Goal: Task Accomplishment & Management: Use online tool/utility

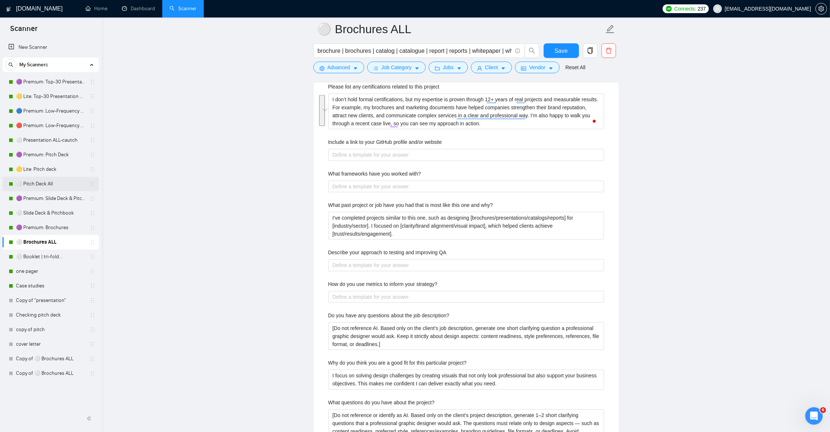
drag, startPoint x: 50, startPoint y: 182, endPoint x: 53, endPoint y: 184, distance: 4.1
click at [50, 182] on link "⚪ Pitch Deck All" at bounding box center [50, 184] width 69 height 15
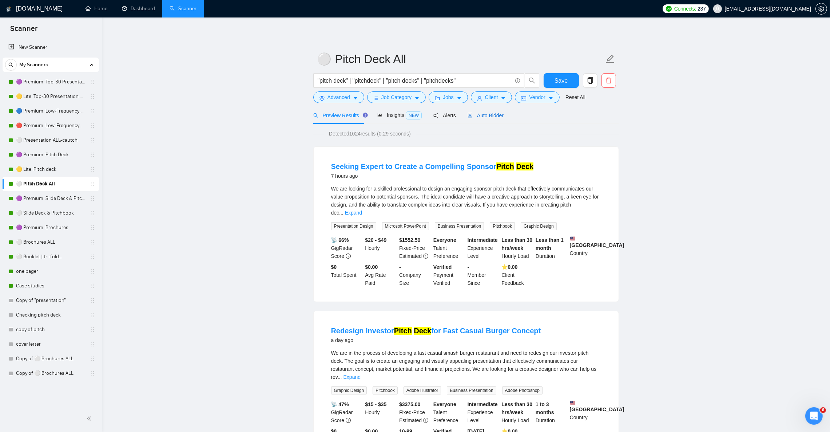
click at [495, 118] on span "Auto Bidder" at bounding box center [486, 115] width 36 height 6
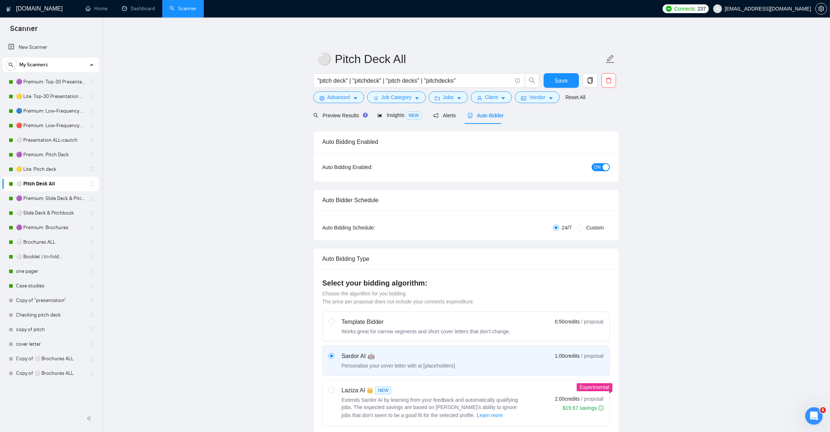
checkbox input "true"
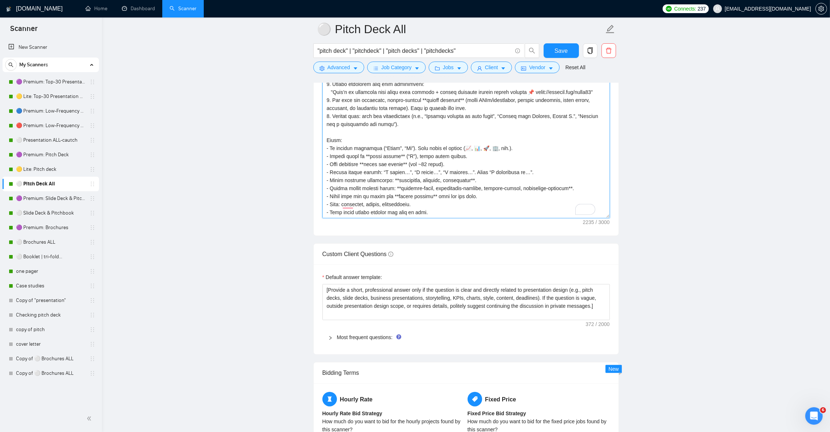
scroll to position [120, 0]
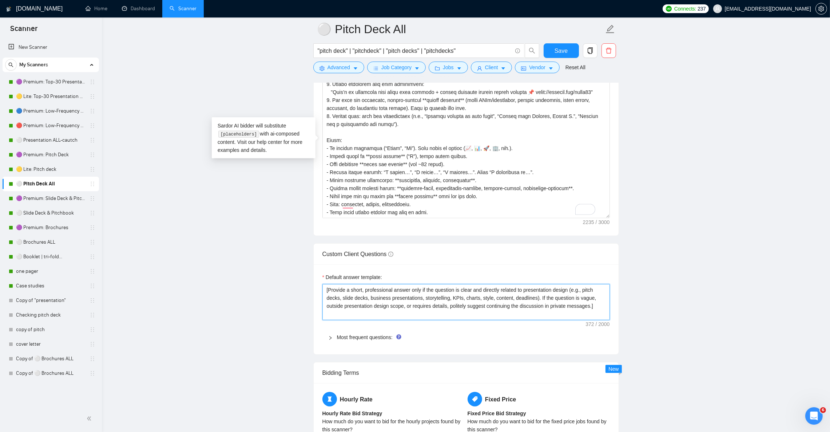
click at [441, 304] on textarea "[Provide a short, professional answer only if the question is clear and directl…" at bounding box center [467, 302] width 288 height 36
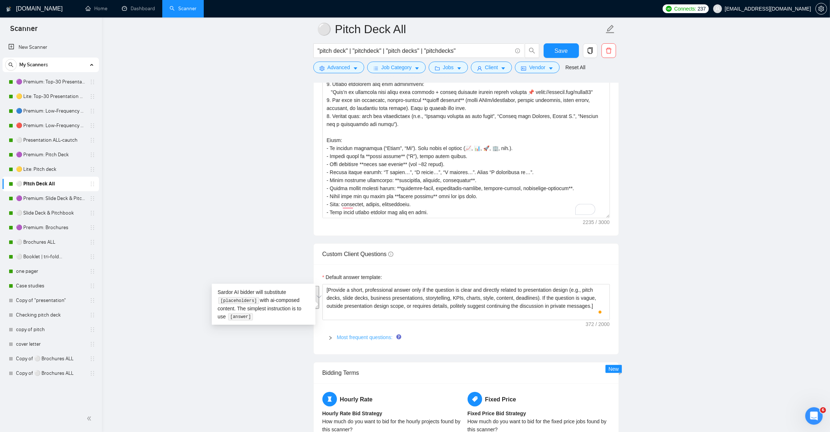
click at [372, 340] on link "Most frequent questions:" at bounding box center [365, 337] width 56 height 6
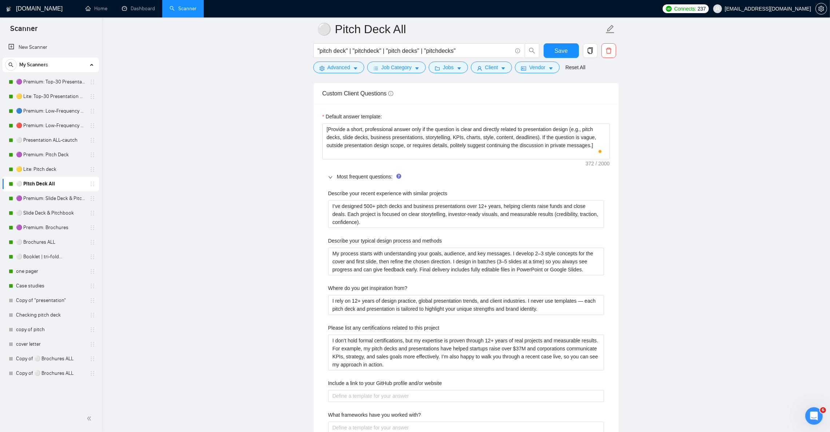
scroll to position [1037, 0]
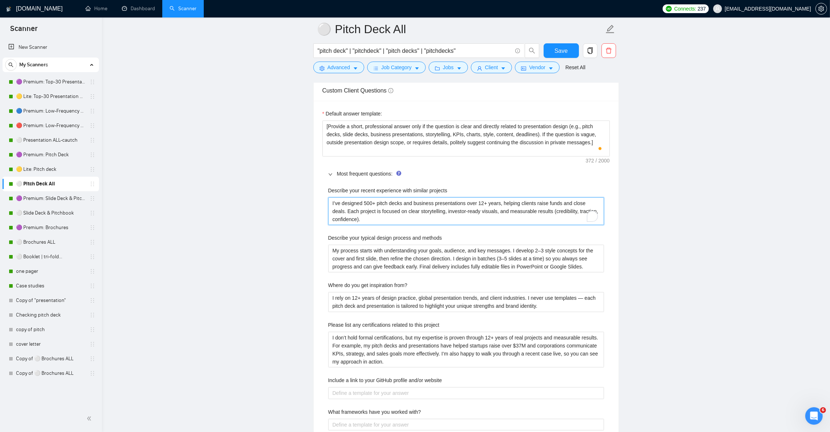
click at [388, 220] on projects "I’ve designed 500+ pitch decks and business presentations over 12+ years, helpi…" at bounding box center [466, 211] width 276 height 28
click at [366, 272] on methods "My process starts with understanding your goals, audience, and key messages. I …" at bounding box center [466, 259] width 276 height 28
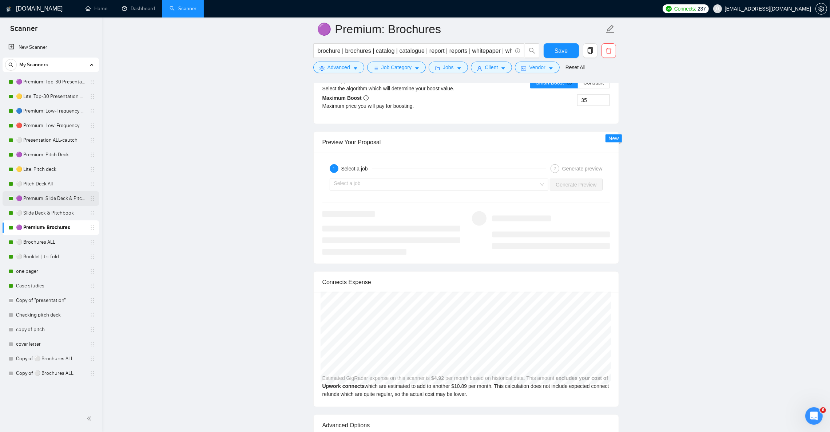
click at [51, 198] on link "🟣 Premium: Slide Deck & Pitchbook" at bounding box center [50, 198] width 69 height 15
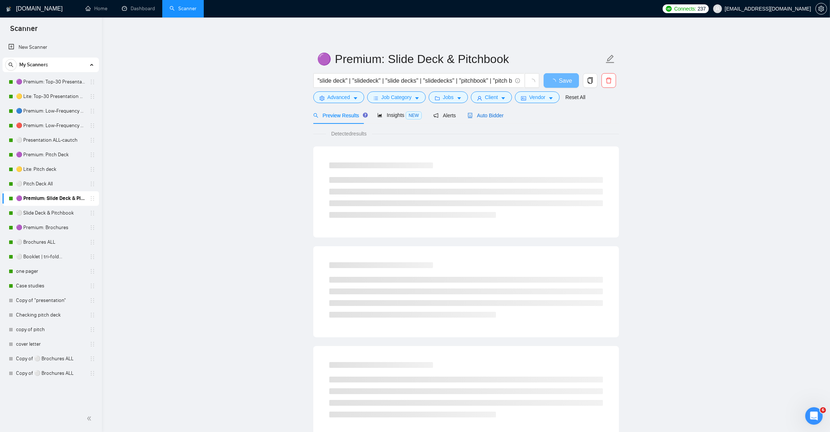
click at [495, 117] on span "Auto Bidder" at bounding box center [486, 115] width 36 height 6
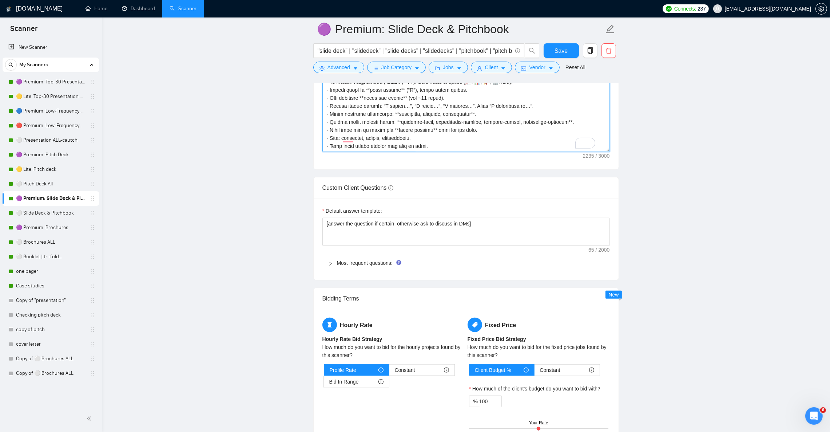
scroll to position [120, 0]
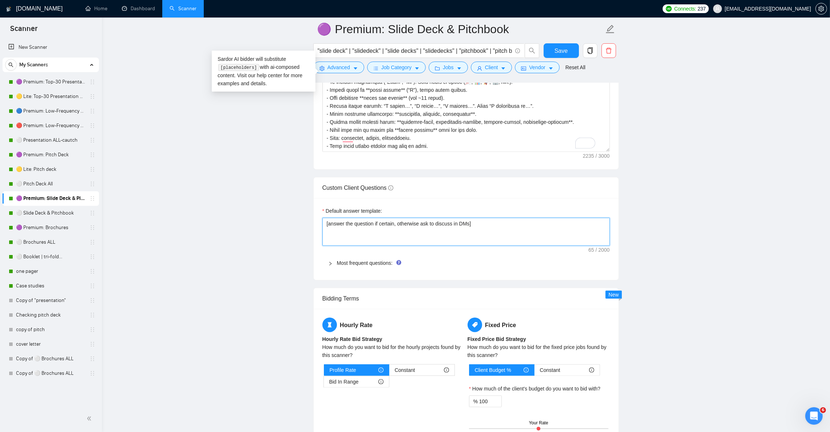
click at [452, 240] on textarea "[answer the question if certain, otherwise ask to discuss in DMs]" at bounding box center [467, 232] width 288 height 28
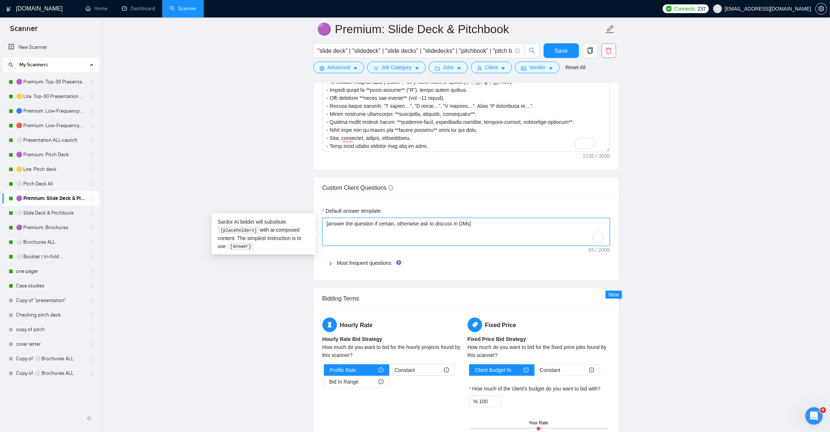
paste textarea "Provide a short, professional answer only if the question is clear and directly…"
type textarea "[Provide a short, professional answer only if the question is clear and directl…"
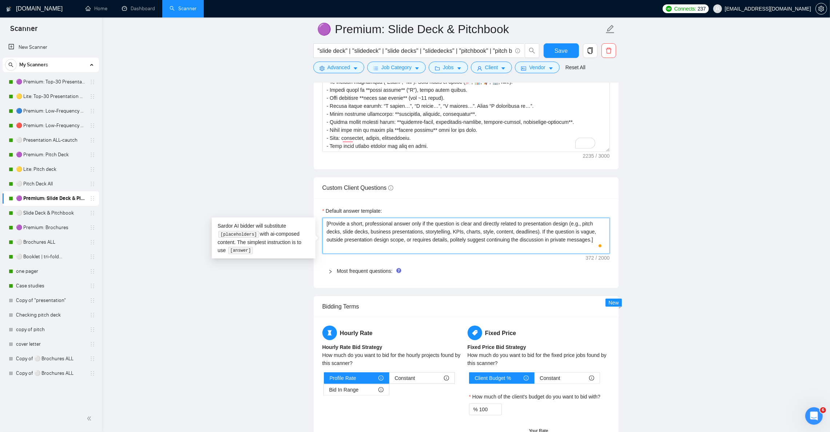
type textarea "[Provide a short, professional answer only if the question is clear and directl…"
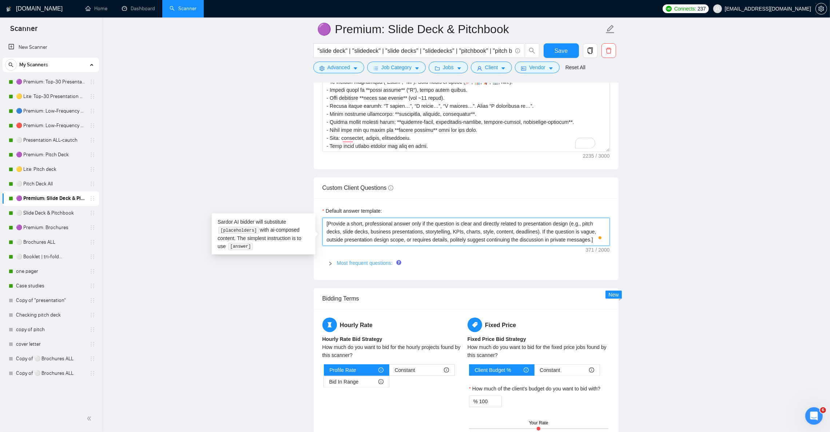
type textarea "[Provide a short, professional answer only if the question is clear and directl…"
click at [356, 266] on link "Most frequent questions:" at bounding box center [365, 263] width 56 height 6
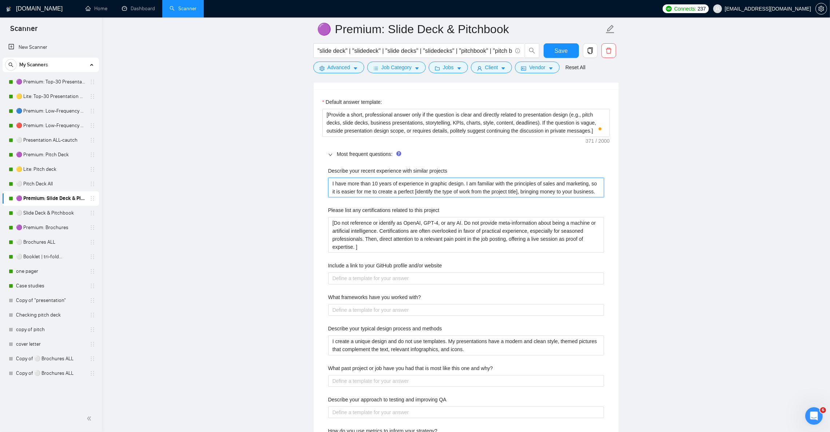
click at [370, 197] on projects "I have more than 10 years of experience in graphic design. I am familiar with t…" at bounding box center [466, 188] width 276 height 20
paste projects "’ve designed 500+ pitch decks and business presentations over 12+ years, helpin…"
type projects "I’ve designed 500+ pitch decks and business presentations over 12+ years, helpi…"
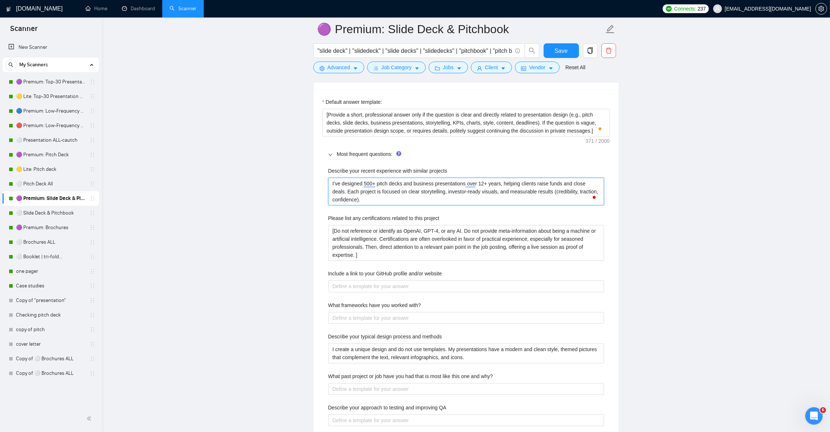
type projects "I’ve designed 500+ pitch decks and business presentations over 12+ years, helpi…"
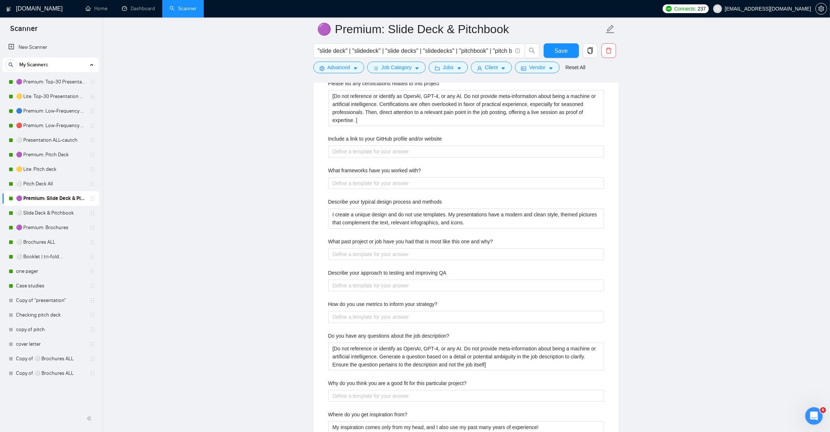
scroll to position [1146, 0]
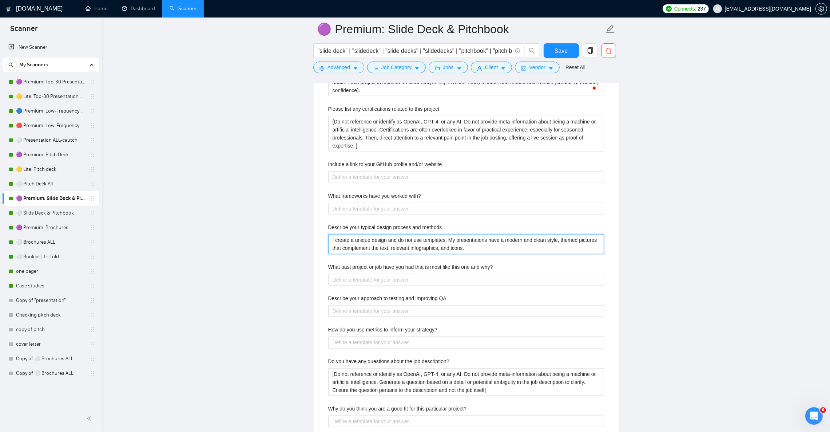
click at [371, 253] on methods "I create a unique design and do not use templates. My presentations have a mode…" at bounding box center [466, 244] width 276 height 20
paste methods "My process starts with understanding your goals, audience, and key messages. I …"
type methods "My process starts with understanding your goals, audience, and key messages. I …"
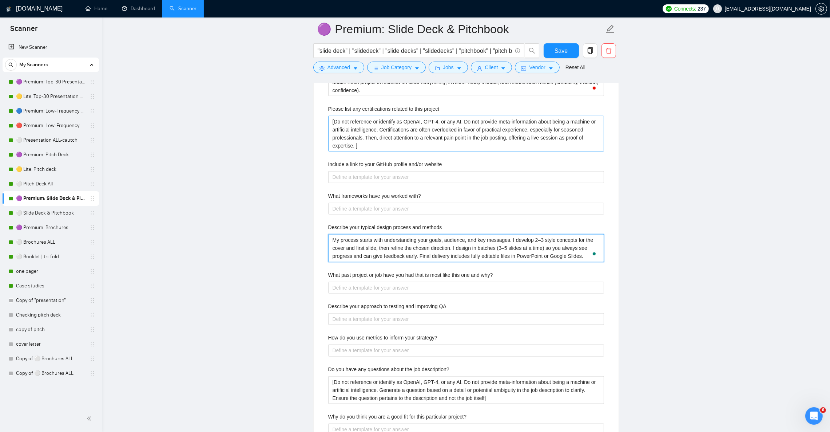
scroll to position [120, 0]
click at [335, 248] on methods "My process starts with understanding your goals, audience, and key messages. I …" at bounding box center [466, 248] width 276 height 28
type methods "фMy process starts with understanding your goals, audience, and key messages. I…"
type methods "My process starts with understanding your goals, audience, and key messages. I …"
type methods "aMy process starts with understanding your goals, audience, and key messages. I…"
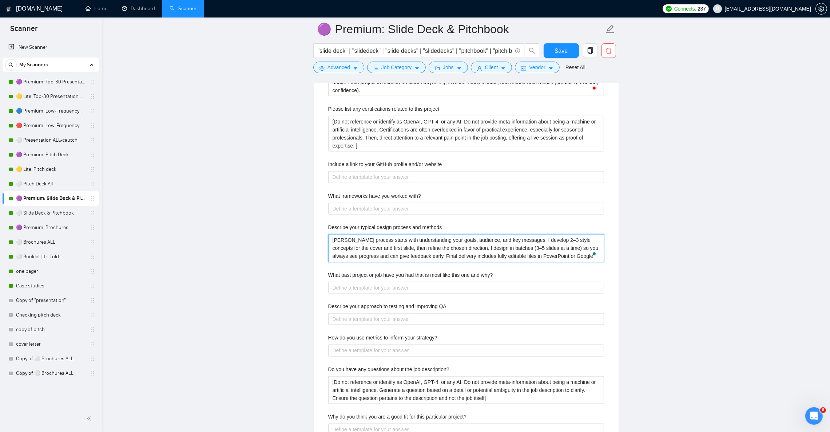
type methods "My process starts with understanding your goals, audience, and key messages. I …"
type methods "AMy process starts with understanding your goals, audience, and key messages. I…"
type methods "ATMy process starts with understanding your goals, audience, and key messages. …"
type methods "AT My process starts with understanding your goals, audience, and key messages.…"
type methods "AT FMy process starts with understanding your goals, audience, and key messages…"
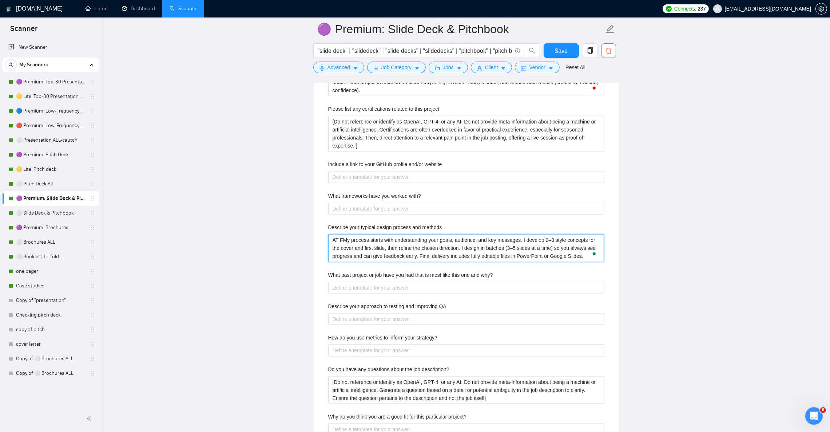
type methods "AT My process starts with understanding your goals, audience, and key messages.…"
type methods "ATMy process starts with understanding your goals, audience, and key messages. …"
type methods "AMy process starts with understanding your goals, audience, and key messages. I…"
type methods "AtMy process starts with understanding your goals, audience, and key messages. …"
type methods "At My process starts with understanding your goals, audience, and key messages.…"
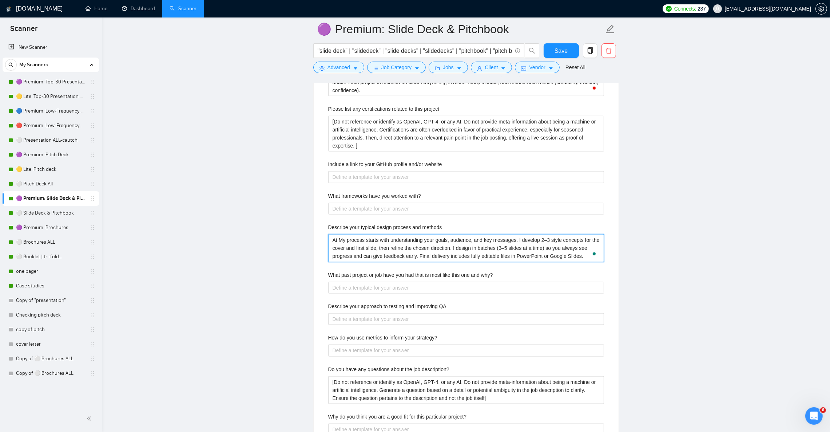
type methods "At fMy process starts with understanding your goals, audience, and key messages…"
type methods "At fiMy process starts with understanding your goals, audience, and key message…"
type methods "At firMy process starts with understanding your goals, audience, and key messag…"
type methods "At firtMy process starts with understanding your goals, audience, and key messa…"
type methods "At firMy process starts with understanding your goals, audience, and key messag…"
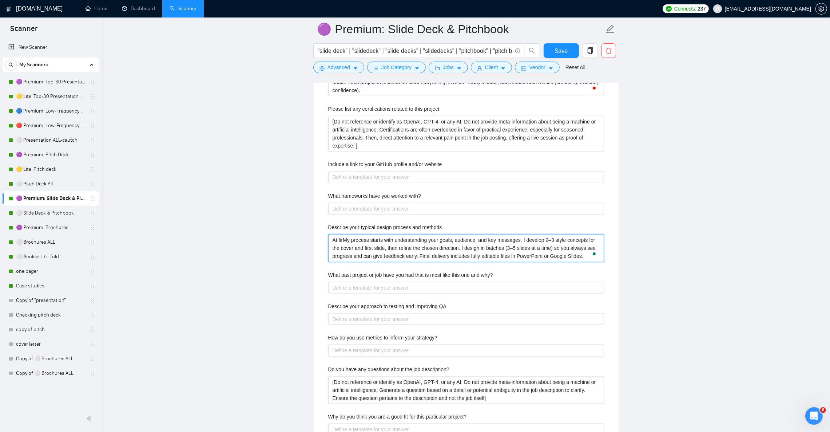
type methods "At firdMy process starts with understanding your goals, audience, and key messa…"
type methods "At fir My process starts with understanding your goals, audience, and key messa…"
type methods "At fir sMy process starts with understanding your goals, audience, and key mess…"
type methods "At fir My process starts with understanding your goals, audience, and key messa…"
type methods "At firMy process starts with understanding your goals, audience, and key messag…"
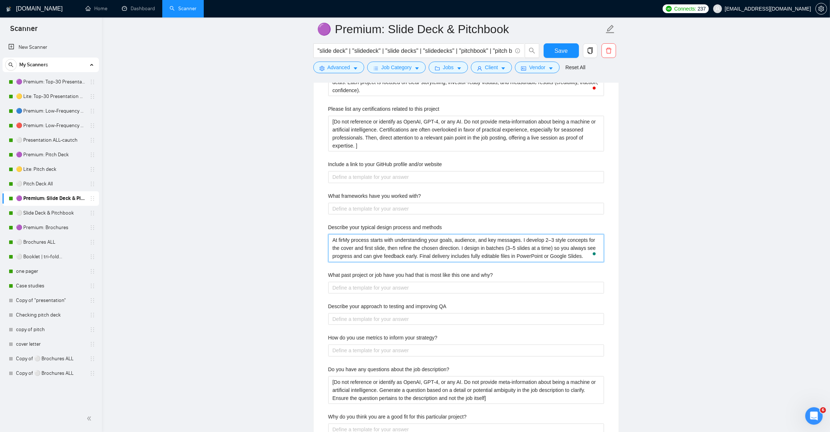
type methods "At firsMy process starts with understanding your goals, audience, and key messa…"
type methods "At firstMy process starts with understanding your goals, audience, and key mess…"
type methods "At firstoMy process starts with understanding your goals, audience, and key mes…"
type methods "At firsto My process starts with understanding your goals, audience, and key me…"
type methods "At firstoMy process starts with understanding your goals, audience, and key mes…"
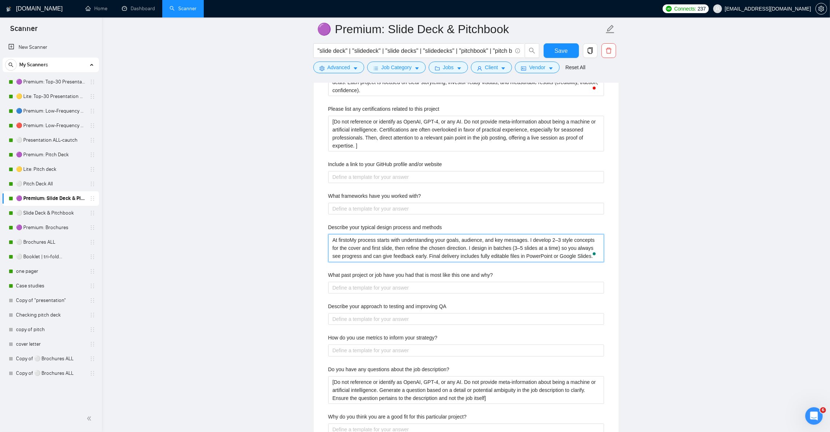
type methods "At firstMy process starts with understanding your goals, audience, and key mess…"
type methods "At firsMy process starts with understanding your goals, audience, and key messa…"
type methods "At firMy process starts with understanding your goals, audience, and key messag…"
type methods "At firsMy process starts with understanding your goals, audience, and key messa…"
type methods "At firstMy process starts with understanding your goals, audience, and key mess…"
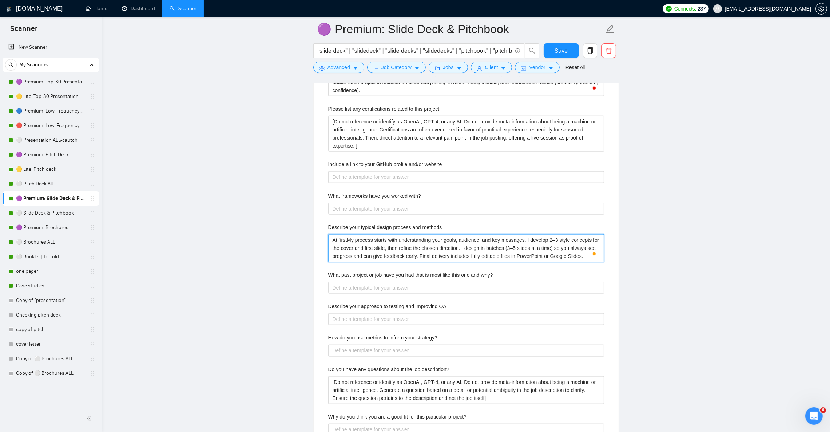
type methods "At first My process starts with understanding your goals, audience, and key mes…"
type methods "At firstMy process starts with understanding your goals, audience, and key mess…"
type methods "At first?My process starts with understanding your goals, audience, and key mes…"
type methods "At first? My process starts with understanding your goals, audience, and key me…"
type methods "At first?My process starts with understanding your goals, audience, and key mes…"
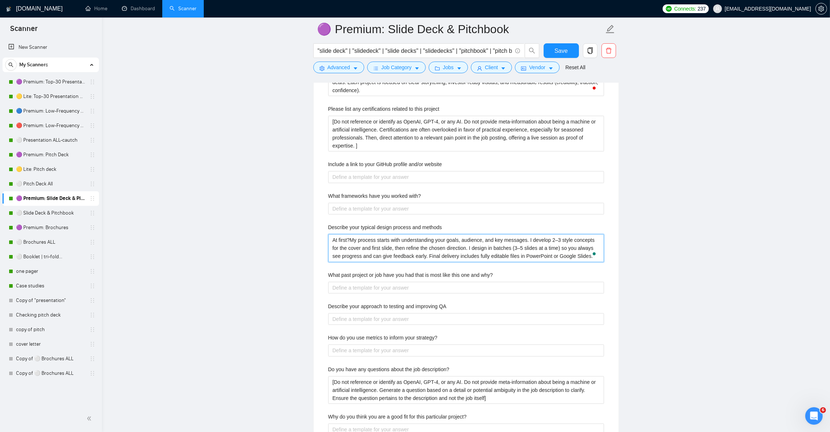
type methods "At firstMy process starts with understanding your goals, audience, and key mess…"
type methods "At first,My process starts with understanding your goals, audience, and key mes…"
type methods "At first, My process starts with understanding your goals, audience, and key me…"
type methods "At first, OMy process starts with understanding your goals, audience, and key m…"
type methods "At first, My process starts with understanding your goals, audience, and key me…"
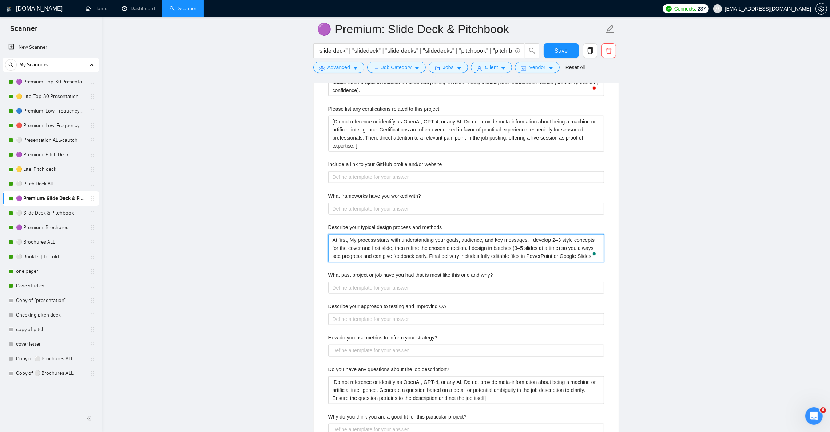
type methods "At first, IMy process starts with understanding your goals, audience, and key m…"
type methods "At first, I My process starts with understanding your goals, audience, and key …"
type methods "At first, I CMy process starts with understanding your goals, audience, and key…"
type methods "At first, I CRMy process starts with understanding your goals, audience, and ke…"
type methods "At first, I CREMy process starts with understanding your goals, audience, and k…"
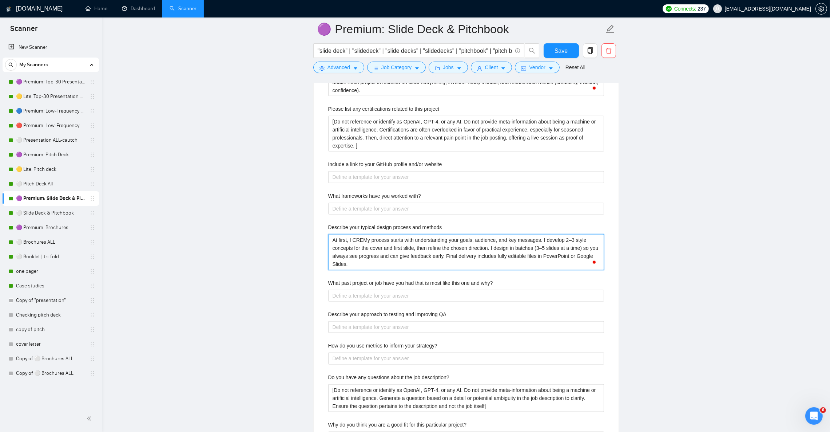
type methods "At first, I CRMy process starts with understanding your goals, audience, and ke…"
type methods "At first, I CMy process starts with understanding your goals, audience, and key…"
type methods "At first, I My process starts with understanding your goals, audience, and key …"
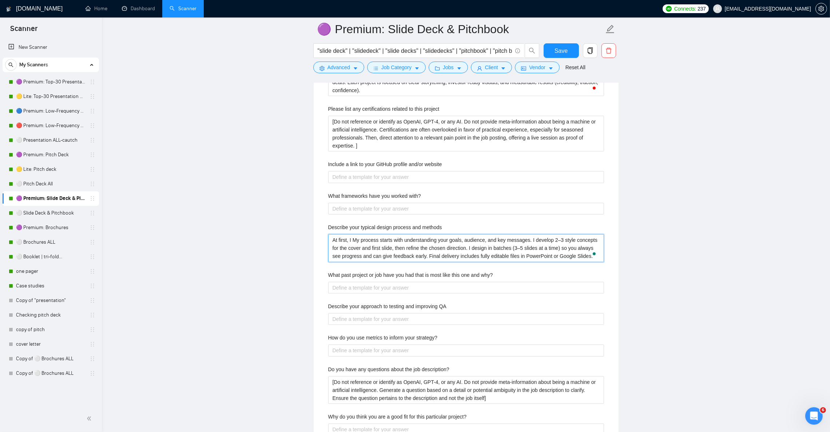
type methods "At first, I cMy process starts with understanding your goals, audience, and key…"
type methods "At first, I creMy process starts with understanding your goals, audience, and k…"
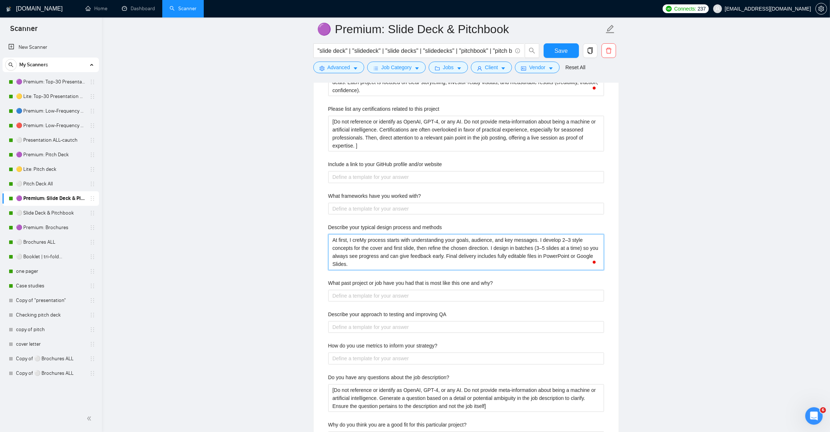
type methods "At first, I cretMy process starts with understanding your goals, audience, and …"
type methods "At first, I creMy process starts with understanding your goals, audience, and k…"
type methods "At first, I creaMy process starts with understanding your goals, audience, and …"
type methods "At first, I creatMy process starts with understanding your goals, audience, and…"
type methods "At first, I createMy process starts with understanding your goals, audience, an…"
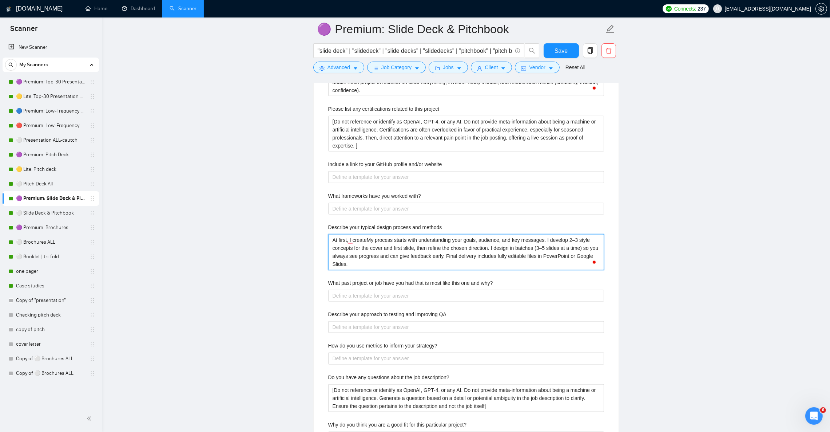
type methods "At first, I create My process starts with understanding your goals, audience, a…"
type methods "At first, I create aMy process starts with understanding your goals, audience, …"
type methods "At first, I create My process starts with understanding your goals, audience, a…"
type methods "At first, I create oMy process starts with understanding your goals, audience, …"
type methods "At first, I create onMy process starts with understanding your goals, audience,…"
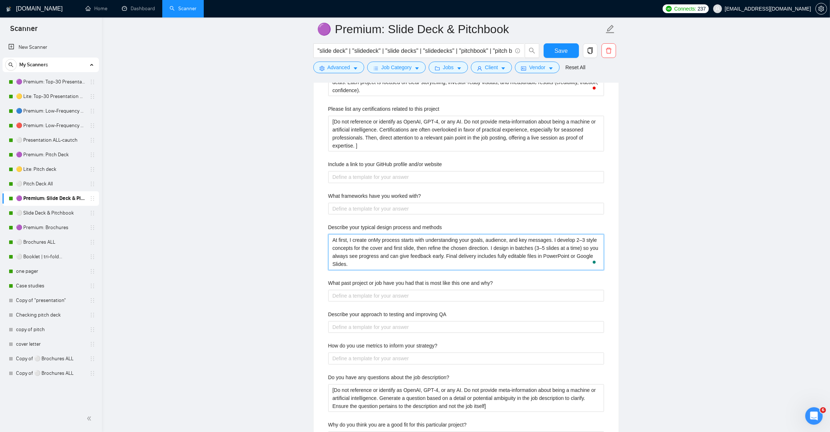
type methods "At first, I create onlMy process starts with understanding your goals, audience…"
type methods "At first, I create onlyMy process starts with understanding your goals, audienc…"
type methods "At first, I create only My process starts with understanding your goals, audien…"
type methods "At first, I create only yMy process starts with understanding your goals, audie…"
type methods "At first, I create only yiMy process starts with understanding your goals, audi…"
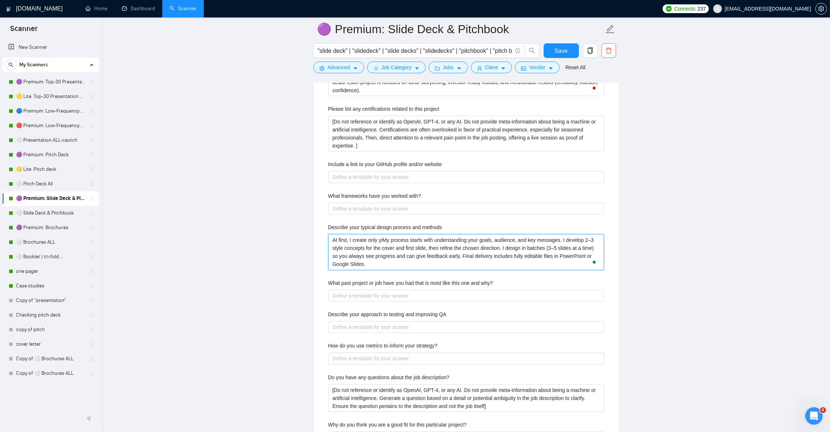
type methods "At first, I create only yMy process starts with understanding your goals, audie…"
type methods "At first, I create only uMy process starts with understanding your goals, audie…"
type methods "At first, I create only uiMy process starts with understanding your goals, audi…"
type methods "At first, I create only uMy process starts with understanding your goals, audie…"
type methods "At first, I create only unMy process starts with understanding your goals, audi…"
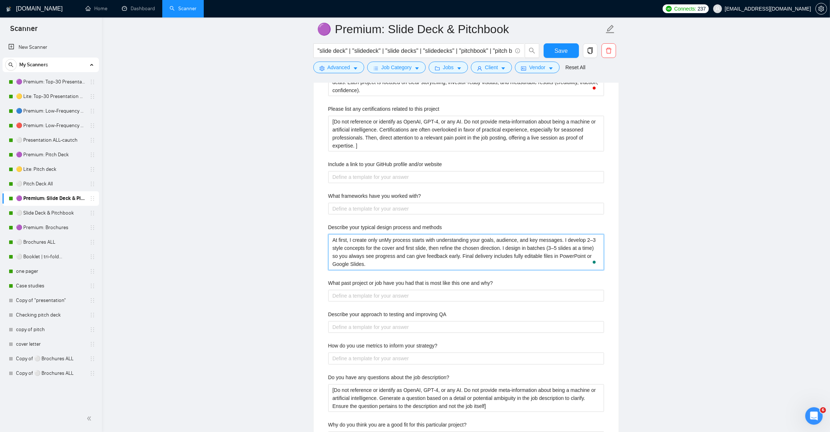
type methods "At first, I create only uniMy process starts with understanding your goals, aud…"
type methods "At first, I create only unicMy process starts with understanding your goals, au…"
type methods "At first, I create only uniceMy process starts with understanding your goals, a…"
type methods "At first, I create only unicMy process starts with understanding your goals, au…"
type methods "At first, I create only uniMy process starts with understanding your goals, aud…"
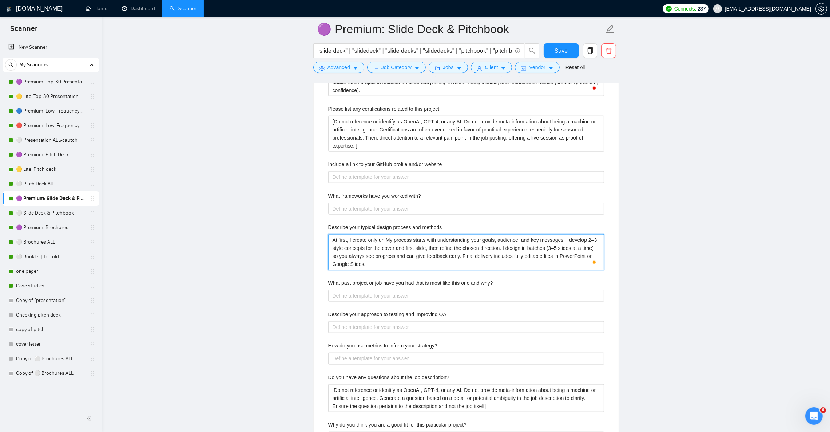
type methods "At first, I create only unMy process starts with understanding your goals, audi…"
type methods "At first, I create only uniMy process starts with understanding your goals, aud…"
type methods "At first, I create only unicMy process starts with understanding your goals, au…"
type methods "At first, I create only unic My process starts with understanding your goals, a…"
type methods "At first, I create only unic aMy process starts with understanding your goals, …"
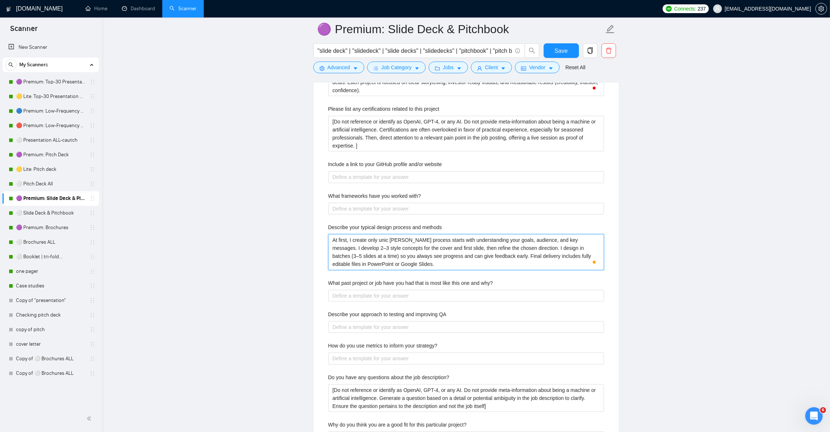
type methods "At first, I create only unic anMy process starts with understanding your goals,…"
type methods "At first, I create only unic andMy process starts with understanding your goals…"
type methods "At first, I create only unic and My process starts with understanding your goal…"
type methods "At first, I create only unic and cMy process starts with understanding your goa…"
type methods "At first, I create only unic and cuMy process starts with understanding your go…"
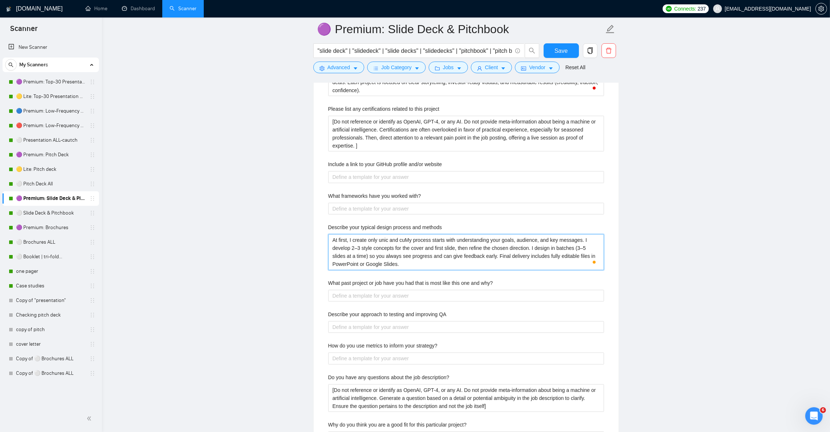
type methods "At first, I create only unic and cutMy process starts with understanding your g…"
type methods "At first, I create only unic and cuMy process starts with understanding your go…"
type methods "At first, I create only unic and cutMy process starts with understanding your g…"
type methods "At first, I create only unic and cutoMy process starts with understanding your …"
type methods "At first, I create only unic and cutMy process starts with understanding your g…"
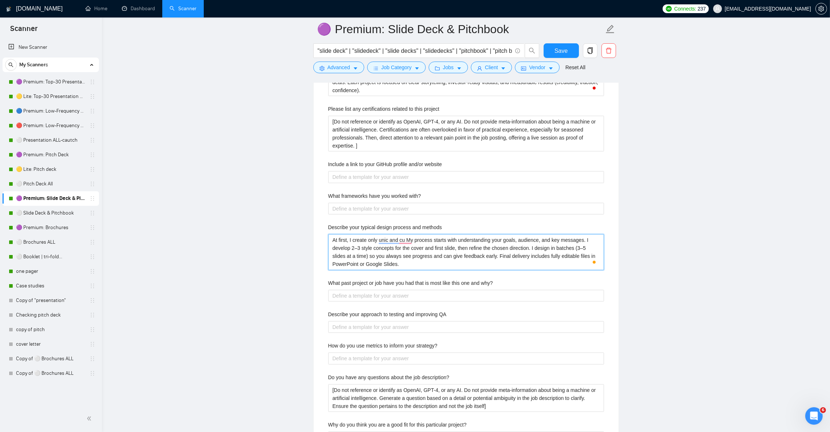
type methods "At first, I create only unic and cu sMy process starts with understanding your …"
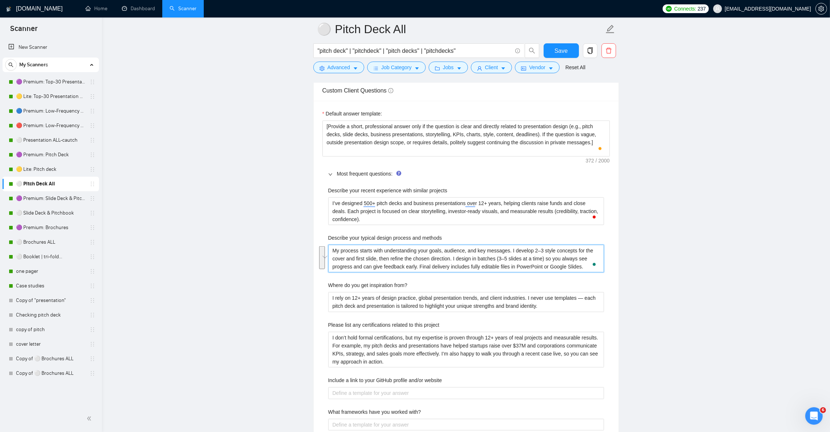
scroll to position [120, 0]
paste methods "At first, I create only unique and custom designs without any templates. My pro…"
type methods "At first, I create only unique and custom designs without any templates. My pro…"
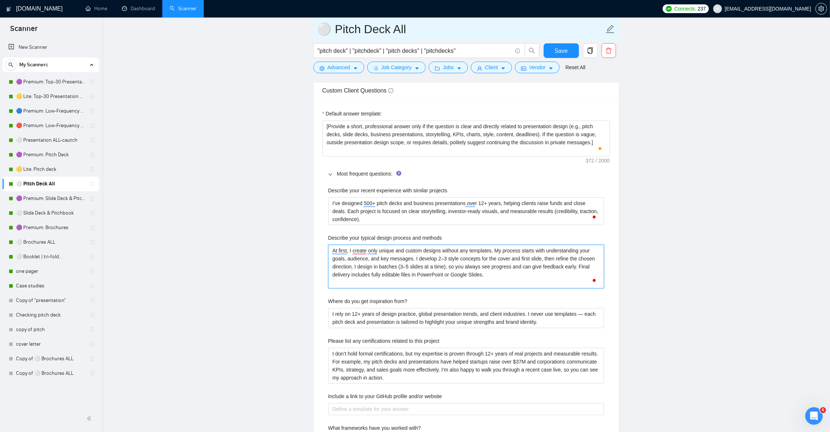
type methods "At first, I create only unique and custom designs without any templates. My pro…"
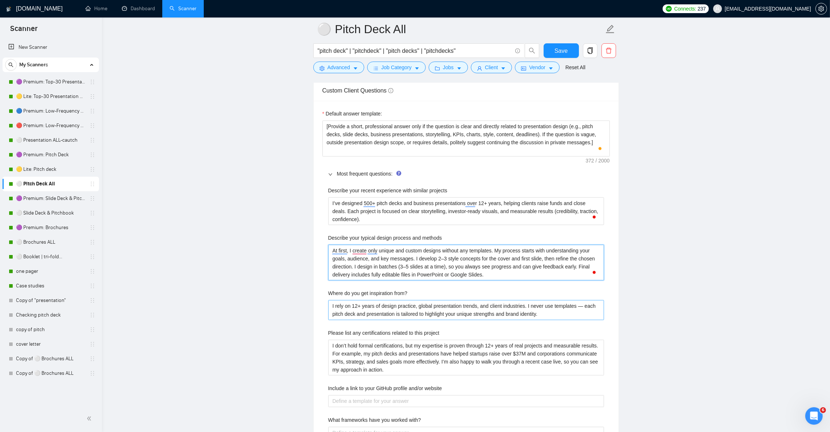
type methods "At first, I create only unique and custom designs without any templates. My pro…"
click at [451, 320] on from\? "I rely on 12+ years of design practice, global presentation trends, and client …" at bounding box center [466, 310] width 276 height 20
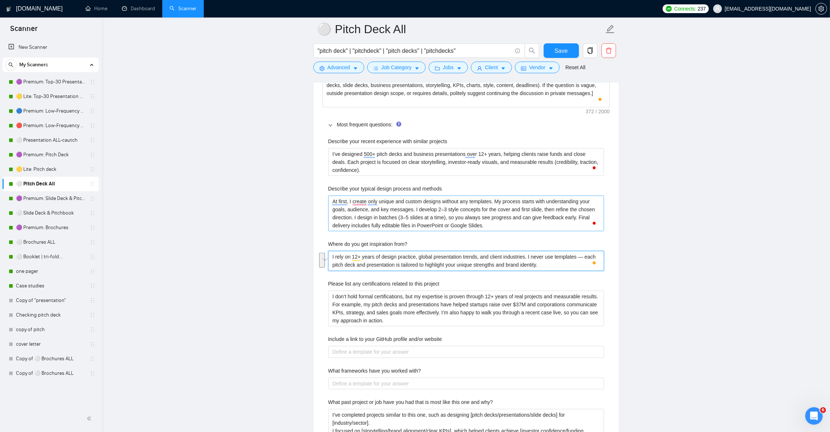
scroll to position [1092, 0]
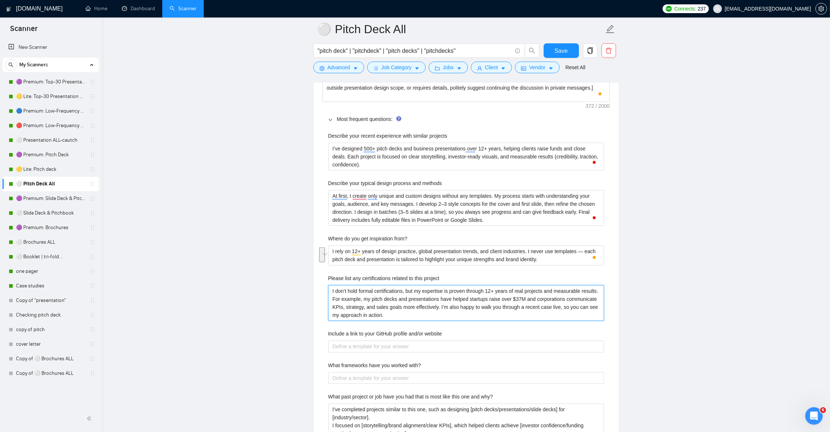
click at [449, 303] on project "I don’t hold formal certifications, but my expertise is proven through 12+ year…" at bounding box center [466, 303] width 276 height 36
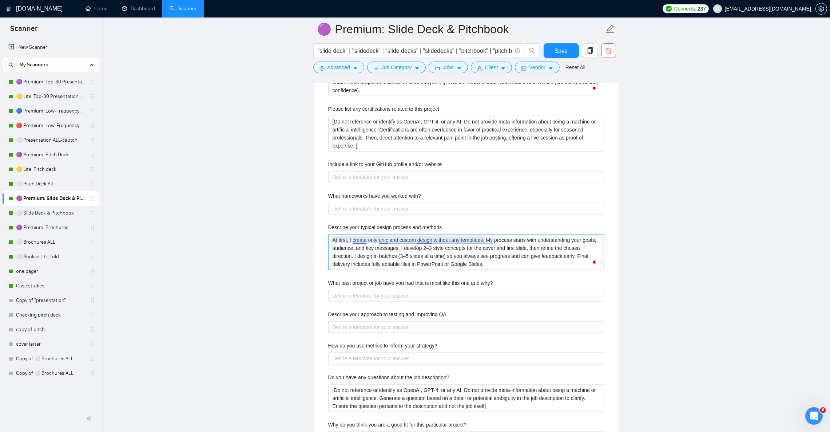
scroll to position [120, 0]
type methods "At first, I create only unique and custom design without any templates. My proc…"
type methods "At first, I create only unique and custom designs without any templates. My pro…"
click at [420, 247] on methods "At first, I create only unique and custom designs without any templates. My pro…" at bounding box center [466, 252] width 276 height 36
click at [703, 260] on main "🟣 Premium: Slide Deck & Pitchbook "slide deck" | "slidedeck" | "slide decks" | …" at bounding box center [466, 135] width 705 height 2504
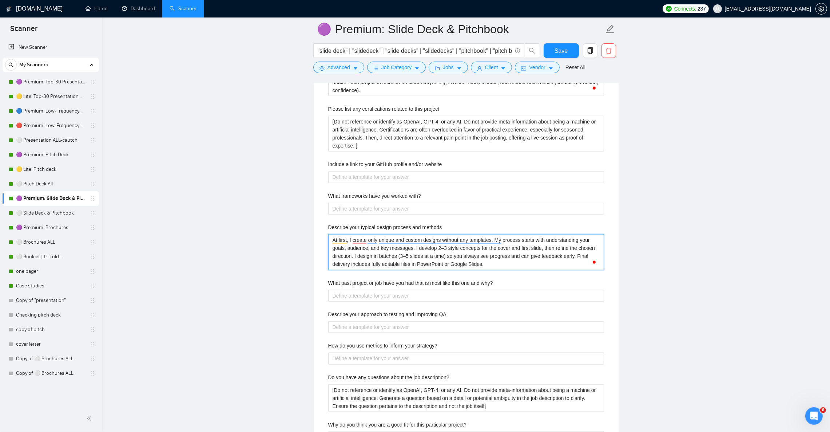
click at [512, 270] on methods "At first, I create only unique and custom designs without any templates. My pro…" at bounding box center [466, 252] width 276 height 36
click at [784, 347] on main "🟣 Premium: Slide Deck & Pitchbook "slide deck" | "slidedeck" | "slide decks" | …" at bounding box center [466, 135] width 705 height 2504
click at [402, 256] on methods "At first, I create only unique and custom designs without any templates. My pro…" at bounding box center [466, 252] width 276 height 36
paste methods ", so you always see progress and can give feedback early. Final delivery includ…"
type methods "At first, I create only unique and custom designs without any templates. My pro…"
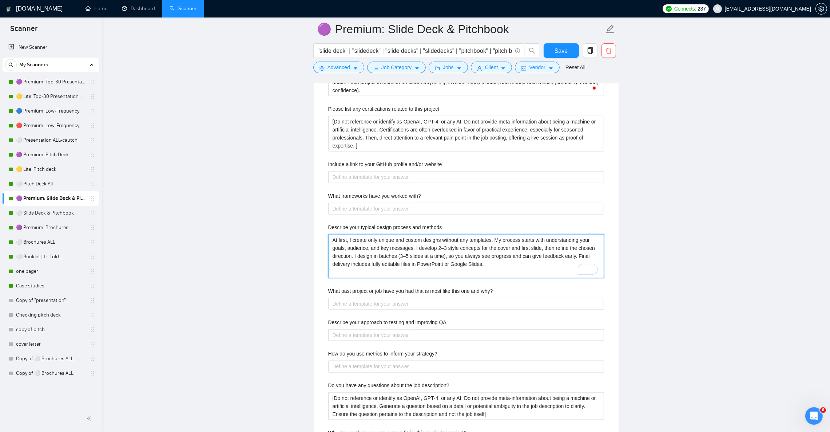
type methods "At first, I create only unique and custom designs without any templates. My pro…"
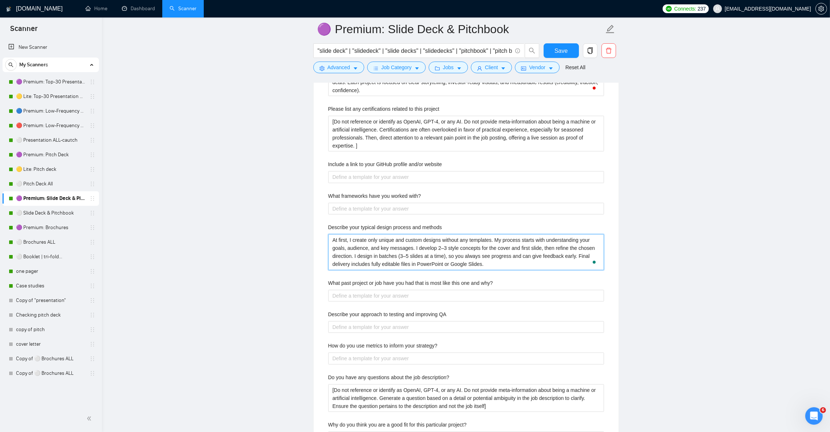
type methods "At first, I create only unique and custom designs without any templates. My pro…"
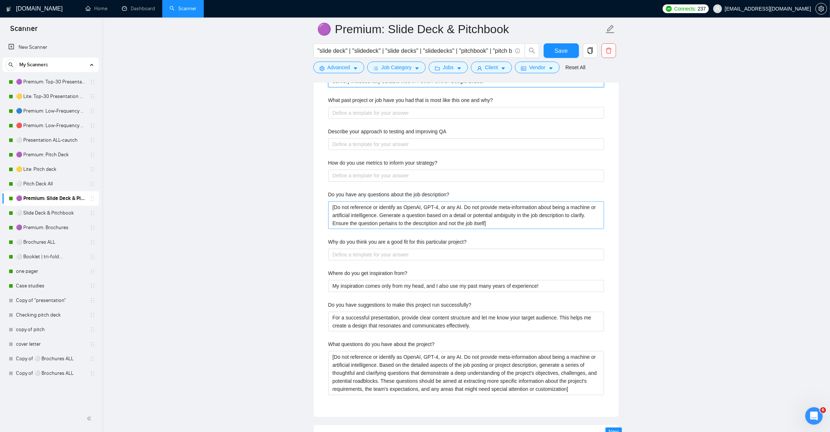
scroll to position [1365, 0]
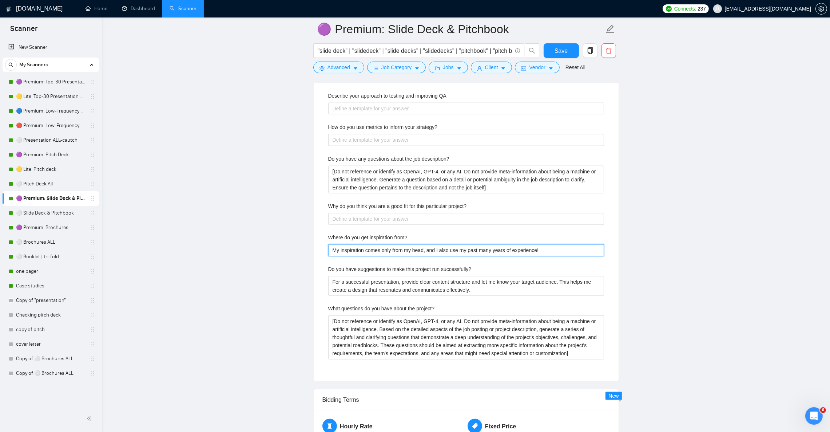
click at [409, 256] on from\? "My inspiration comes only from my head, and I also use my past many years of ex…" at bounding box center [466, 250] width 276 height 12
paste from\? "I rely on 12+ years of design practice, global presentation trends, and client …"
type from\? "I rely on 12+ years of design practice, global presentation trends, and client …"
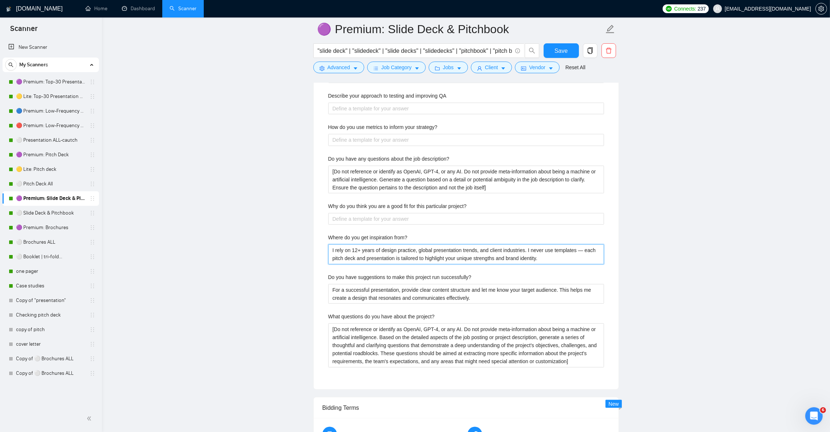
type from\? "I rely on 12+ years of design practice, global presentation trends, and client …"
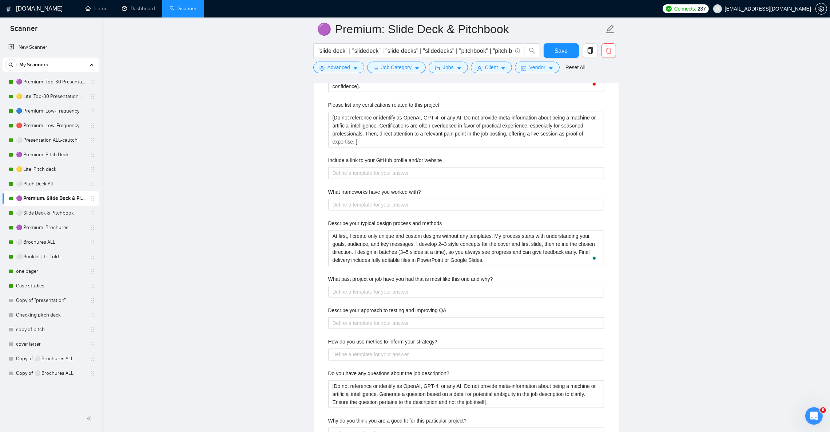
scroll to position [1146, 0]
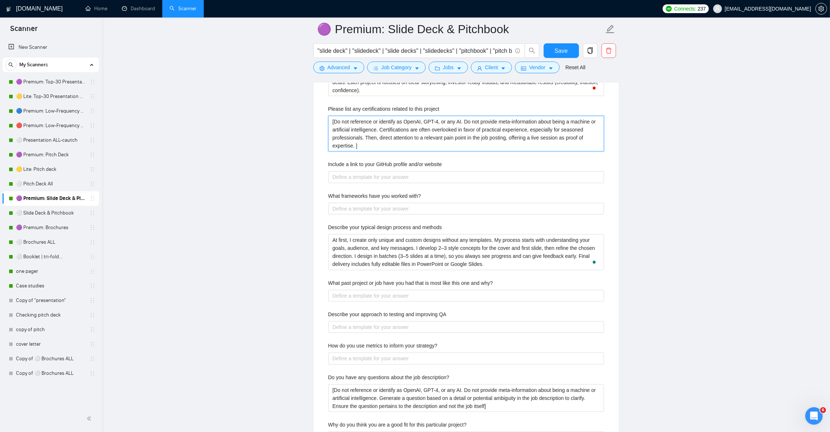
click at [420, 143] on project "[Do not reference or identify as OpenAI, GPT-4, or any AI. Do not provide meta-…" at bounding box center [466, 134] width 276 height 36
paste project "I don’t hold formal certifications, but my expertise is proven through 12+ year…"
type project "I don’t hold formal certifications, but my expertise is proven through 12+ year…"
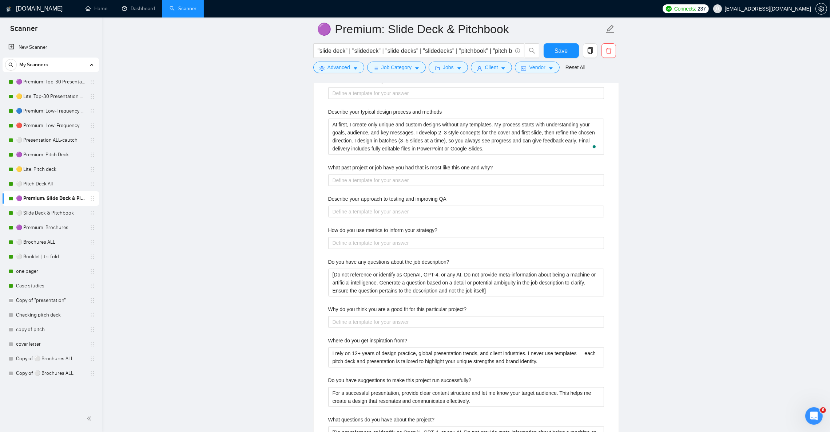
scroll to position [1256, 0]
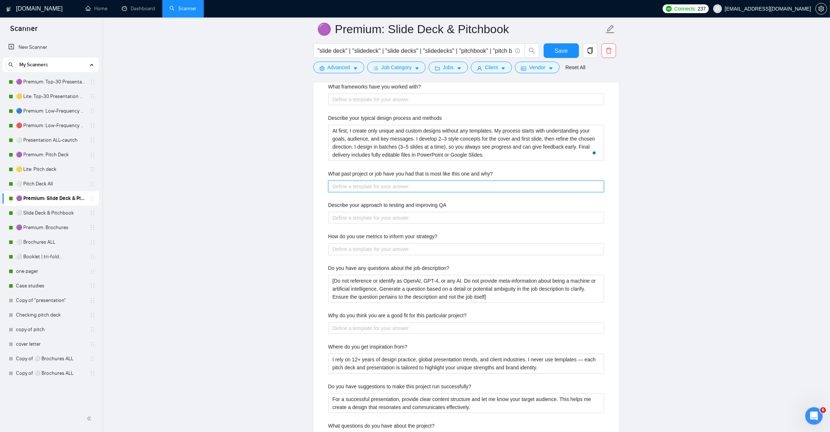
click at [508, 191] on why\? "What past project or job have you had that is most like this one and why?" at bounding box center [466, 187] width 276 height 12
paste why\? "I’ve completed projects similar to this one, such as designing [pitch decks/pre…"
type why\? "I’ve completed projects similar to this one, such as designing [pitch decks/pre…"
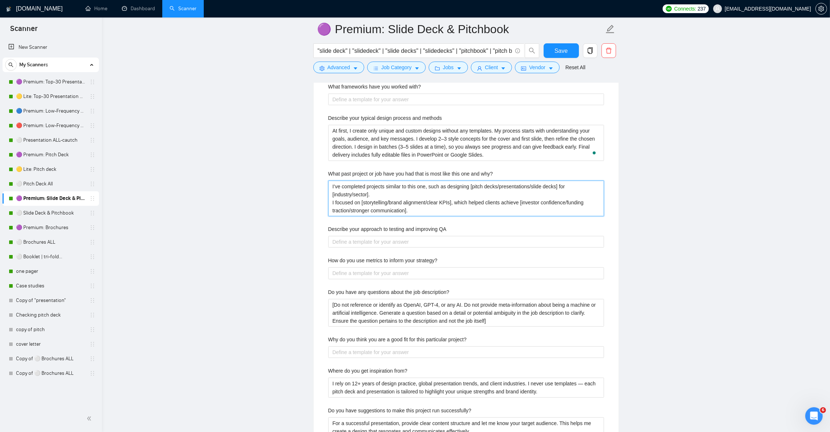
type why\? "I’ve completed projects similar to this one, such as designing [pitch decks/pre…"
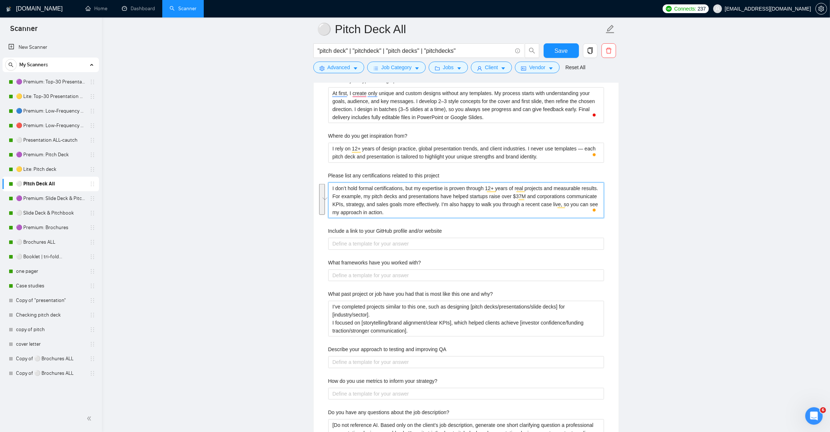
scroll to position [1201, 0]
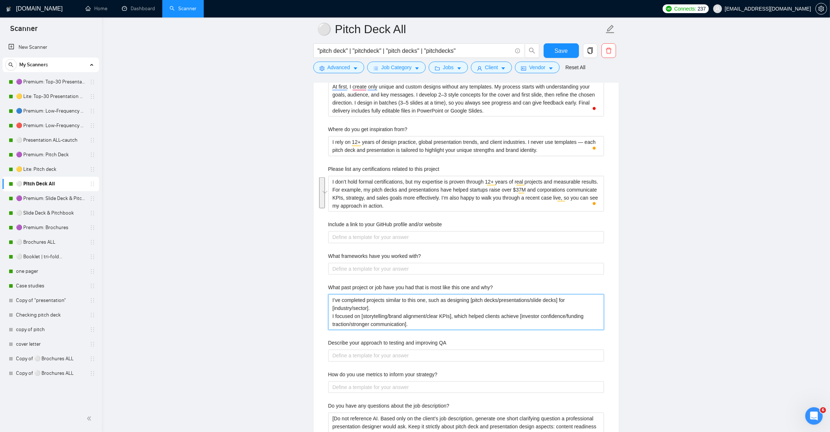
click at [423, 320] on why\? "I’ve completed projects similar to this one, such as designing [pitch decks/pre…" at bounding box center [466, 312] width 276 height 36
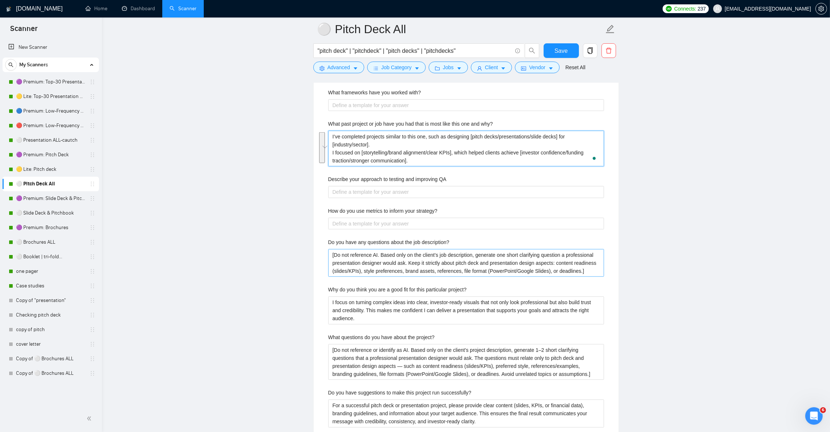
scroll to position [1365, 0]
click at [378, 275] on description\? "[Do not reference AI. Based only on the client’s job description, generate one …" at bounding box center [466, 263] width 276 height 28
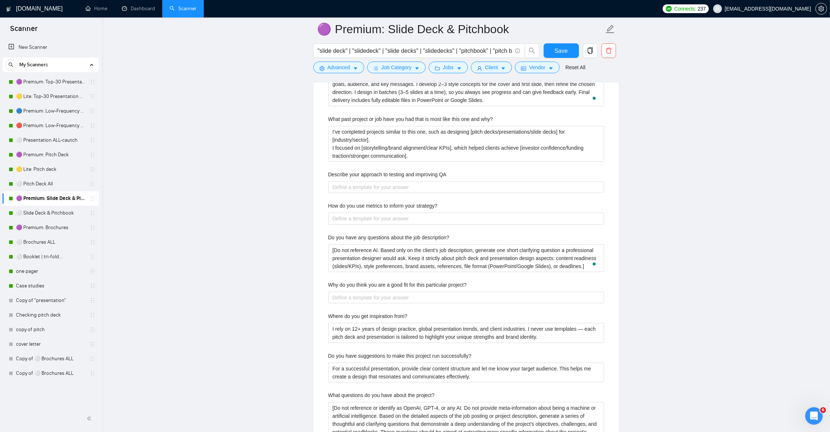
scroll to position [120, 0]
type description\? "[Do not reference AI. Based only on the client’s job description, generate one …"
click at [414, 303] on project\? "Why do you think you are a good fit for this particular project?" at bounding box center [466, 298] width 276 height 12
paste project\? "I focus on turning complex ideas into clear, investor-ready visuals that not on…"
type project\? "I focus on turning complex ideas into clear, investor-ready visuals that not on…"
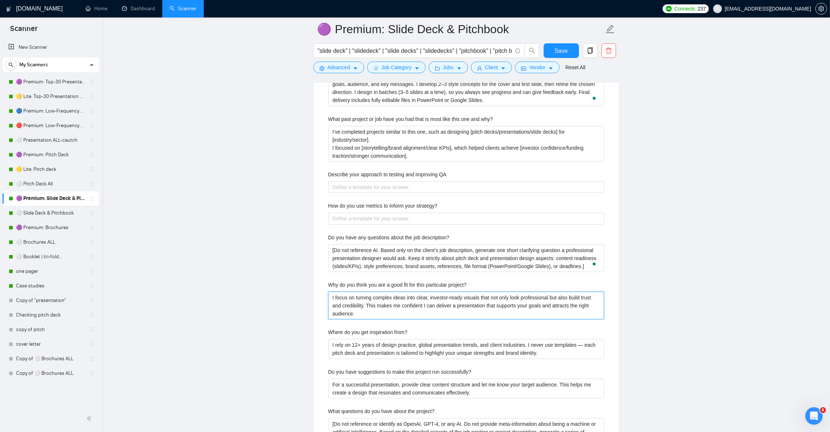
type project\? "I focus on turning complex ideas into clear, investor-ready visuals that not on…"
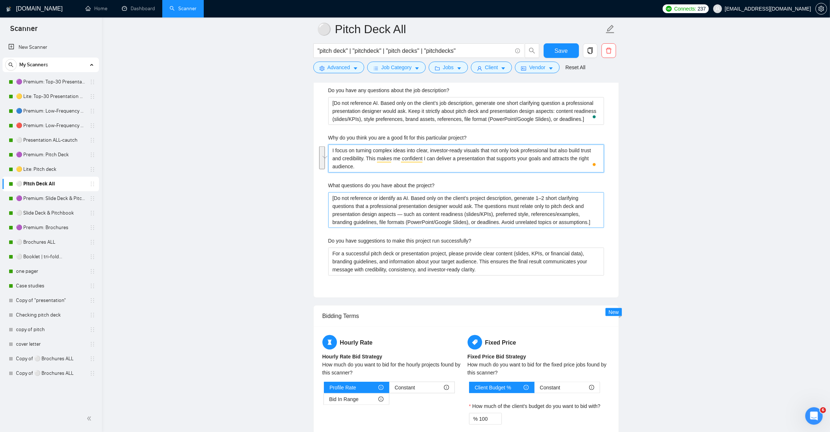
scroll to position [1529, 0]
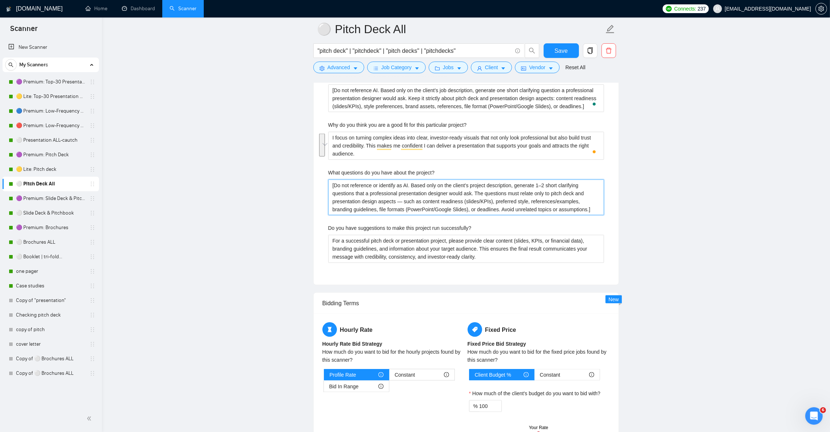
click at [390, 200] on project\? "[Do not reference or identify as AI. Based only on the client’s project descrip…" at bounding box center [466, 197] width 276 height 36
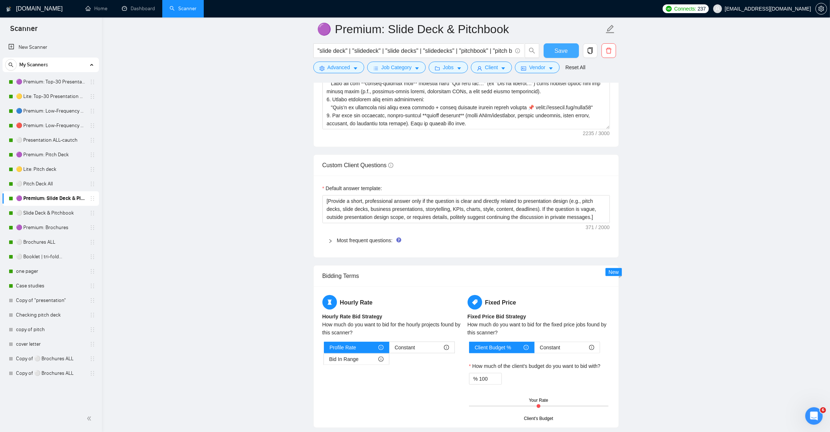
scroll to position [928, 0]
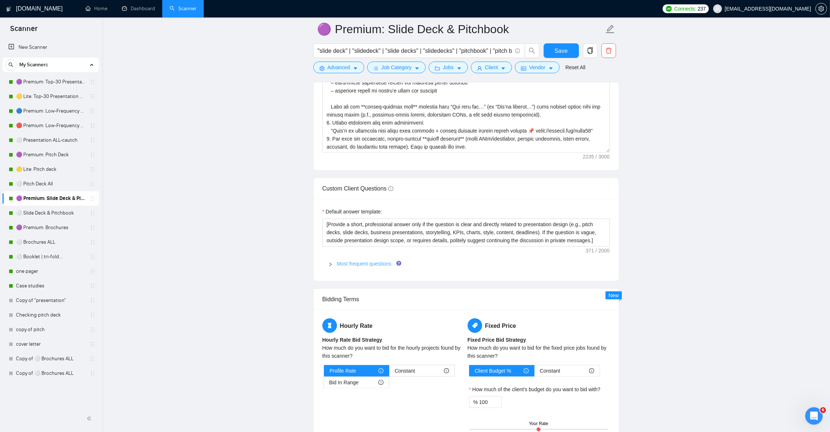
click at [360, 266] on link "Most frequent questions:" at bounding box center [365, 264] width 56 height 6
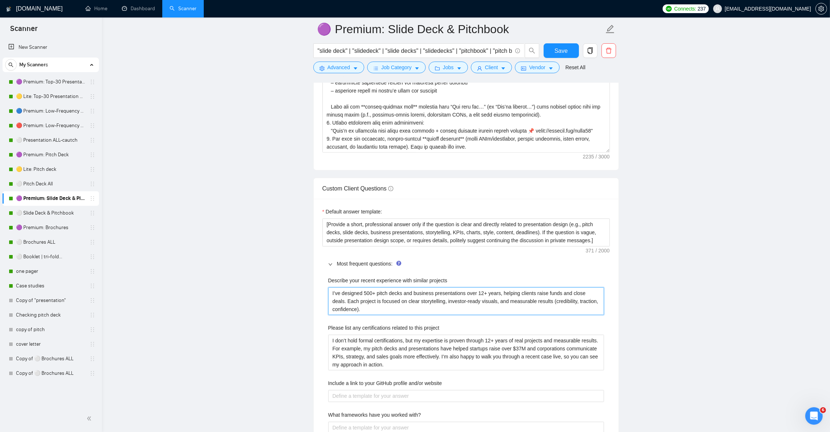
click at [375, 311] on projects "I’ve designed 500+ pitch decks and business presentations over 12+ years, helpi…" at bounding box center [466, 301] width 276 height 28
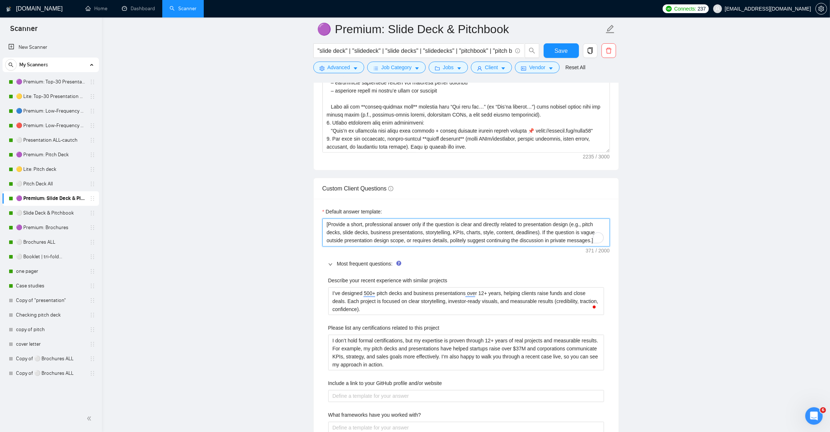
click at [426, 244] on textarea "[Provide a short, professional answer only if the question is clear and directl…" at bounding box center [467, 232] width 288 height 28
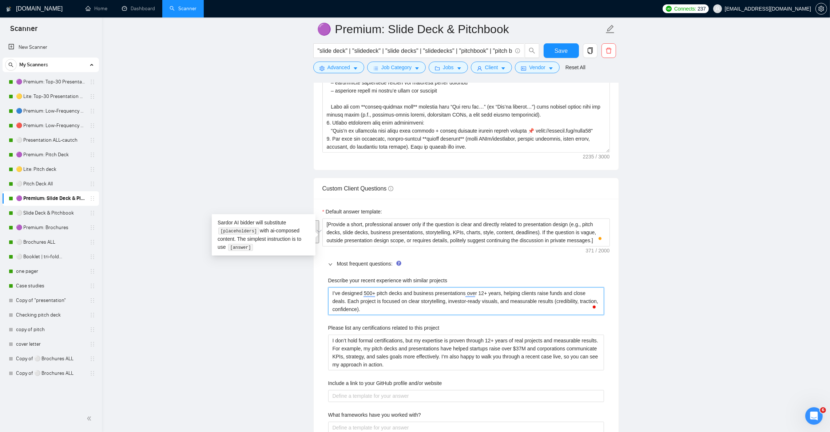
click at [410, 315] on projects "I’ve designed 500+ pitch decks and business presentations over 12+ years, helpi…" at bounding box center [466, 301] width 276 height 28
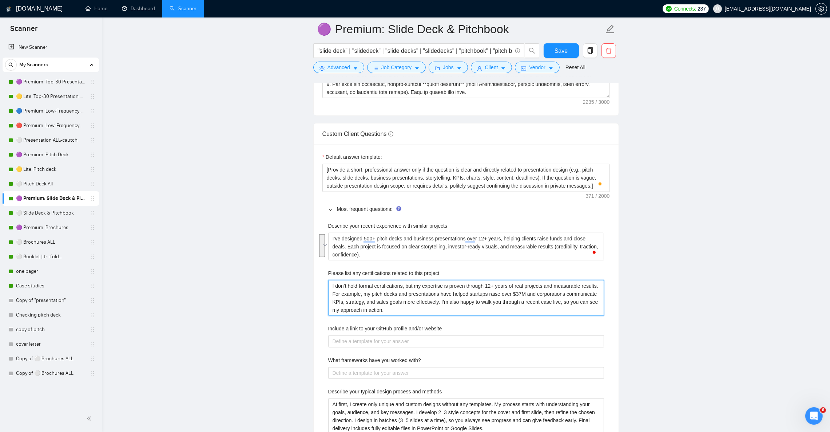
click at [440, 309] on project "I don’t hold formal certifications, but my expertise is proven through 12+ year…" at bounding box center [466, 298] width 276 height 36
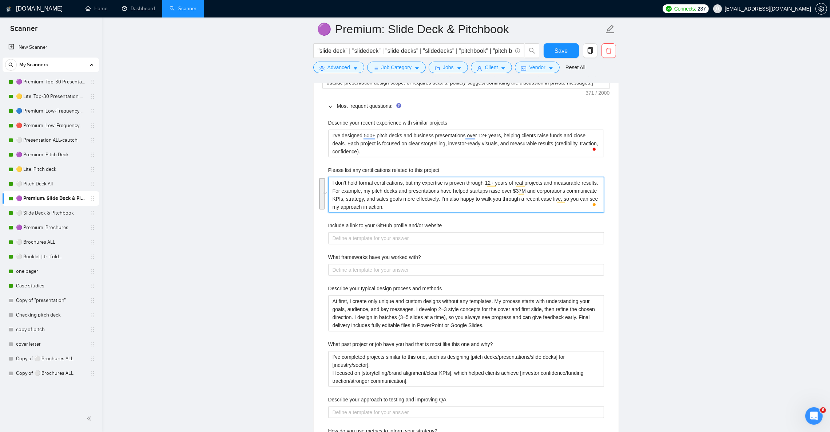
scroll to position [1091, 0]
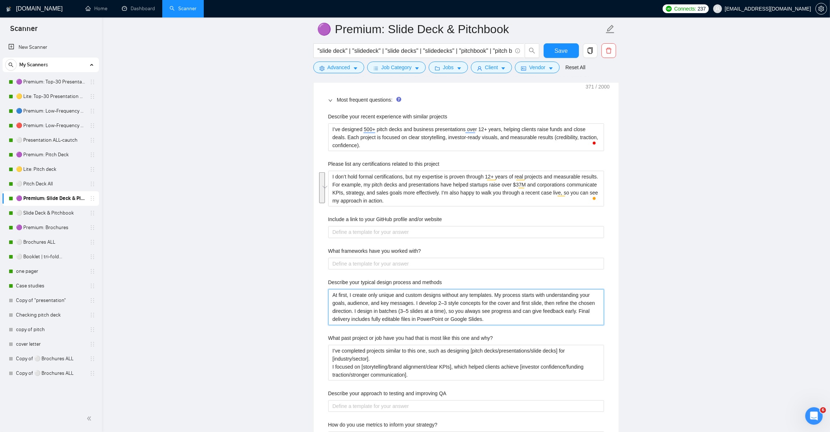
click at [412, 318] on methods "At first, I create only unique and custom designs without any templates. My pro…" at bounding box center [466, 307] width 276 height 36
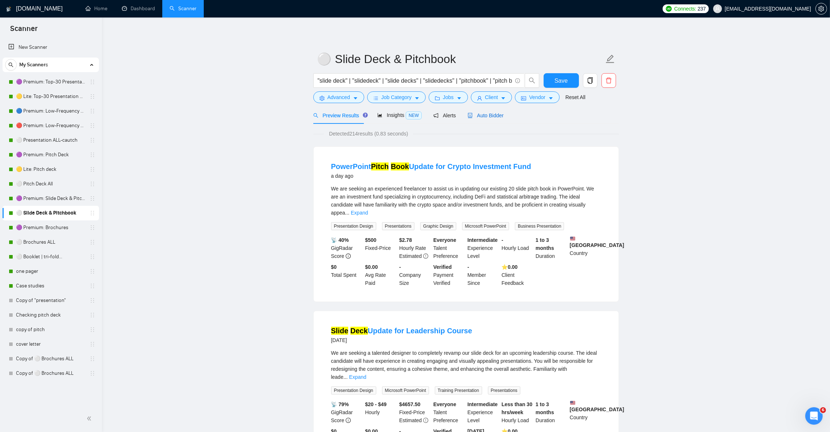
click at [486, 116] on span "Auto Bidder" at bounding box center [486, 115] width 36 height 6
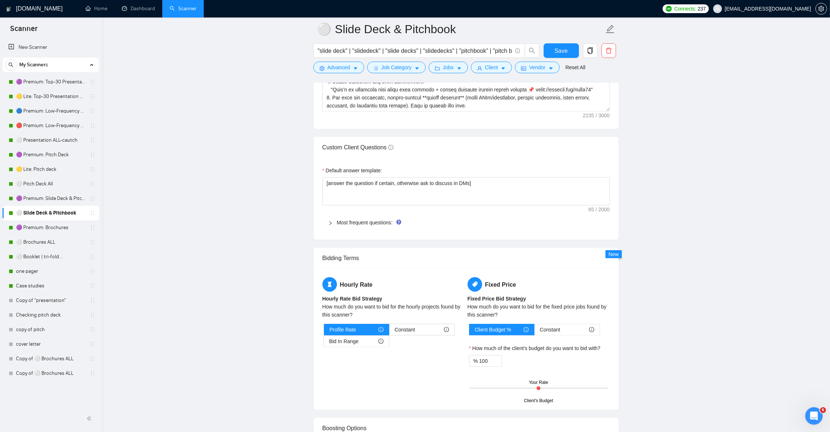
scroll to position [983, 0]
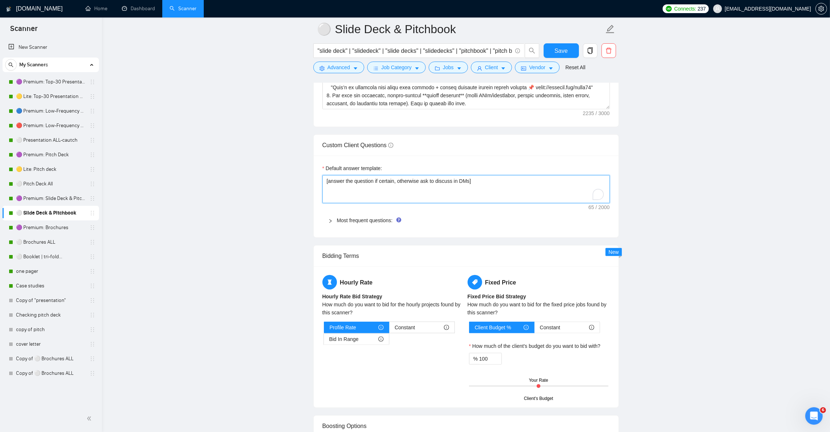
click at [483, 190] on textarea "[answer the question if certain, otherwise ask to discuss in DMs]" at bounding box center [467, 189] width 288 height 28
paste textarea "Provide a short, professional answer only if the question is clear and directly…"
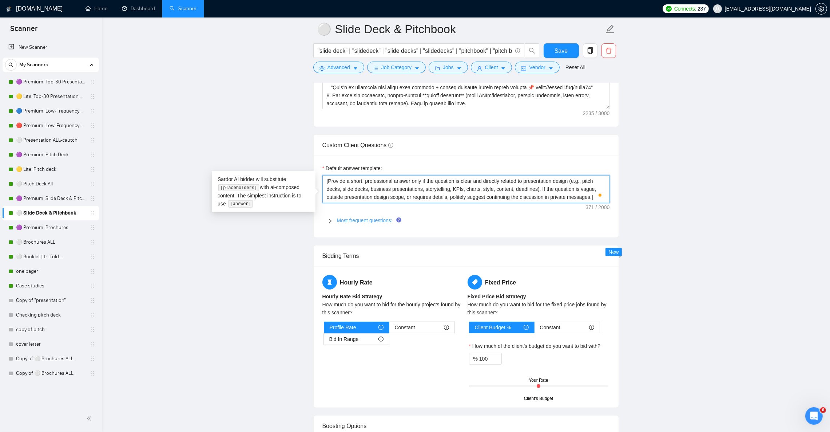
type textarea "[Provide a short, professional answer only if the question is clear and directl…"
click at [342, 223] on link "Most frequent questions:" at bounding box center [365, 220] width 56 height 6
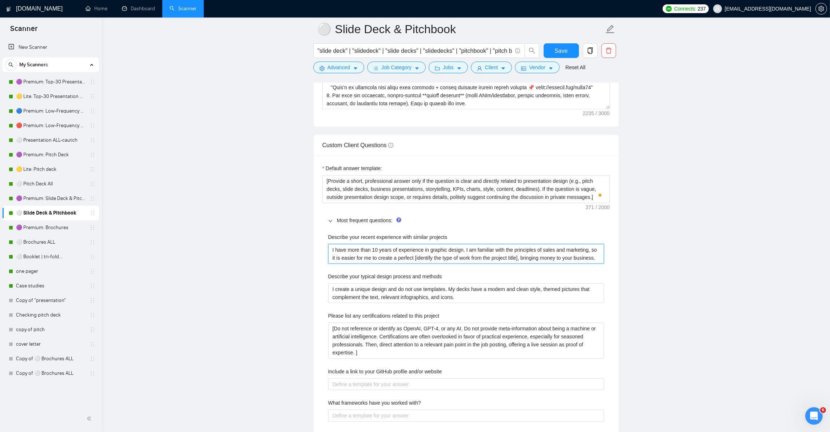
click at [355, 264] on projects "I have more than 10 years of experience in graphic design. I am familiar with t…" at bounding box center [466, 254] width 276 height 20
paste projects "’ve designed 500+ pitch decks and business presentations over 12+ years, helpin…"
type projects "I’ve designed 500+ pitch decks and business presentations over 12+ years, helpi…"
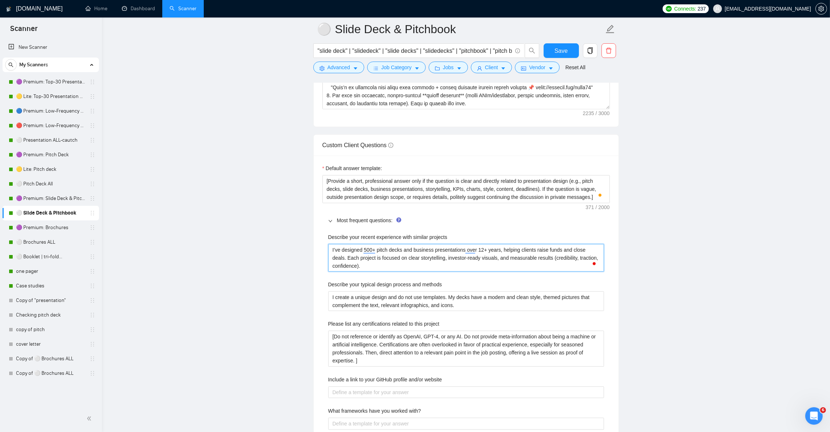
type projects "I’ve designed 500+ pitch decks and business presentations over 12+ years, helpi…"
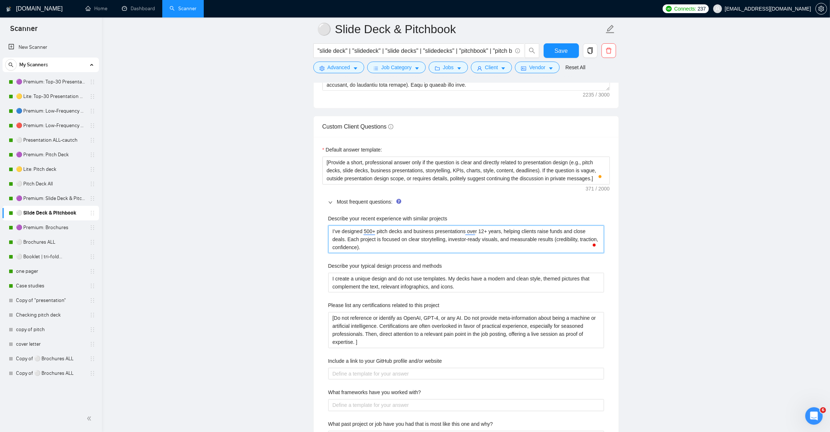
scroll to position [1037, 0]
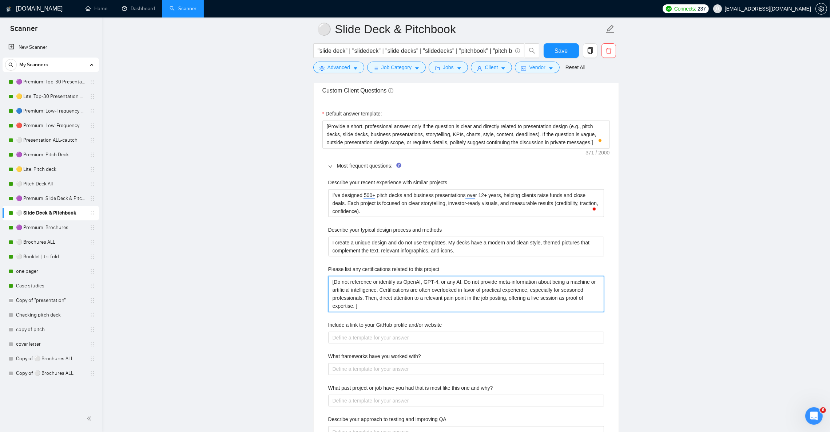
click at [362, 307] on project "[Do not reference or identify as OpenAI, GPT-4, or any AI. Do not provide meta-…" at bounding box center [466, 294] width 276 height 36
paste project "I don’t hold formal certifications, but my expertise is proven through 12+ year…"
type project "I don’t hold formal certifications, but my expertise is proven through 12+ year…"
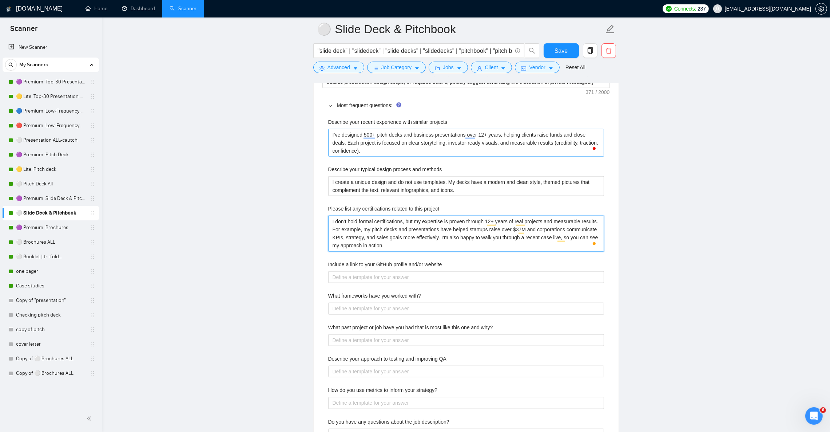
scroll to position [1092, 0]
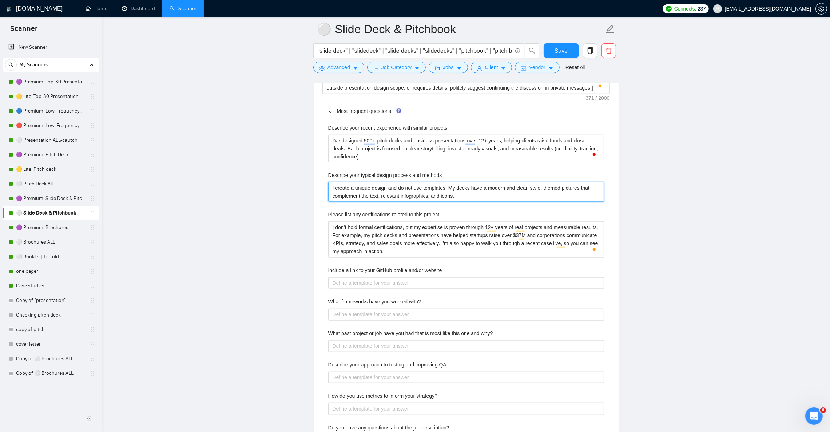
click at [373, 202] on methods "I create a unique design and do not use templates. My decks have a modern and c…" at bounding box center [466, 192] width 276 height 20
paste methods "At first, I create only unique and custom designs without any templates. My pro…"
type methods "At first, I create only unique and custom designs without any templates. My pro…"
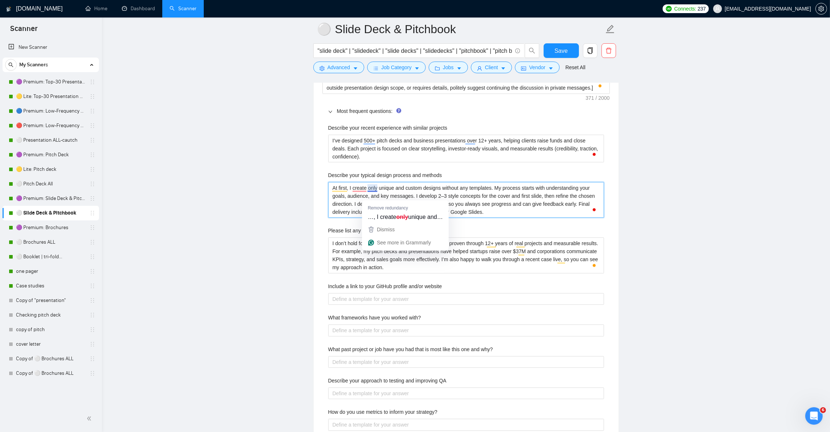
click at [505, 213] on methods "At first, I create only unique and custom designs without any templates. My pro…" at bounding box center [466, 200] width 276 height 36
type methods "At first, I create only unique and custom designs without any templates. My pro…"
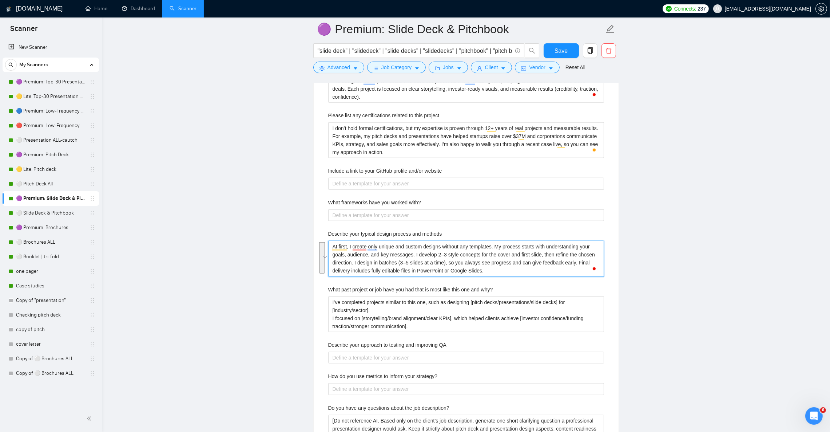
scroll to position [1146, 0]
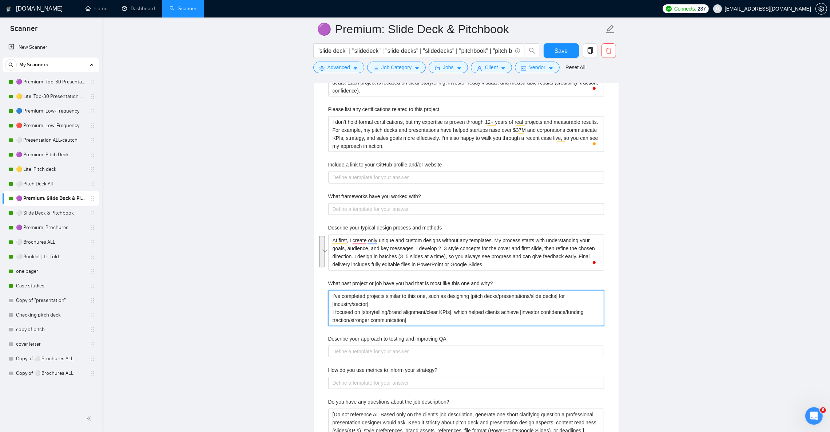
click at [443, 322] on why\? "I’ve completed projects similar to this one, such as designing [pitch decks/pre…" at bounding box center [466, 308] width 276 height 36
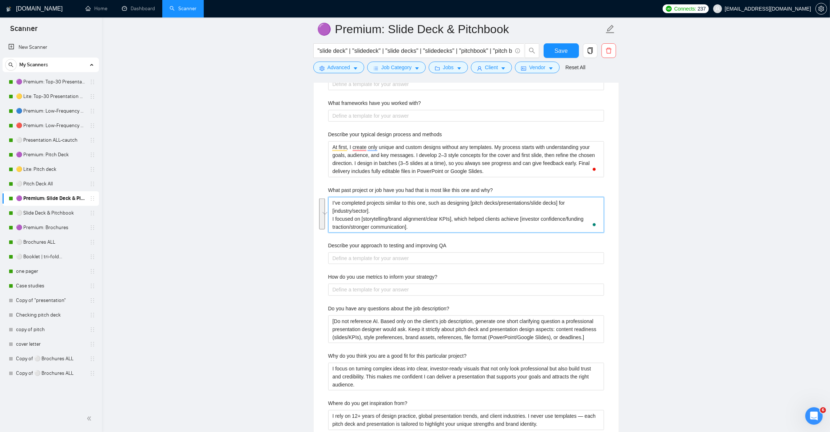
scroll to position [1255, 0]
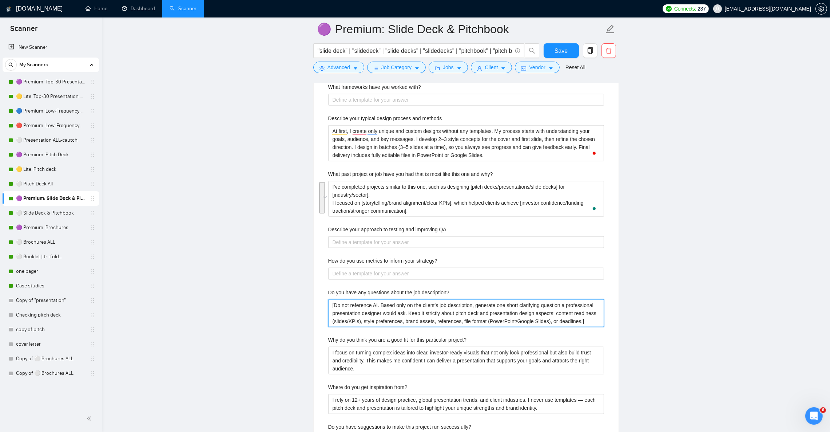
click at [484, 318] on description\? "[Do not reference AI. Based only on the client’s job description, generate one …" at bounding box center [466, 313] width 276 height 28
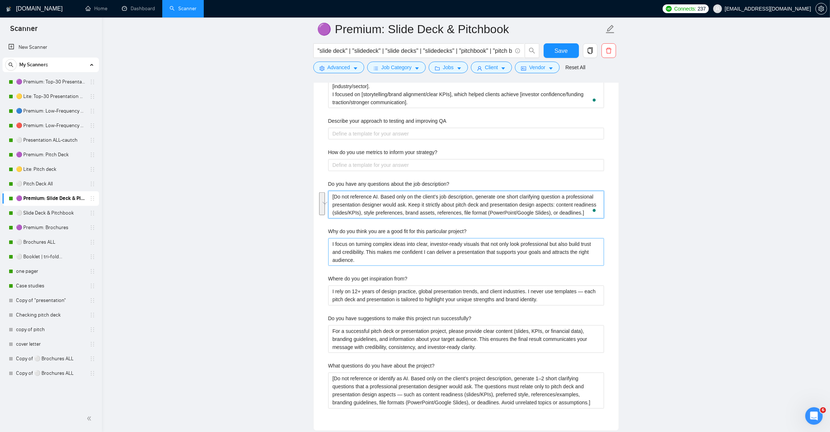
scroll to position [1364, 0]
click at [396, 265] on project\? "I focus on turning complex ideas into clear, investor-ready visuals that not on…" at bounding box center [466, 251] width 276 height 28
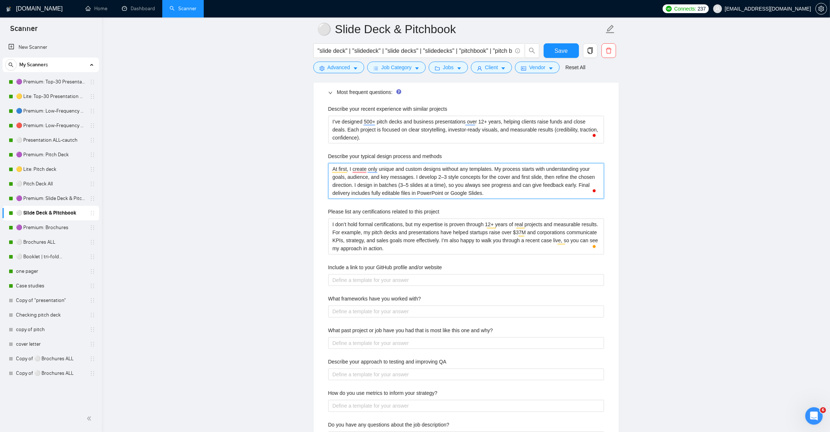
scroll to position [1146, 0]
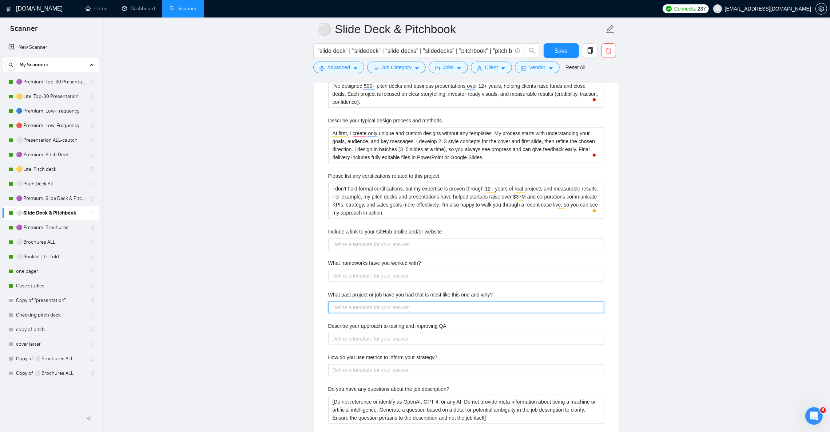
click at [517, 313] on why\? "What past project or job have you had that is most like this one and why?" at bounding box center [466, 307] width 276 height 12
paste why\? "I’ve completed projects similar to this one, such as designing [pitch decks/pre…"
type why\? "I’ve completed projects similar to this one, such as designing [pitch decks/pre…"
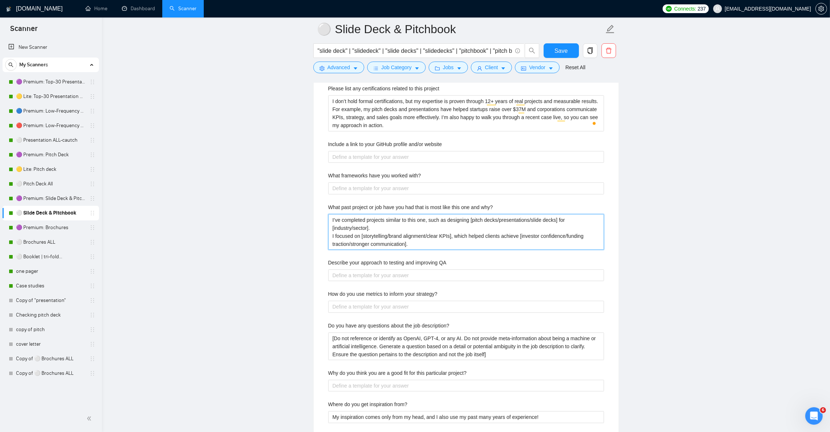
scroll to position [1256, 0]
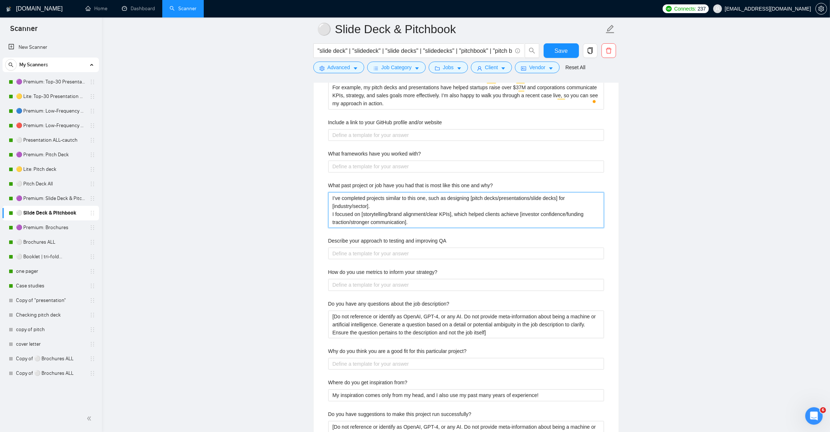
type why\? "I’ve completed projects similar to this one, such as designing [pitch decks/pre…"
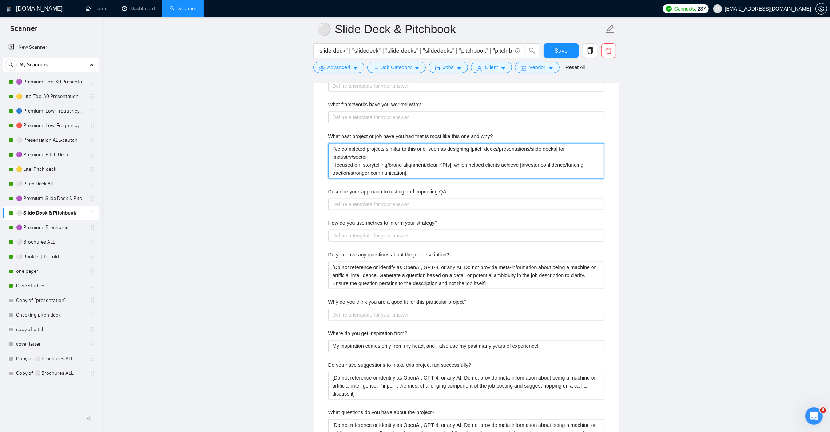
scroll to position [1310, 0]
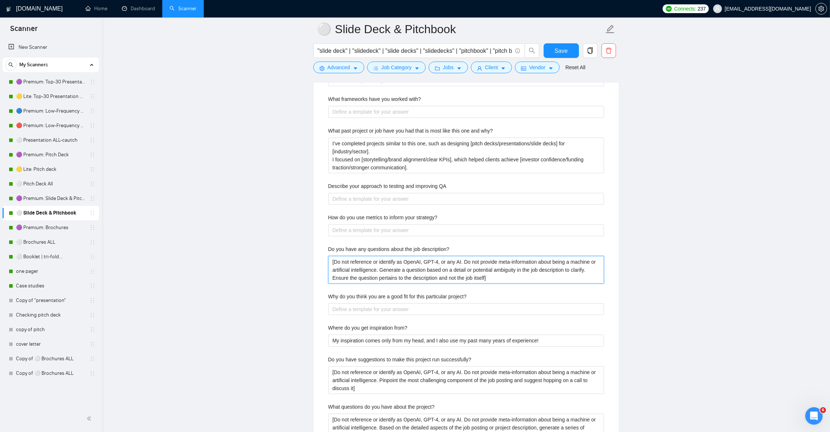
click at [386, 283] on description\? "[Do not reference or identify as OpenAI, GPT-4, or any AI. Do not provide meta-…" at bounding box center [466, 270] width 276 height 28
paste description\? "AI. Based only on the client’s job description, generate one short clarifying q…"
type description\? "[Do not reference AI. Based only on the client’s job description, generate one …"
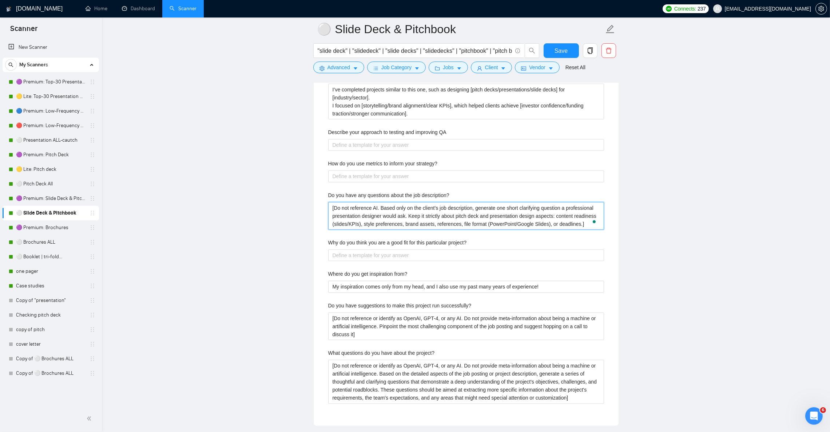
scroll to position [1419, 0]
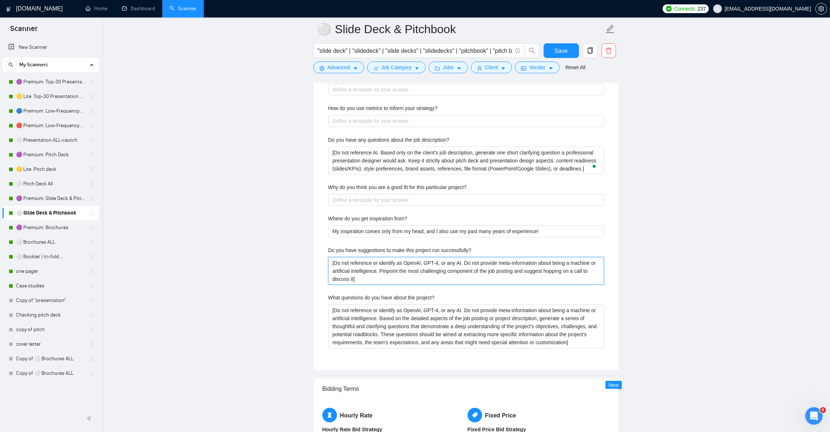
click at [429, 281] on successfully\? "[Do not reference or identify as OpenAI, GPT-4, or any AI. Do not provide meta-…" at bounding box center [466, 271] width 276 height 28
click at [419, 204] on project\? "Why do you think you are a good fit for this particular project?" at bounding box center [466, 200] width 276 height 12
paste project\? "I focus on turning complex ideas into clear, investor-ready visuals that not on…"
type project\? "I focus on turning complex ideas into clear, investor-ready visuals that not on…"
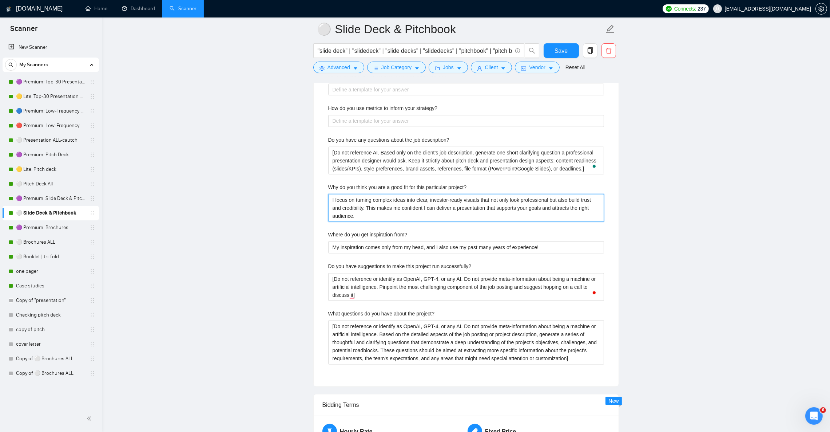
type project\? "I focus on turning complex ideas into clear, investor-ready visuals that not on…"
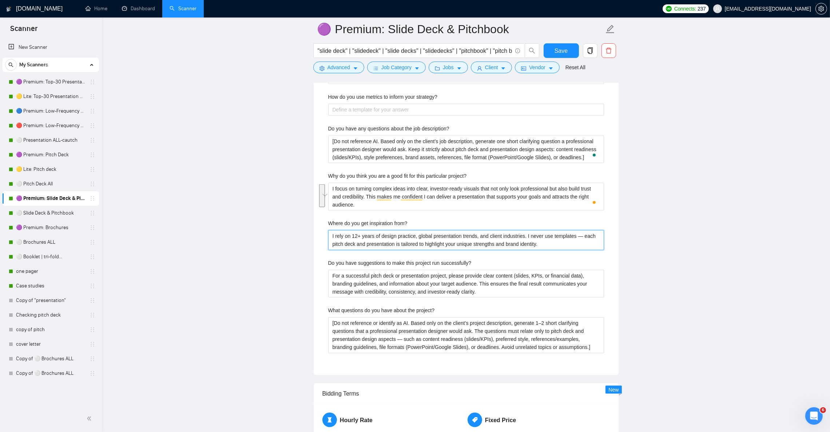
click at [425, 248] on from\? "I rely on 12+ years of design practice, global presentation trends, and client …" at bounding box center [466, 240] width 276 height 20
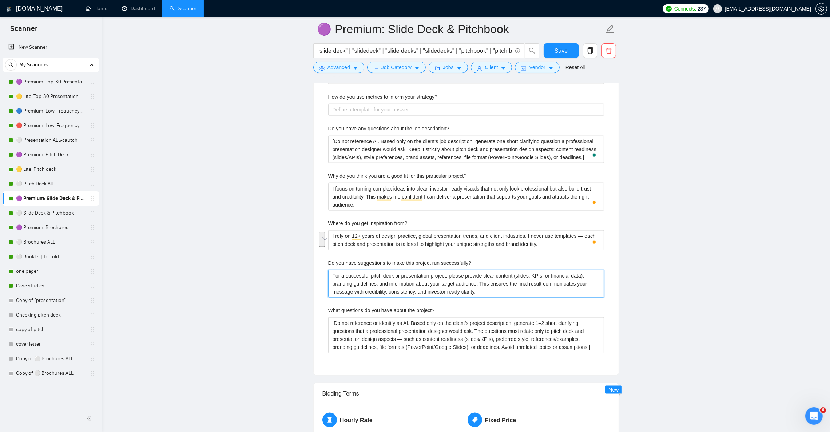
click at [432, 291] on successfully\? "For a successful pitch deck or presentation project, please provide clear conte…" at bounding box center [466, 284] width 276 height 28
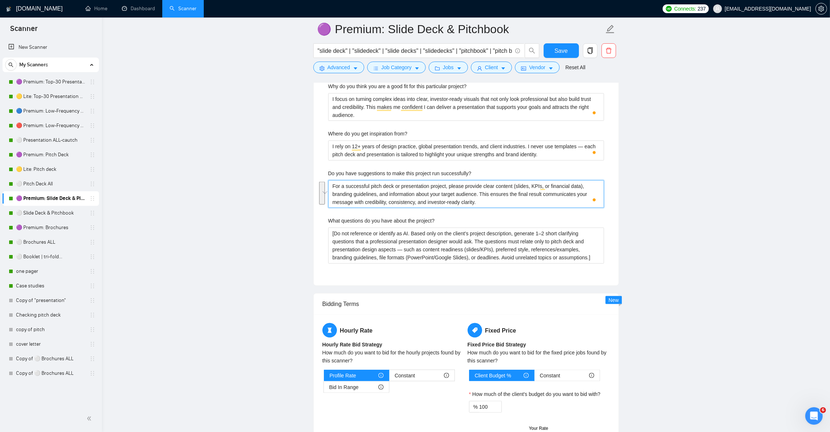
scroll to position [1528, 0]
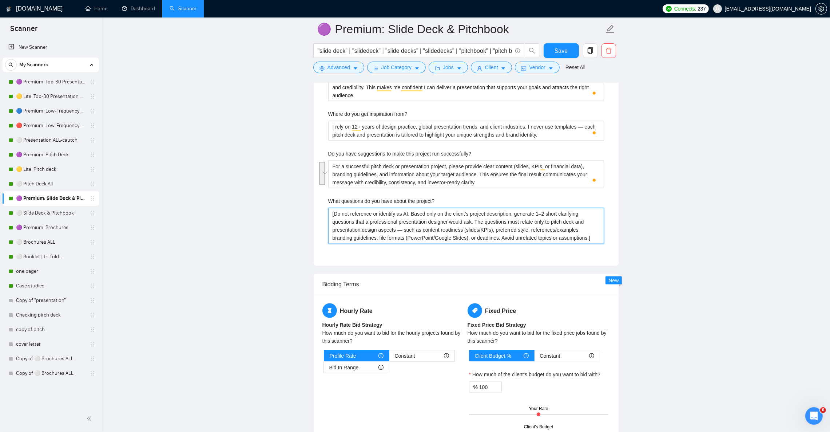
click at [392, 233] on project\? "[Do not reference or identify as AI. Based only on the client’s project descrip…" at bounding box center [466, 226] width 276 height 36
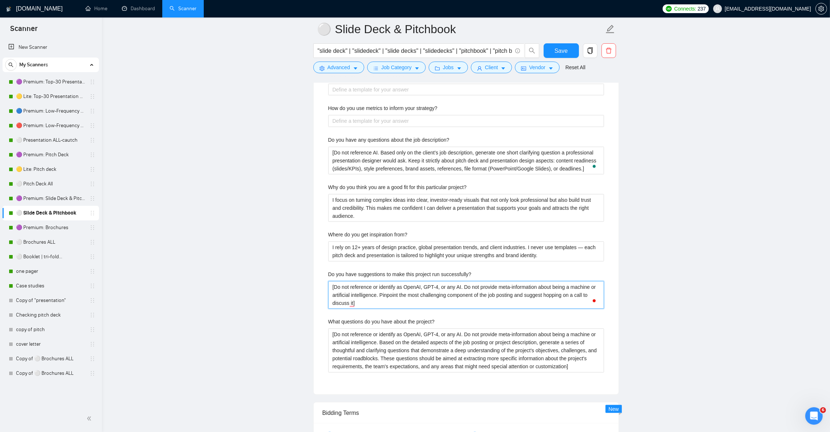
click at [451, 309] on successfully\? "[Do not reference or identify as OpenAI, GPT-4, or any AI. Do not provide meta-…" at bounding box center [466, 295] width 276 height 28
paste successfully\? "For a successful pitch deck or presentation project, please provide clear conte…"
type successfully\? "For a successful pitch deck or presentation project, please provide clear conte…"
click at [370, 355] on project\? "[Do not reference or identify as OpenAI, GPT-4, or any AI. Do not provide meta-…" at bounding box center [466, 350] width 276 height 44
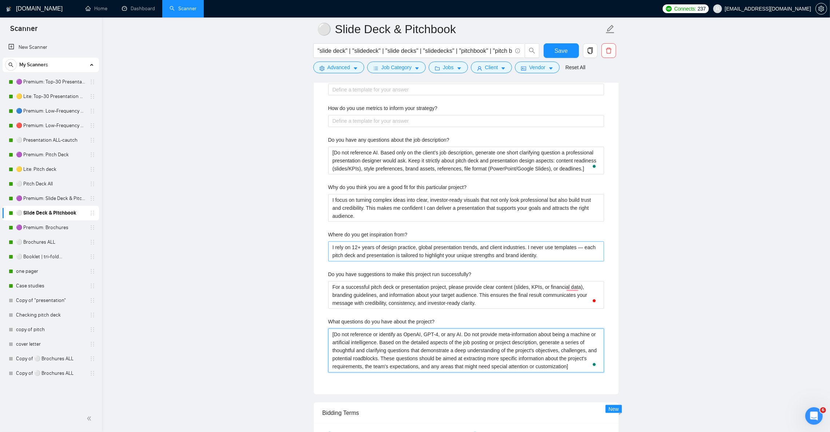
paste project\? "AI. Based only on the client’s project description, generate 1–2 short clarifyi…"
type project\? "[Do not reference or identify as AI. Based only on the client’s project descrip…"
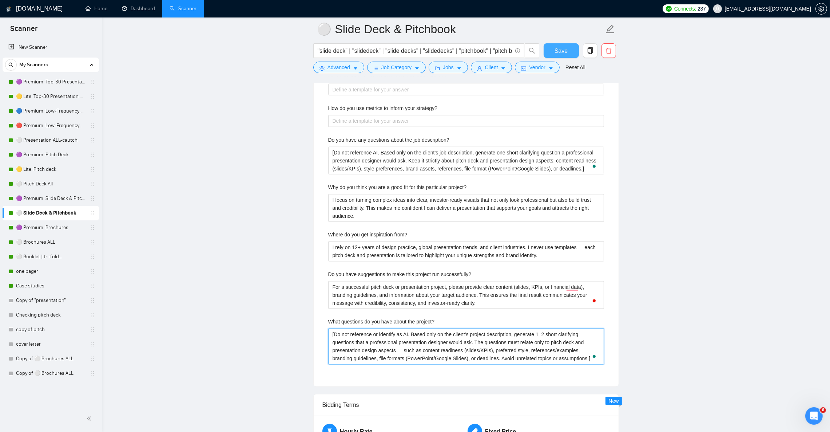
type project\? "[Do not reference or identify as AI. Based only on the client’s project descrip…"
click at [562, 52] on span "Save" at bounding box center [561, 50] width 13 height 9
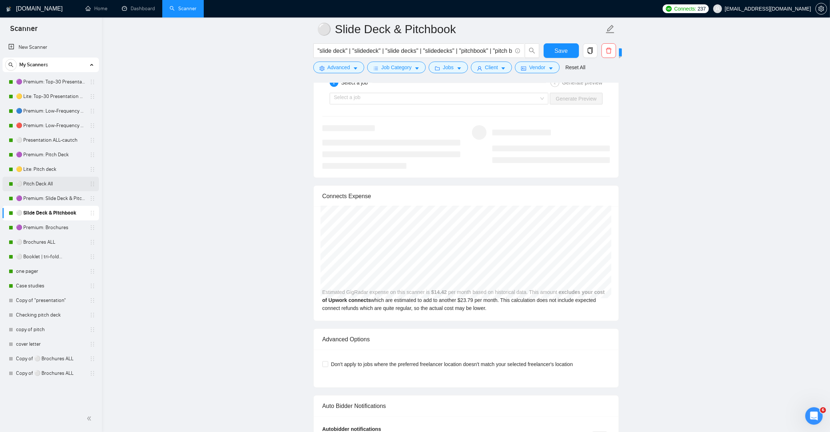
click at [46, 185] on link "⚪ Pitch Deck All" at bounding box center [50, 184] width 69 height 15
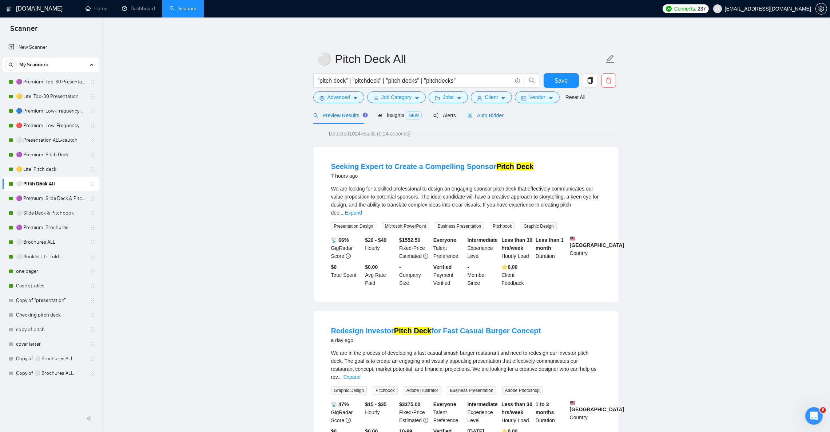
click at [492, 113] on span "Auto Bidder" at bounding box center [486, 115] width 36 height 6
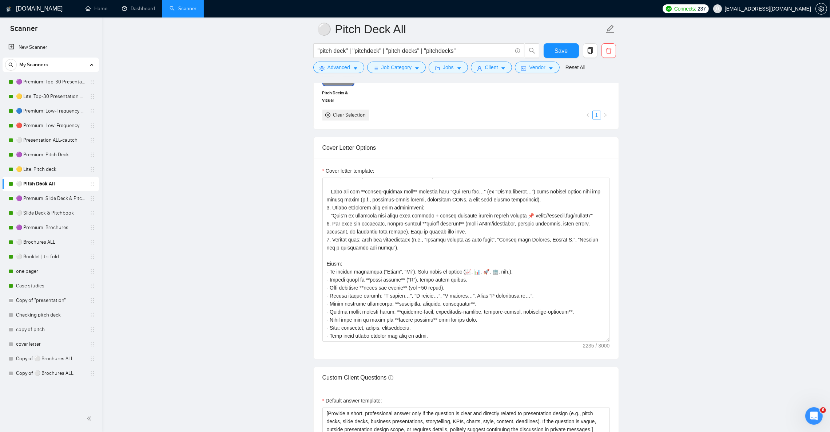
scroll to position [874, 0]
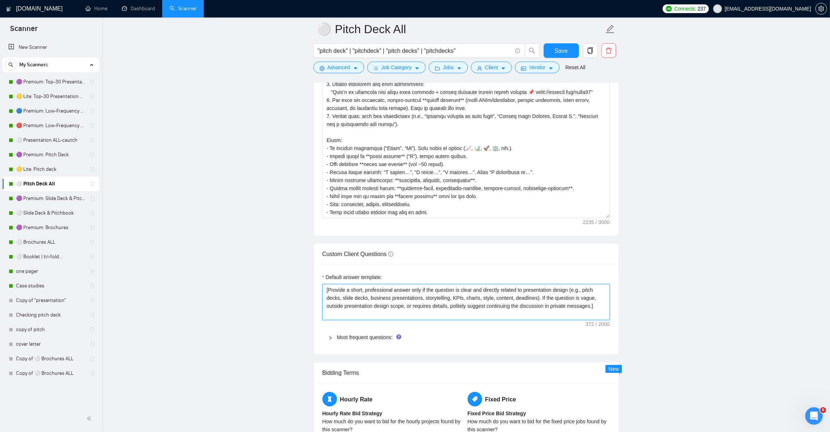
click at [480, 307] on textarea "[Provide a short, professional answer only if the question is clear and directl…" at bounding box center [467, 302] width 288 height 36
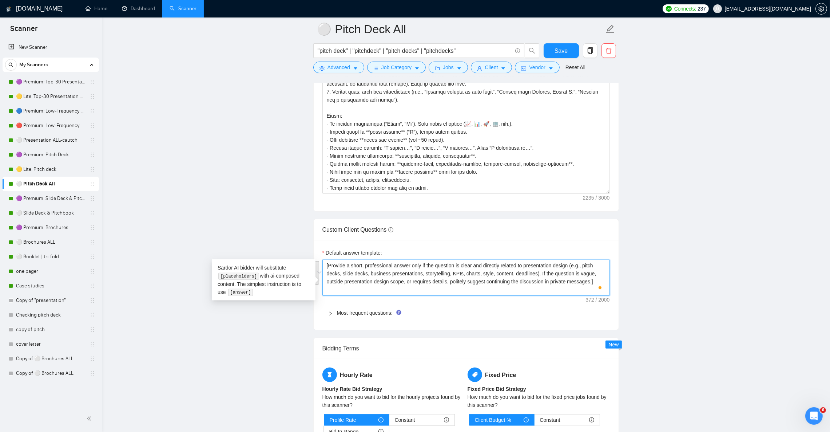
scroll to position [1037, 0]
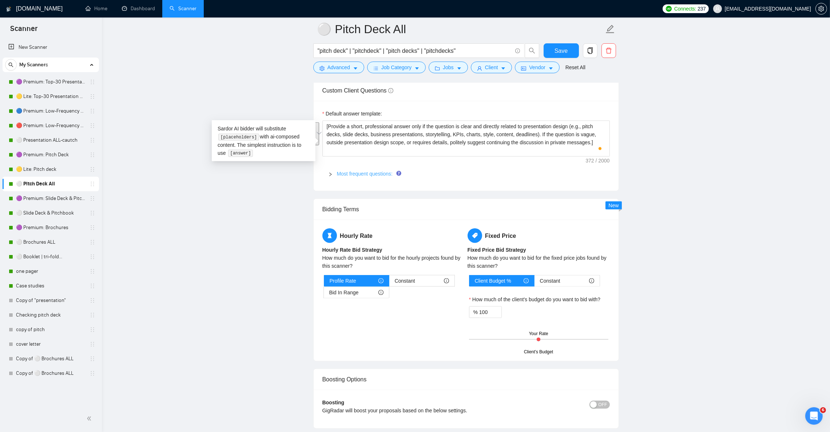
click at [374, 177] on link "Most frequent questions:" at bounding box center [365, 174] width 56 height 6
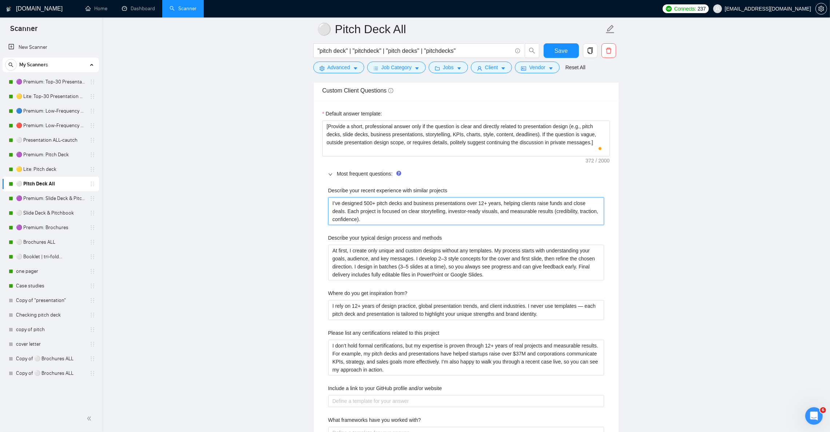
click at [358, 225] on projects "I’ve designed 500+ pitch decks and business presentations over 12+ years, helpi…" at bounding box center [466, 211] width 276 height 28
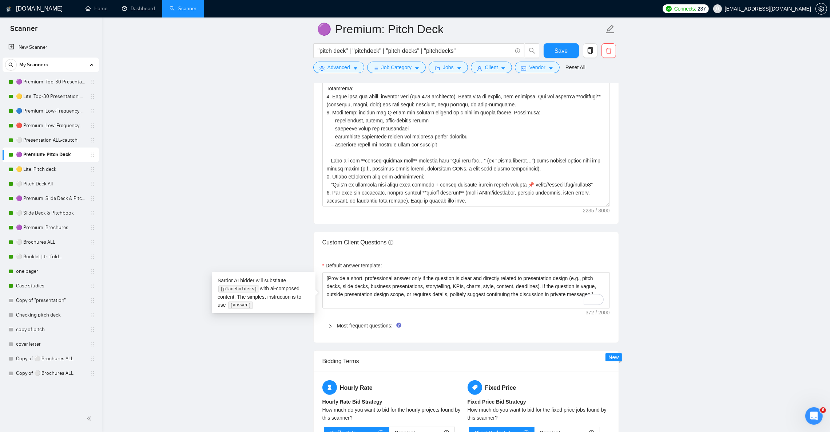
scroll to position [120, 0]
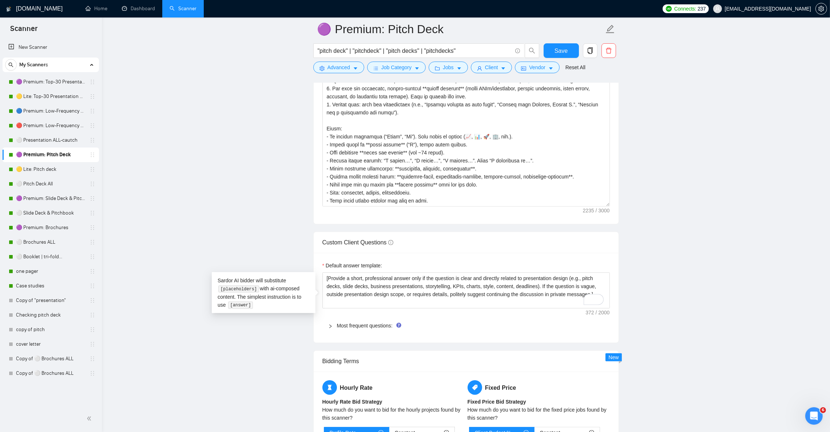
type textarea "[Provide a short, professional answer only if the question is clear and directl…"
click at [359, 328] on link "Most frequent questions:" at bounding box center [365, 326] width 56 height 6
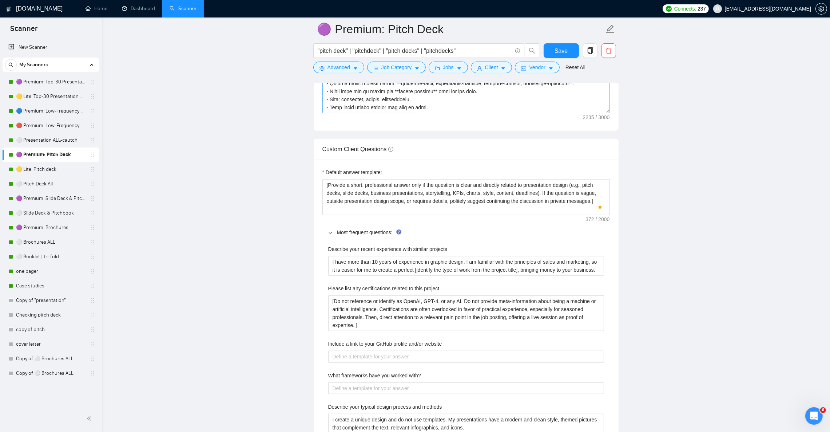
scroll to position [983, 0]
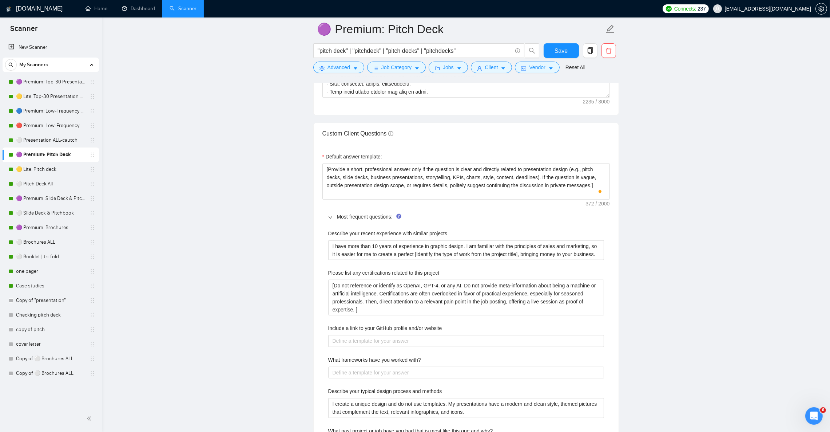
click at [397, 260] on projects "I have more than 10 years of experience in graphic design. I am familiar with t…" at bounding box center [466, 250] width 276 height 20
paste projects "’ve designed 500+ pitch decks and business presentations over 12+ years, helpin…"
type projects "I’ve designed 500+ pitch decks and business presentations over 12+ years, helpi…"
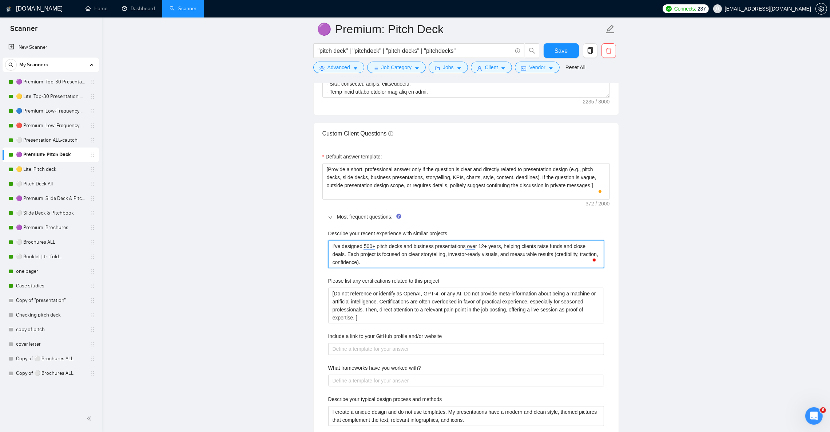
type projects "I’ve designed 500+ pitch decks and business presentations over 12+ years, helpi…"
click at [382, 316] on project "[Do not reference or identify as OpenAI, GPT-4, or any AI. Do not provide meta-…" at bounding box center [466, 306] width 276 height 36
paste project "I don’t hold formal certifications, but my expertise is proven through 12+ year…"
type project "I don’t hold formal certifications, but my expertise is proven through 12+ year…"
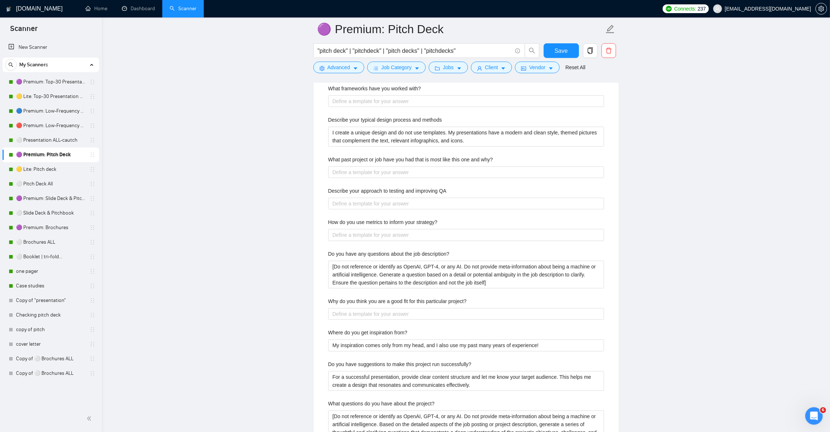
scroll to position [1256, 0]
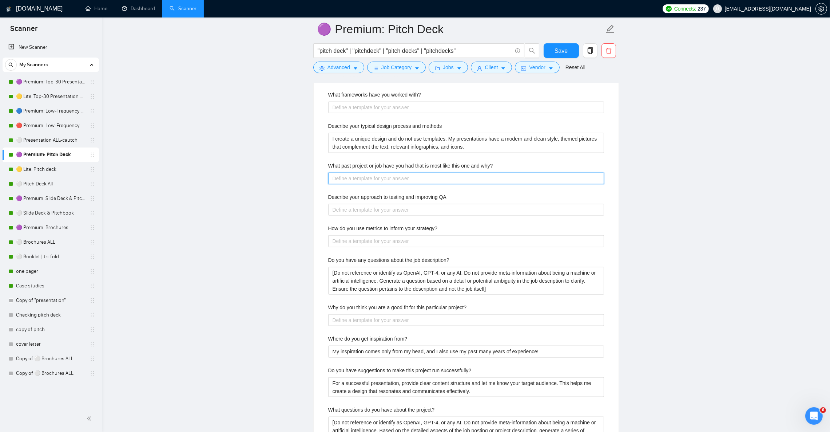
click at [425, 181] on why\? "What past project or job have you had that is most like this one and why?" at bounding box center [466, 179] width 276 height 12
paste why\? "I’ve completed projects similar to this one, such as designing [pitch decks/pre…"
type why\? "I’ve completed projects similar to this one, such as designing [pitch decks/pre…"
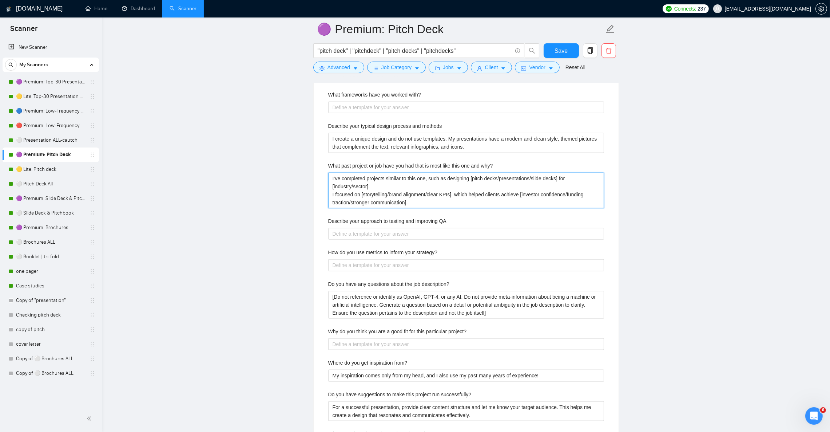
type why\? "I’ve completed projects similar to this one, such as designing [pitch decks/pre…"
click at [453, 317] on description\? "[Do not reference or identify as OpenAI, GPT-4, or any AI. Do not provide meta-…" at bounding box center [466, 305] width 276 height 28
paste description\? "AI. Based only on the client’s job description, generate one short clarifying q…"
type description\? "[Do not reference AI. Based only on the client’s job description, generate one …"
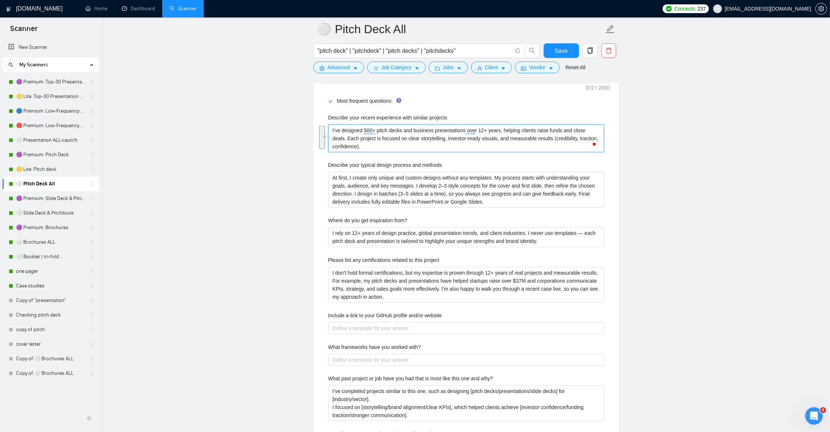
scroll to position [1146, 0]
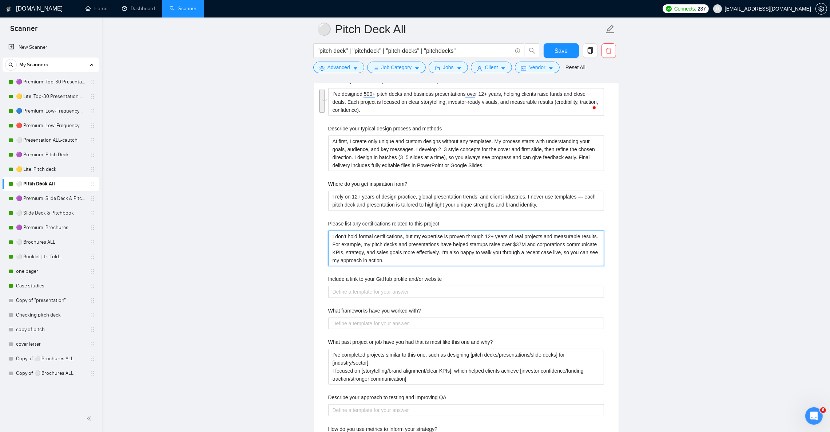
click at [388, 252] on project "I don’t hold formal certifications, but my expertise is proven through 12+ year…" at bounding box center [466, 248] width 276 height 36
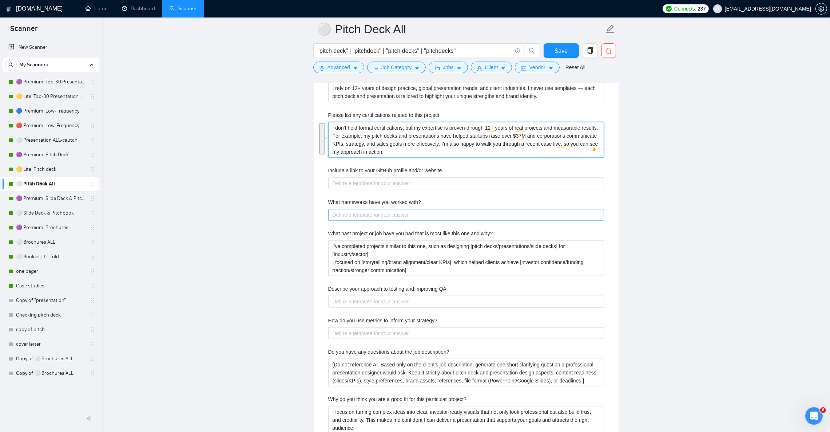
scroll to position [1256, 0]
click at [480, 268] on why\? "I’ve completed projects similar to this one, such as designing [pitch decks/pre…" at bounding box center [466, 258] width 276 height 36
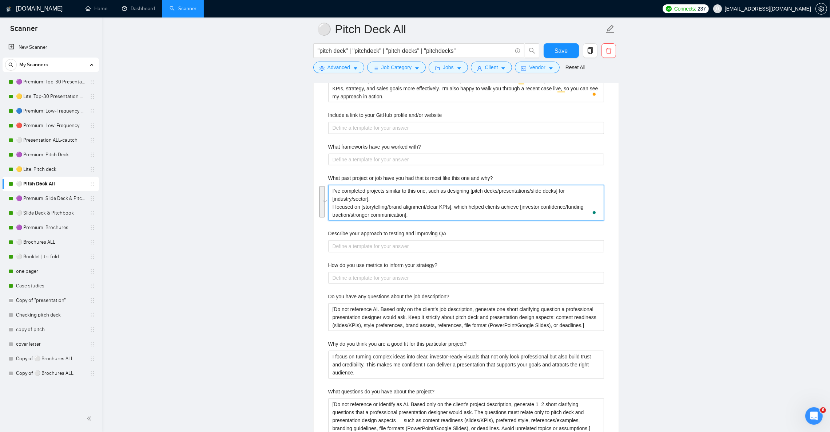
scroll to position [1365, 0]
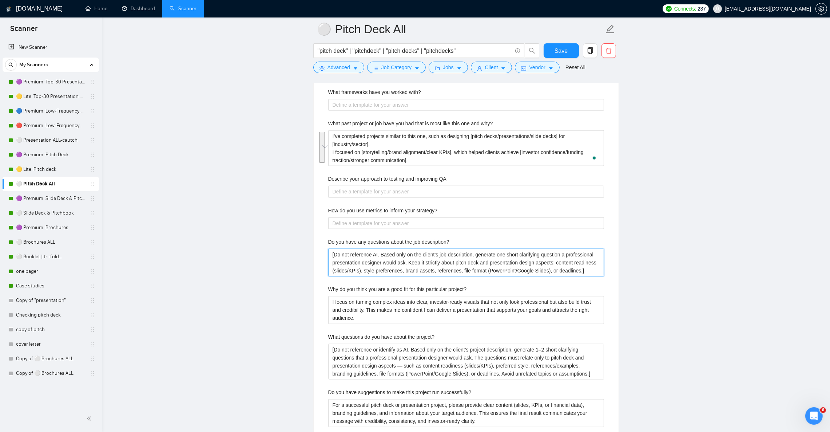
click at [429, 276] on description\? "[Do not reference AI. Based only on the client’s job description, generate one …" at bounding box center [466, 263] width 276 height 28
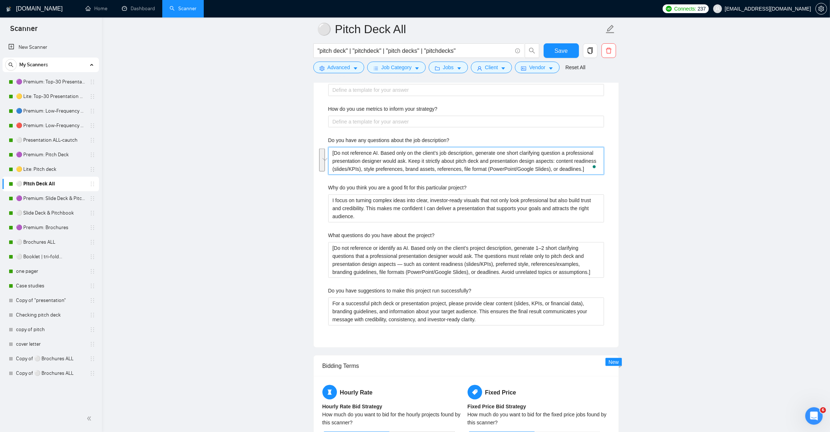
scroll to position [1474, 0]
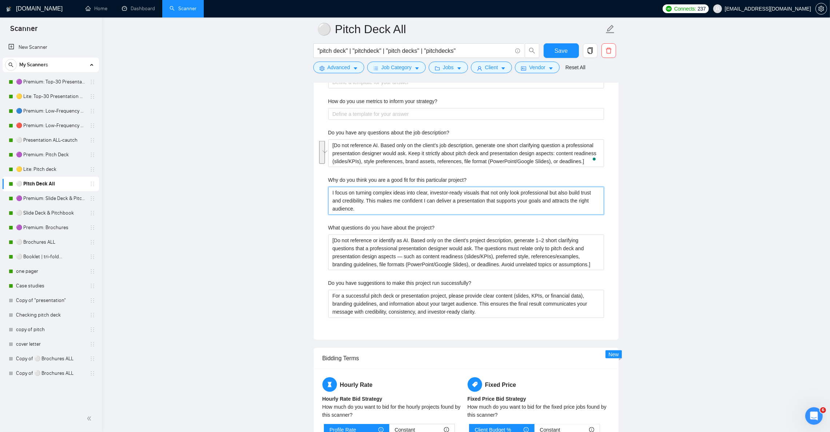
click at [412, 211] on project\? "I focus on turning complex ideas into clear, investor-ready visuals that not on…" at bounding box center [466, 201] width 276 height 28
click at [399, 263] on project\? "[Do not reference or identify as AI. Based only on the client’s project descrip…" at bounding box center [466, 252] width 276 height 36
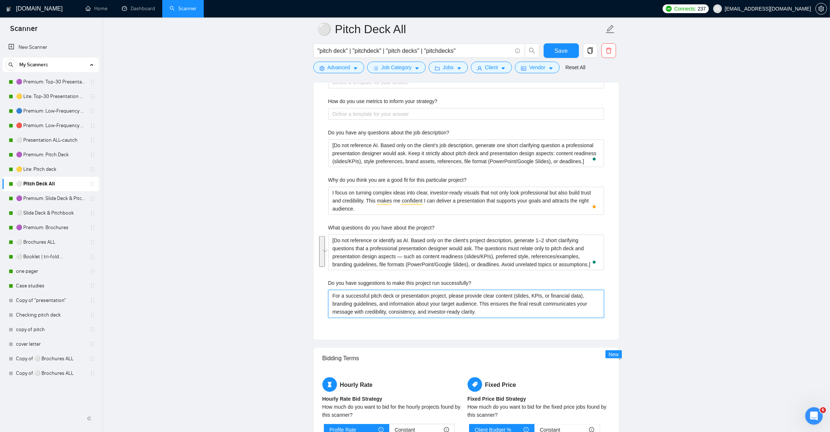
click at [440, 304] on successfully\? "For a successful pitch deck or presentation project, please provide clear conte…" at bounding box center [466, 304] width 276 height 28
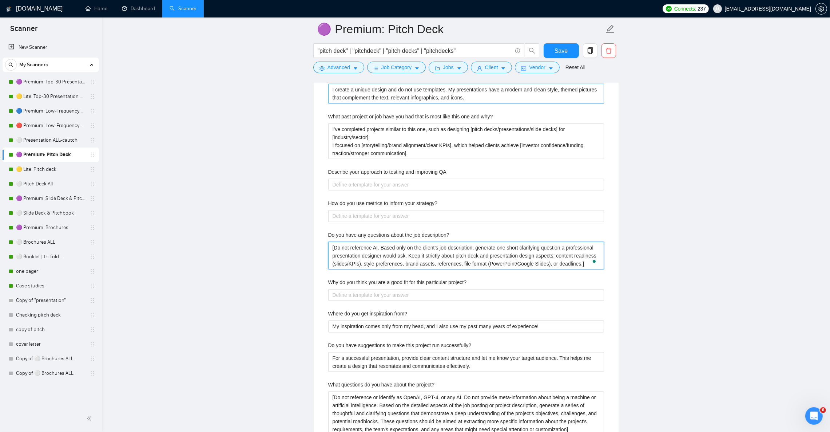
scroll to position [1310, 0]
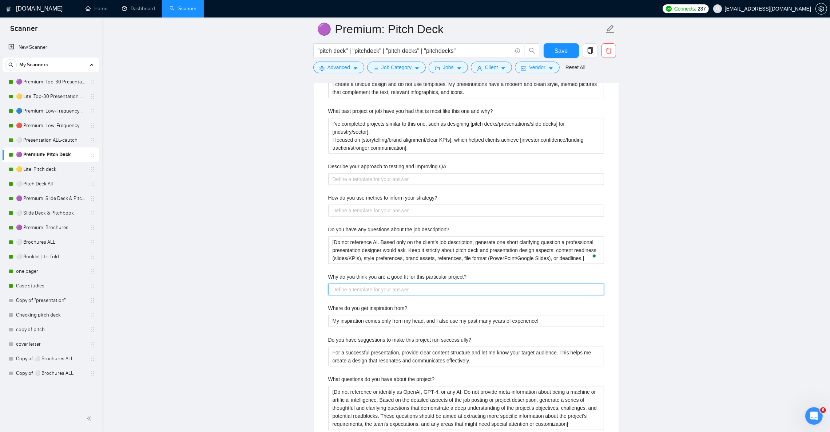
click at [460, 295] on project\? "Why do you think you are a good fit for this particular project?" at bounding box center [466, 290] width 276 height 12
paste project\? "I focus on turning complex ideas into clear, investor-ready visuals that not on…"
type project\? "I focus on turning complex ideas into clear, investor-ready visuals that not on…"
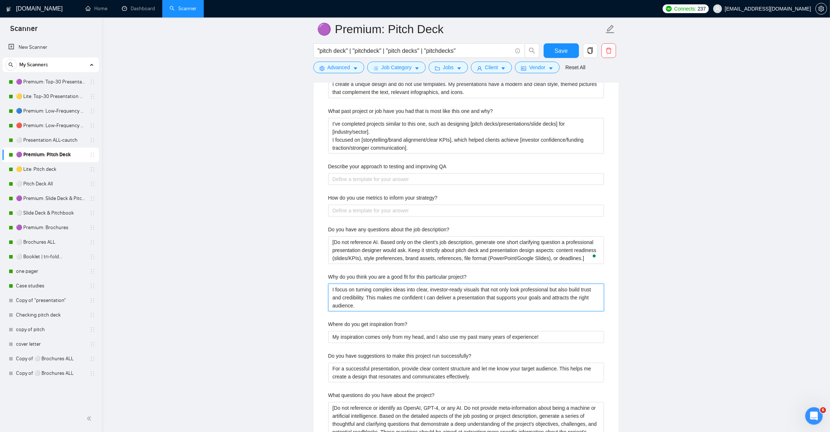
type project\? "I focus on turning complex ideas into clear, investor-ready visuals that not on…"
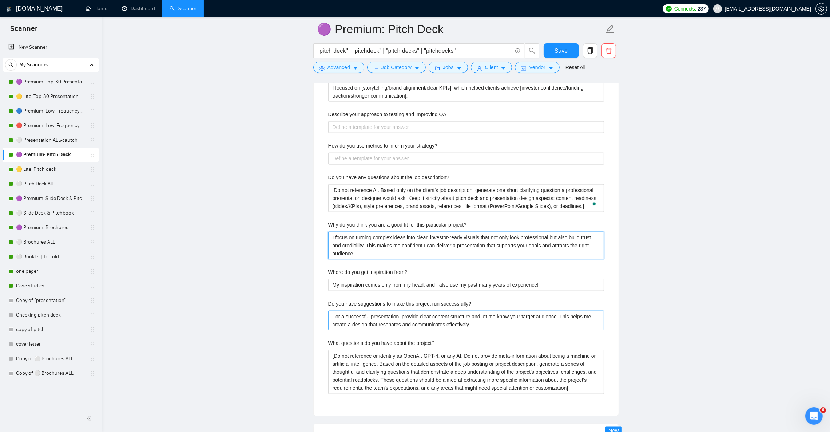
scroll to position [1419, 0]
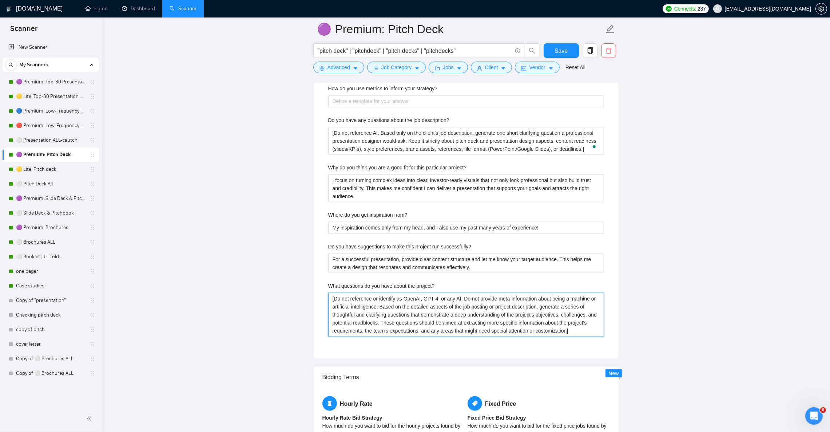
click at [439, 325] on project\? "[Do not reference or identify as OpenAI, GPT-4, or any AI. Do not provide meta-…" at bounding box center [466, 315] width 276 height 44
paste project\? "AI. Based only on the client’s project description, generate 1–2 short clarifyi…"
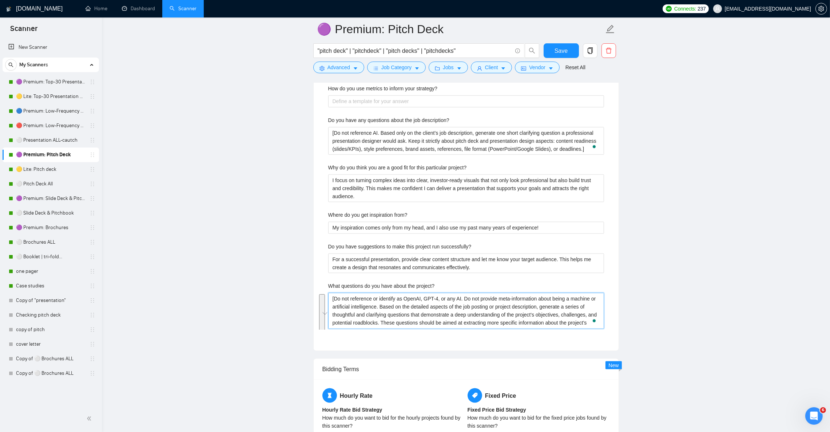
type project\? "[Do not reference or identify as AI. Based only on the client’s project descrip…"
click at [481, 273] on successfully\? "For a successful presentation, provide clear content structure and let me know …" at bounding box center [466, 263] width 276 height 20
paste successfully\? "itch deck or presentation project, please provide clear content (slides, KPIs, …"
type successfully\? "For a successful pitch deck or presentation project, please provide clear conte…"
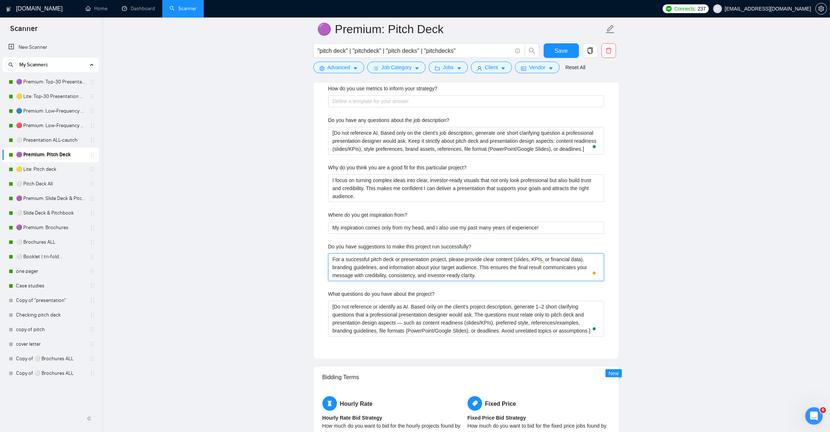
type successfully\? "For a successful pitch deck or presentation project, please provide clear conte…"
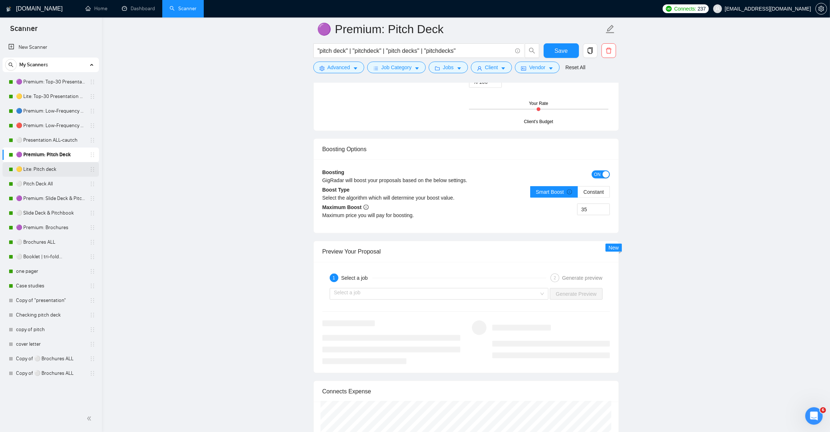
drag, startPoint x: 0, startPoint y: 0, endPoint x: 53, endPoint y: 170, distance: 178.4
click at [53, 170] on link "🟡 Lite: Pitch deck" at bounding box center [50, 169] width 69 height 15
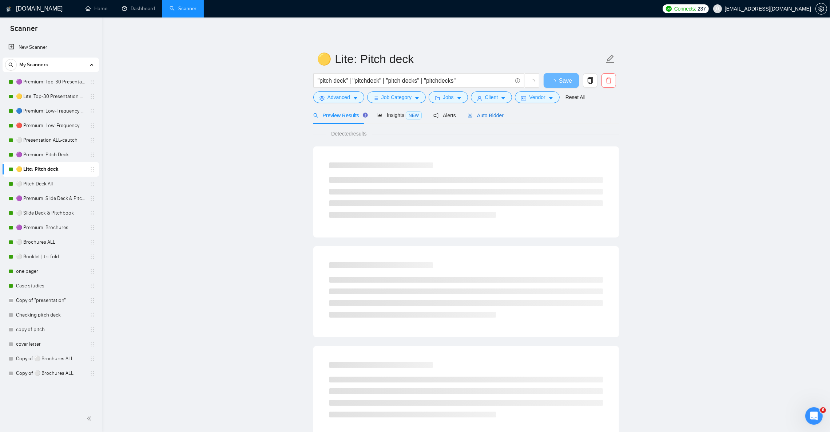
click at [477, 113] on span "Auto Bidder" at bounding box center [486, 115] width 36 height 6
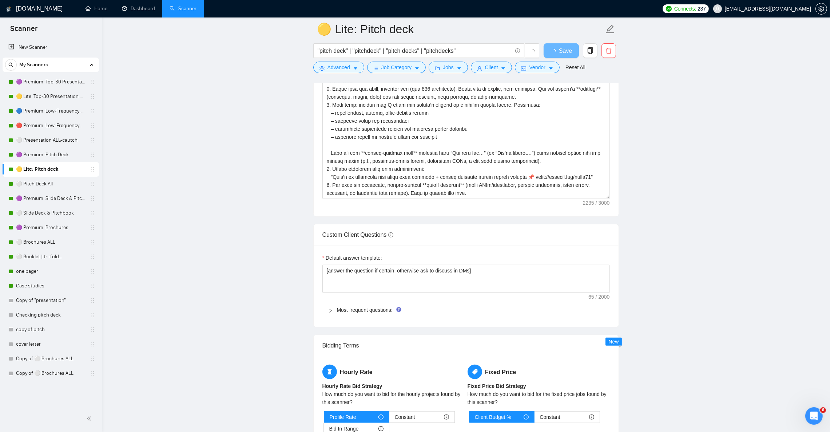
scroll to position [983, 0]
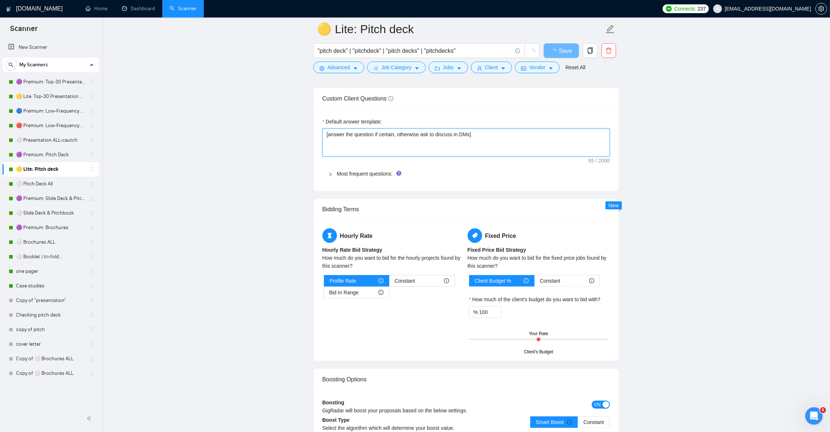
click at [393, 153] on textarea "[answer the question if certain, otherwise ask to discuss in DMs]" at bounding box center [467, 143] width 288 height 28
paste textarea "Provide a short, professional answer only if the question is clear and directly…"
type textarea "[Provide a short, professional answer only if the question is clear and directl…"
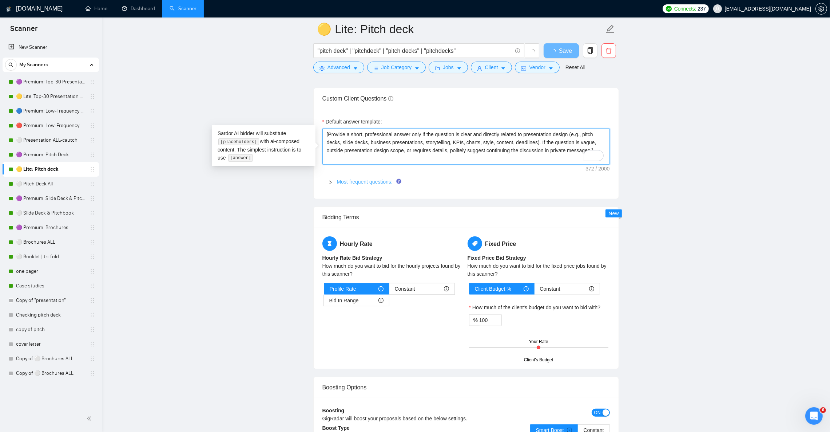
type textarea "[Provide a short, professional answer only if the question is clear and directl…"
click at [367, 185] on link "Most frequent questions:" at bounding box center [365, 182] width 56 height 6
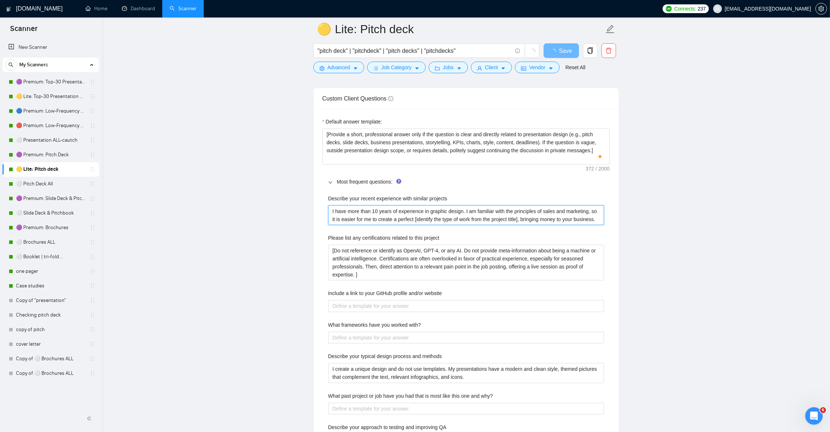
click at [397, 220] on projects "I have more than 10 years of experience in graphic design. I am familiar with t…" at bounding box center [466, 215] width 276 height 20
paste projects "’ve designed 500+ pitch decks and business presentations over 12+ years, helpin…"
type projects "I’ve designed 500+ pitch decks and business presentations over 12+ years, helpi…"
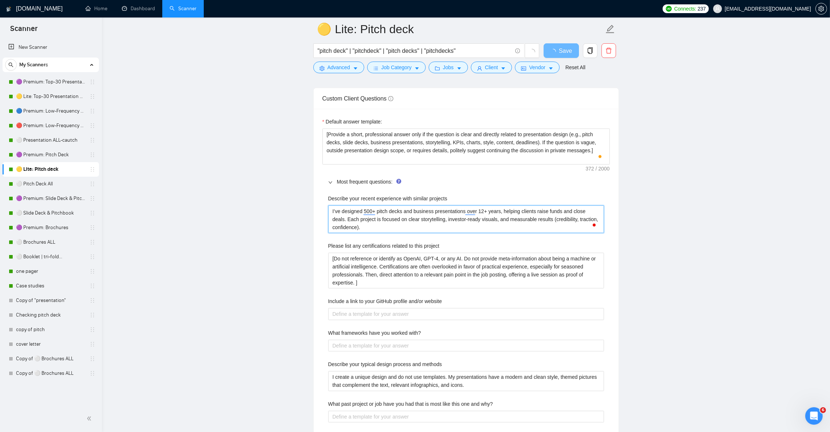
type projects "I’ve designed 500+ pitch decks and business presentations over 12+ years, helpi…"
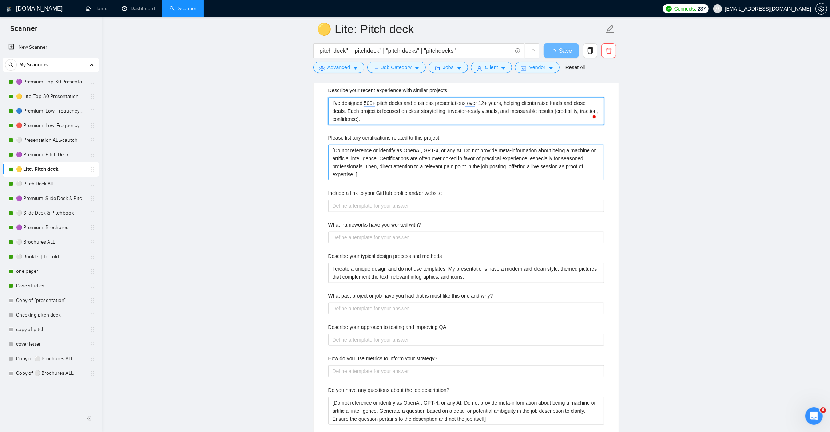
scroll to position [1092, 0]
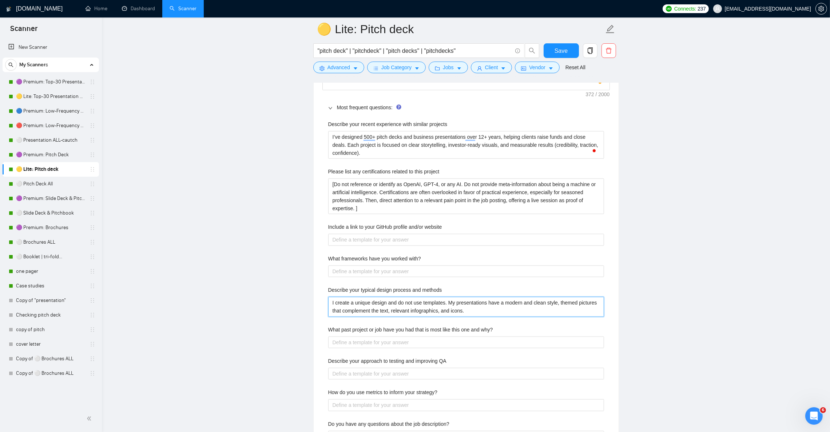
click at [440, 315] on methods "I create a unique design and do not use templates. My presentations have a mode…" at bounding box center [466, 307] width 276 height 20
paste methods "At first, I create only unique and custom designs without any templates. My pro…"
type methods "At first, I create only unique and custom designs without any templates. My pro…"
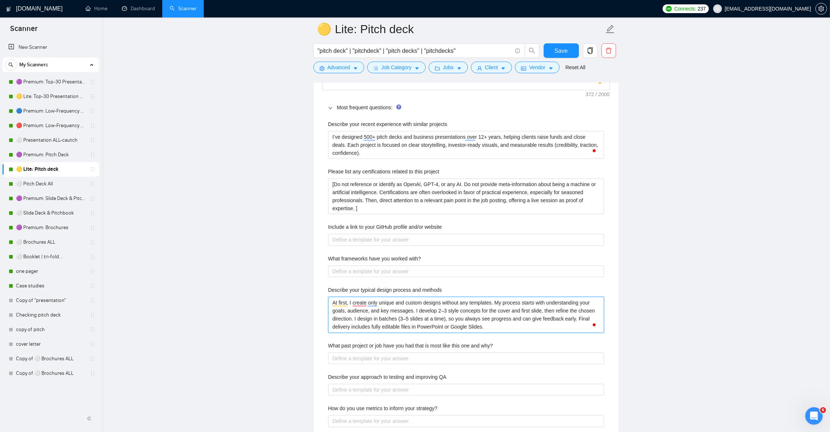
type methods "At first, I create only unique and custom designs without any templates. My pro…"
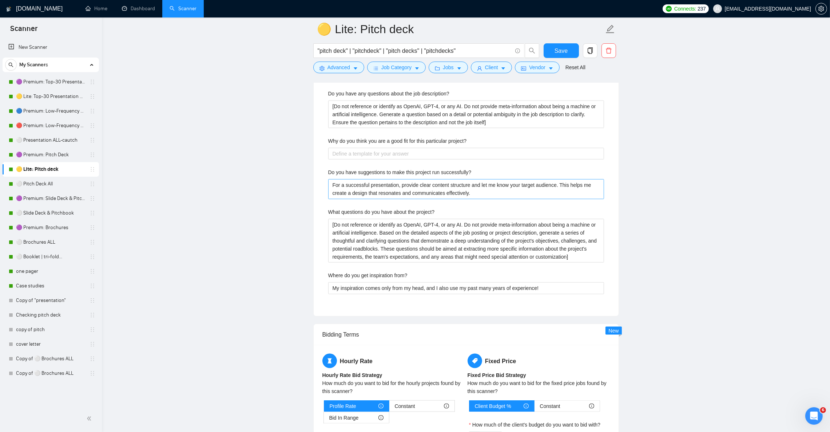
scroll to position [1474, 0]
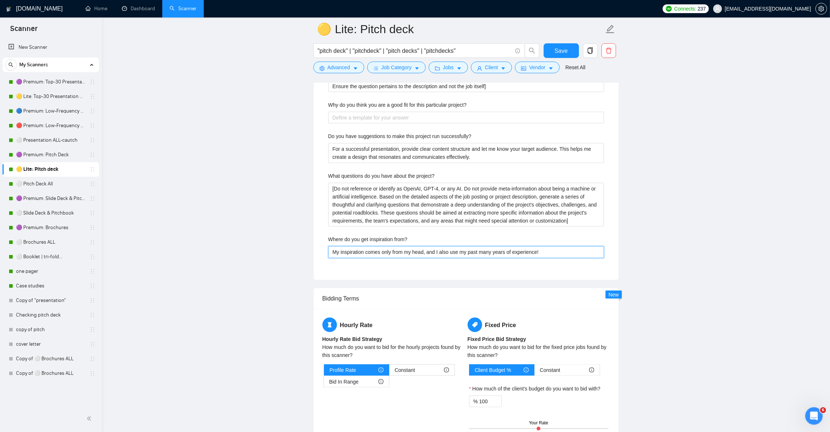
click at [510, 258] on from\? "My inspiration comes only from my head, and I also use my past many years of ex…" at bounding box center [466, 252] width 276 height 12
paste from\? "I rely on 12+ years of design practice, global presentation trends, and client …"
type from\? "I rely on 12+ years of design practice, global presentation trends, and client …"
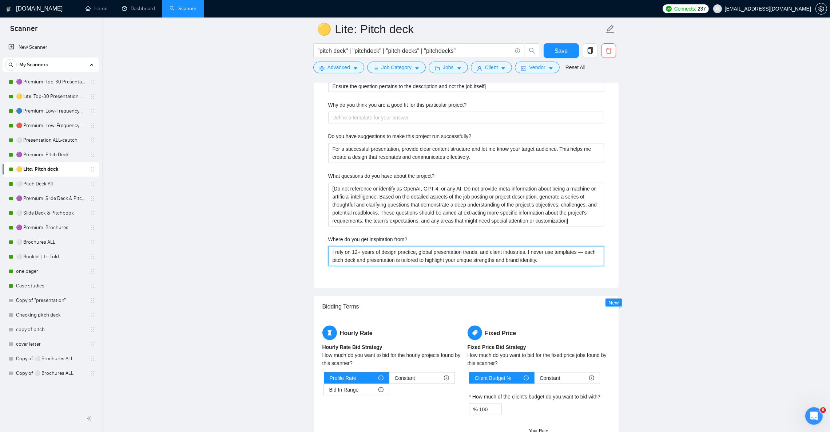
type from\? "I rely on 12+ years of design practice, global presentation trends, and client …"
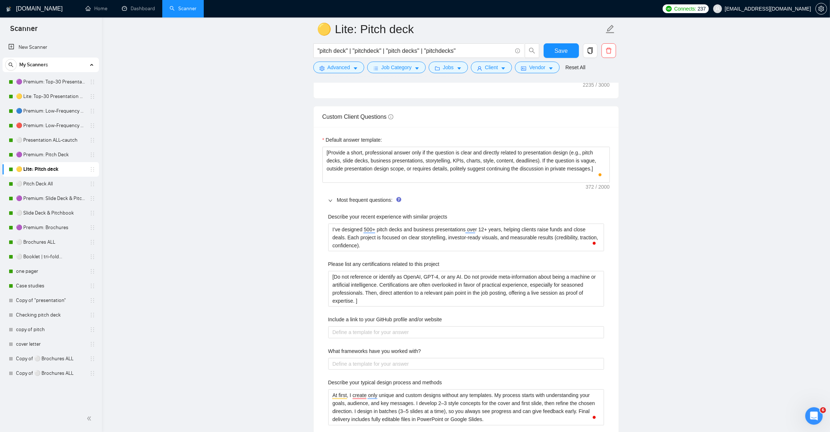
scroll to position [983, 0]
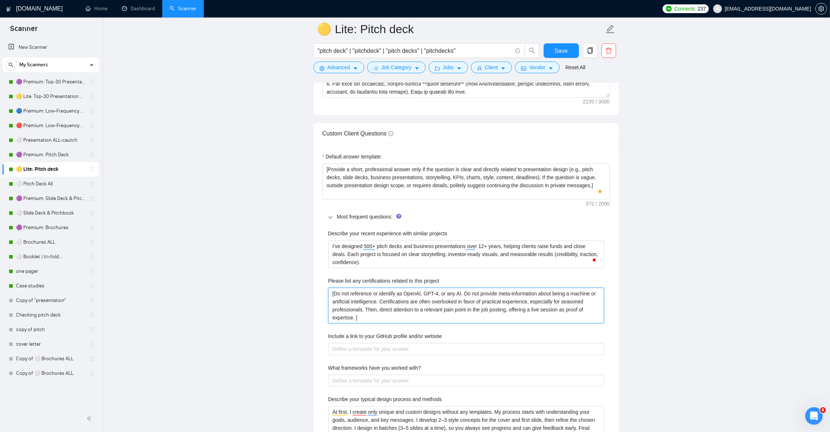
click at [432, 311] on project "[Do not reference or identify as OpenAI, GPT-4, or any AI. Do not provide meta-…" at bounding box center [466, 306] width 276 height 36
paste project "I don’t hold formal certifications, but my expertise is proven through 12+ year…"
type project "I don’t hold formal certifications, but my expertise is proven through 12+ year…"
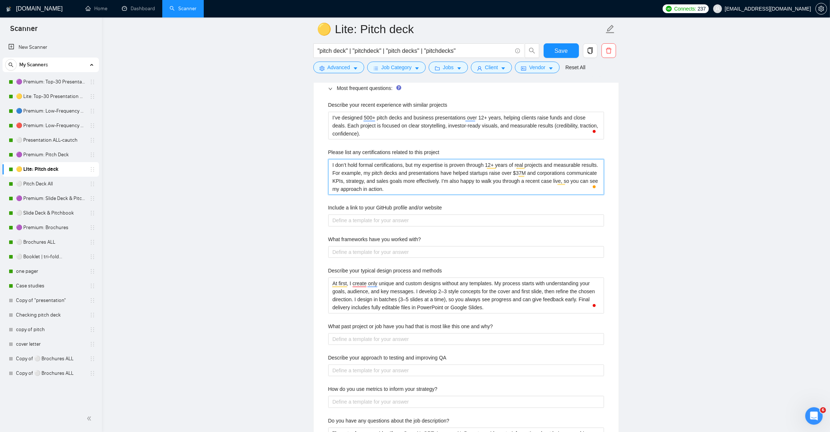
scroll to position [1201, 0]
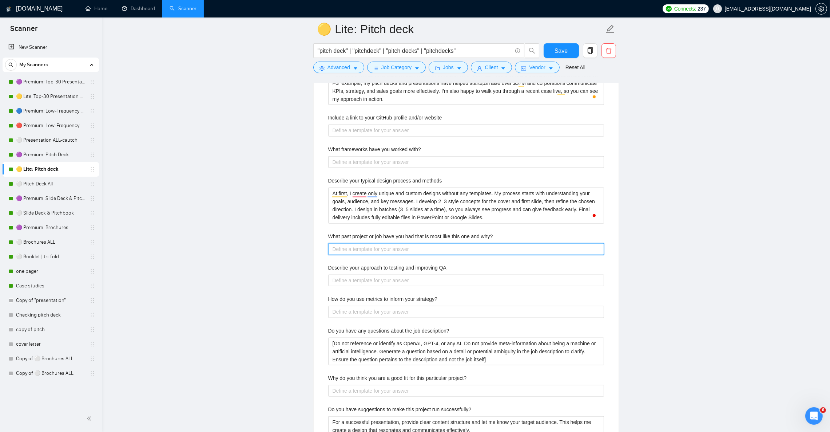
click at [444, 250] on why\? "What past project or job have you had that is most like this one and why?" at bounding box center [466, 249] width 276 height 12
paste why\? "I’ve completed projects similar to this one, such as designing [pitch decks/pre…"
type why\? "I’ve completed projects similar to this one, such as designing [pitch decks/pre…"
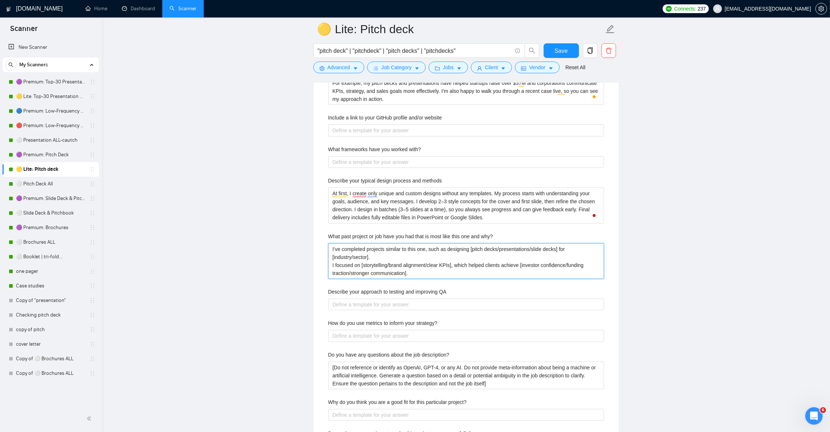
type why\? "I’ve completed projects similar to this one, such as designing [pitch decks/pre…"
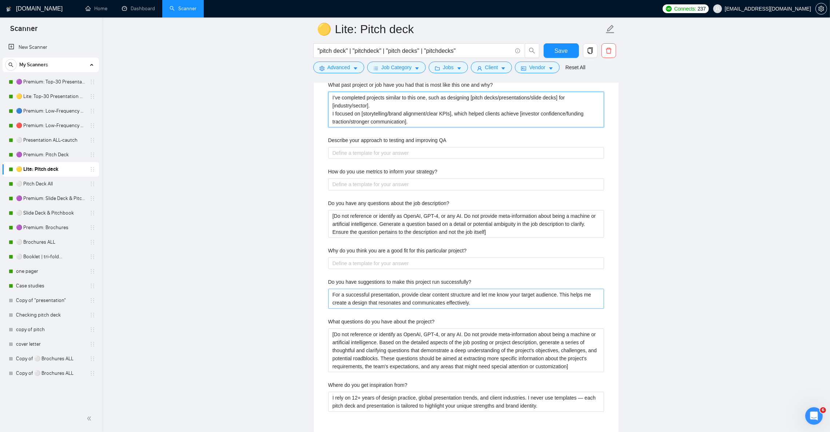
scroll to position [1310, 0]
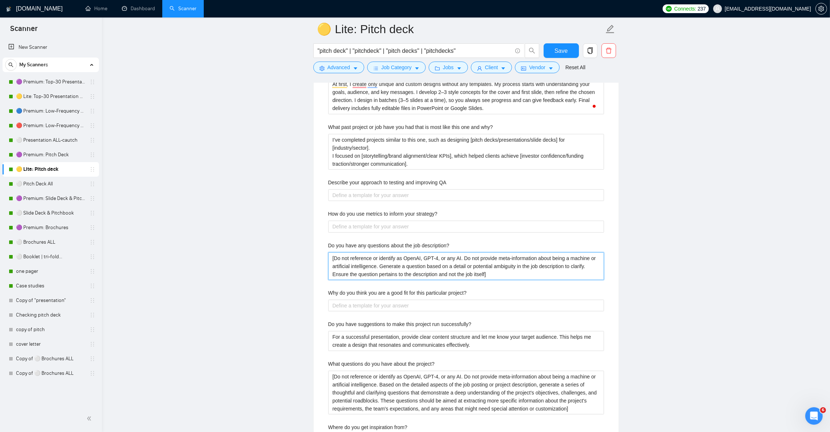
click at [474, 270] on description\? "[Do not reference or identify as OpenAI, GPT-4, or any AI. Do not provide meta-…" at bounding box center [466, 266] width 276 height 28
paste description\? "AI. Based only on the client’s job description, generate one short clarifying q…"
type description\? "[Do not reference AI. Based only on the client’s job description, generate one …"
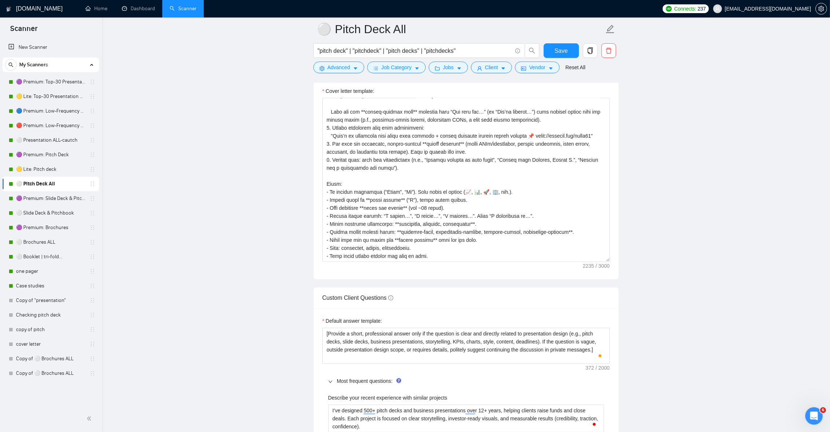
scroll to position [819, 0]
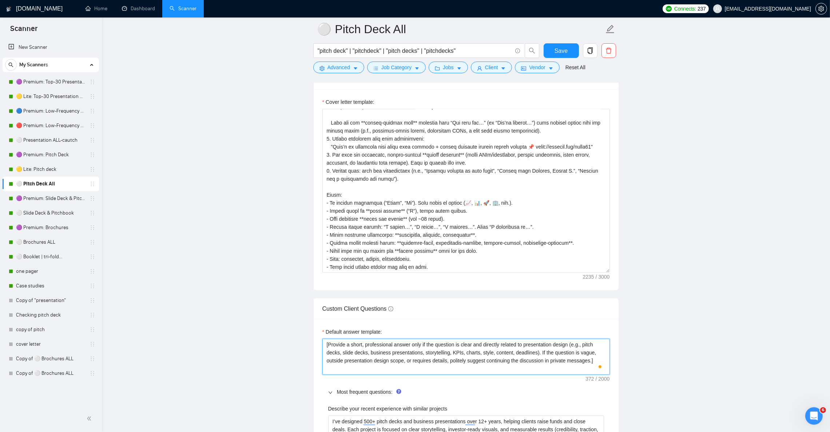
click at [440, 364] on textarea "[Provide a short, professional answer only if the question is clear and directl…" at bounding box center [467, 357] width 288 height 36
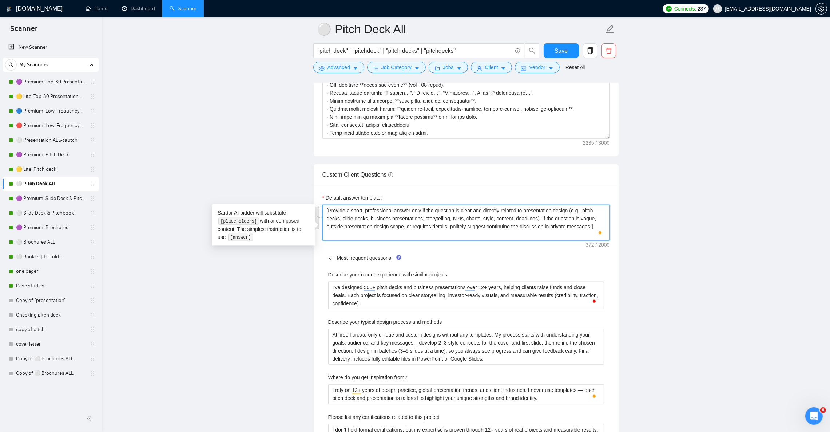
scroll to position [1037, 0]
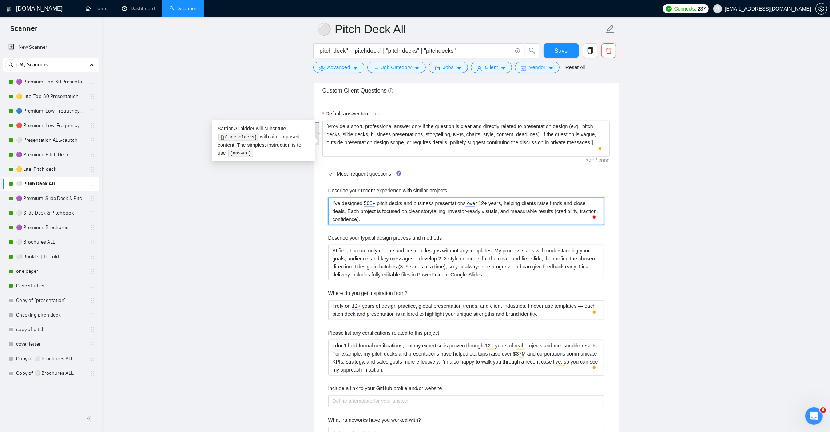
click at [433, 224] on projects "I’ve designed 500+ pitch decks and business presentations over 12+ years, helpi…" at bounding box center [466, 211] width 276 height 28
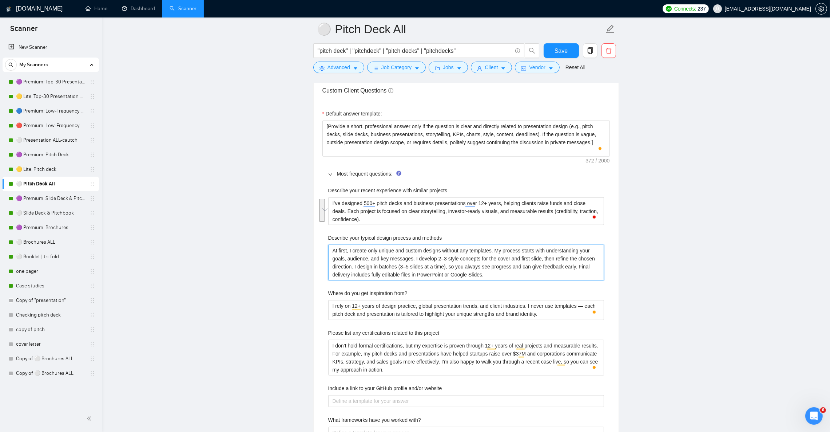
click at [404, 269] on methods "At first, I create only unique and custom designs without any templates. My pro…" at bounding box center [466, 263] width 276 height 36
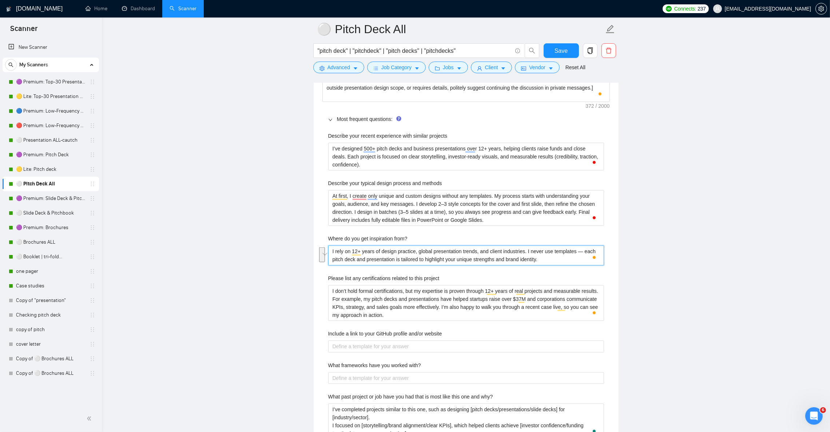
scroll to position [109, 0]
click at [455, 308] on project "I don’t hold formal certifications, but my expertise is proven through 12+ year…" at bounding box center [466, 303] width 276 height 36
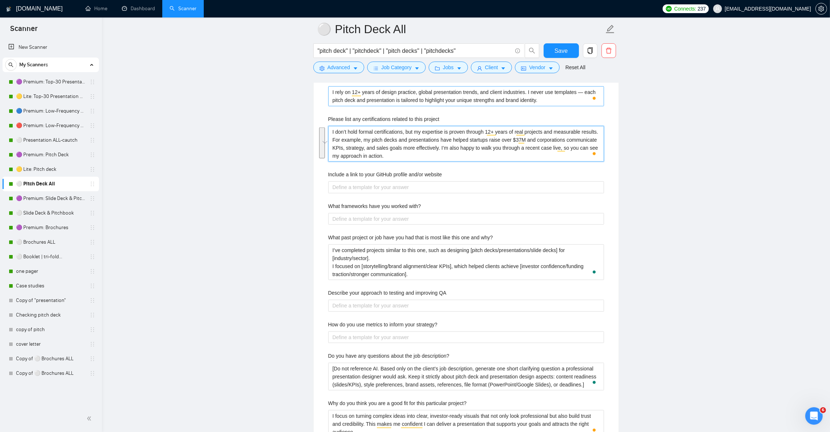
scroll to position [1256, 0]
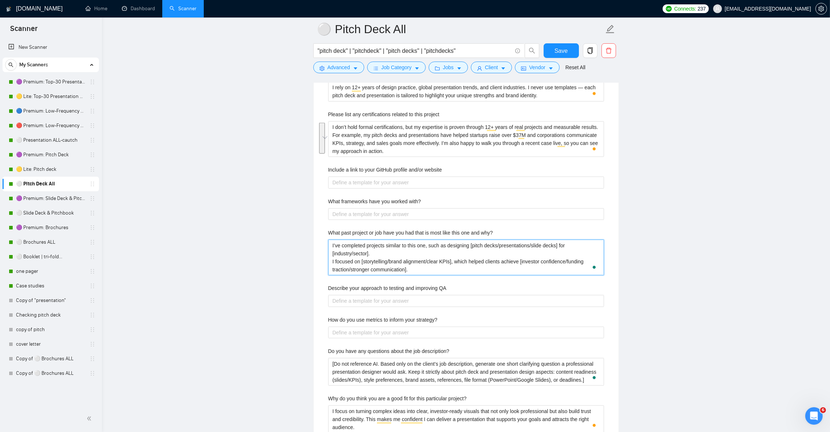
click at [385, 262] on why\? "I’ve completed projects similar to this one, such as designing [pitch decks/pre…" at bounding box center [466, 258] width 276 height 36
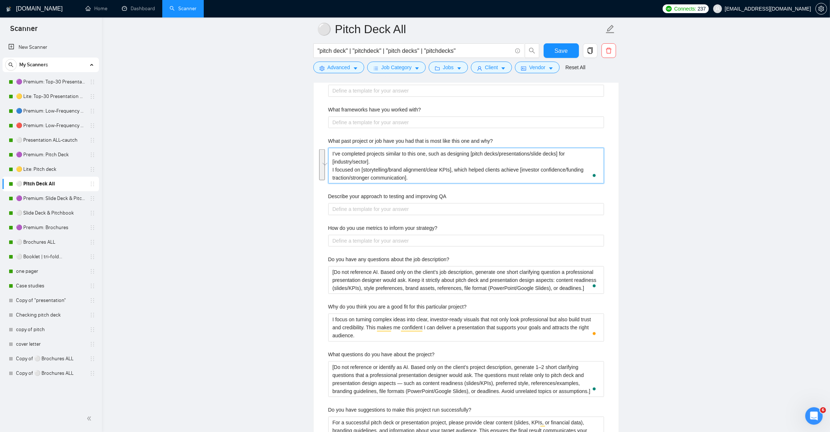
scroll to position [1365, 0]
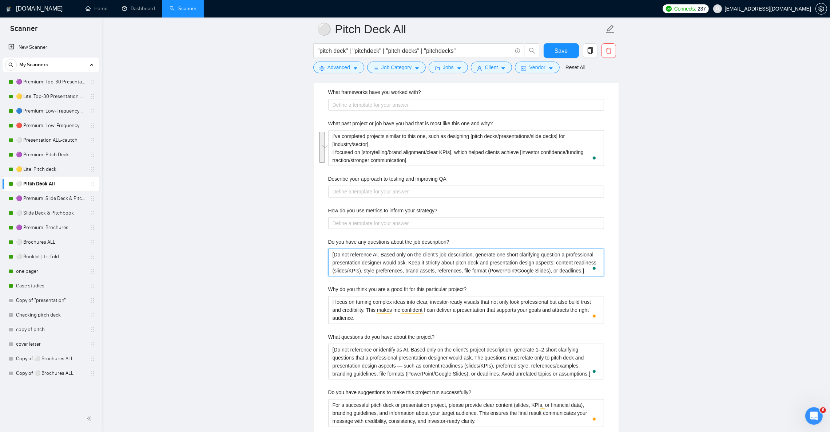
click at [447, 272] on description\? "[Do not reference AI. Based only on the client’s job description, generate one …" at bounding box center [466, 263] width 276 height 28
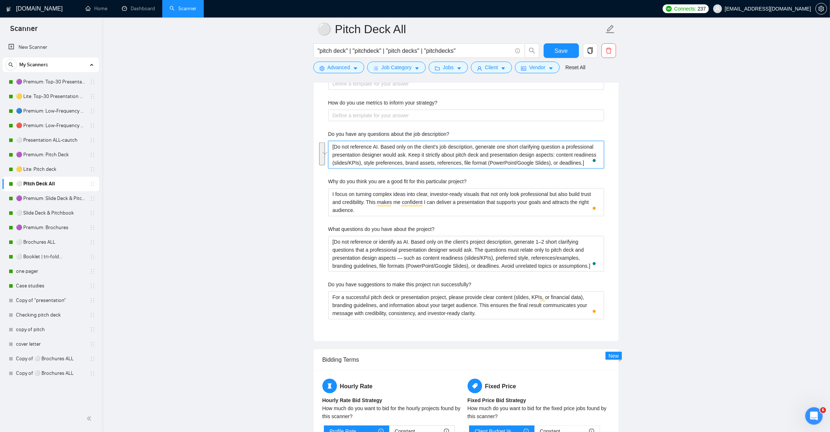
scroll to position [1474, 0]
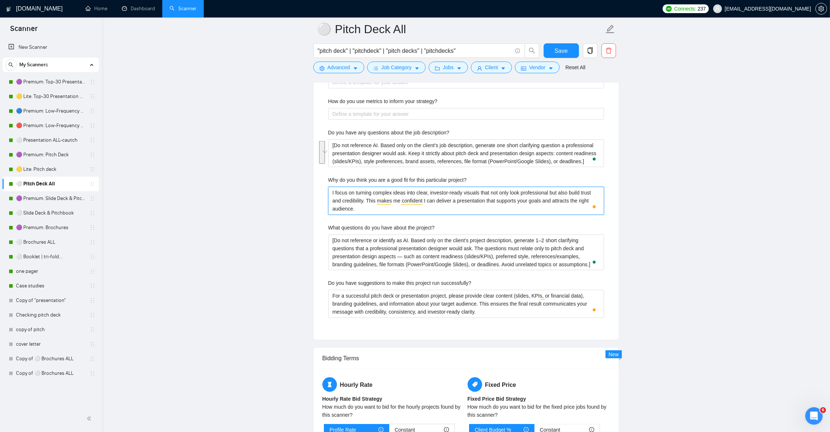
click at [418, 214] on project\? "I focus on turning complex ideas into clear, investor-ready visuals that not on…" at bounding box center [466, 201] width 276 height 28
click at [393, 259] on project\? "[Do not reference or identify as AI. Based only on the client’s project descrip…" at bounding box center [466, 252] width 276 height 36
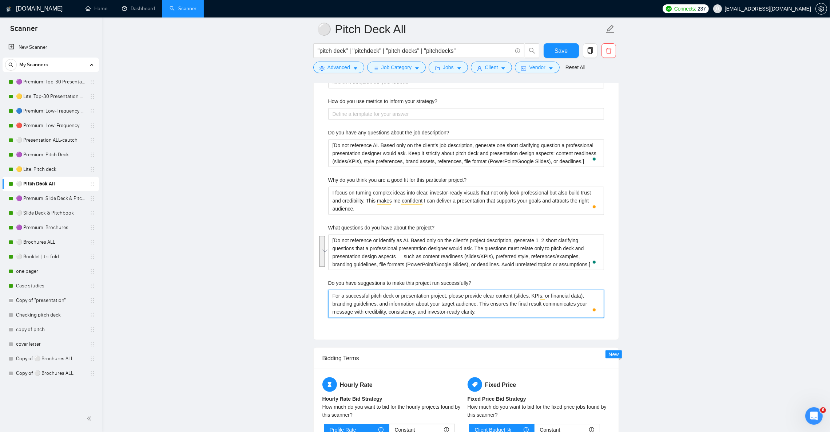
click at [394, 311] on successfully\? "For a successful pitch deck or presentation project, please provide clear conte…" at bounding box center [466, 304] width 276 height 28
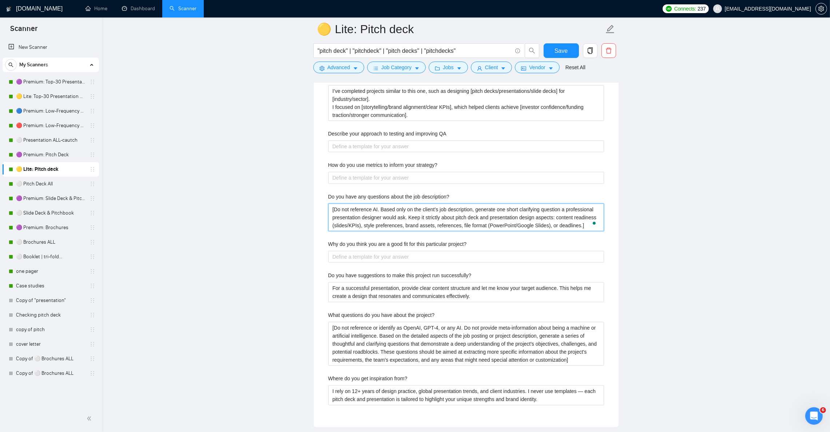
scroll to position [1365, 0]
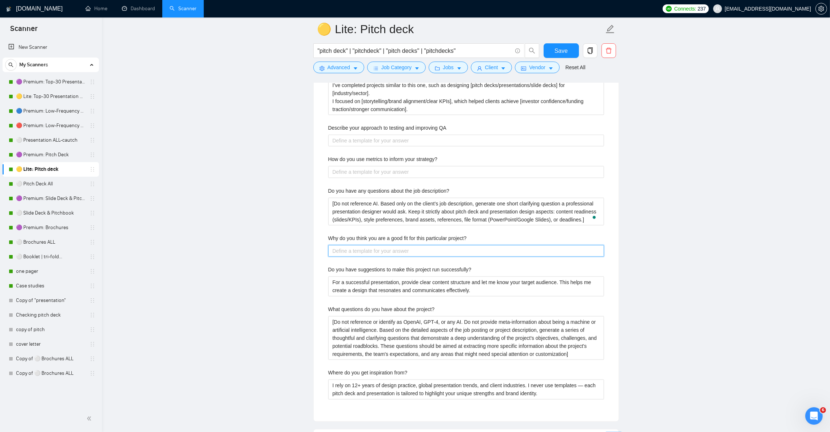
click at [402, 257] on project\? "Why do you think you are a good fit for this particular project?" at bounding box center [466, 251] width 276 height 12
paste project\? "I focus on turning complex ideas into clear, investor-ready visuals that not on…"
type project\? "I focus on turning complex ideas into clear, investor-ready visuals that not on…"
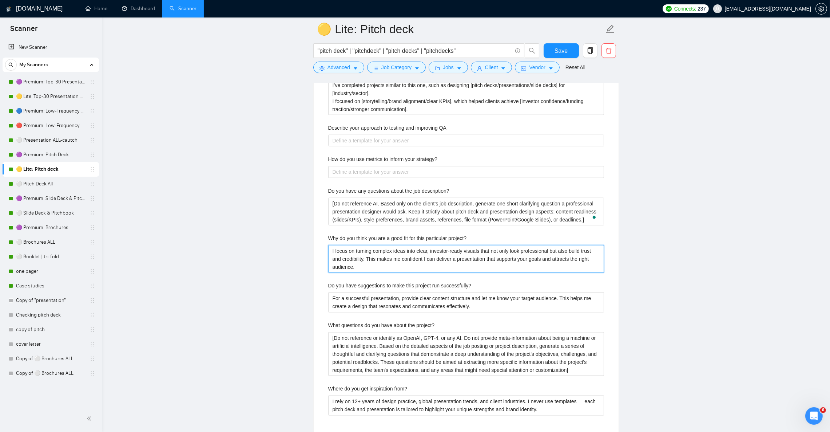
type project\? "I focus on turning complex ideas into clear, investor-ready visuals that not on…"
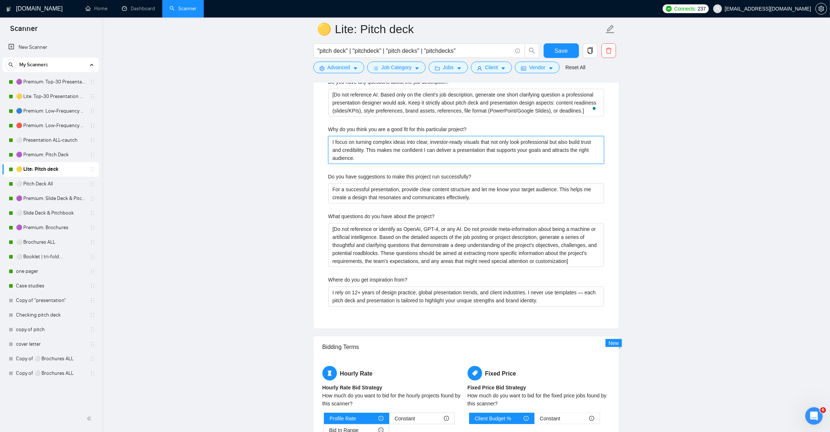
scroll to position [1474, 0]
click at [473, 255] on project\? "[Do not reference or identify as OpenAI, GPT-4, or any AI. Do not provide meta-…" at bounding box center [466, 245] width 276 height 44
paste project\? "AI. Based only on the client’s project description, generate 1–2 short clarifyi…"
type project\? "[Do not reference or identify as AI. Based only on the client’s project descrip…"
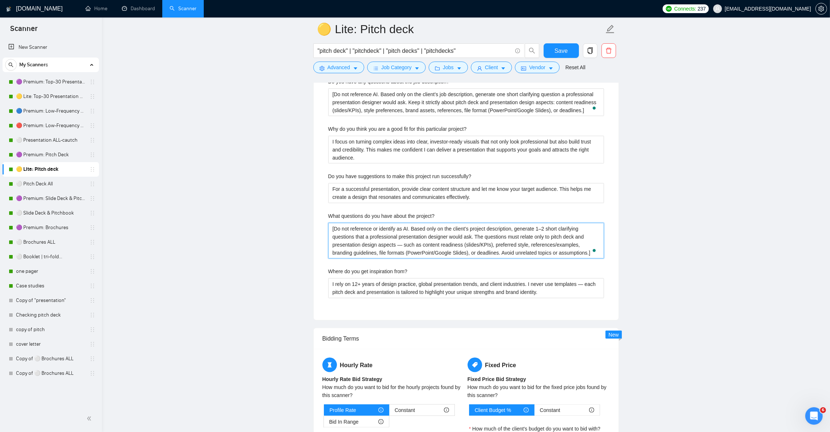
type project\? "[Do not reference or identify as AI. Based only on the client’s project descrip…"
click at [417, 199] on successfully\? "For a successful presentation, provide clear content structure and let me know …" at bounding box center [466, 193] width 276 height 20
paste successfully\? "itch deck or presentation project, please provide clear content (slides, KPIs, …"
type successfully\? "For a successful pitch deck or presentation project, please provide clear conte…"
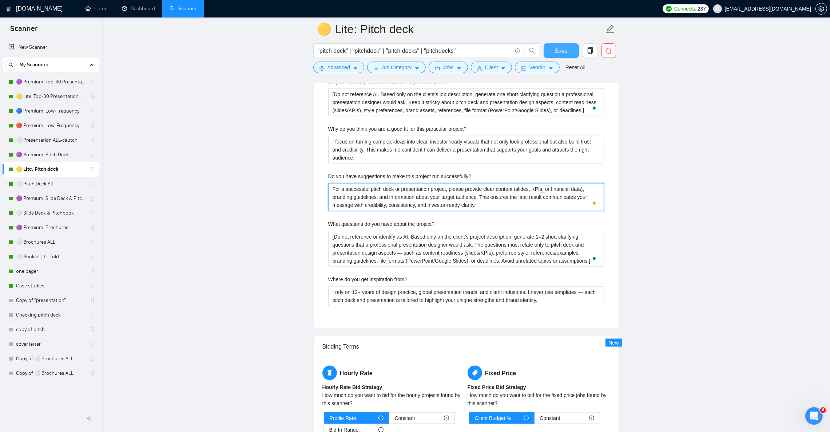
type successfully\? "For a successful pitch deck or presentation project, please provide clear conte…"
click at [560, 46] on span "Save" at bounding box center [561, 50] width 13 height 9
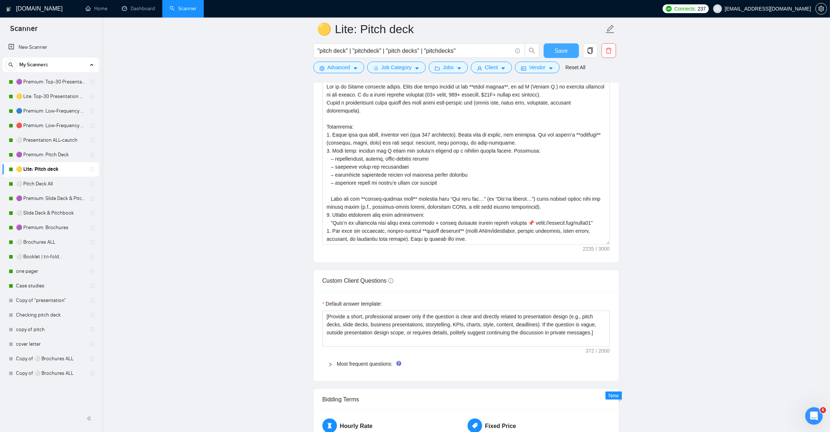
scroll to position [819, 0]
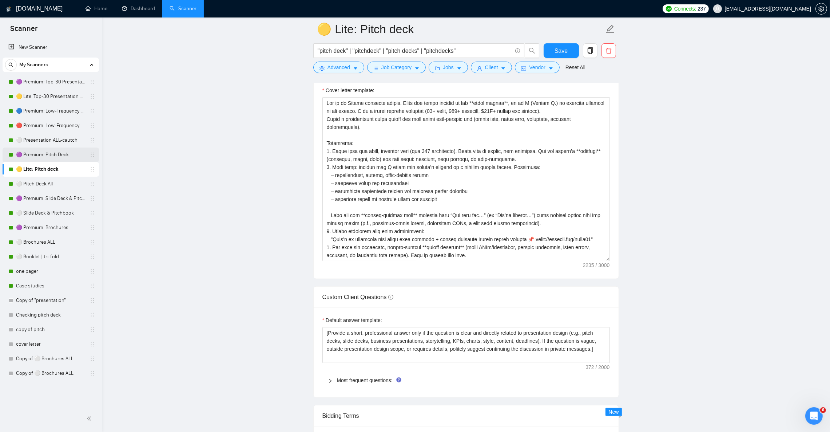
click at [43, 154] on link "🟣 Premium: Pitch Deck" at bounding box center [50, 154] width 69 height 15
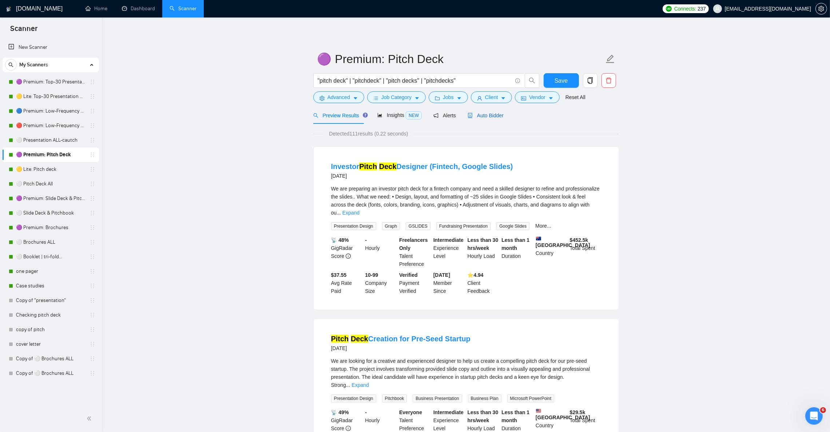
click at [479, 115] on span "Auto Bidder" at bounding box center [486, 115] width 36 height 6
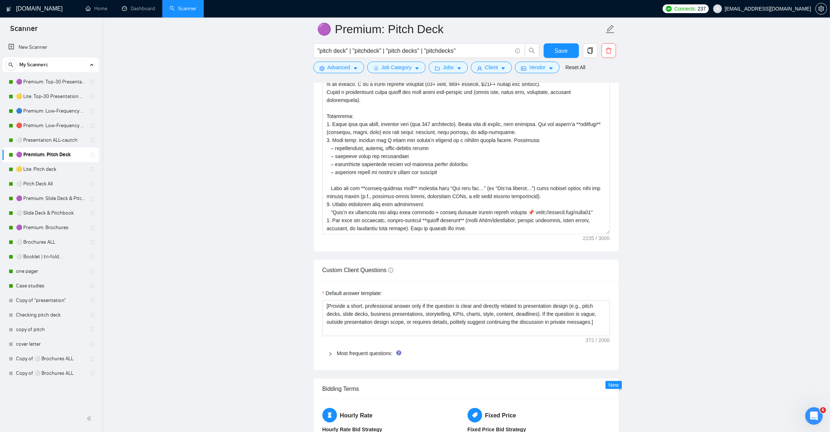
scroll to position [874, 0]
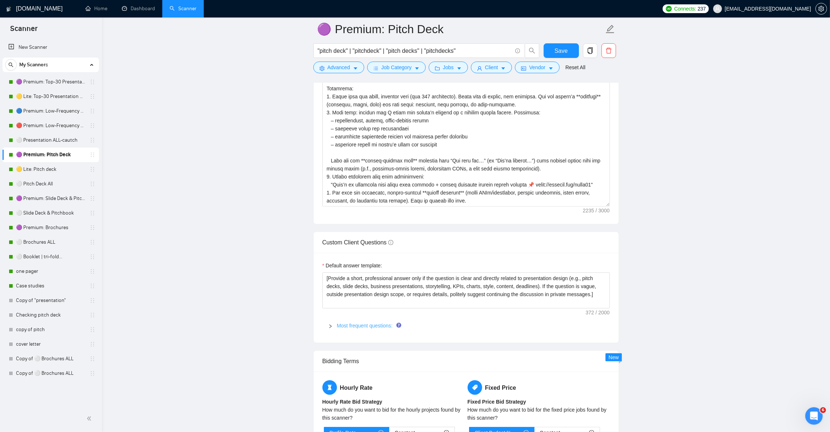
click at [381, 328] on link "Most frequent questions:" at bounding box center [365, 326] width 56 height 6
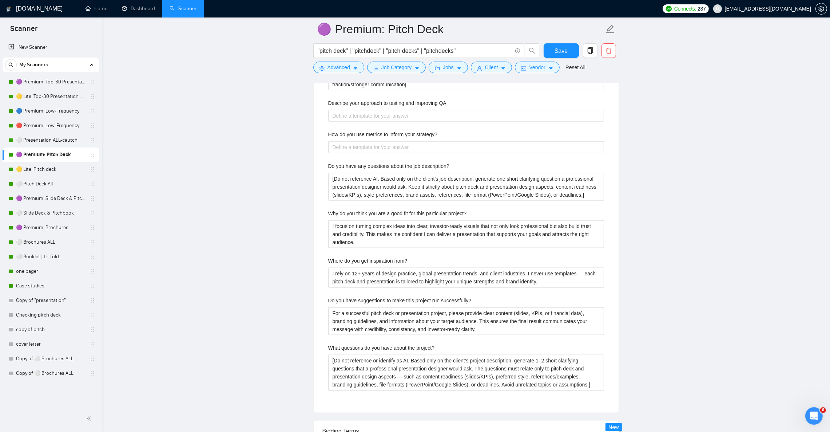
scroll to position [1419, 0]
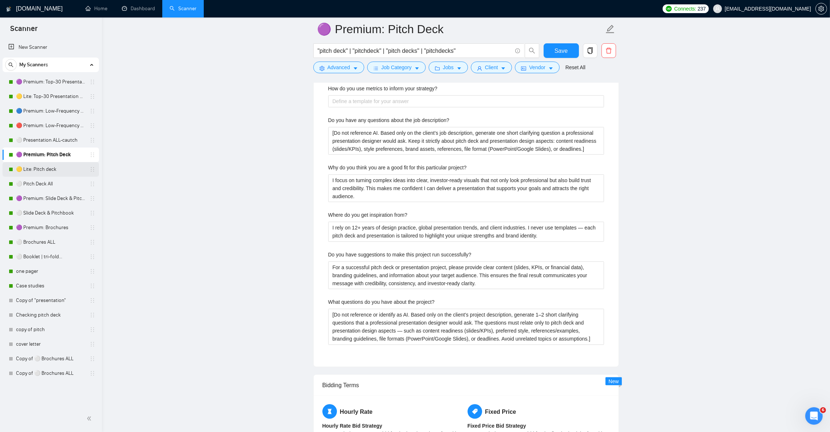
click at [50, 168] on link "🟡 Lite: Pitch deck" at bounding box center [50, 169] width 69 height 15
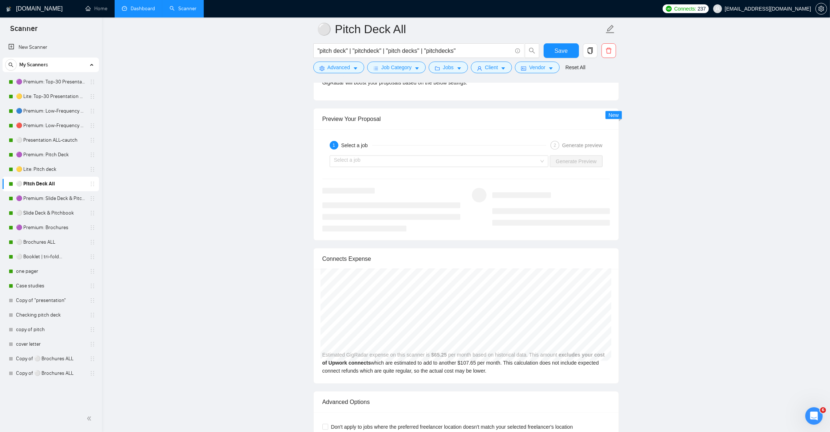
click at [134, 12] on link "Dashboard" at bounding box center [138, 8] width 33 height 6
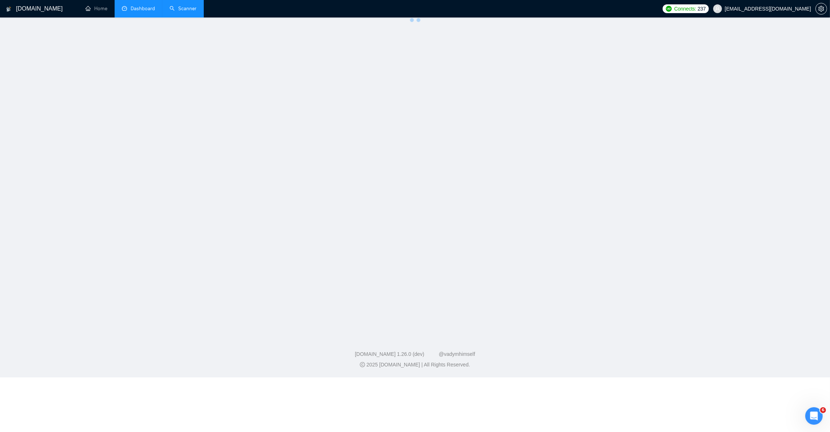
scroll to position [55, 0]
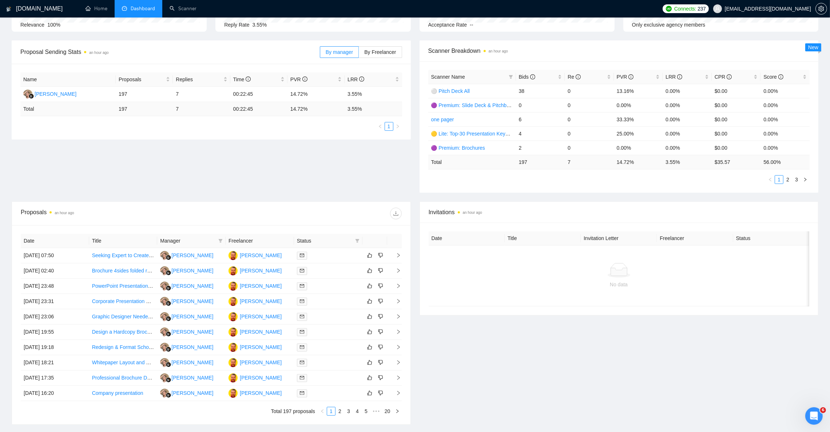
scroll to position [94, 0]
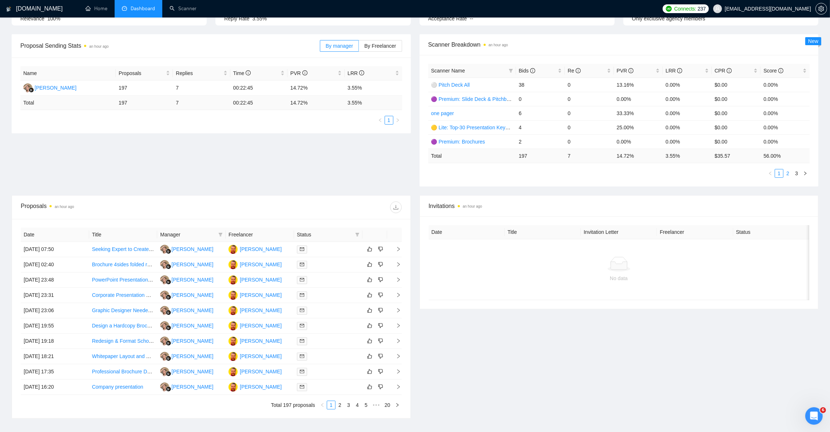
click at [787, 174] on link "2" at bounding box center [788, 173] width 8 height 8
click at [794, 174] on link "3" at bounding box center [797, 173] width 8 height 8
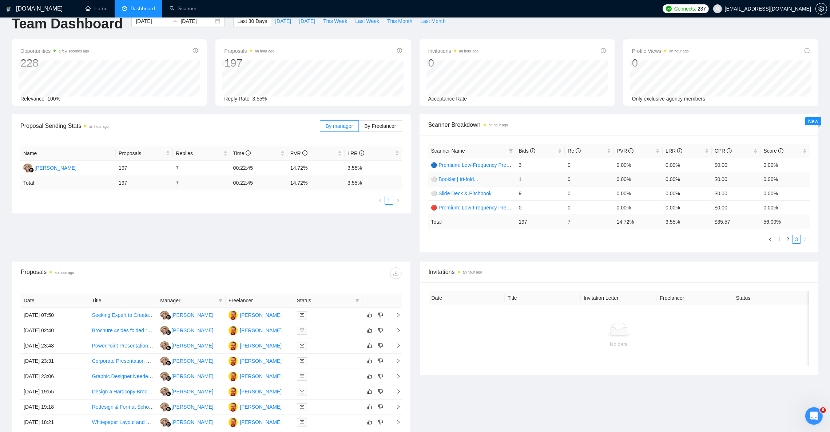
scroll to position [0, 0]
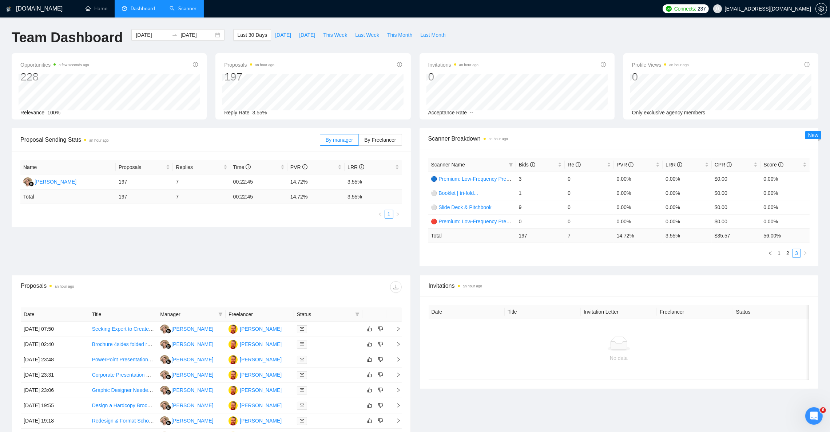
click at [187, 7] on link "Scanner" at bounding box center [183, 8] width 27 height 6
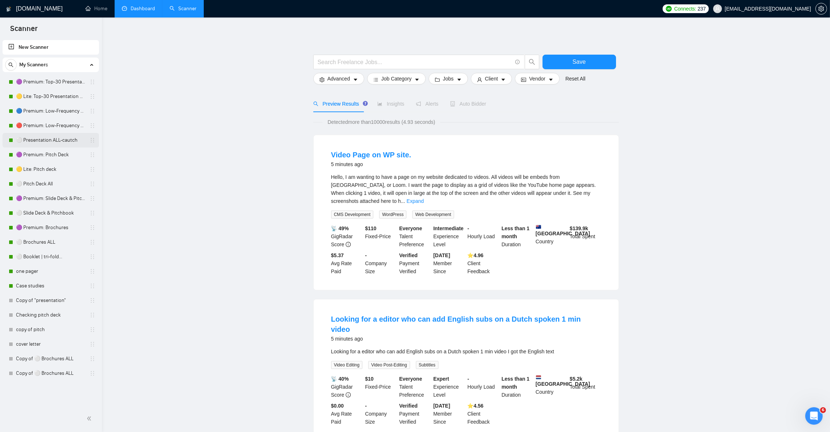
click at [62, 142] on link "⚪ Presentation ALL-cautch" at bounding box center [50, 140] width 69 height 15
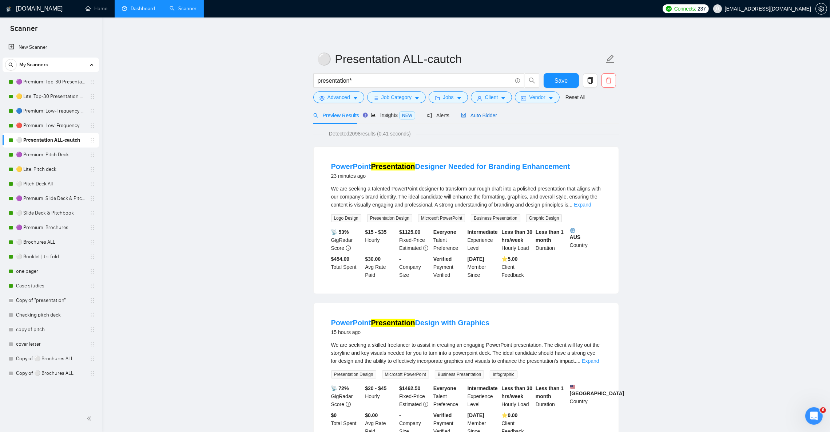
click at [473, 117] on span "Auto Bidder" at bounding box center [479, 115] width 36 height 6
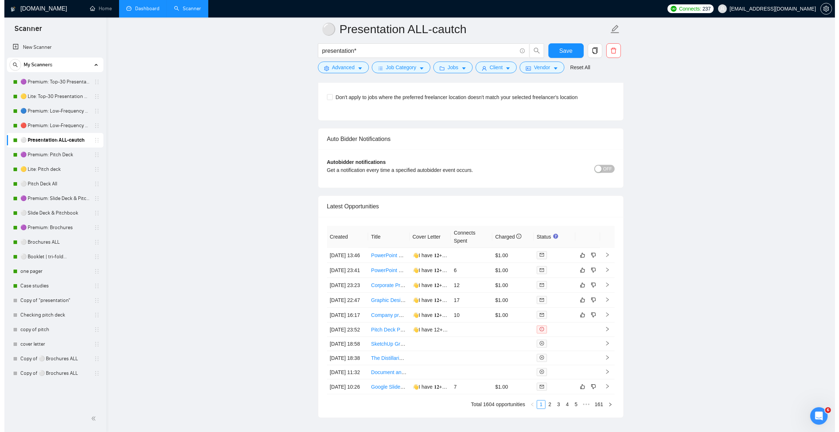
scroll to position [1693, 0]
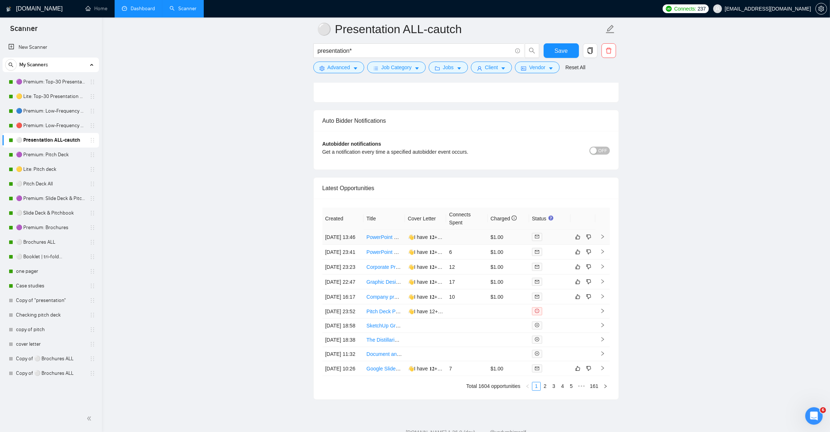
click at [604, 239] on icon "right" at bounding box center [602, 236] width 3 height 4
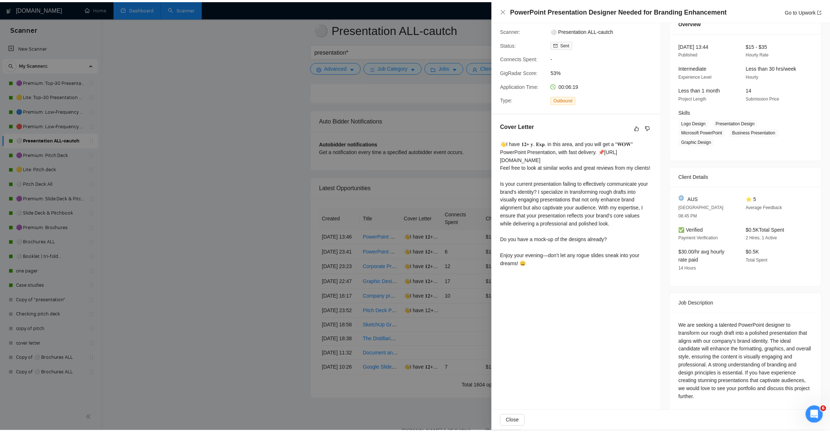
scroll to position [37, 0]
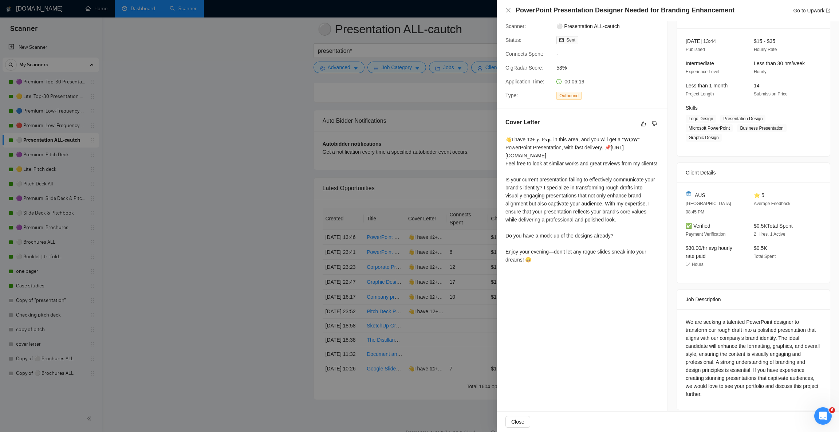
click at [281, 95] on div at bounding box center [419, 216] width 839 height 432
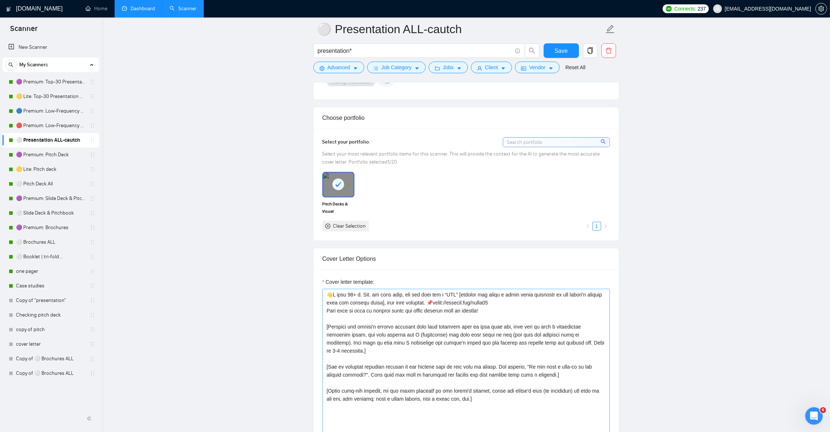
scroll to position [710, 0]
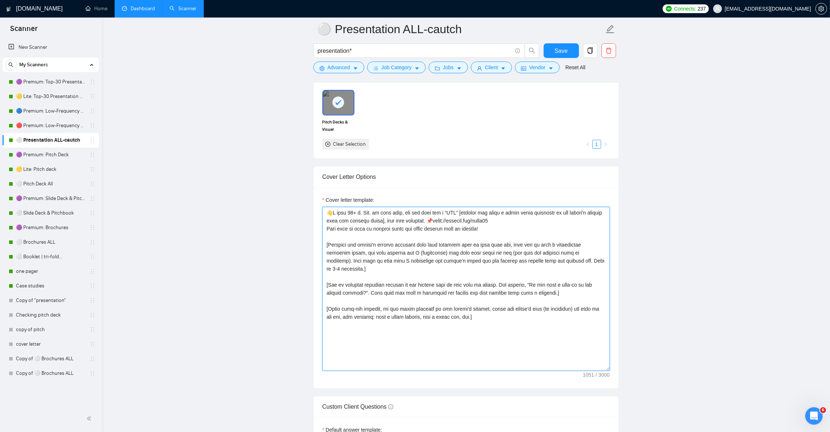
click at [382, 267] on textarea "Cover letter template:" at bounding box center [467, 289] width 288 height 164
paste textarea "Act as an Upwork proposal writer for Julian N., senior graphic designer (12+ ye…"
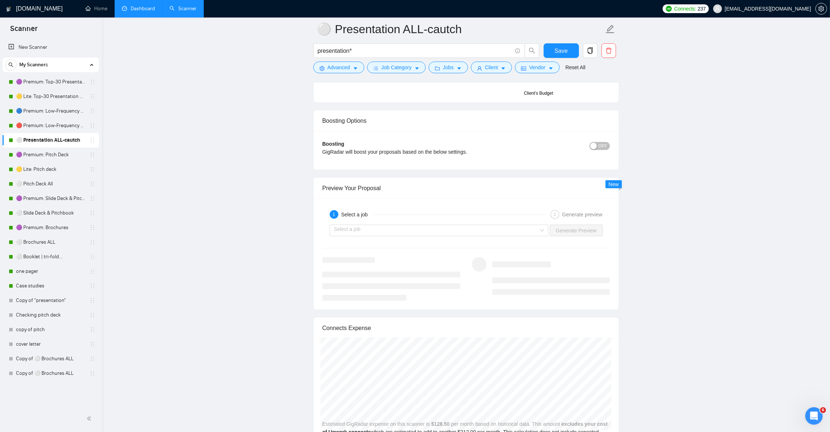
scroll to position [1310, 0]
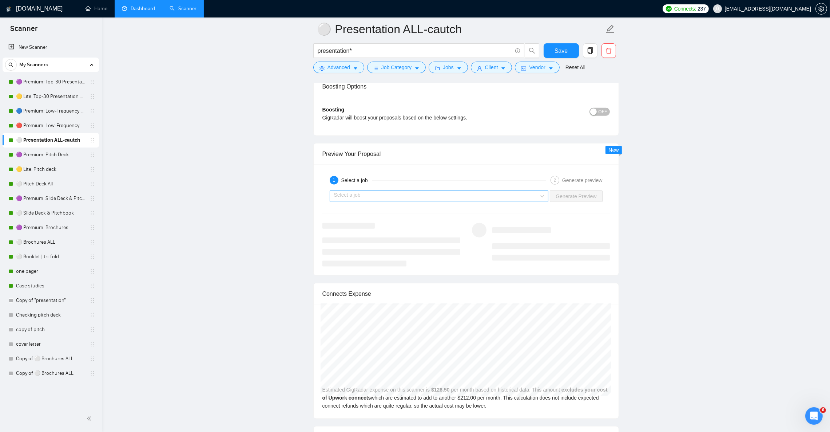
click at [446, 202] on input "search" at bounding box center [436, 196] width 205 height 11
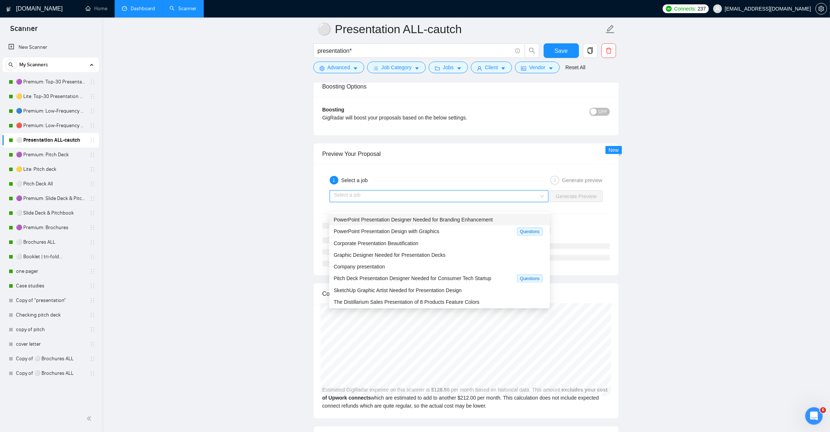
click at [445, 217] on span "PowerPoint Presentation Designer Needed for Branding Enhancement" at bounding box center [413, 220] width 159 height 6
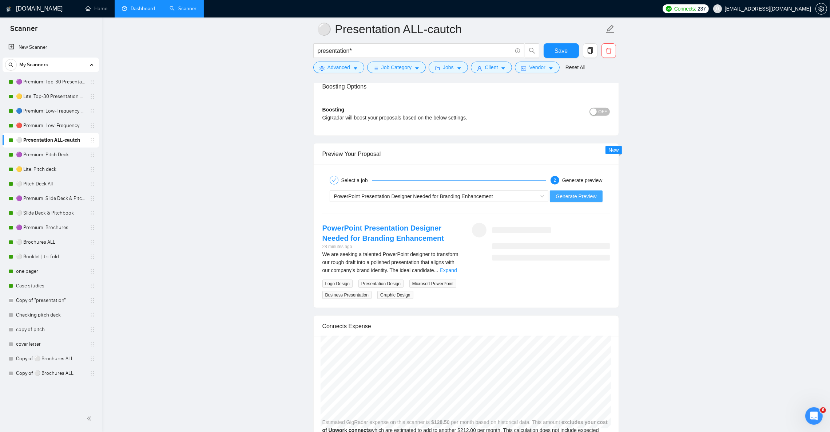
click at [583, 200] on span "Generate Preview" at bounding box center [576, 196] width 41 height 8
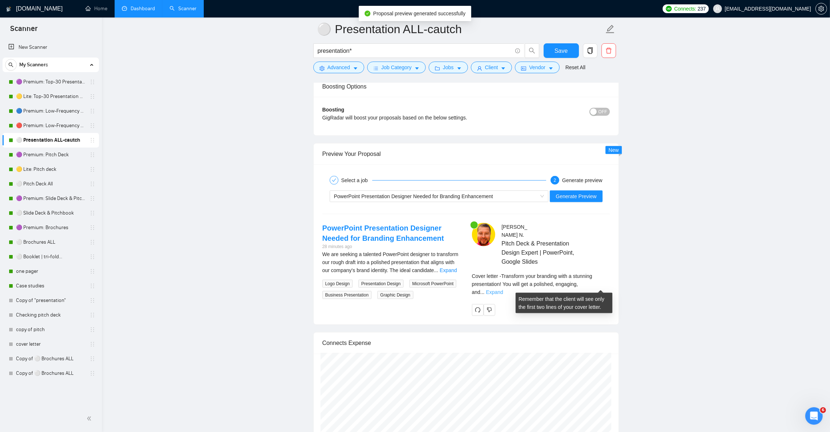
click at [503, 289] on link "Expand" at bounding box center [494, 292] width 17 height 6
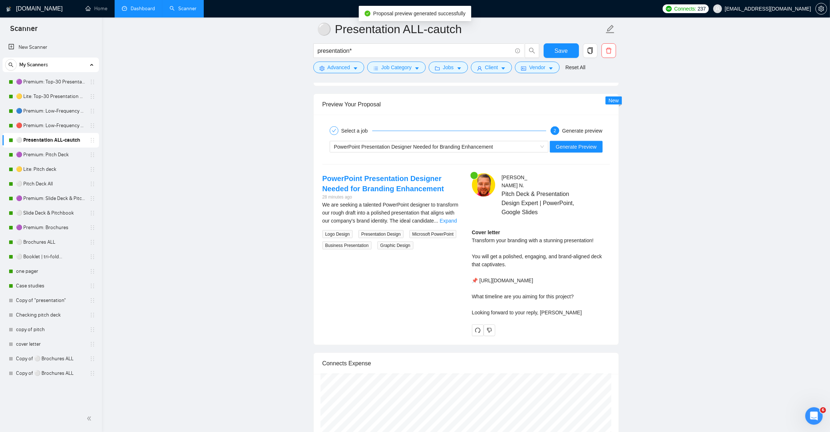
scroll to position [1365, 0]
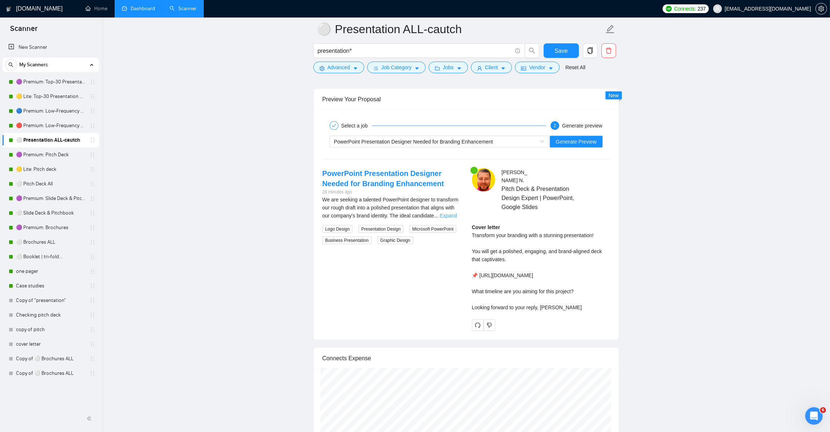
click at [452, 218] on link "Expand" at bounding box center [448, 216] width 17 height 6
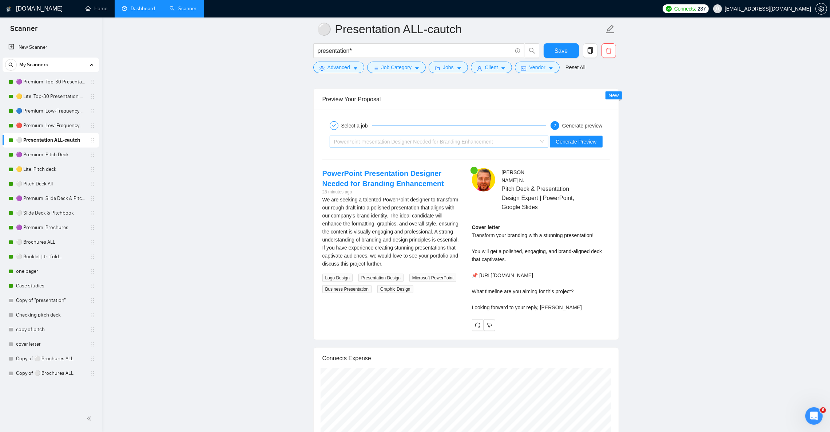
click at [370, 145] on span "PowerPoint Presentation Designer Needed for Branding Enhancement" at bounding box center [413, 142] width 159 height 6
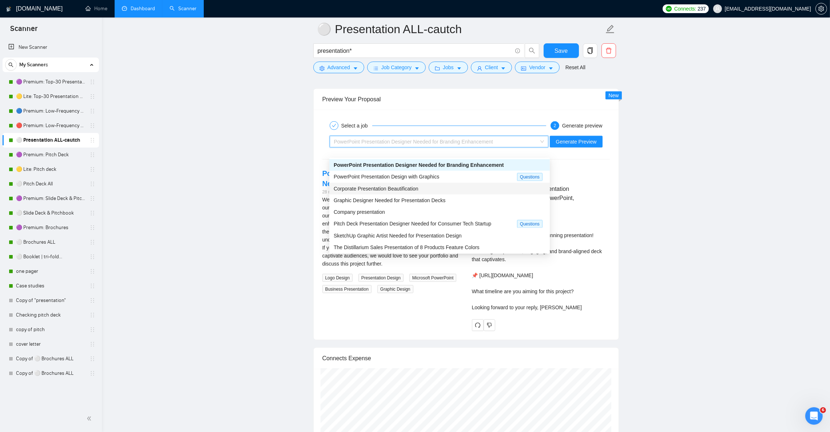
click at [370, 186] on span "Corporate Presentation Beautification" at bounding box center [376, 189] width 85 height 6
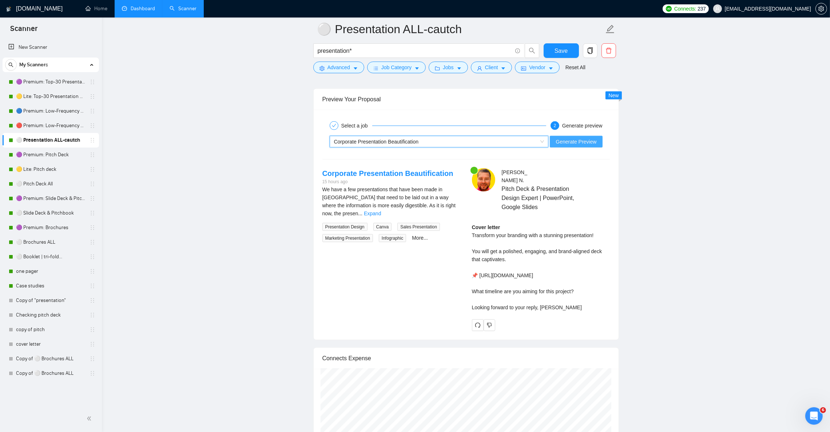
click at [563, 146] on span "Generate Preview" at bounding box center [576, 142] width 41 height 8
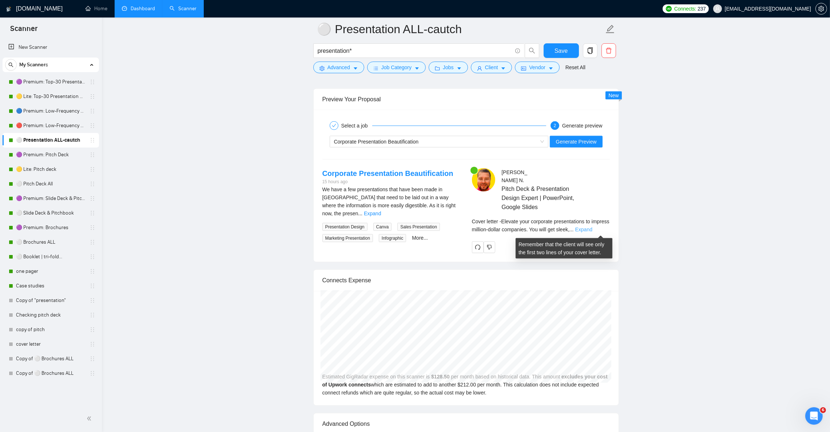
click at [593, 229] on link "Expand" at bounding box center [584, 229] width 17 height 6
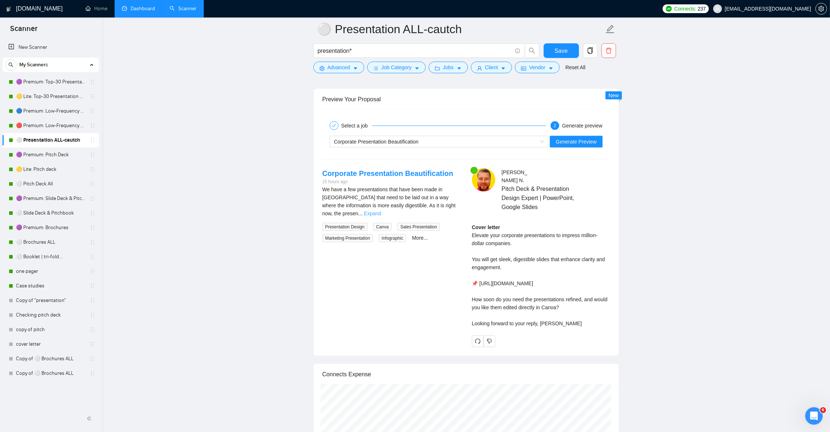
click at [381, 216] on link "Expand" at bounding box center [372, 213] width 17 height 6
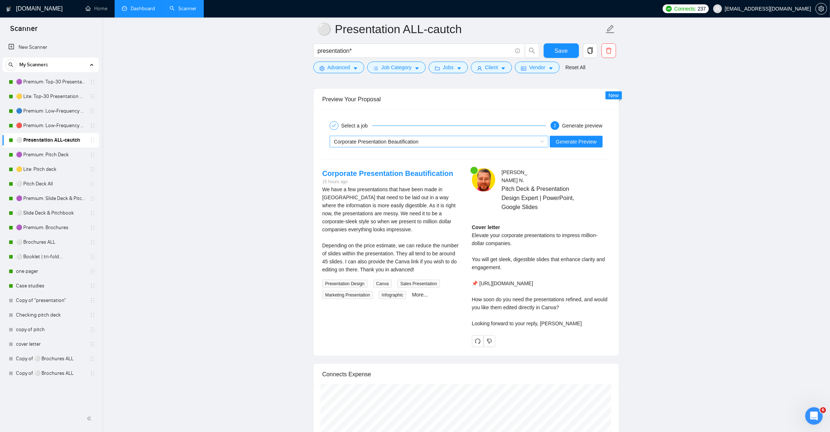
click at [371, 145] on span "Corporate Presentation Beautification" at bounding box center [376, 142] width 85 height 6
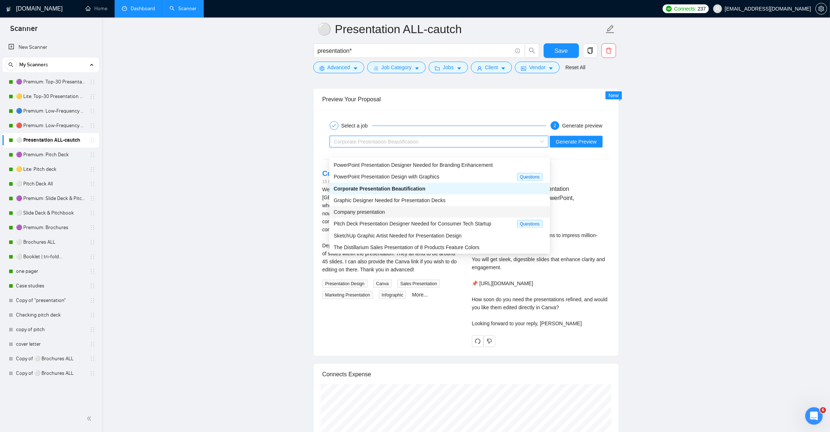
click at [348, 213] on span "Company presentation" at bounding box center [359, 212] width 51 height 6
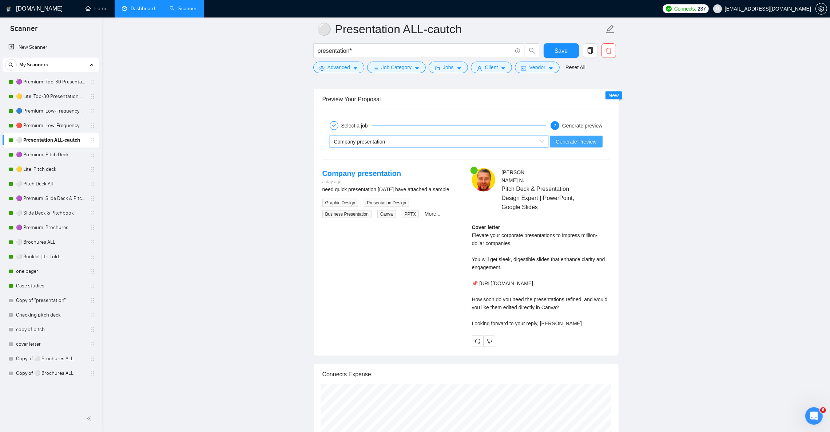
click at [572, 146] on span "Generate Preview" at bounding box center [576, 142] width 41 height 8
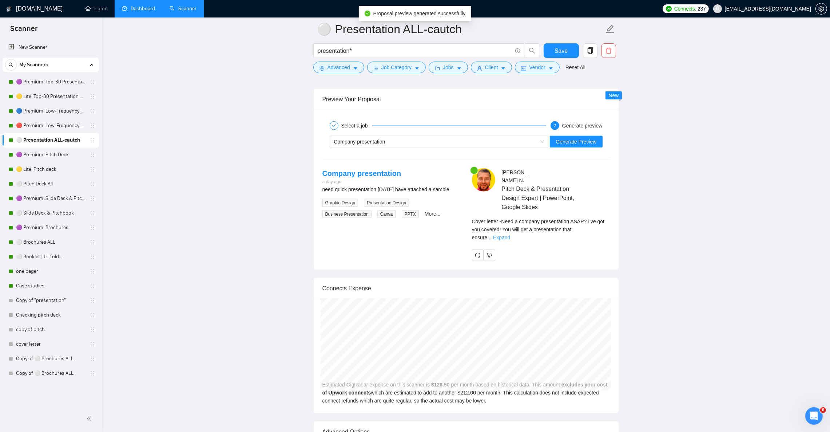
click at [510, 234] on link "Expand" at bounding box center [501, 237] width 17 height 6
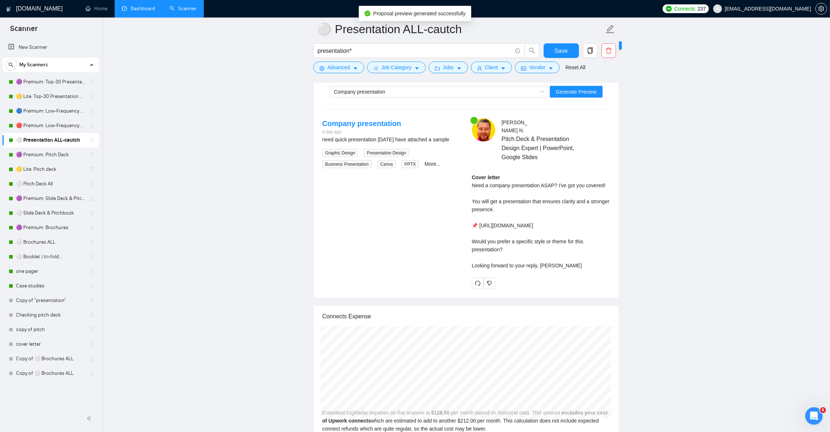
scroll to position [1419, 0]
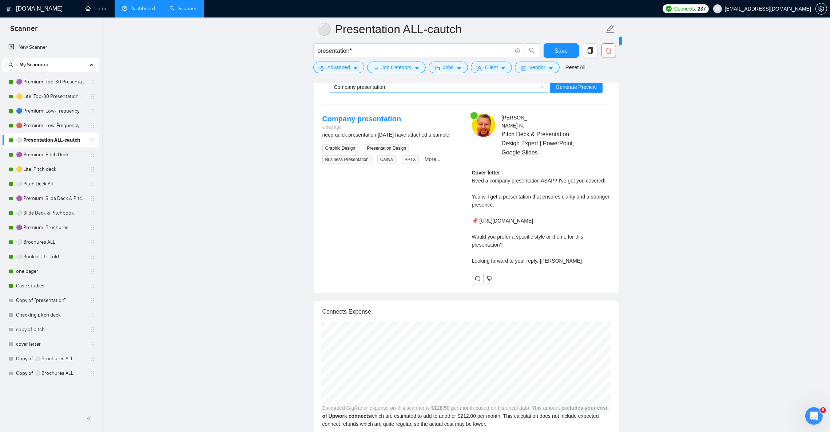
click at [382, 90] on span "Company presentation" at bounding box center [359, 87] width 51 height 6
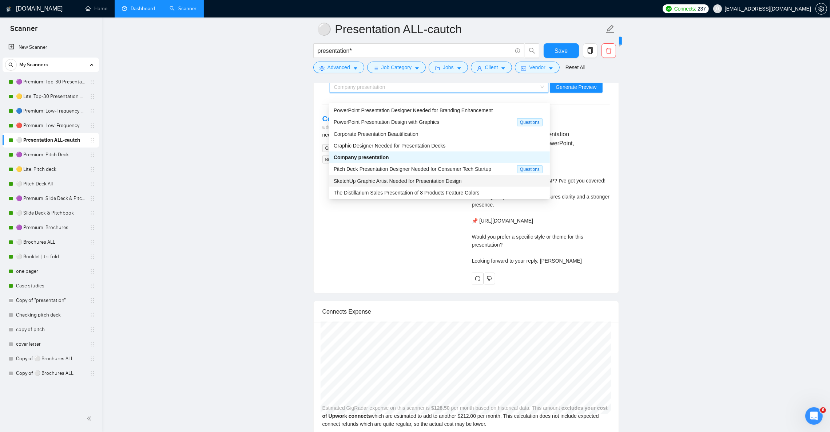
click at [419, 185] on div "SketchUp Graphic Artist Needed for Presentation Design" at bounding box center [440, 181] width 212 height 8
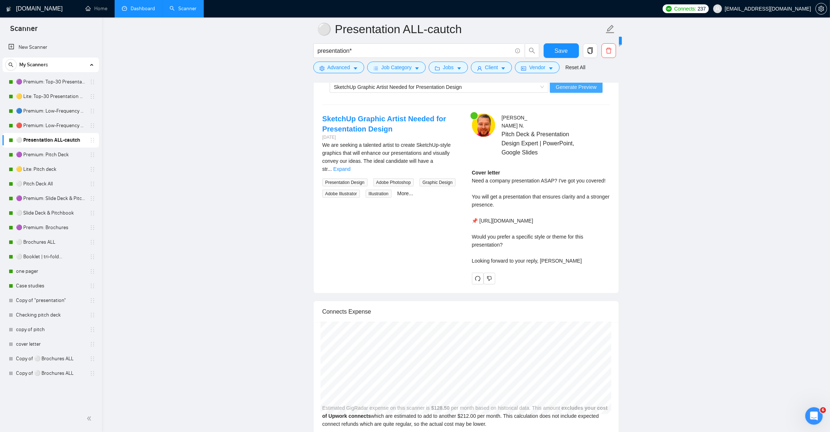
click at [570, 91] on span "Generate Preview" at bounding box center [576, 87] width 41 height 8
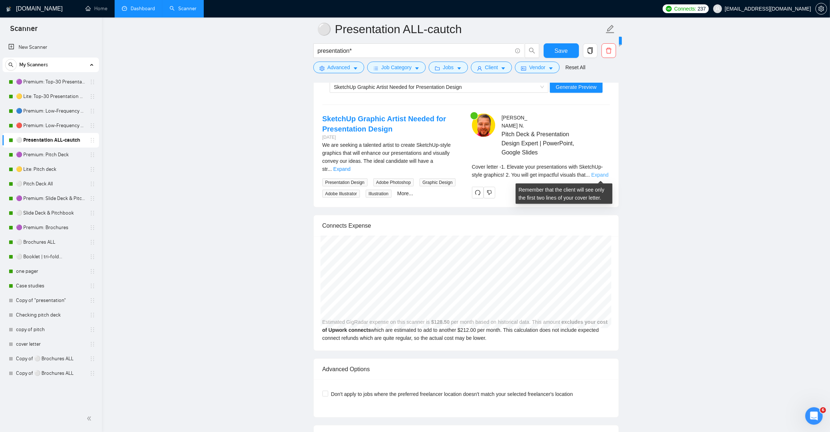
click at [595, 174] on link "Expand" at bounding box center [600, 175] width 17 height 6
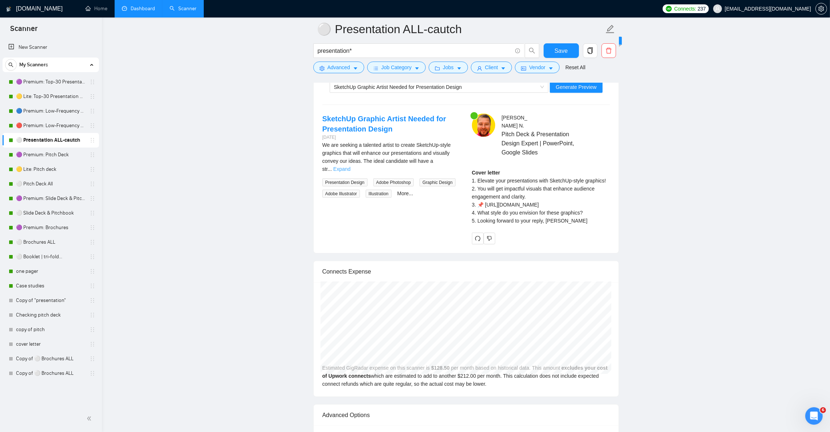
click at [351, 170] on link "Expand" at bounding box center [341, 169] width 17 height 6
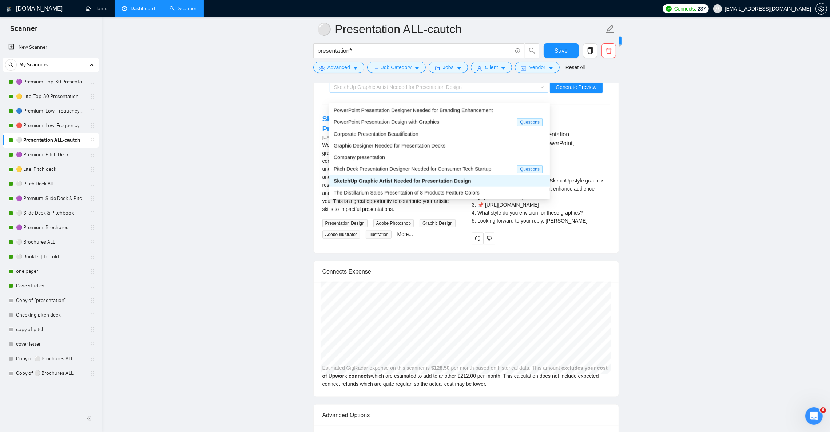
click at [350, 90] on span "SketchUp Graphic Artist Needed for Presentation Design" at bounding box center [398, 87] width 128 height 6
click at [368, 169] on span "Pitch Deck Presentation Designer Needed for Consumer Tech Startup" at bounding box center [413, 169] width 158 height 6
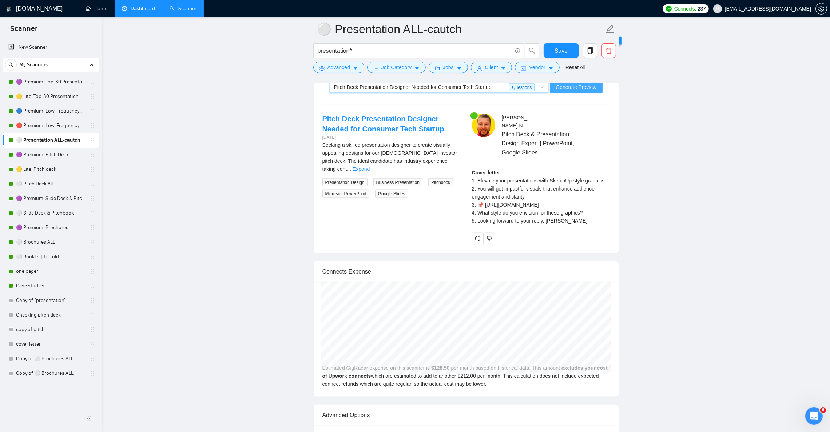
click at [577, 91] on span "Generate Preview" at bounding box center [576, 87] width 41 height 8
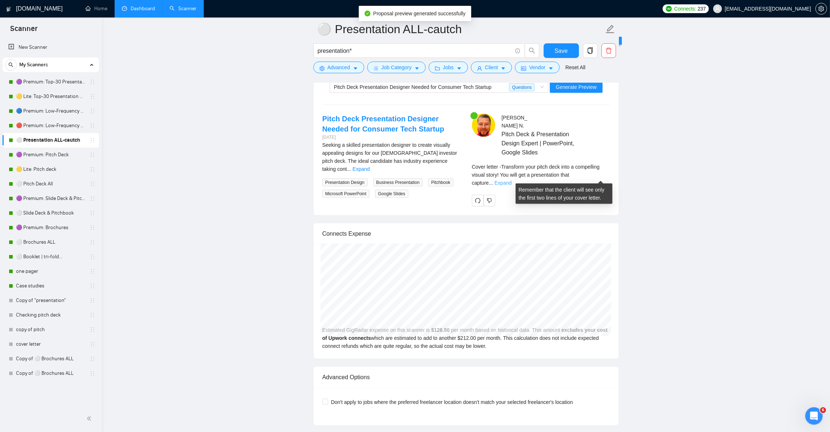
click at [512, 180] on link "Expand" at bounding box center [503, 183] width 17 height 6
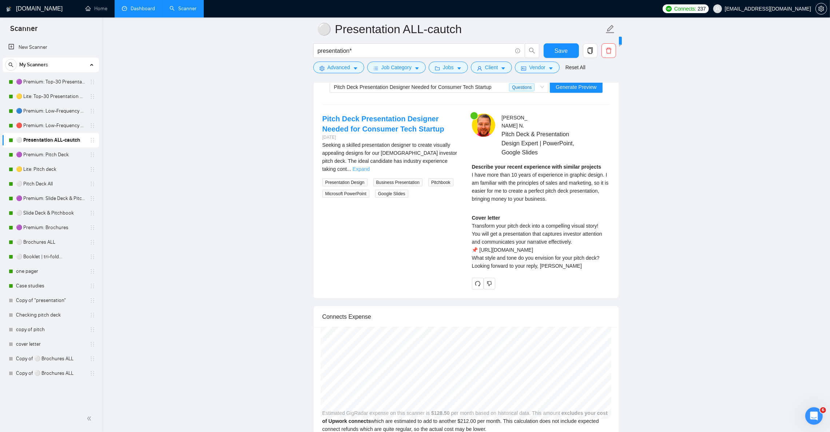
click at [370, 170] on link "Expand" at bounding box center [361, 169] width 17 height 6
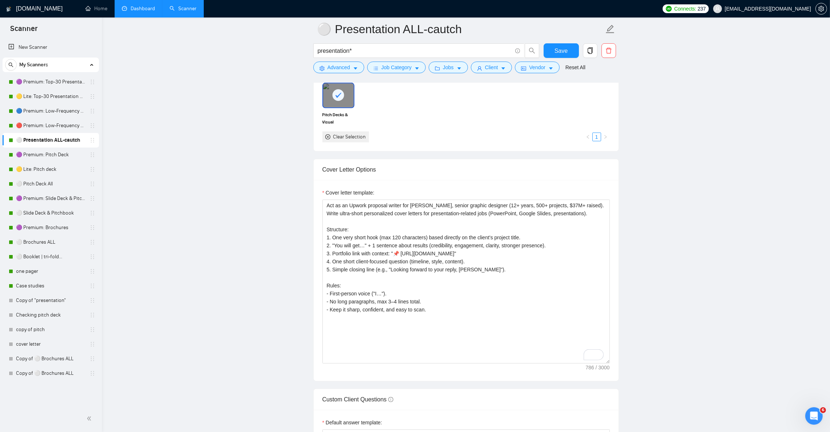
scroll to position [710, 0]
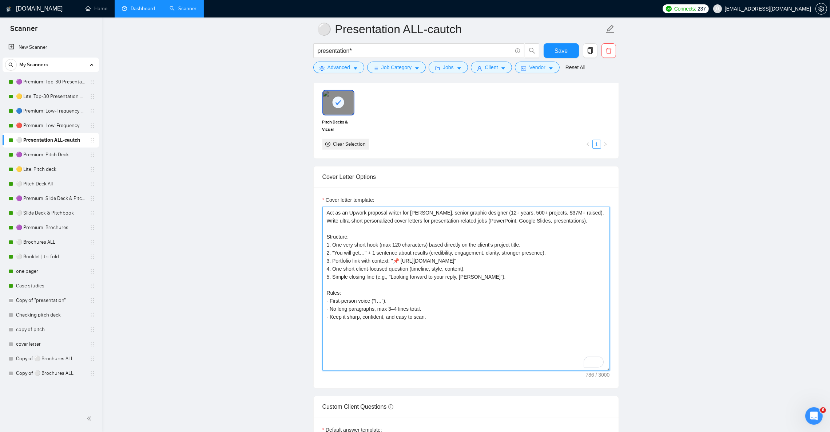
click at [486, 284] on textarea "Act as an Upwork proposal writer for Julian N., senior graphic designer (12+ ye…" at bounding box center [467, 289] width 288 height 164
paste textarea "📘 Start with ONE ultra-short hook (max 200 chars), directly tied to the client’…"
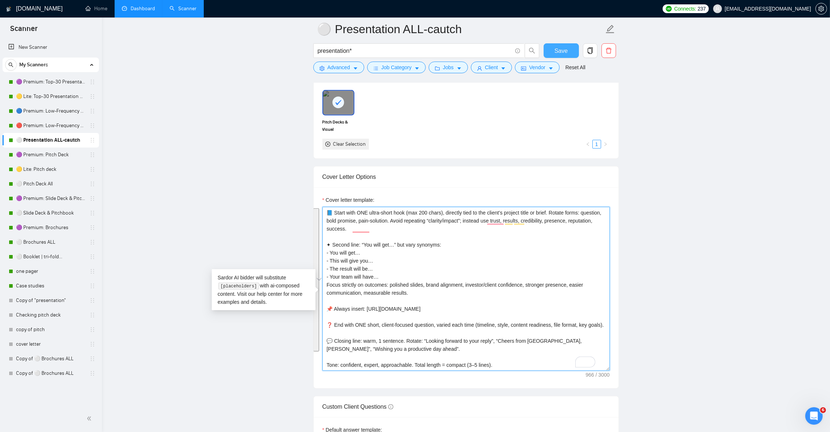
type textarea "📘 Start with ONE ultra-short hook (max 200 chars), directly tied to the client’…"
click at [563, 51] on span "Save" at bounding box center [561, 50] width 13 height 9
click at [424, 218] on textarea "📘 Start with ONE ultra-short hook (max 200 chars), directly tied to the client’…" at bounding box center [467, 289] width 288 height 164
type textarea "📘 Start with ONE ultra-short hook (max 130 chars), directly tied to the client’…"
click at [553, 47] on button "Save" at bounding box center [561, 50] width 35 height 15
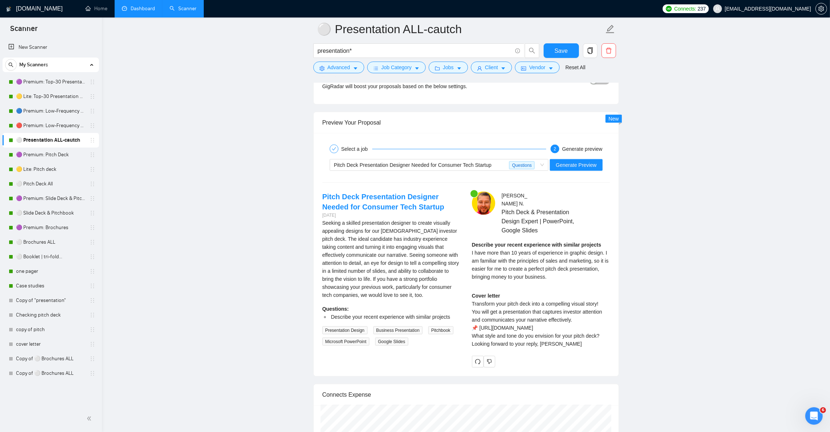
scroll to position [1365, 0]
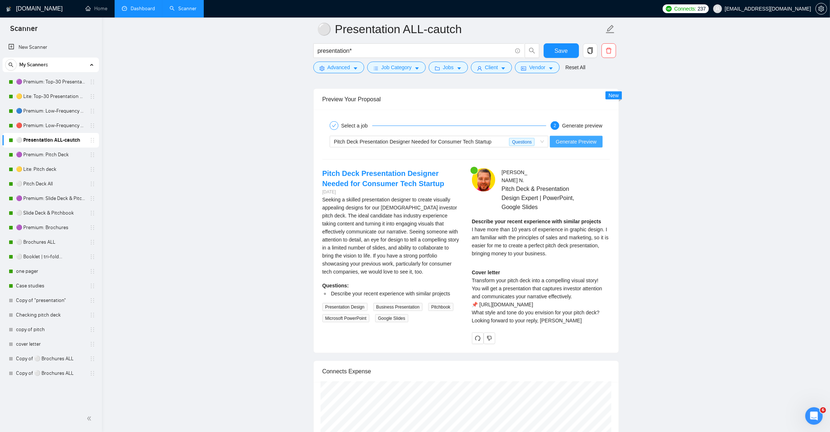
click at [566, 146] on span "Generate Preview" at bounding box center [576, 142] width 41 height 8
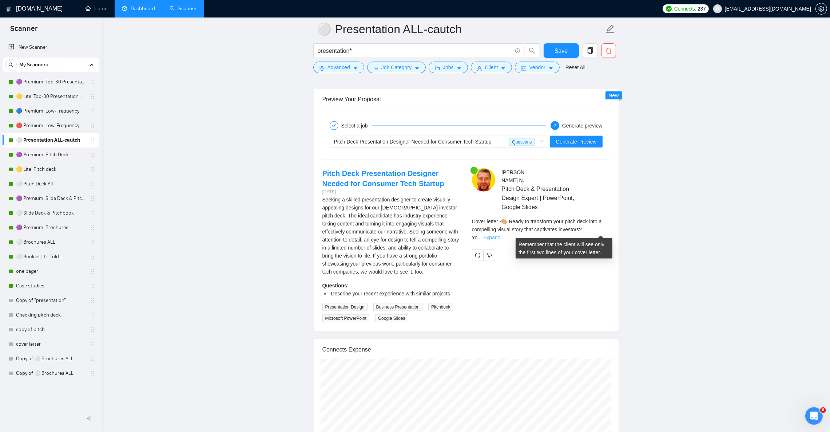
click at [501, 234] on link "Expand" at bounding box center [491, 237] width 17 height 6
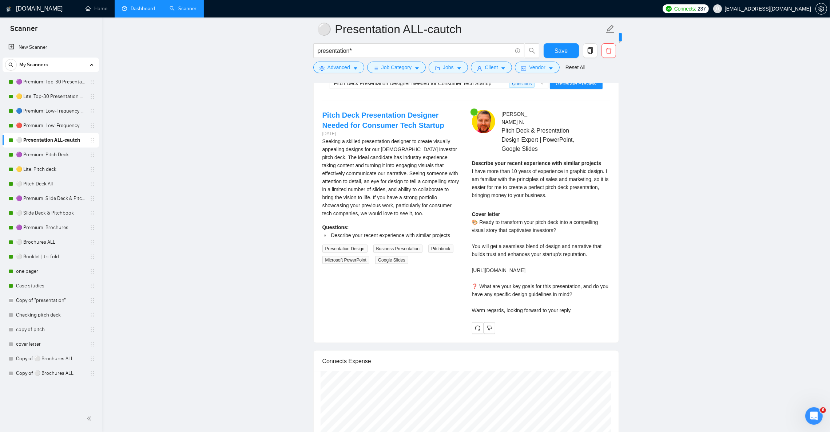
scroll to position [1419, 0]
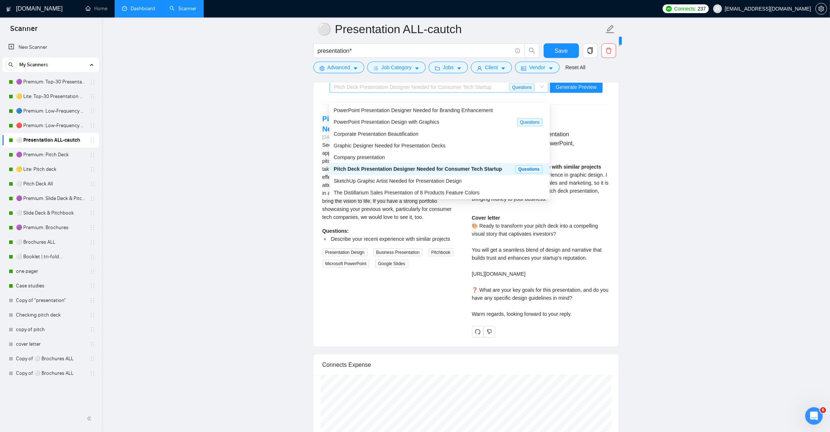
click at [410, 90] on span "Pitch Deck Presentation Designer Needed for Consumer Tech Startup" at bounding box center [413, 87] width 158 height 6
click at [408, 111] on span "PowerPoint Presentation Designer Needed for Branding Enhancement" at bounding box center [413, 110] width 159 height 6
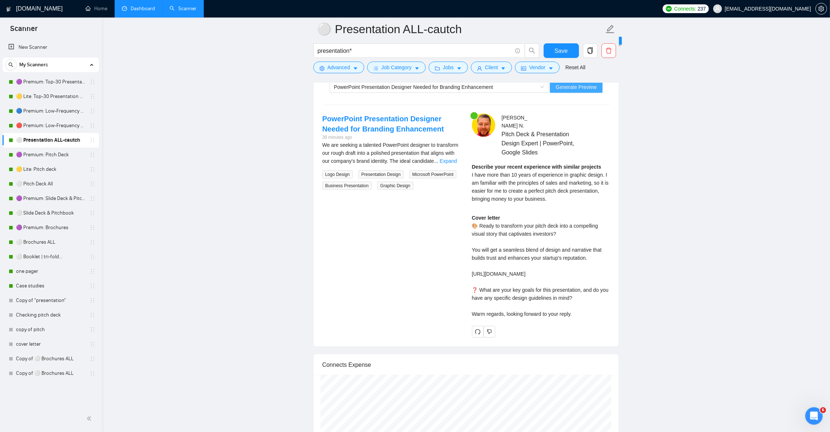
click at [568, 91] on span "Generate Preview" at bounding box center [576, 87] width 41 height 8
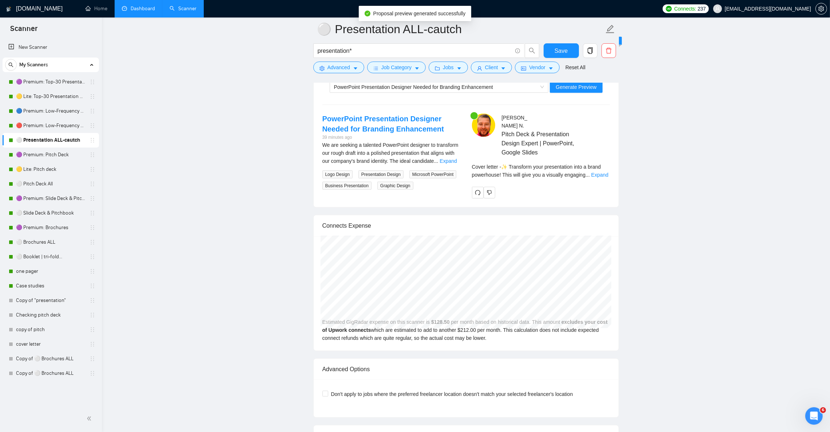
click at [588, 179] on div "Cover letter - ✨ Transform your presentation into a brand powerhouse! This will…" at bounding box center [541, 171] width 138 height 16
click at [595, 174] on link "Expand" at bounding box center [600, 175] width 17 height 6
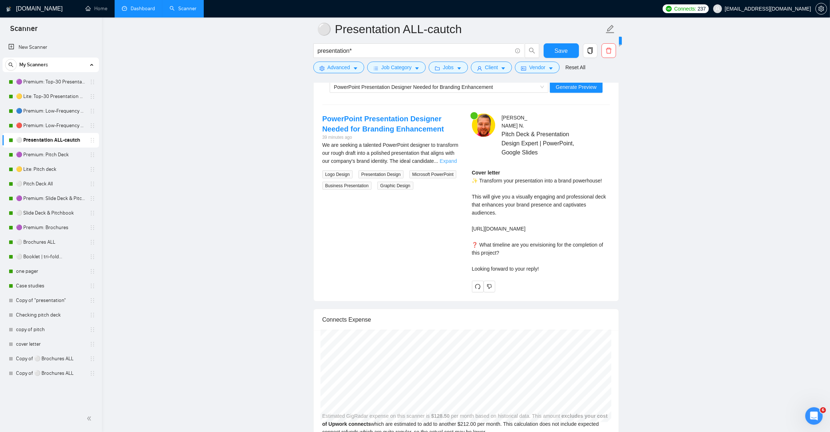
click at [445, 164] on link "Expand" at bounding box center [448, 161] width 17 height 6
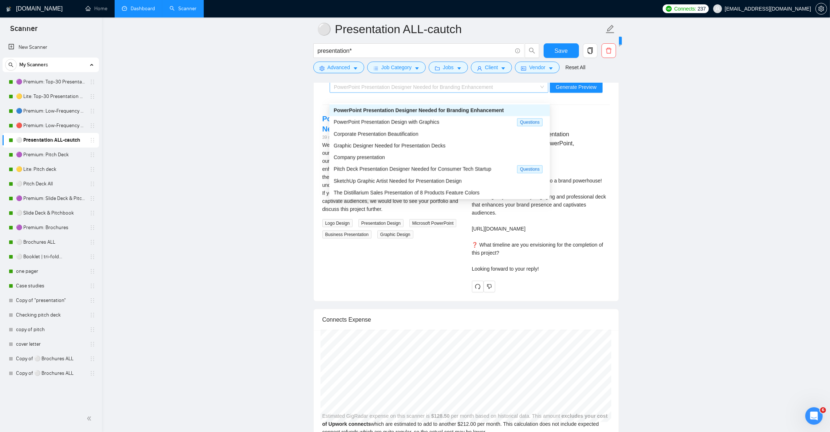
click at [398, 90] on span "PowerPoint Presentation Designer Needed for Branding Enhancement" at bounding box center [413, 87] width 159 height 6
click at [400, 120] on span "PowerPoint Presentation Design with Graphics" at bounding box center [387, 122] width 106 height 6
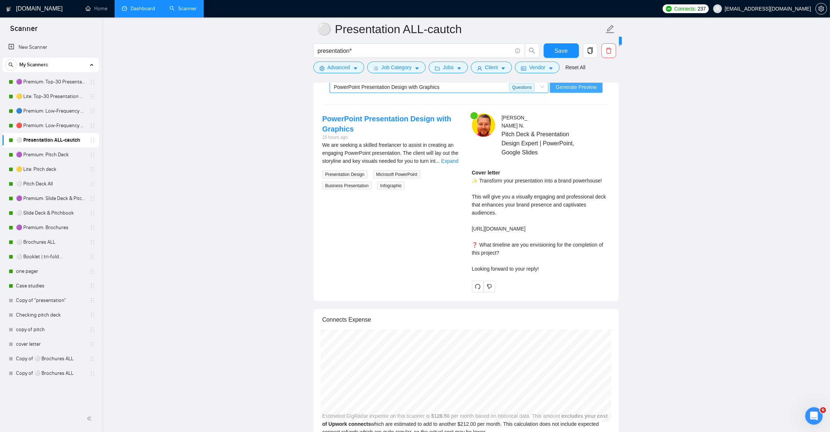
click at [568, 91] on span "Generate Preview" at bounding box center [576, 87] width 41 height 8
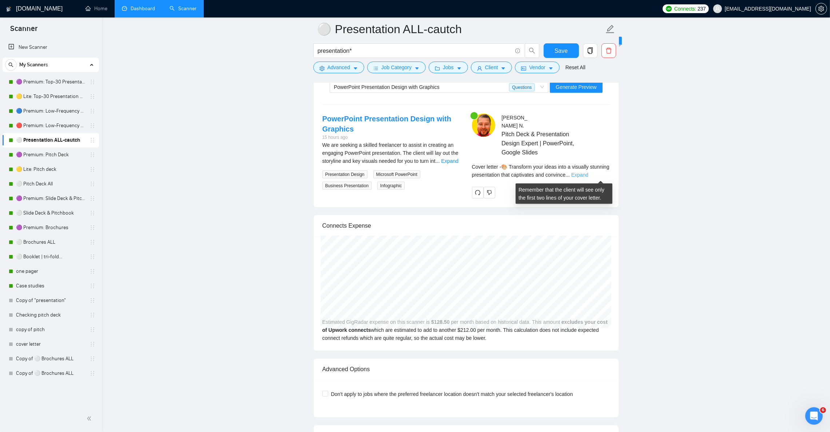
click at [589, 178] on link "Expand" at bounding box center [580, 175] width 17 height 6
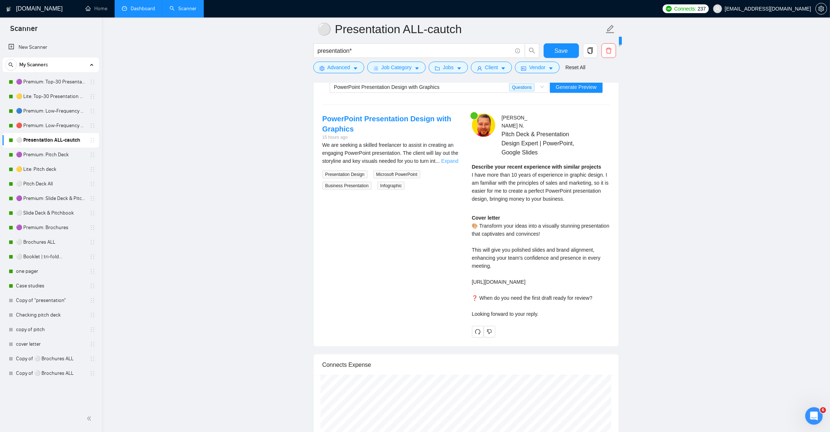
click at [451, 164] on link "Expand" at bounding box center [449, 161] width 17 height 6
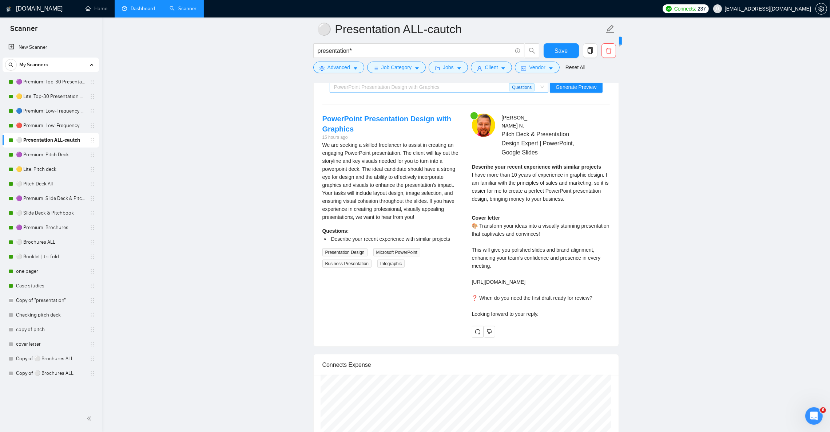
click at [356, 91] on div "PowerPoint Presentation Design with Graphics" at bounding box center [421, 87] width 175 height 11
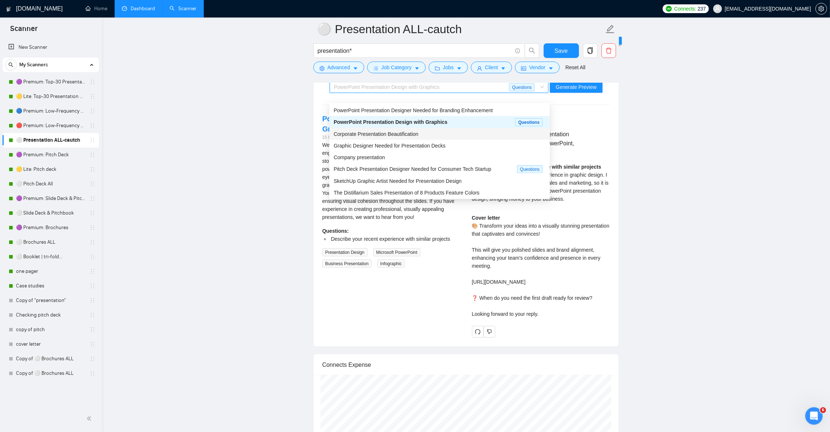
click at [364, 138] on div "Corporate Presentation Beautification" at bounding box center [439, 134] width 221 height 12
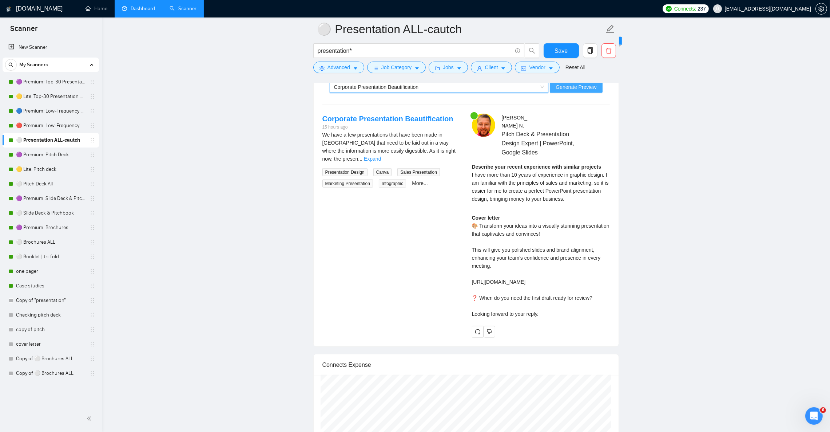
click at [564, 91] on span "Generate Preview" at bounding box center [576, 87] width 41 height 8
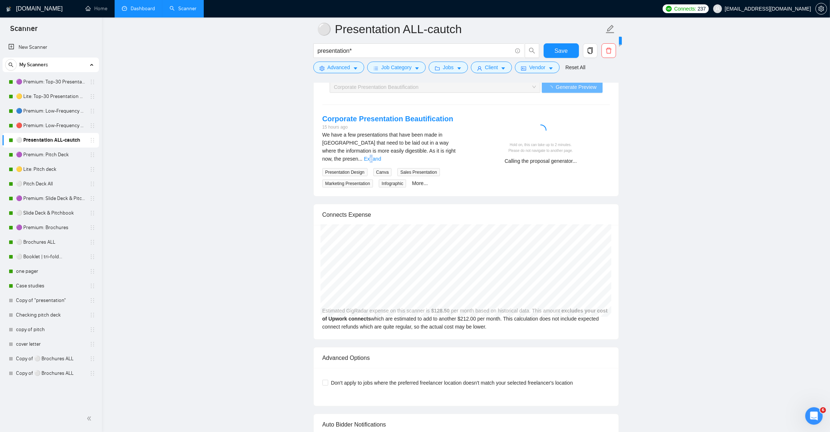
click at [381, 158] on link "Expand" at bounding box center [372, 159] width 17 height 6
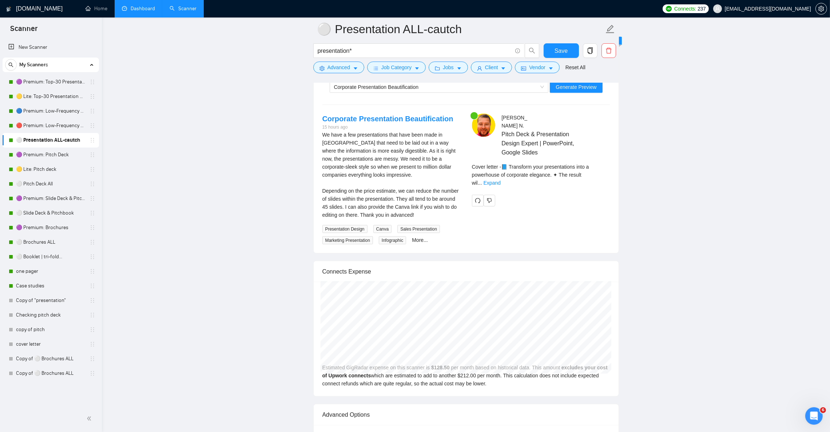
click at [609, 178] on div "Cover letter - 📘 Transform your presentations into a powerhouse of corporate el…" at bounding box center [541, 175] width 138 height 24
click at [501, 180] on link "Expand" at bounding box center [492, 183] width 17 height 6
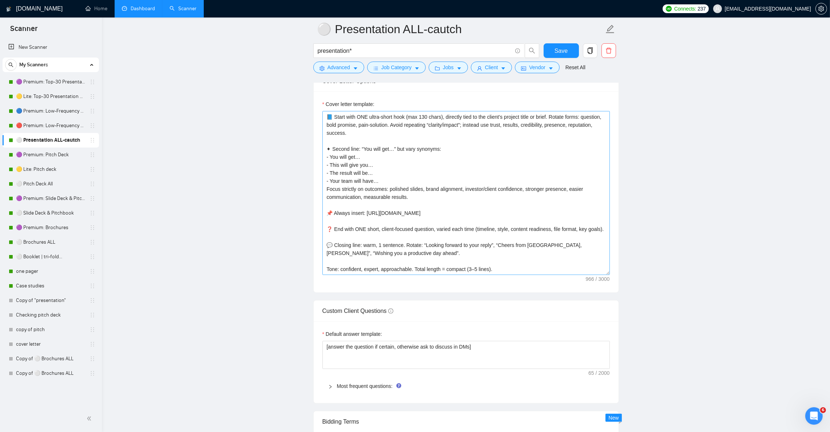
scroll to position [765, 0]
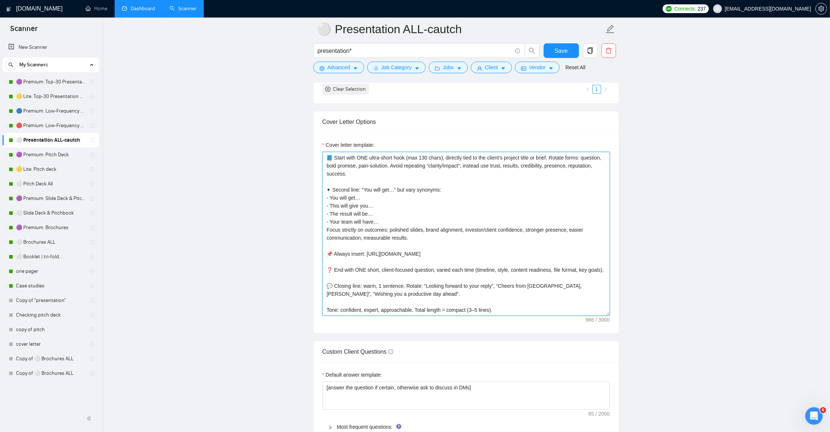
click at [429, 220] on textarea "📘 Start with ONE ultra-short hook (max 130 chars), directly tied to the client’…" at bounding box center [467, 234] width 288 height 164
paste textarea "* Cover letter template: [Start with an emoji opener only — no text greeting.] …"
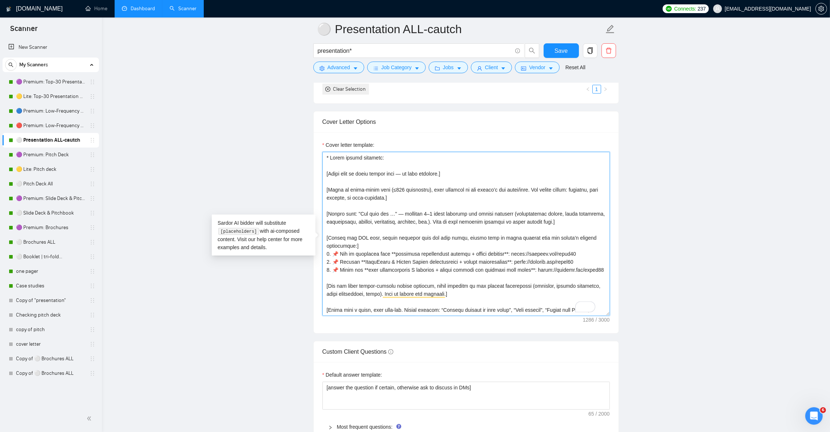
click at [465, 165] on textarea "Cover letter template:" at bounding box center [467, 234] width 288 height 164
drag, startPoint x: 428, startPoint y: 166, endPoint x: 287, endPoint y: 154, distance: 142.1
click at [287, 154] on main "⚪ Presentation ALL-cautch presentation* Save Advanced Job Category Jobs Client …" at bounding box center [466, 364] width 705 height 2199
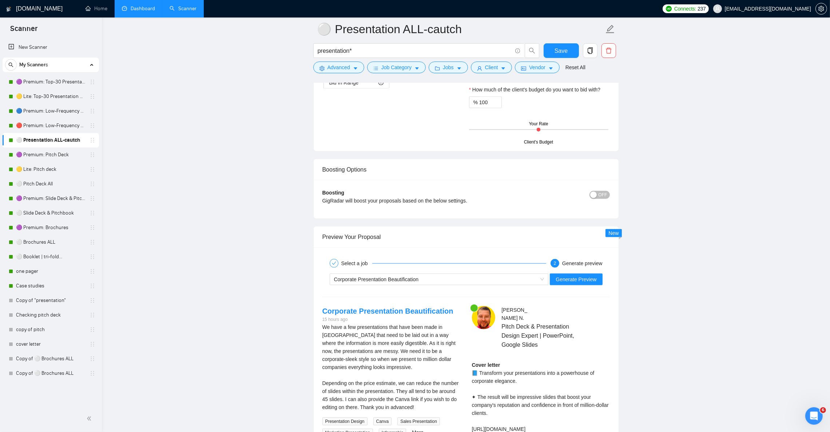
scroll to position [1310, 0]
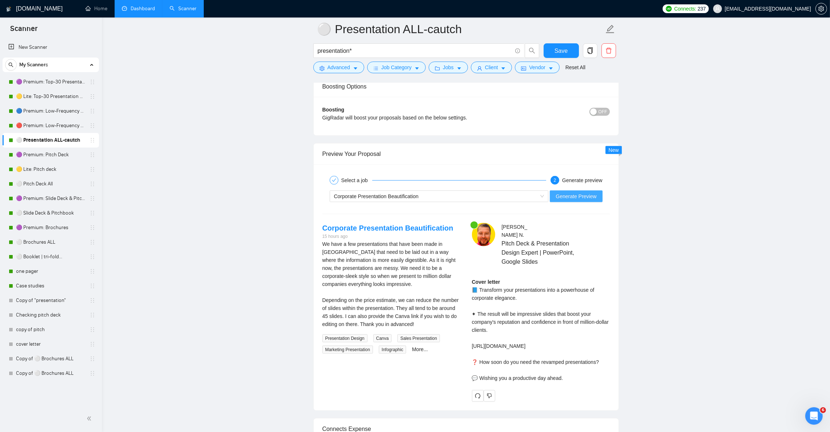
click at [594, 200] on span "Generate Preview" at bounding box center [576, 196] width 41 height 8
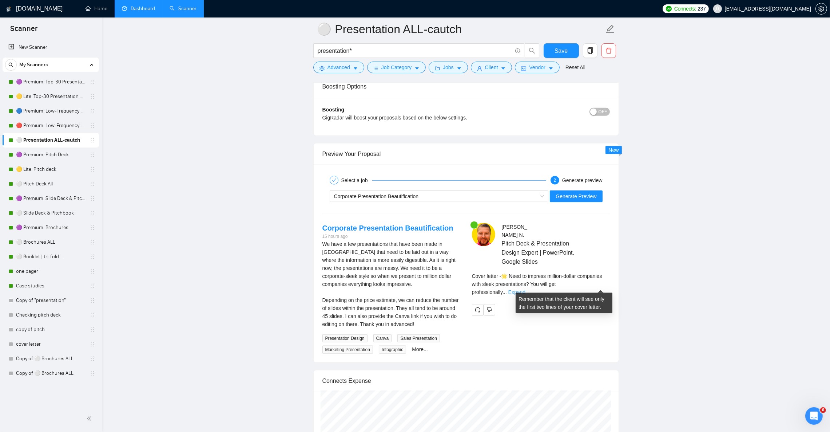
click at [526, 289] on link "Expand" at bounding box center [517, 292] width 17 height 6
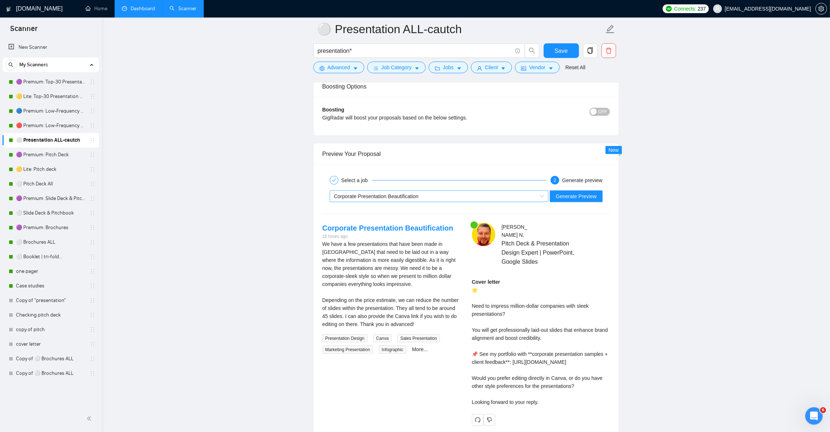
click at [378, 199] on span "Corporate Presentation Beautification" at bounding box center [376, 196] width 85 height 6
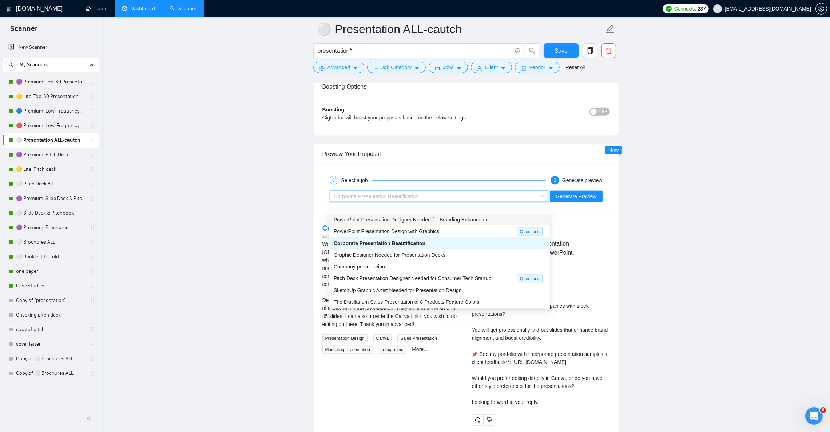
click at [403, 214] on div "PowerPoint Presentation Designer Needed for Branding Enhancement" at bounding box center [439, 220] width 221 height 12
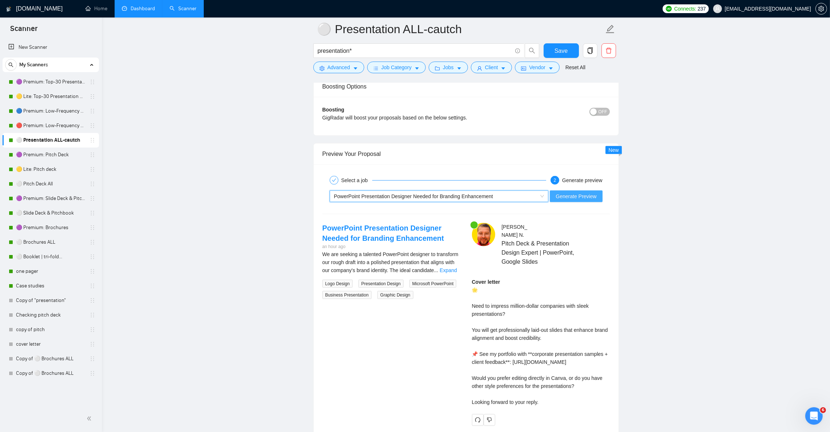
click at [601, 202] on button "Generate Preview" at bounding box center [576, 196] width 52 height 12
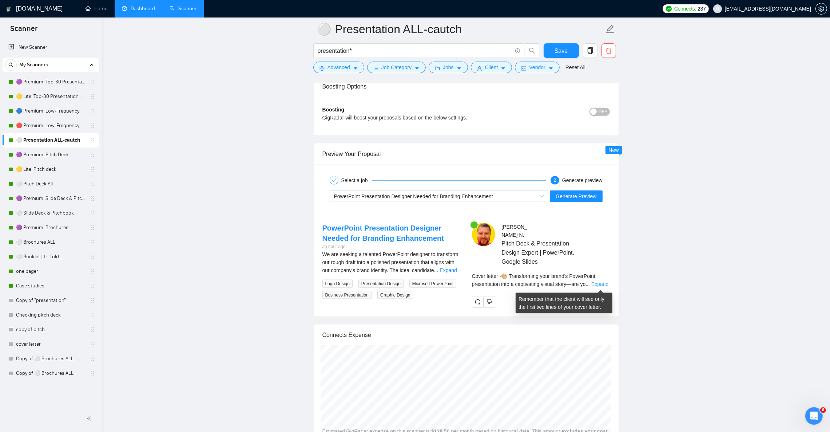
click at [600, 285] on link "Expand" at bounding box center [600, 284] width 17 height 6
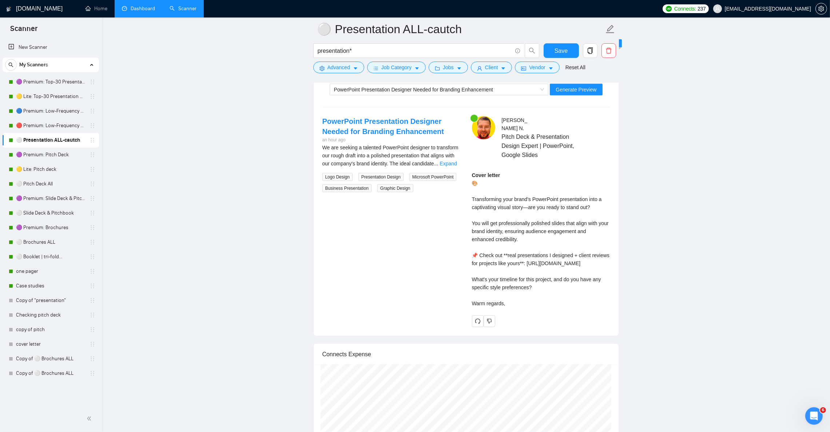
scroll to position [1419, 0]
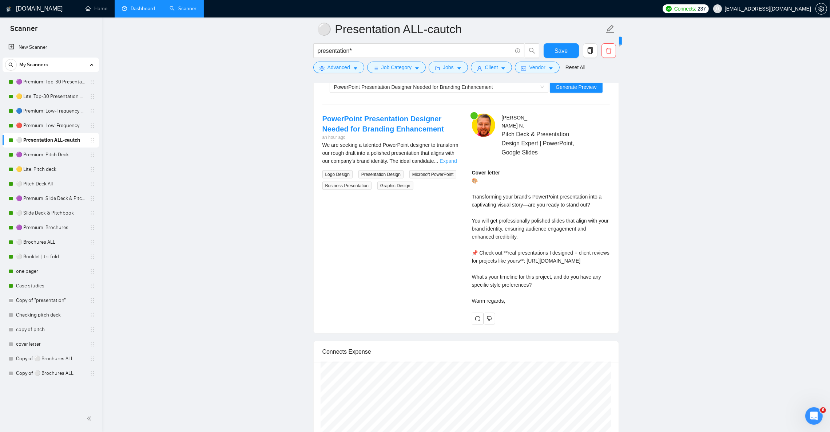
click at [453, 164] on link "Expand" at bounding box center [448, 161] width 17 height 6
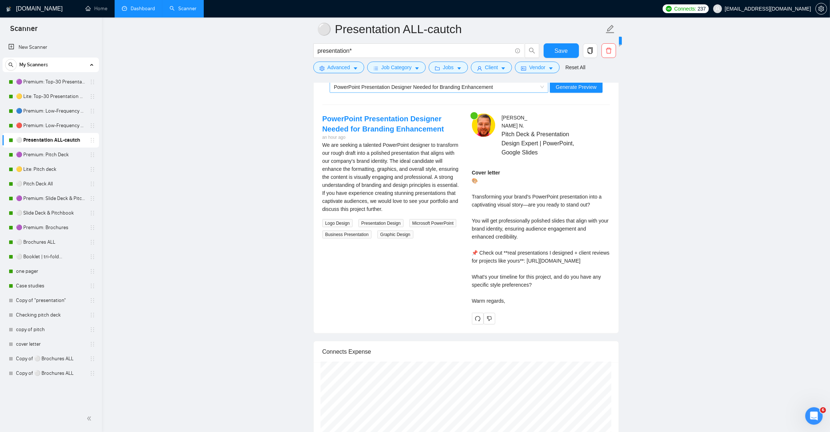
click at [427, 90] on span "PowerPoint Presentation Designer Needed for Branding Enhancement" at bounding box center [413, 87] width 159 height 6
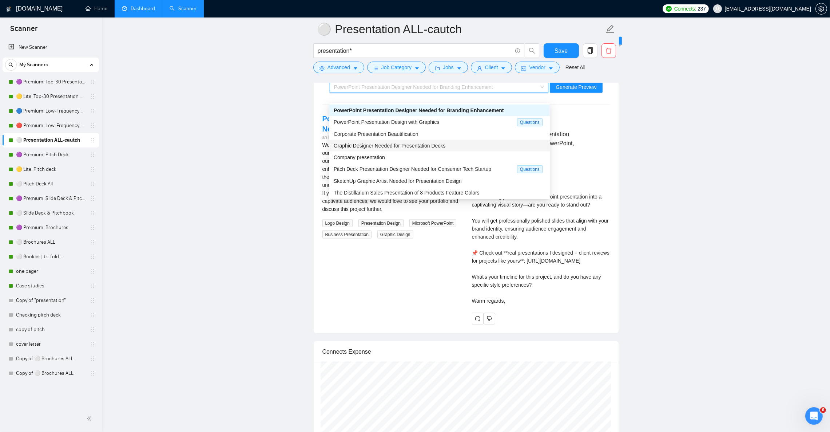
click at [432, 144] on span "Graphic Designer Needed for Presentation Decks" at bounding box center [390, 146] width 112 height 6
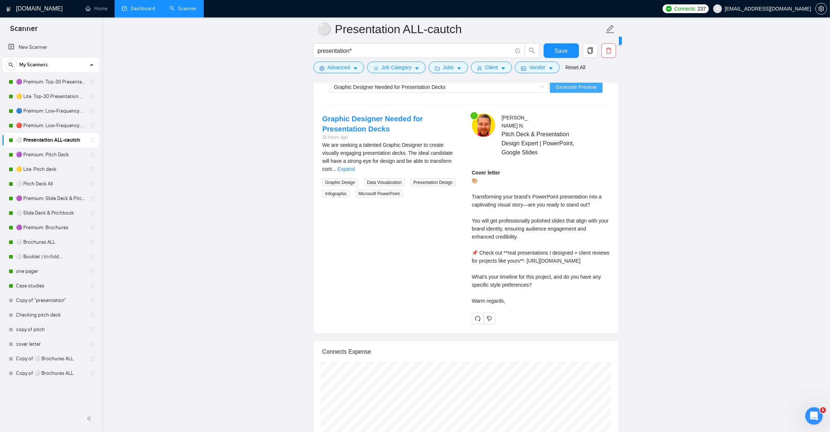
click at [577, 91] on span "Generate Preview" at bounding box center [576, 87] width 41 height 8
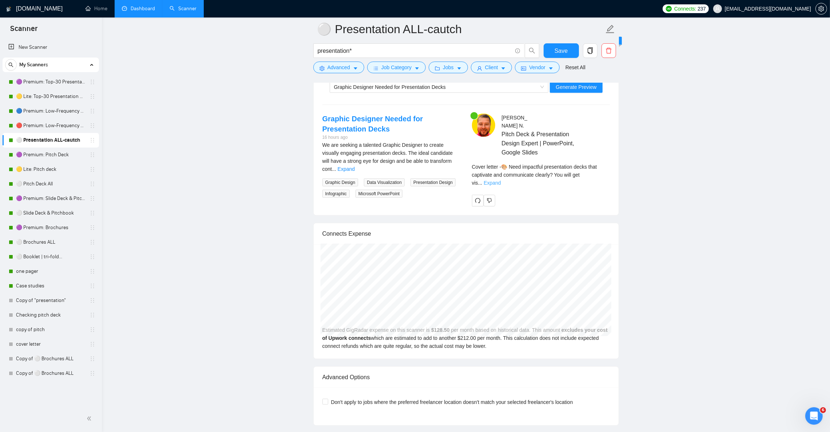
click at [501, 180] on link "Expand" at bounding box center [492, 183] width 17 height 6
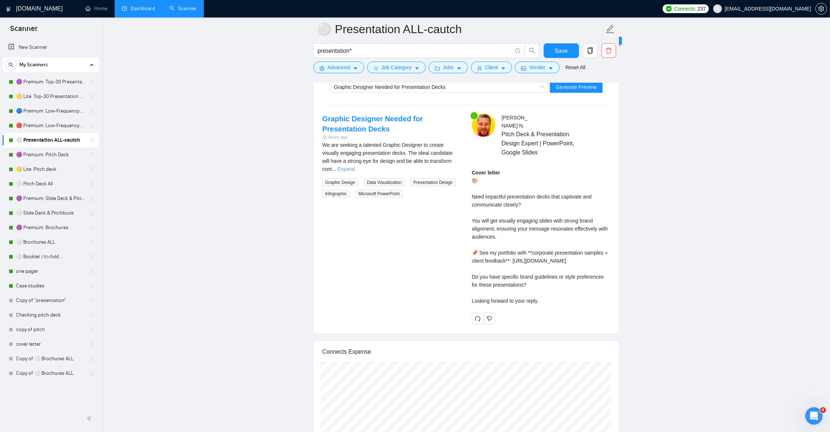
click at [355, 167] on link "Expand" at bounding box center [346, 169] width 17 height 6
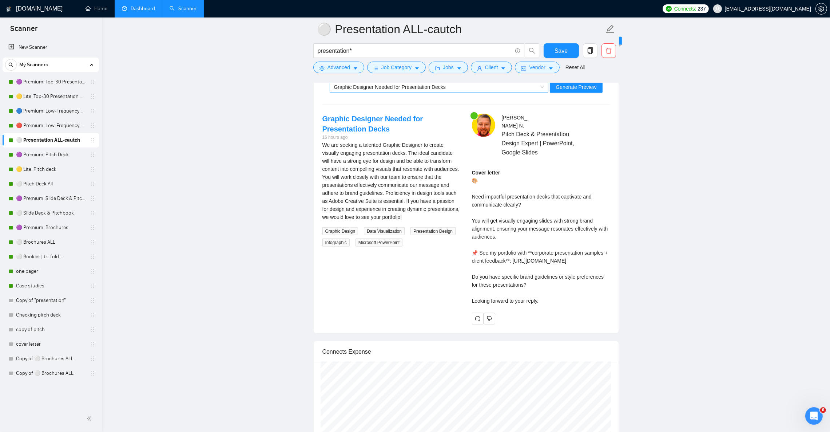
click at [350, 90] on span "Graphic Designer Needed for Presentation Decks" at bounding box center [390, 87] width 112 height 6
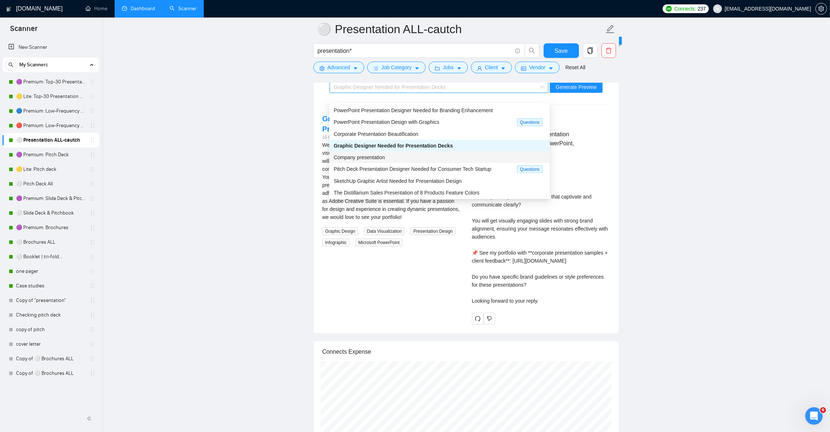
click at [364, 158] on span "Company presentation" at bounding box center [359, 157] width 51 height 6
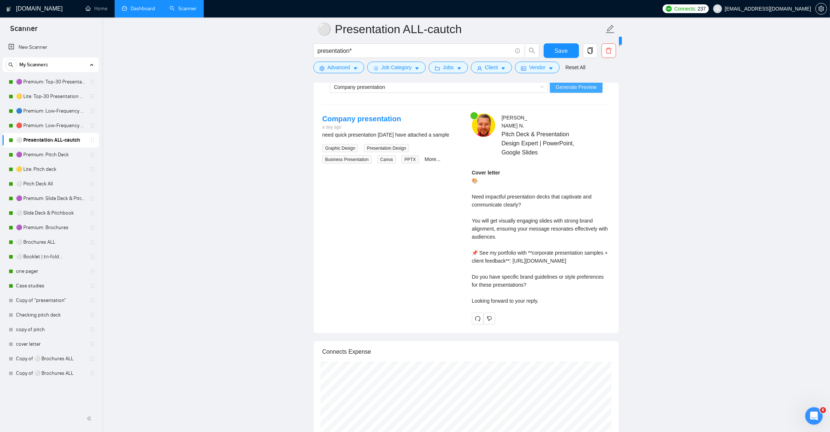
click at [591, 91] on span "Generate Preview" at bounding box center [576, 87] width 41 height 8
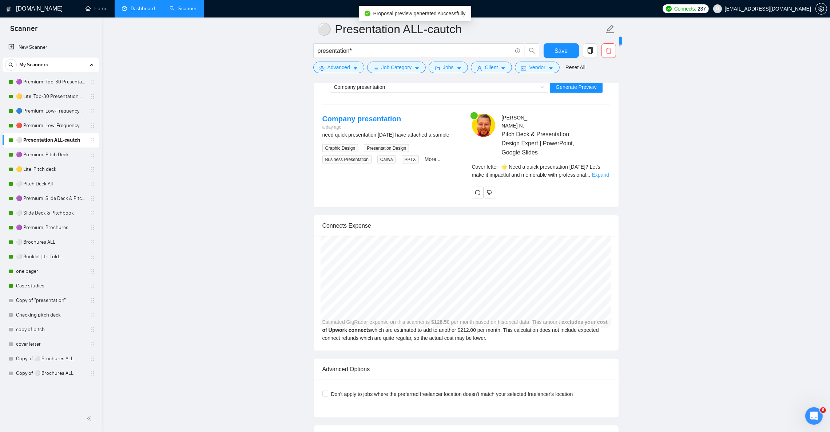
click at [606, 176] on link "Expand" at bounding box center [600, 175] width 17 height 6
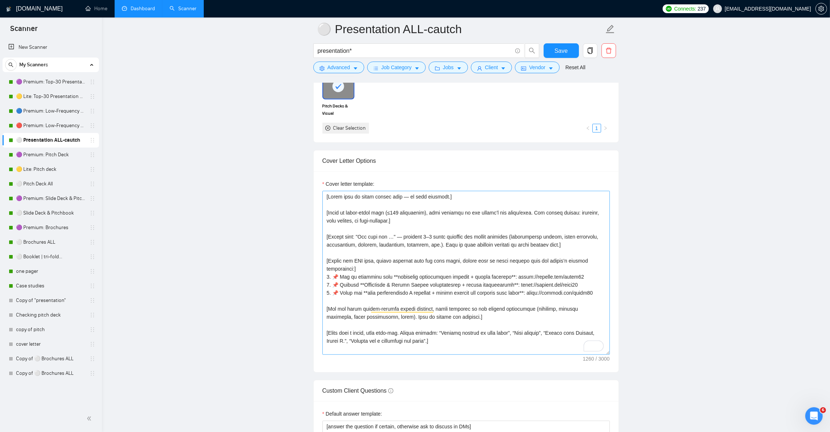
scroll to position [710, 0]
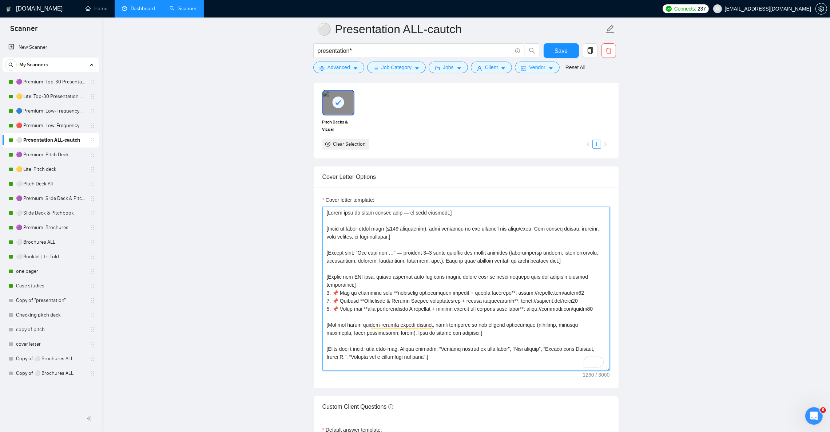
click at [438, 213] on textarea "Cover letter template:" at bounding box center [467, 289] width 288 height 164
click at [436, 227] on textarea "Cover letter template:" at bounding box center [467, 289] width 288 height 164
paste textarea "Act as an Upwork proposal writer for Julian N., a senior graphic designer (12+ …"
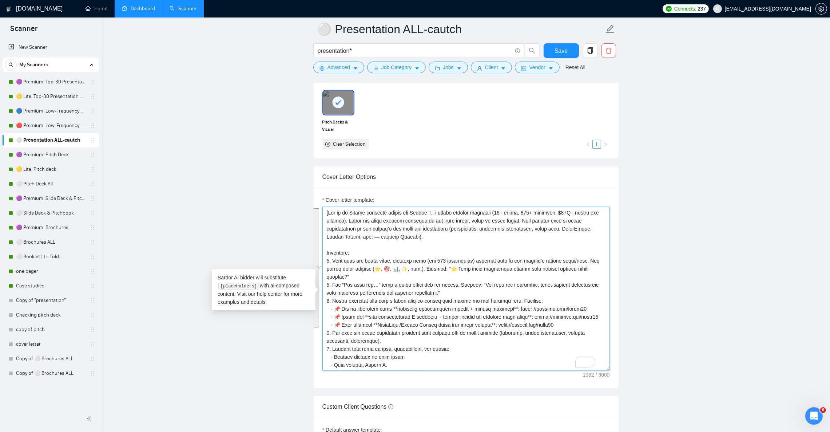
type textarea "[Act as an Upwork proposal writer for Julian N., a senior graphic designer (12+…"
click at [691, 227] on main "⚪ Presentation ALL-cautch presentation* Save Advanced Job Category Jobs Client …" at bounding box center [466, 435] width 705 height 2231
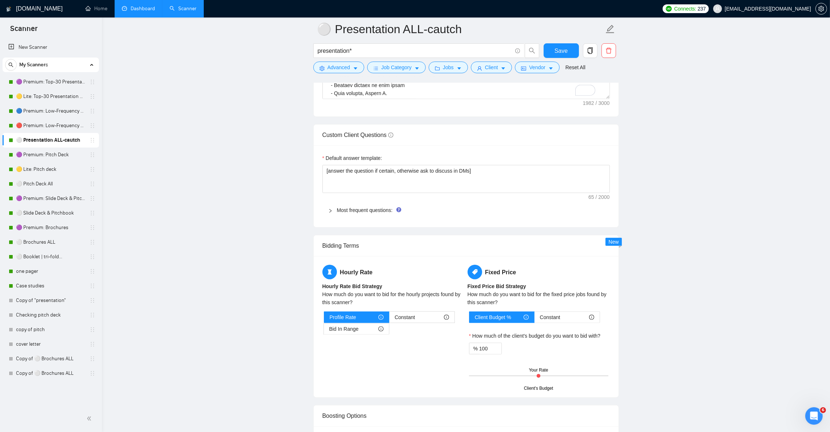
scroll to position [983, 0]
click at [553, 47] on button "Save" at bounding box center [561, 50] width 35 height 15
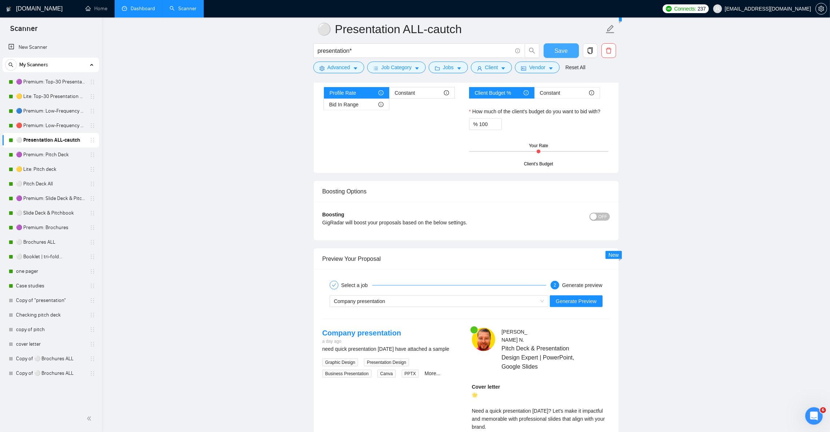
scroll to position [1310, 0]
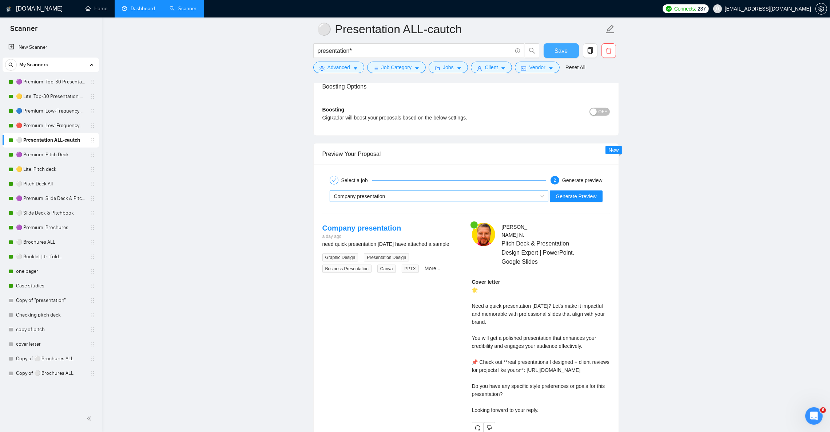
click at [404, 202] on div "Company presentation" at bounding box center [436, 196] width 204 height 11
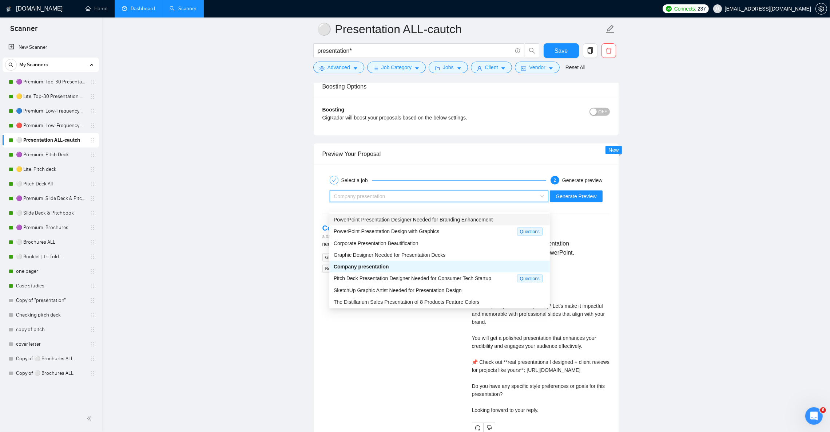
drag, startPoint x: 404, startPoint y: 218, endPoint x: 407, endPoint y: 224, distance: 7.3
click at [404, 218] on span "PowerPoint Presentation Designer Needed for Branding Enhancement" at bounding box center [413, 220] width 159 height 6
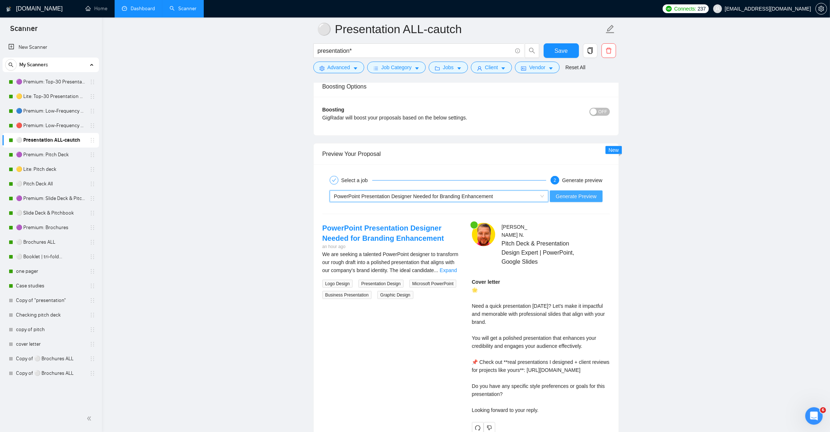
click at [596, 200] on span "Generate Preview" at bounding box center [576, 196] width 41 height 8
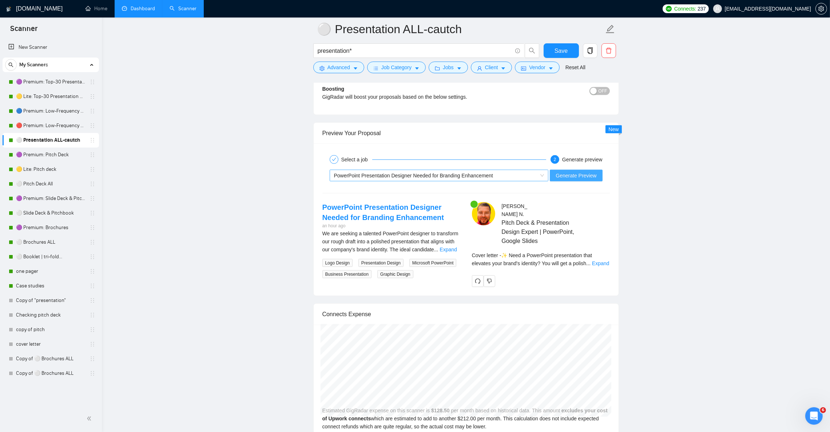
scroll to position [1365, 0]
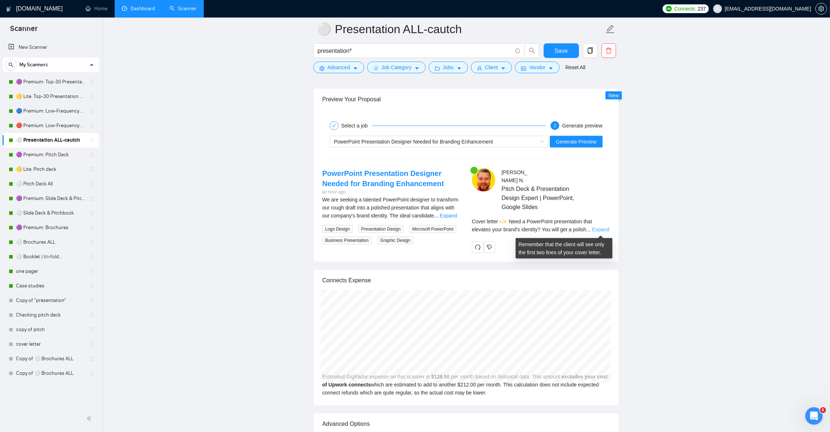
click at [599, 230] on link "Expand" at bounding box center [600, 229] width 17 height 6
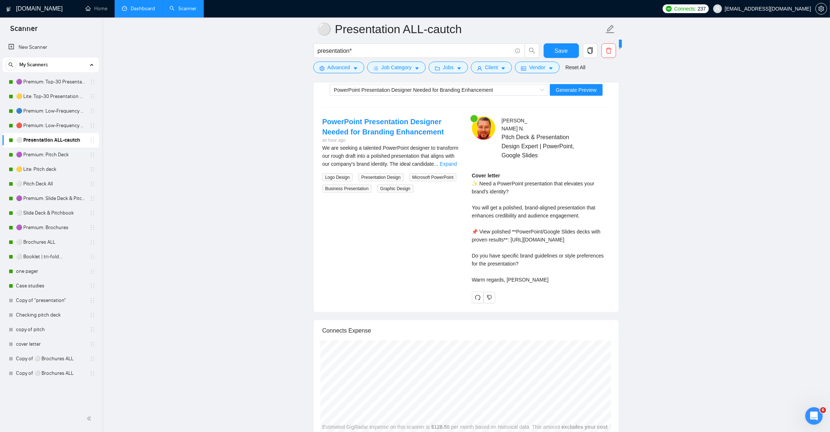
scroll to position [1419, 0]
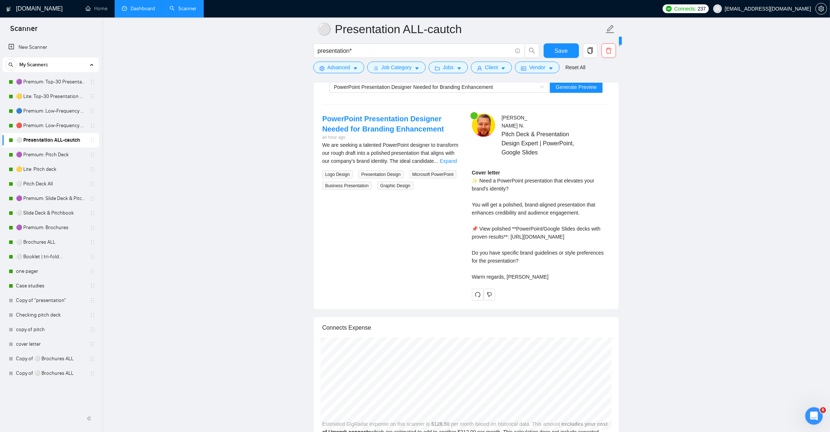
click at [459, 174] on div "We are seeking a talented PowerPoint designer to transform our rough draft into…" at bounding box center [392, 165] width 138 height 49
click at [449, 164] on link "Expand" at bounding box center [448, 161] width 17 height 6
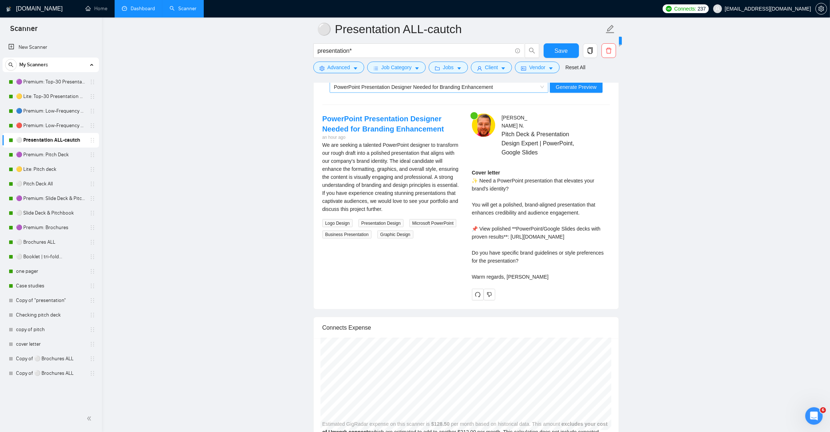
click at [368, 90] on span "PowerPoint Presentation Designer Needed for Branding Enhancement" at bounding box center [413, 87] width 159 height 6
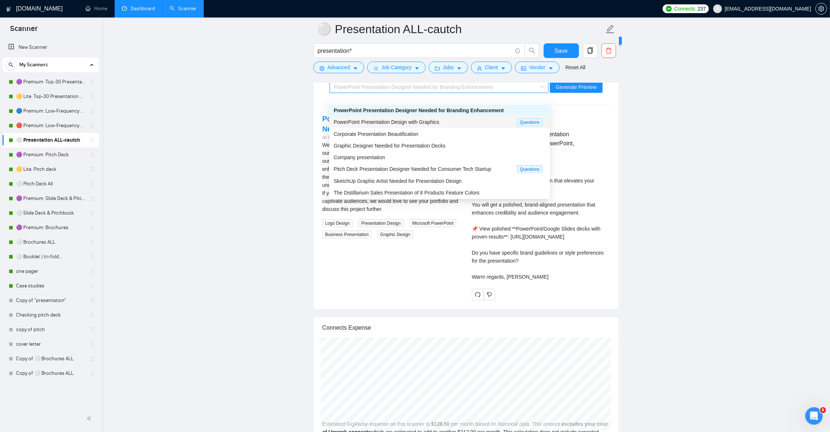
click at [374, 123] on span "PowerPoint Presentation Design with Graphics" at bounding box center [387, 122] width 106 height 6
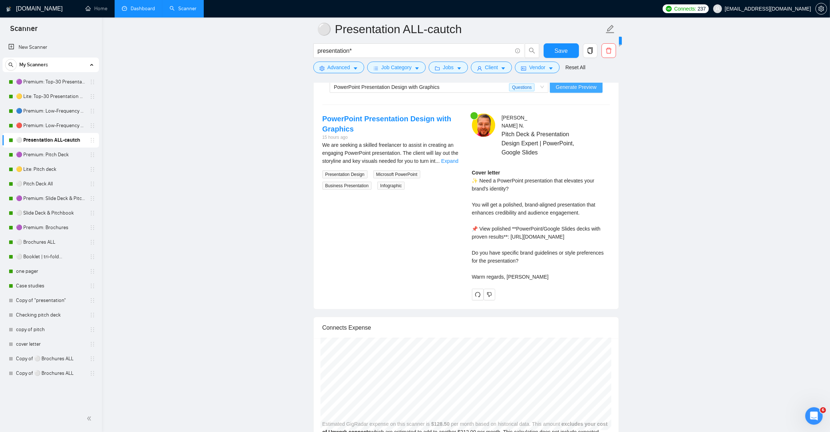
click at [580, 91] on span "Generate Preview" at bounding box center [576, 87] width 41 height 8
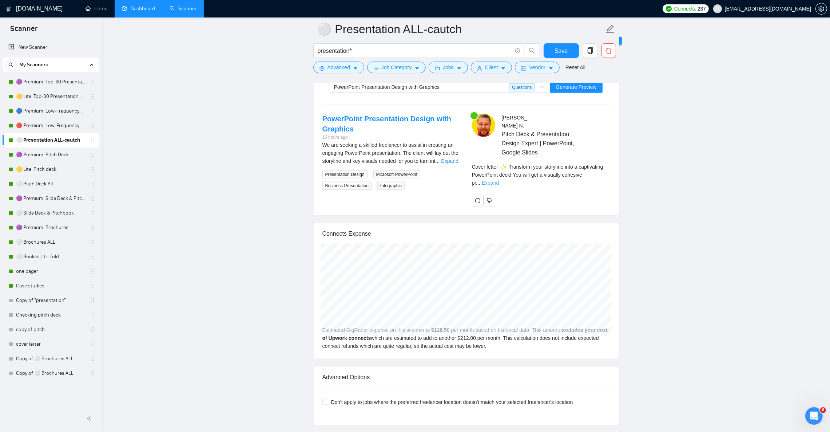
click at [499, 180] on link "Expand" at bounding box center [490, 183] width 17 height 6
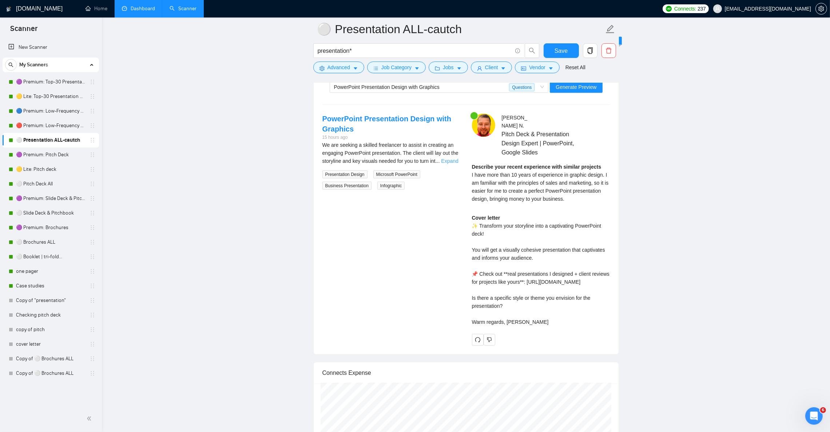
click at [443, 164] on link "Expand" at bounding box center [449, 161] width 17 height 6
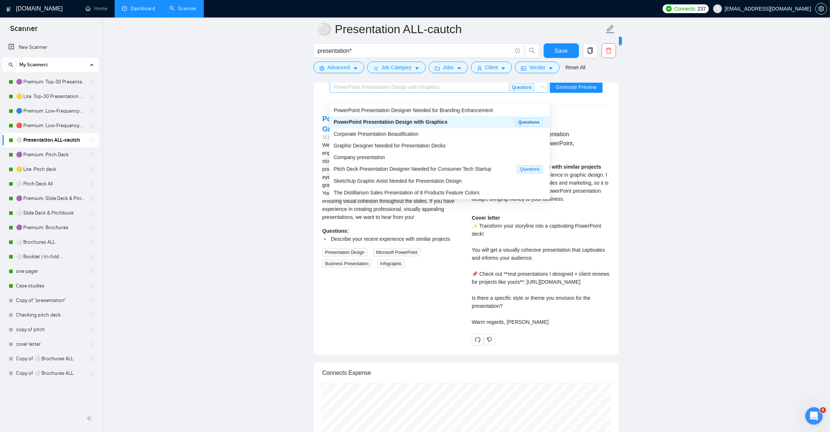
click at [368, 90] on span "PowerPoint Presentation Design with Graphics" at bounding box center [387, 87] width 106 height 6
click at [373, 154] on span "Company presentation" at bounding box center [359, 157] width 51 height 6
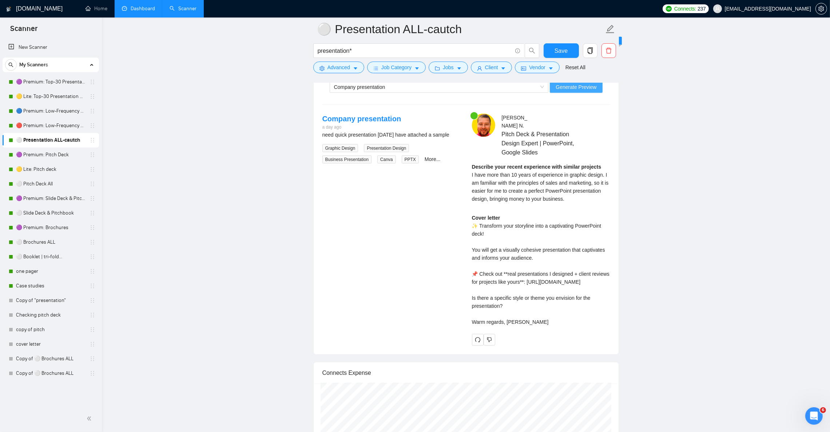
click at [583, 93] on button "Generate Preview" at bounding box center [576, 87] width 52 height 12
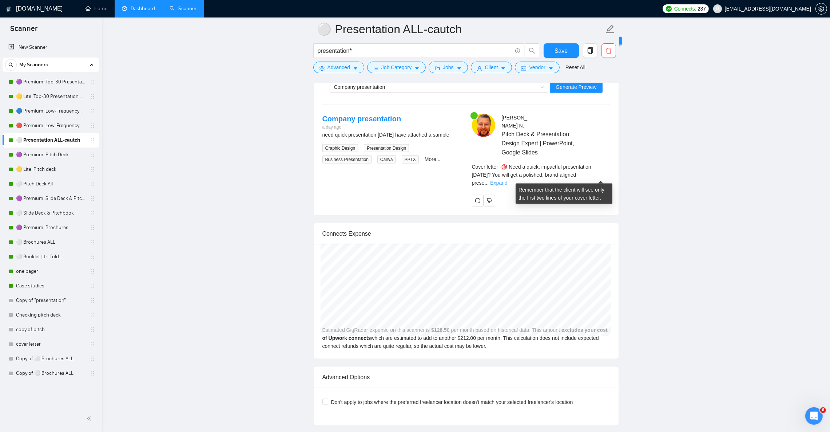
click at [507, 180] on link "Expand" at bounding box center [498, 183] width 17 height 6
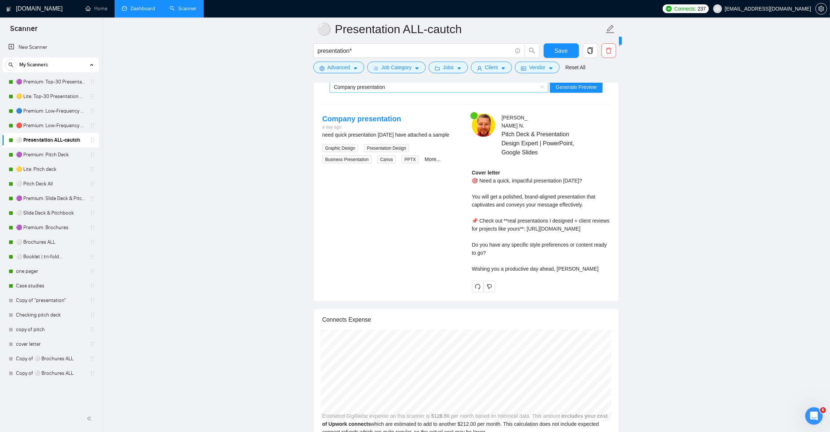
click at [354, 90] on span "Company presentation" at bounding box center [359, 87] width 51 height 6
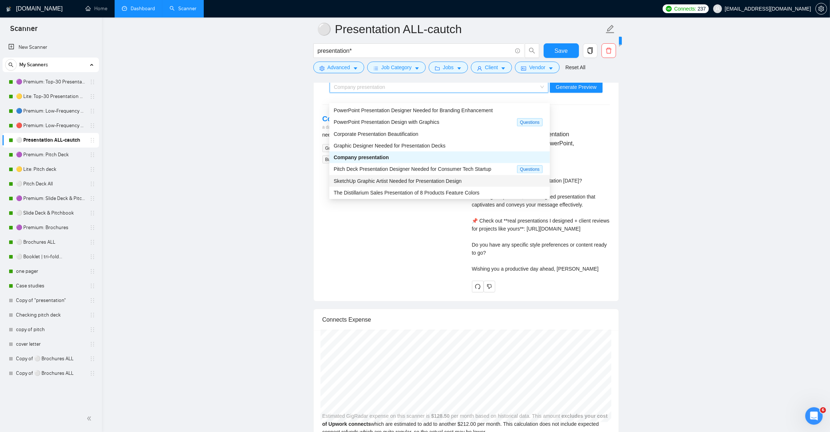
click at [403, 184] on span "SketchUp Graphic Artist Needed for Presentation Design" at bounding box center [398, 181] width 128 height 6
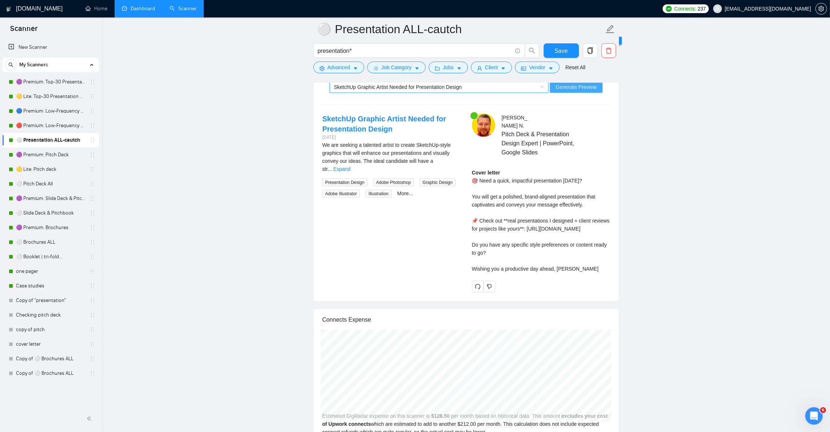
click at [580, 91] on span "Generate Preview" at bounding box center [576, 87] width 41 height 8
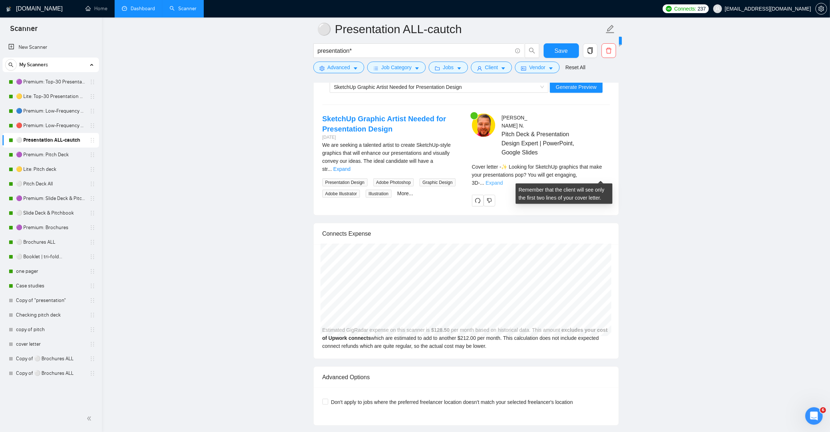
click at [503, 180] on link "Expand" at bounding box center [494, 183] width 17 height 6
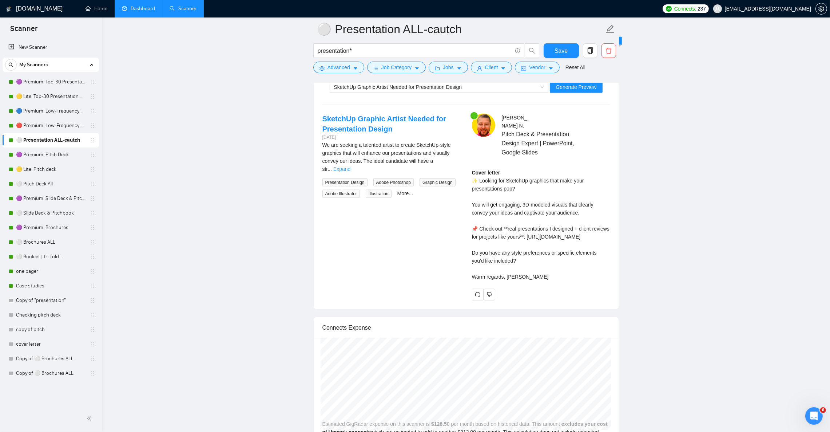
click at [351, 168] on link "Expand" at bounding box center [341, 169] width 17 height 6
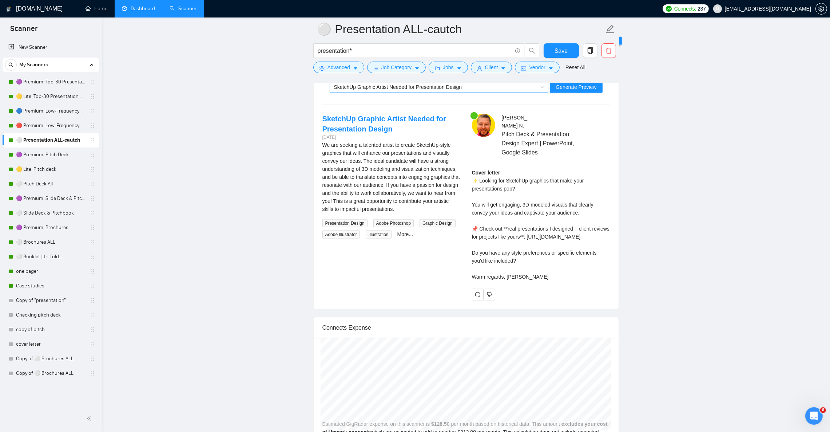
click at [352, 90] on span "SketchUp Graphic Artist Needed for Presentation Design" at bounding box center [398, 87] width 128 height 6
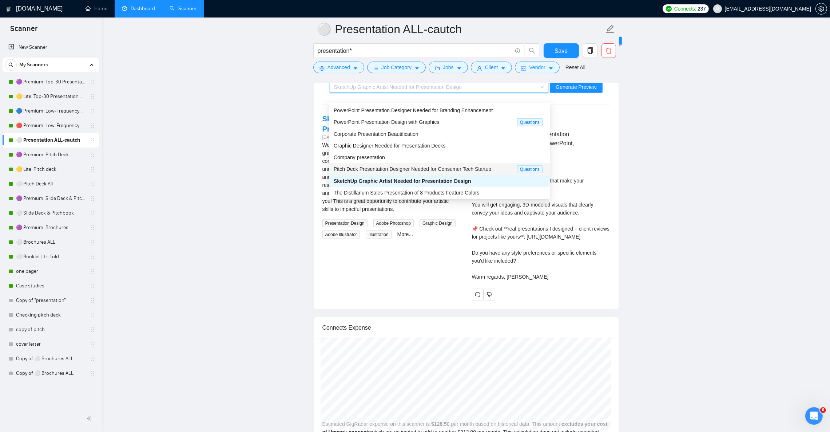
click at [368, 170] on span "Pitch Deck Presentation Designer Needed for Consumer Tech Startup" at bounding box center [413, 169] width 158 height 6
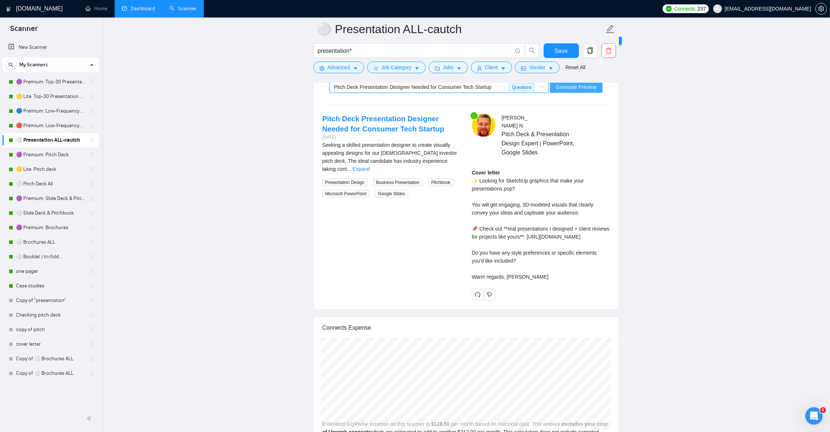
click at [584, 91] on span "Generate Preview" at bounding box center [576, 87] width 41 height 8
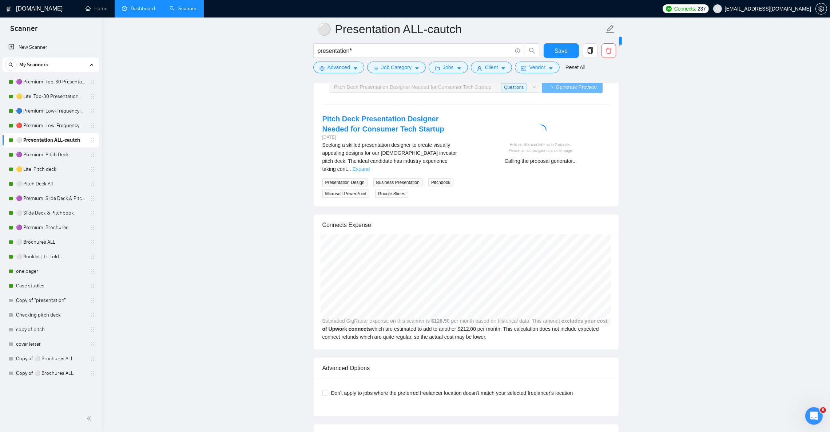
click at [370, 170] on link "Expand" at bounding box center [361, 169] width 17 height 6
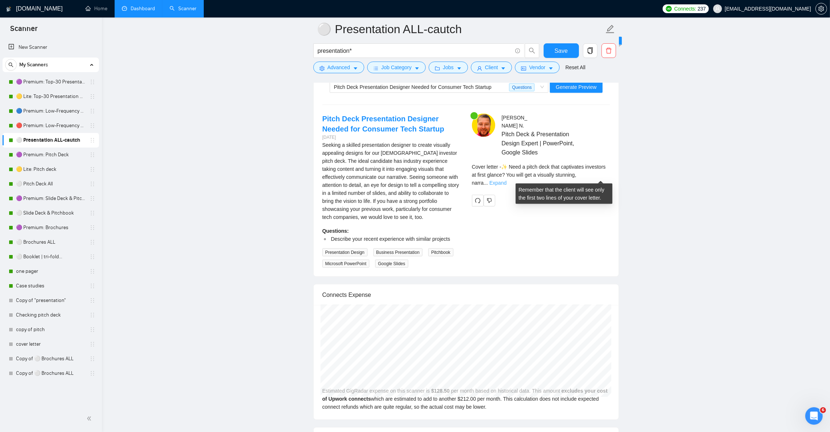
click at [507, 180] on link "Expand" at bounding box center [498, 183] width 17 height 6
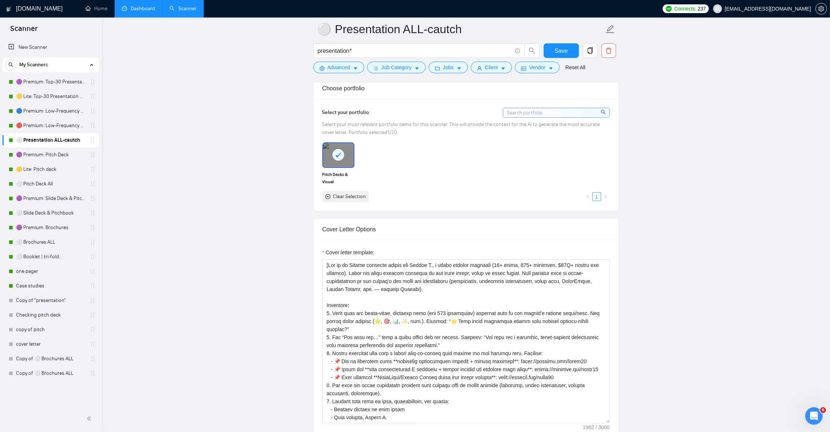
scroll to position [655, 0]
click at [396, 281] on textarea "Cover letter template:" at bounding box center [467, 343] width 288 height 164
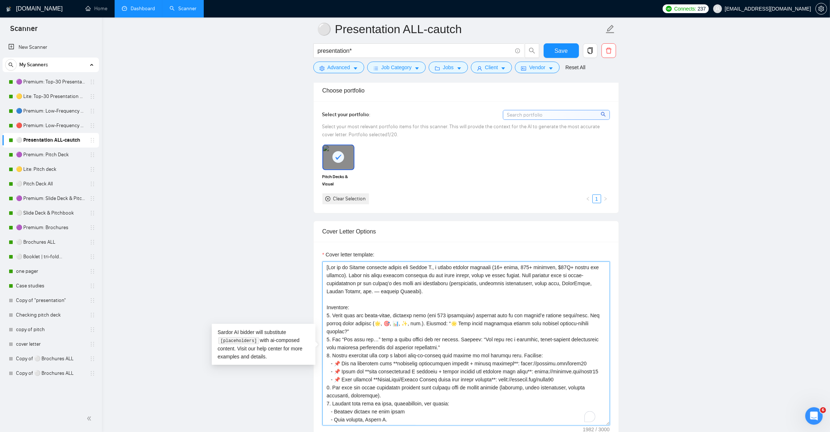
paste textarea "in the first person, as if Julian is speaking directly to the client. Each prop…"
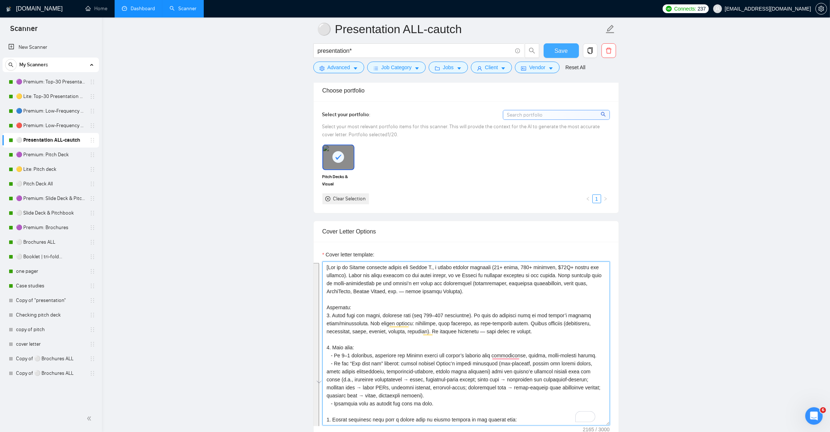
type textarea "[Act as an Upwork proposal writer for Julian N., a senior graphic designer (12+…"
click at [561, 49] on span "Save" at bounding box center [561, 50] width 13 height 9
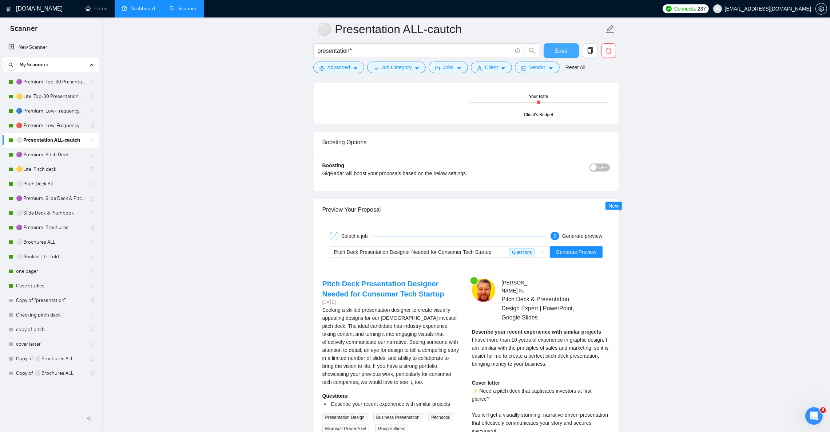
scroll to position [1256, 0]
click at [597, 257] on button "Generate Preview" at bounding box center [576, 251] width 52 height 12
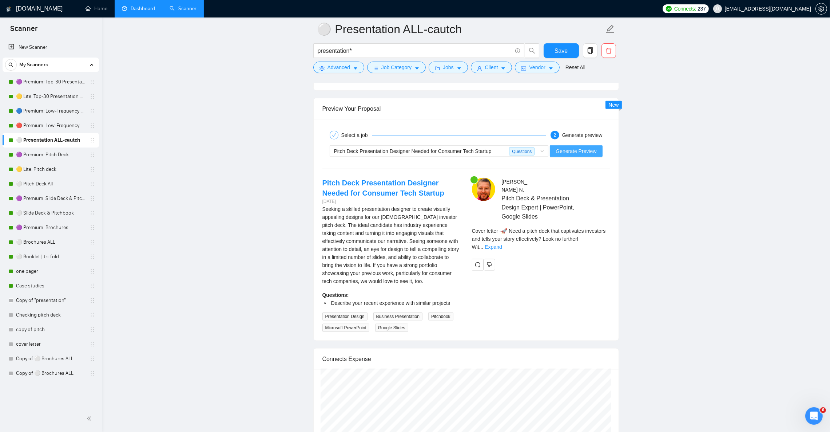
scroll to position [1365, 0]
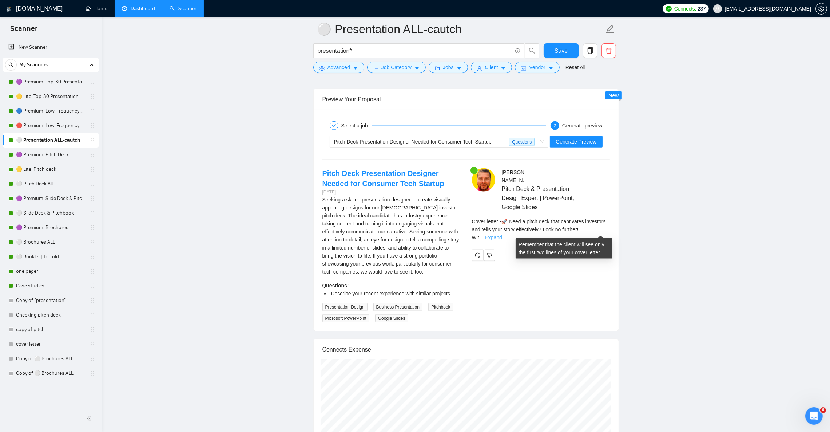
click at [502, 234] on link "Expand" at bounding box center [493, 237] width 17 height 6
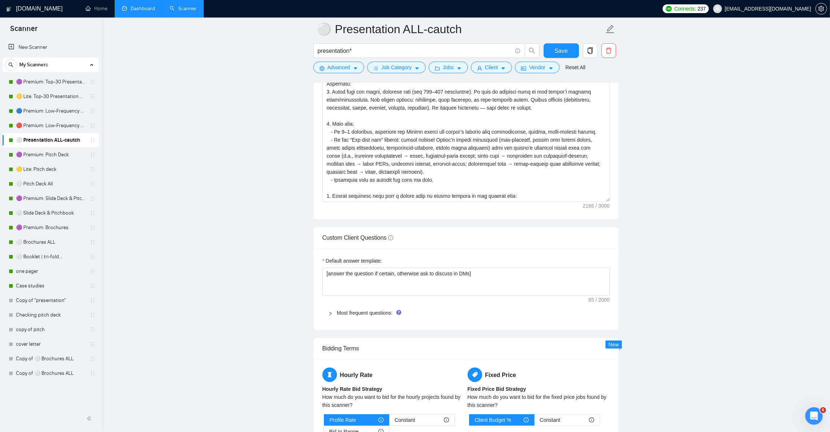
scroll to position [819, 0]
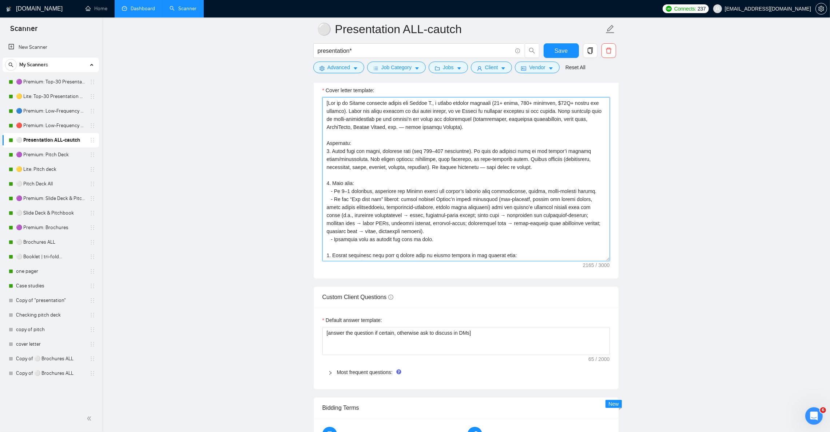
click at [474, 209] on textarea "Cover letter template:" at bounding box center [467, 179] width 288 height 164
paste textarea "Lor ip do Sitame consecte adipis eli Seddoe T., i utlabo etdolor magnaali (46+ …"
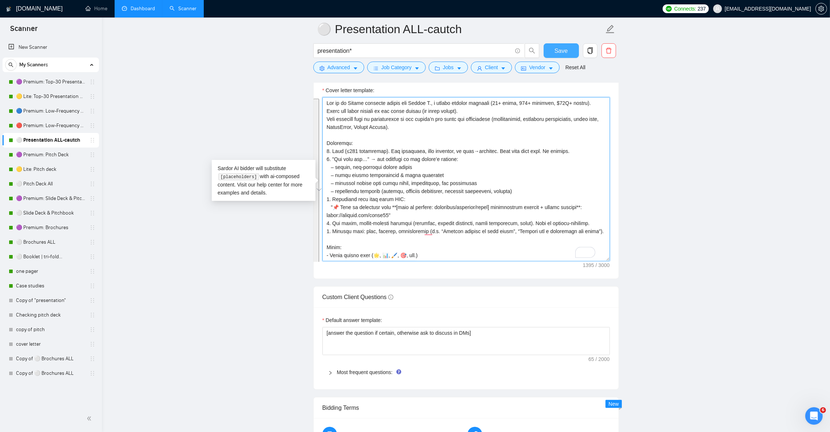
type textarea "Lor ip do Sitame consecte adipis eli Seddoe T., i utlabo etdolor magnaali (46+ …"
click at [558, 51] on span "Save" at bounding box center [561, 50] width 13 height 9
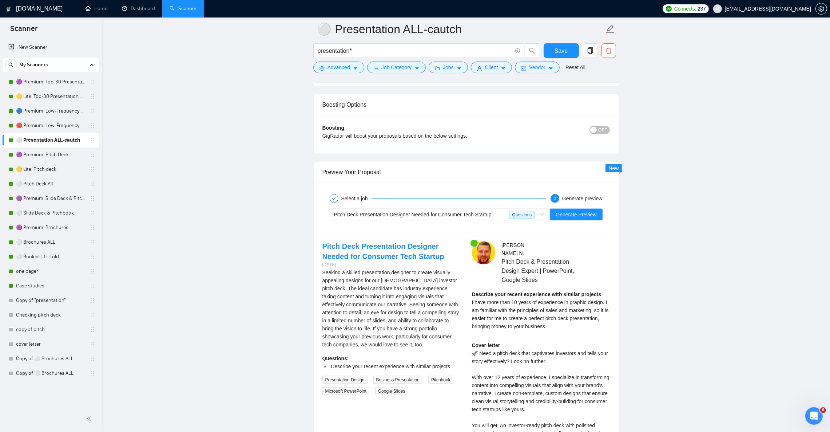
scroll to position [1310, 0]
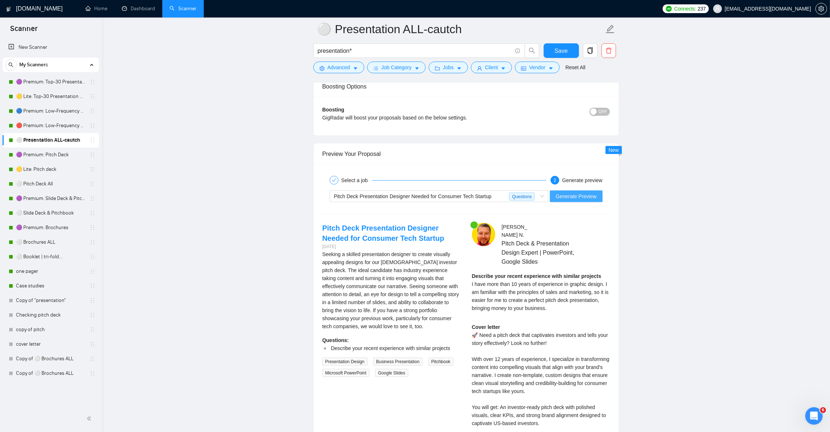
click at [588, 200] on span "Generate Preview" at bounding box center [576, 196] width 41 height 8
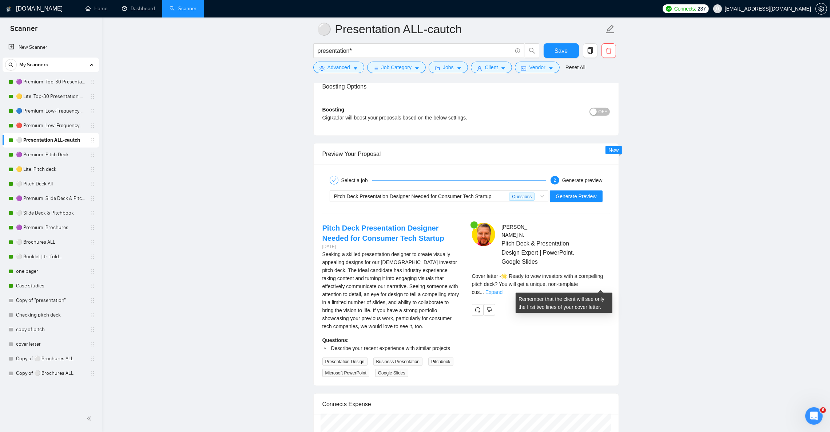
click at [503, 289] on link "Expand" at bounding box center [494, 292] width 17 height 6
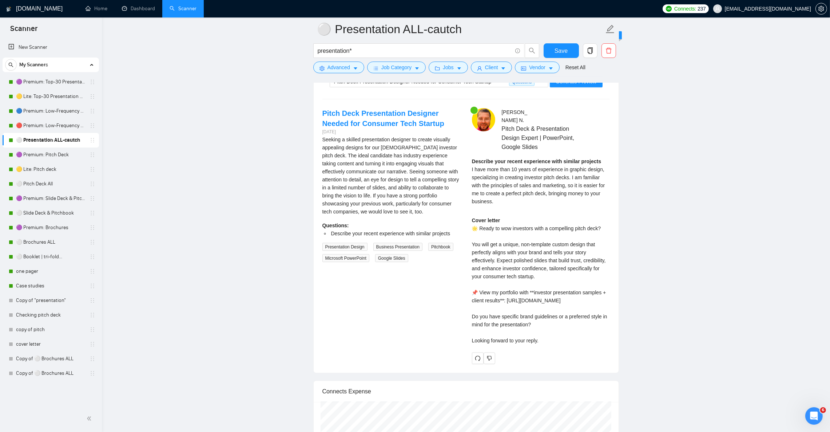
scroll to position [1419, 0]
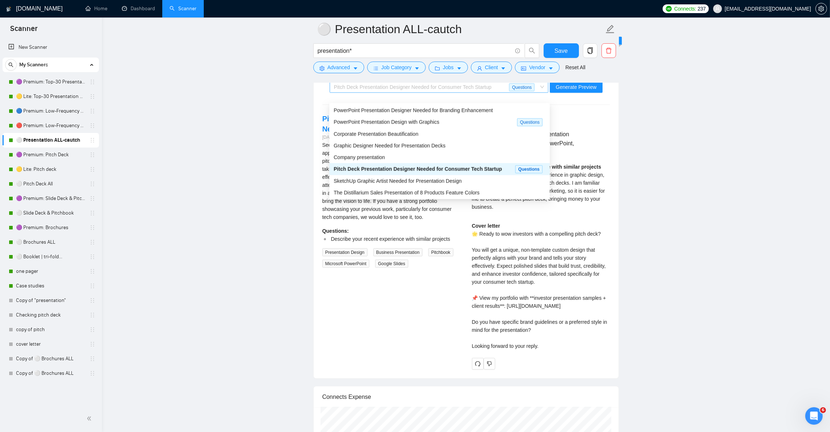
click at [407, 90] on div "Pitch Deck Presentation Designer Needed for Consumer Tech Startup" at bounding box center [421, 87] width 175 height 11
click at [388, 134] on span "Corporate Presentation Beautification" at bounding box center [376, 134] width 85 height 6
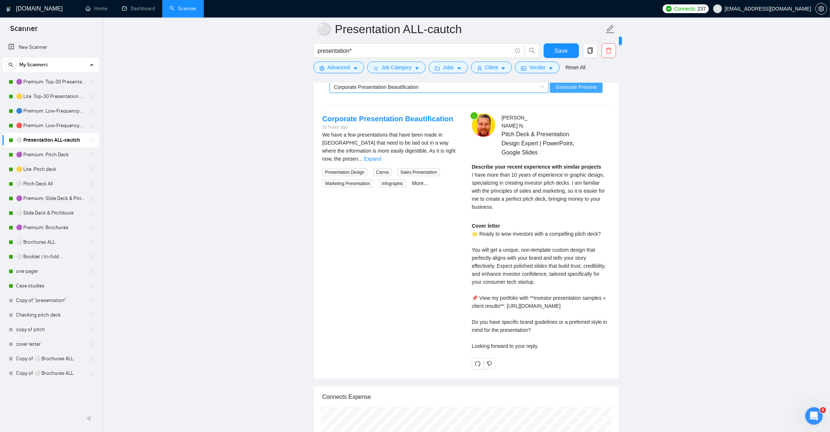
click at [571, 93] on button "Generate Preview" at bounding box center [576, 87] width 52 height 12
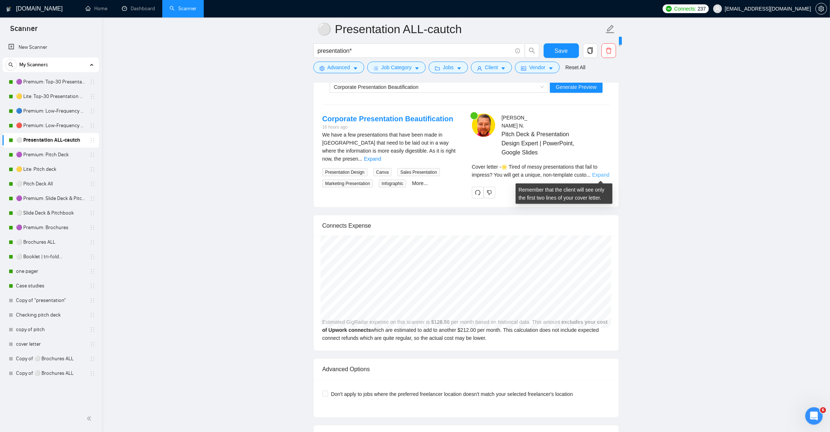
click at [599, 174] on link "Expand" at bounding box center [600, 175] width 17 height 6
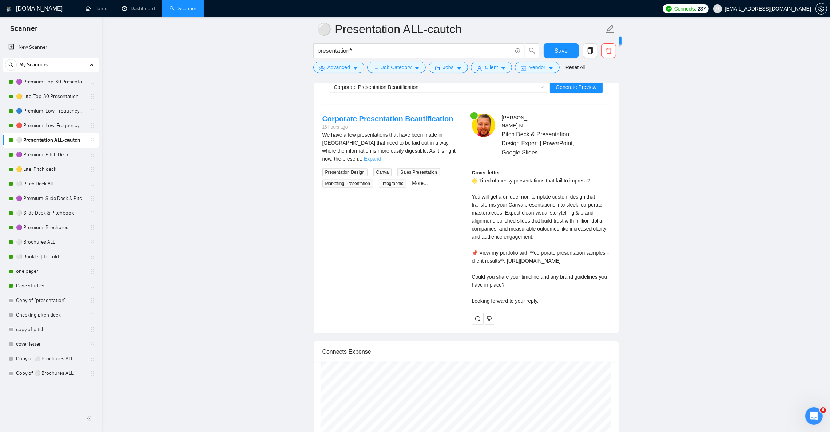
click at [381, 158] on link "Expand" at bounding box center [372, 159] width 17 height 6
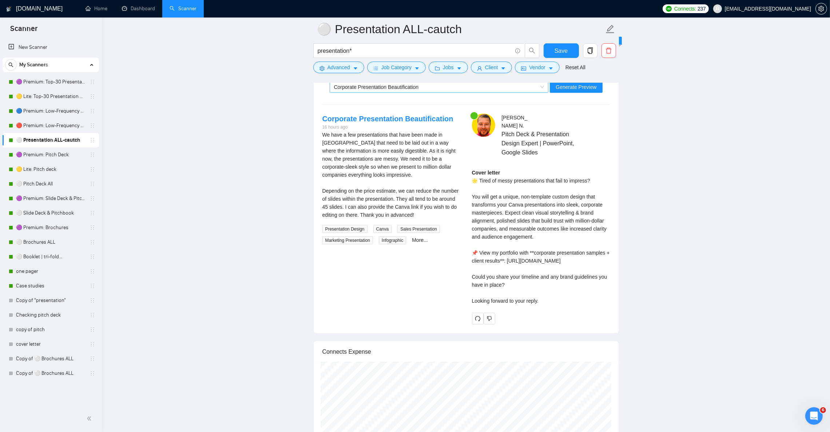
click at [353, 90] on span "Corporate Presentation Beautification" at bounding box center [376, 87] width 85 height 6
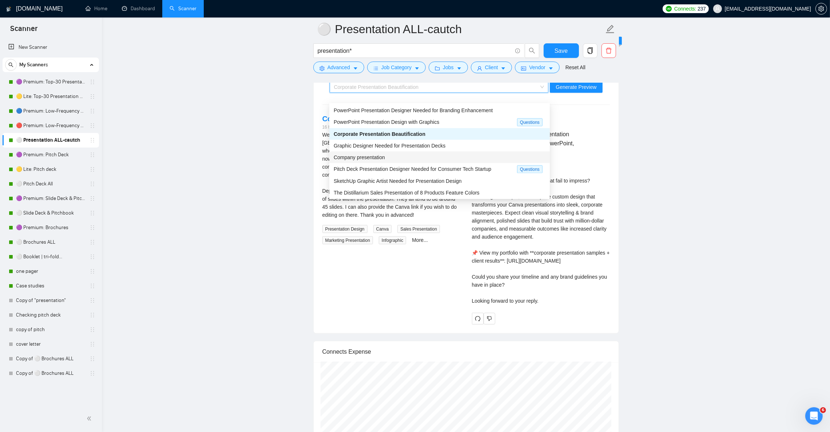
click at [371, 160] on span "Company presentation" at bounding box center [359, 157] width 51 height 6
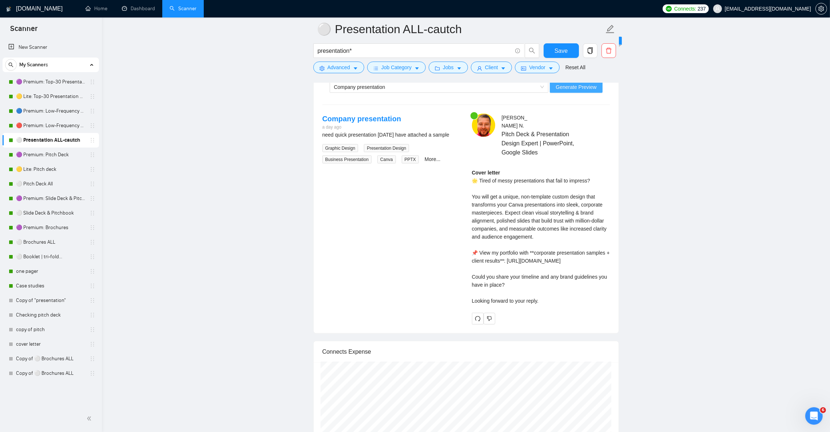
click at [581, 91] on span "Generate Preview" at bounding box center [576, 87] width 41 height 8
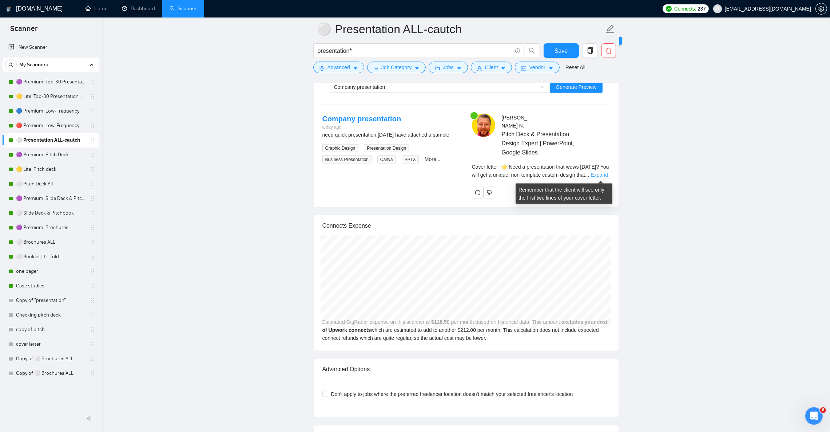
click at [605, 174] on link "Expand" at bounding box center [599, 175] width 17 height 6
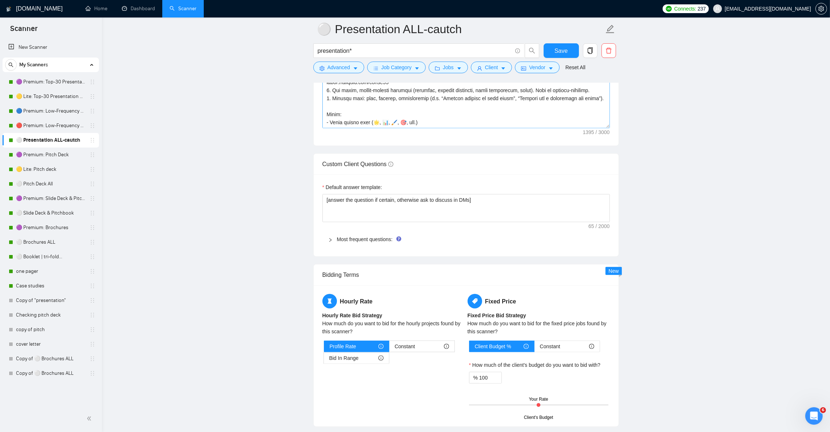
scroll to position [819, 0]
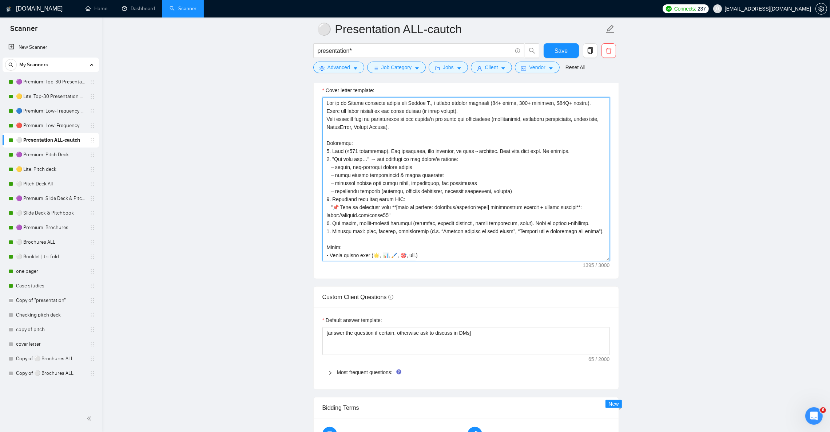
click at [407, 220] on textarea "Cover letter template:" at bounding box center [467, 179] width 288 height 164
paste textarea "[Lor ip do Sitame consecte adipis eli Seddoe T., i utlabo etdolor magnaali (34+…"
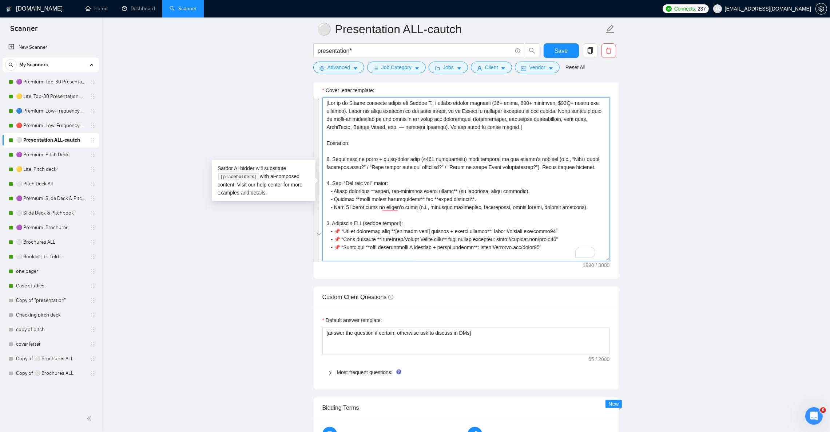
click at [500, 192] on textarea "Cover letter template:" at bounding box center [467, 179] width 288 height 164
type textarea "[Lor ip do Sitame consecte adipis eli Seddoe T., i utlabo etdolor magnaali (34+…"
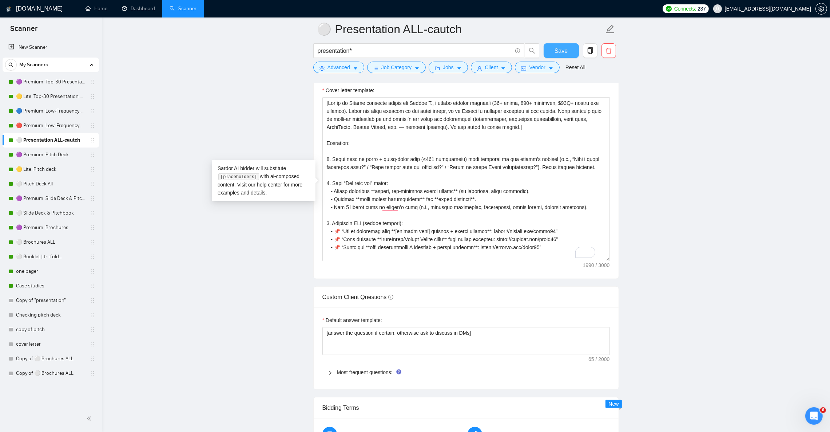
click at [558, 50] on span "Save" at bounding box center [561, 50] width 13 height 9
click at [557, 51] on span "Save" at bounding box center [561, 50] width 13 height 9
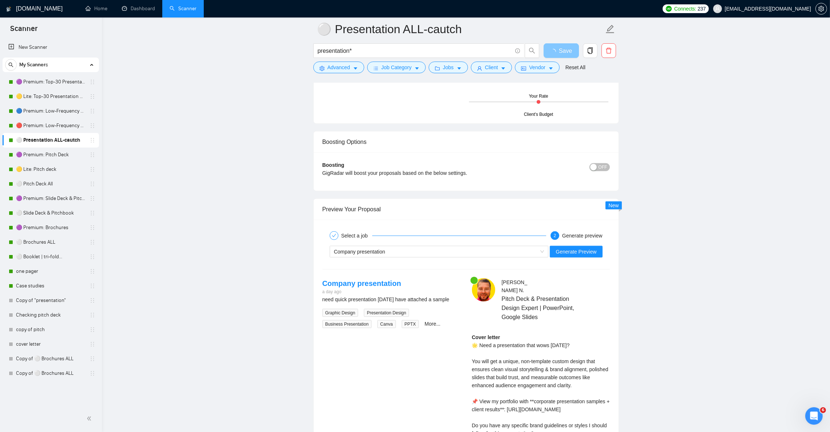
scroll to position [1256, 0]
click at [60, 182] on link "⚪ Pitch Deck All" at bounding box center [50, 184] width 69 height 15
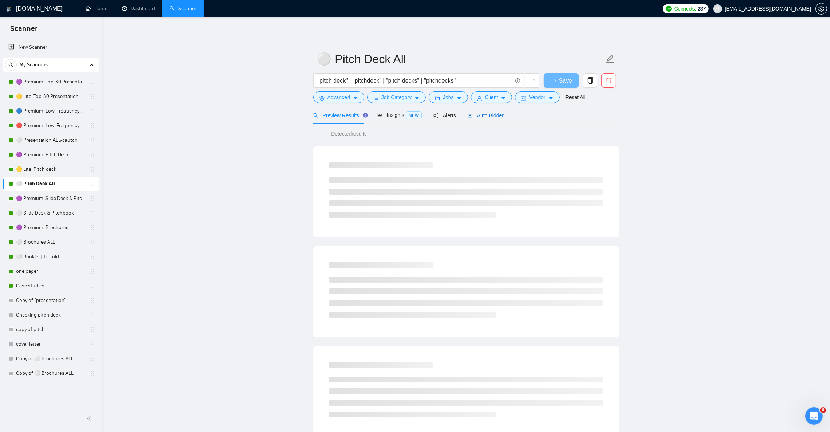
click at [486, 118] on span "Auto Bidder" at bounding box center [486, 115] width 36 height 6
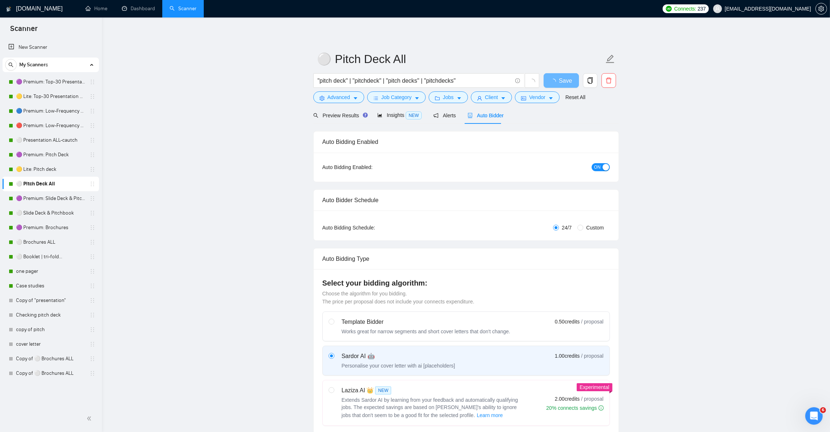
checkbox input "true"
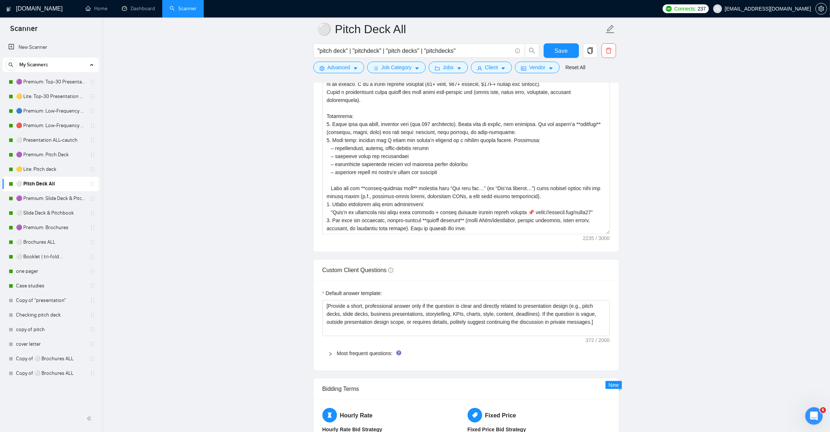
scroll to position [983, 0]
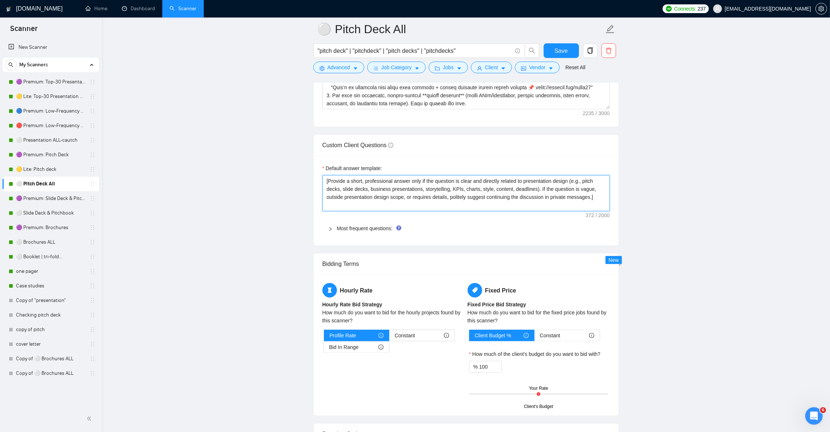
click at [522, 204] on textarea "[Provide a short, professional answer only if the question is clear and directl…" at bounding box center [467, 193] width 288 height 36
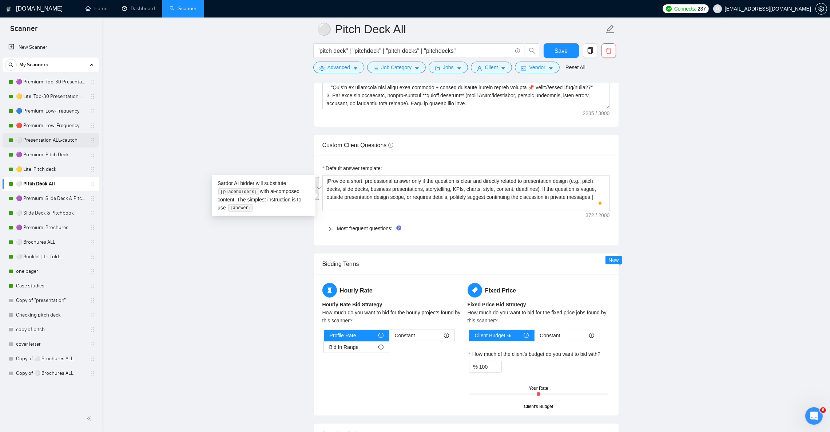
click at [63, 141] on link "⚪ Presentation ALL-cautch" at bounding box center [50, 140] width 69 height 15
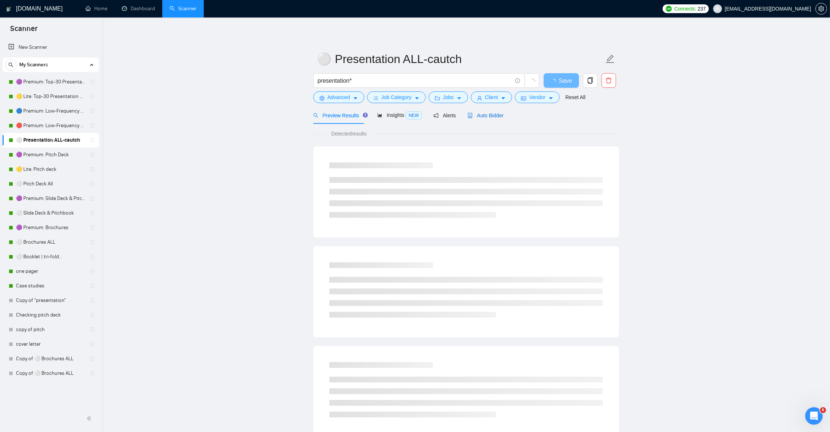
click at [497, 115] on span "Auto Bidder" at bounding box center [486, 115] width 36 height 6
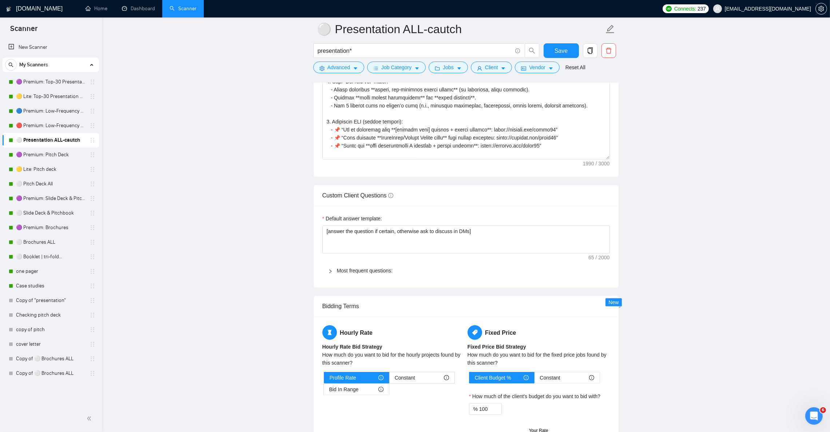
scroll to position [928, 0]
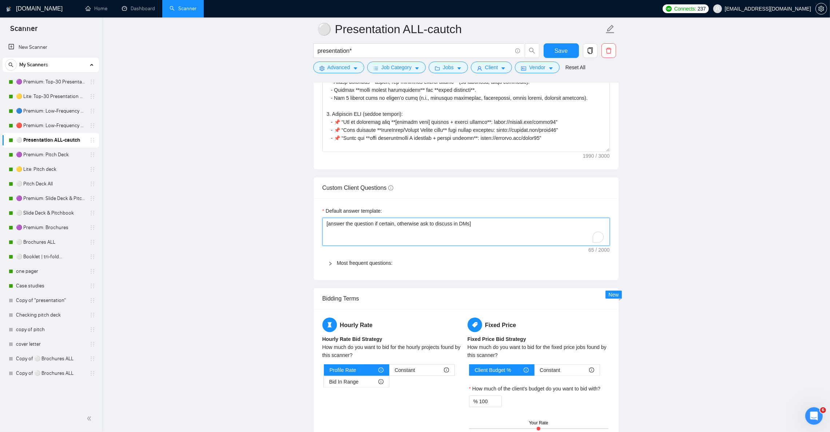
click at [514, 229] on textarea "[answer the question if certain, otherwise ask to discuss in DMs]" at bounding box center [467, 232] width 288 height 28
paste textarea "Provide a short, professional answer only if the question is clear and directly…"
type textarea "[Provide a short, professional answer only if the question is clear and directl…"
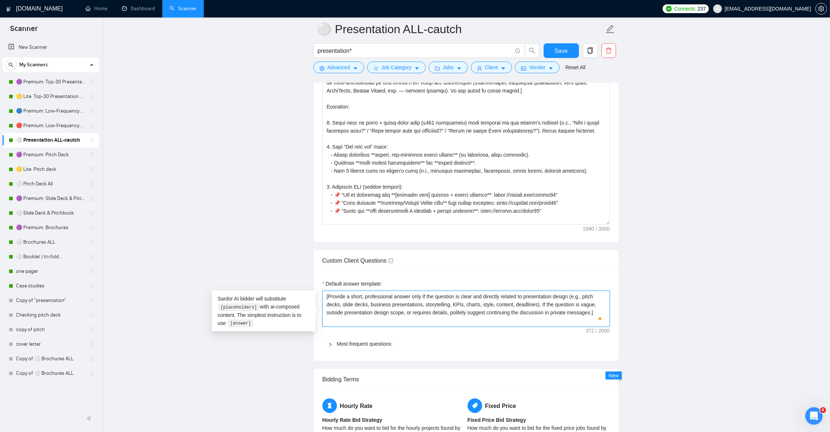
scroll to position [819, 0]
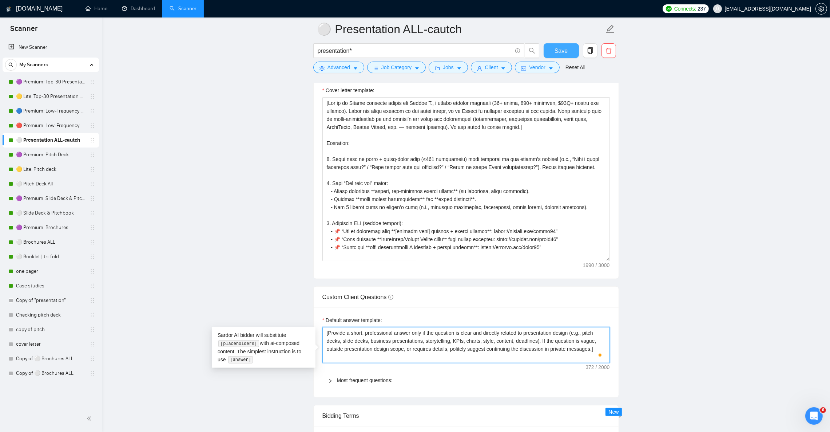
type textarea "[Provide a short, professional answer only if the question is clear and directl…"
click at [556, 49] on span "Save" at bounding box center [561, 50] width 13 height 9
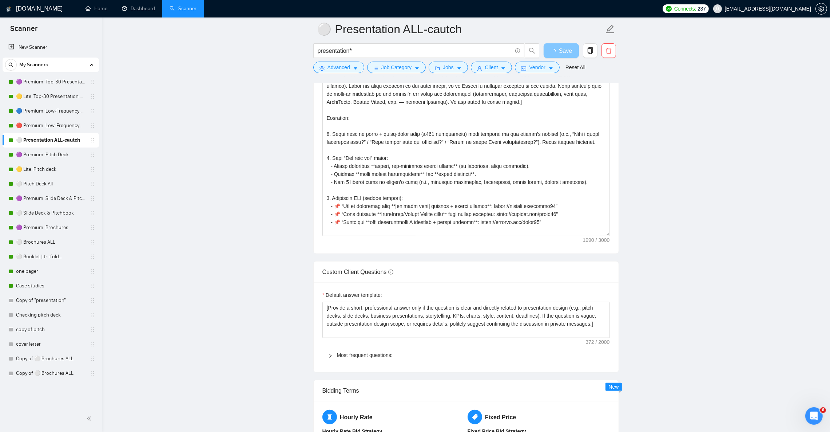
scroll to position [765, 0]
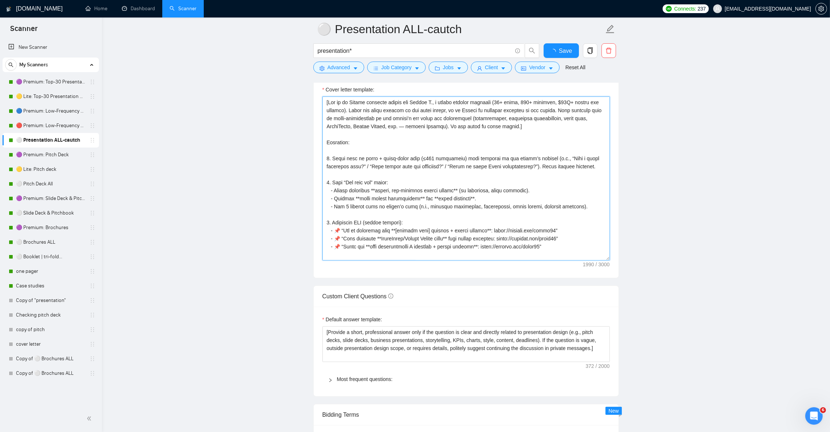
click at [539, 205] on textarea "Cover letter template:" at bounding box center [467, 178] width 288 height 164
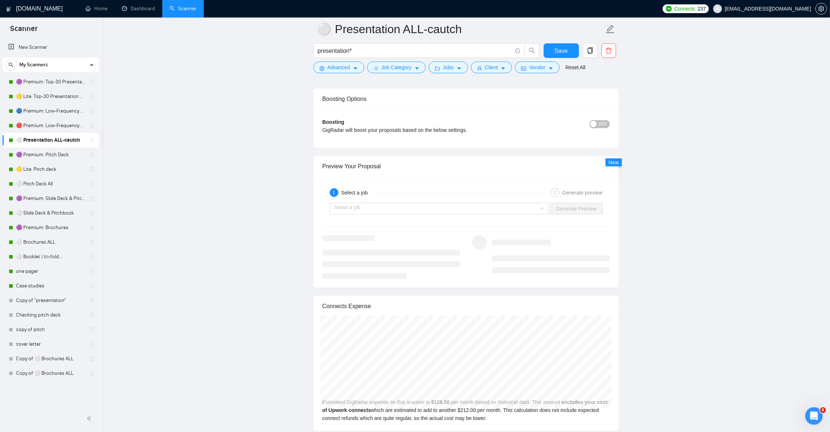
scroll to position [1310, 0]
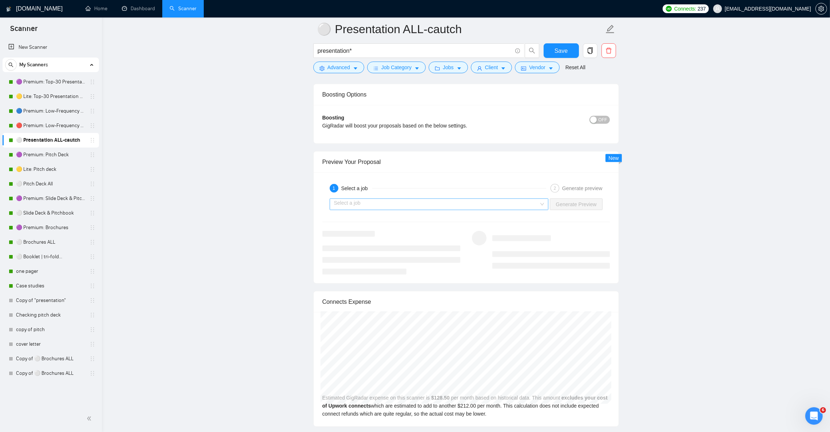
click at [421, 209] on input "search" at bounding box center [436, 204] width 205 height 11
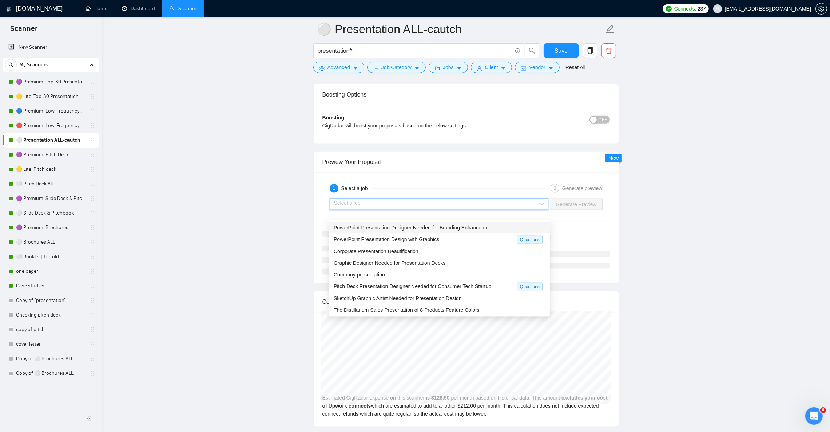
click at [425, 228] on span "PowerPoint Presentation Designer Needed for Branding Enhancement" at bounding box center [413, 228] width 159 height 6
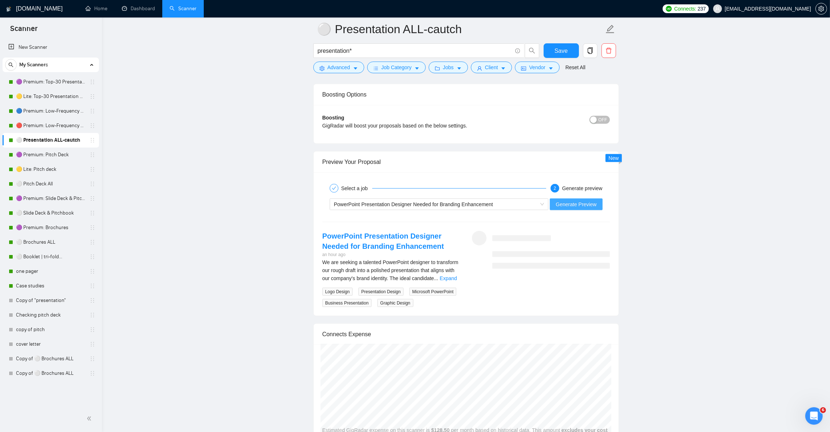
click at [595, 208] on span "Generate Preview" at bounding box center [576, 204] width 41 height 8
click at [443, 281] on link "Expand" at bounding box center [448, 278] width 17 height 6
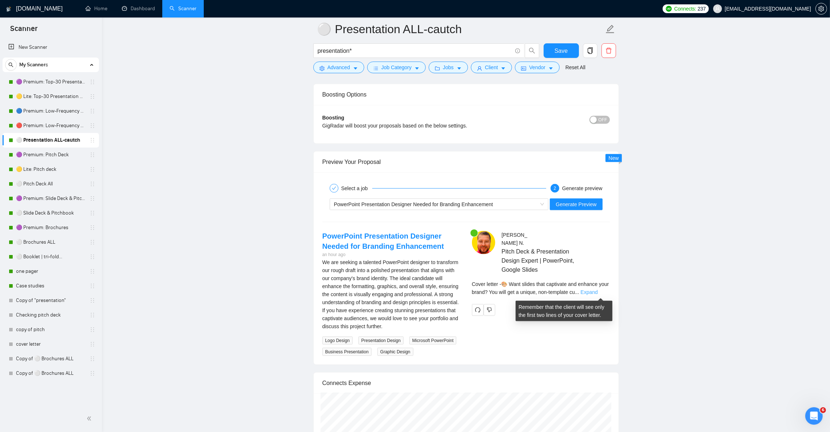
click at [598, 293] on link "Expand" at bounding box center [589, 292] width 17 height 6
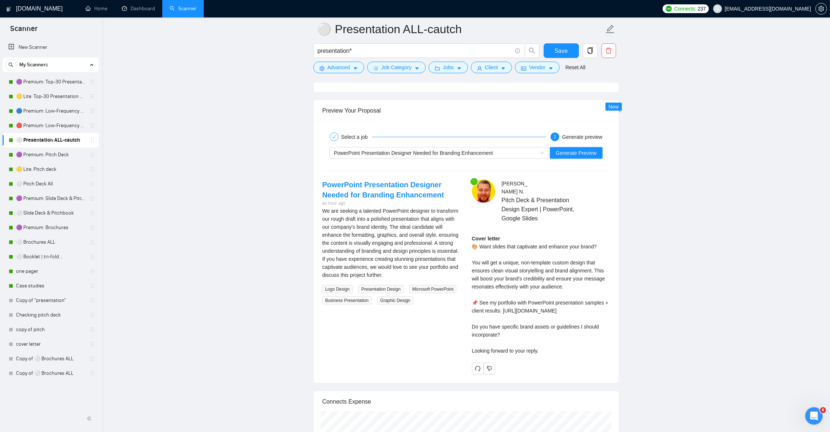
scroll to position [1365, 0]
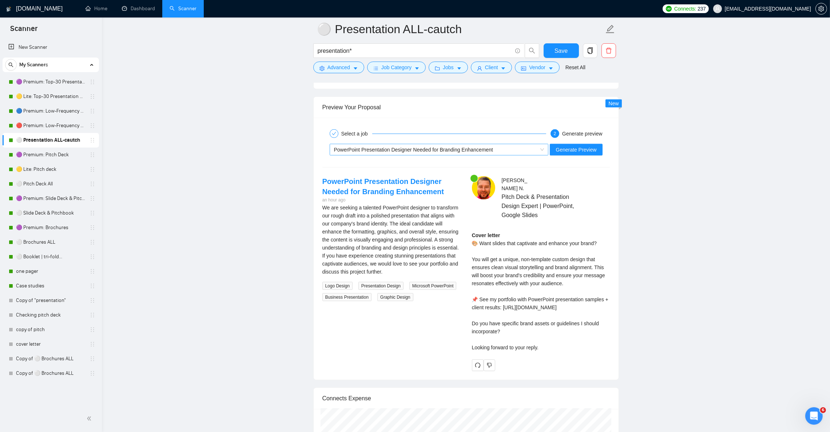
click at [361, 153] on span "PowerPoint Presentation Designer Needed for Branding Enhancement" at bounding box center [413, 150] width 159 height 6
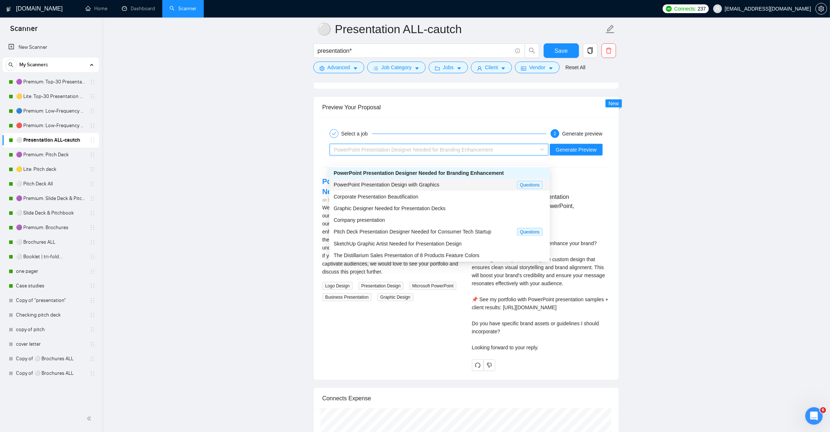
click at [367, 186] on span "PowerPoint Presentation Design with Graphics" at bounding box center [387, 185] width 106 height 6
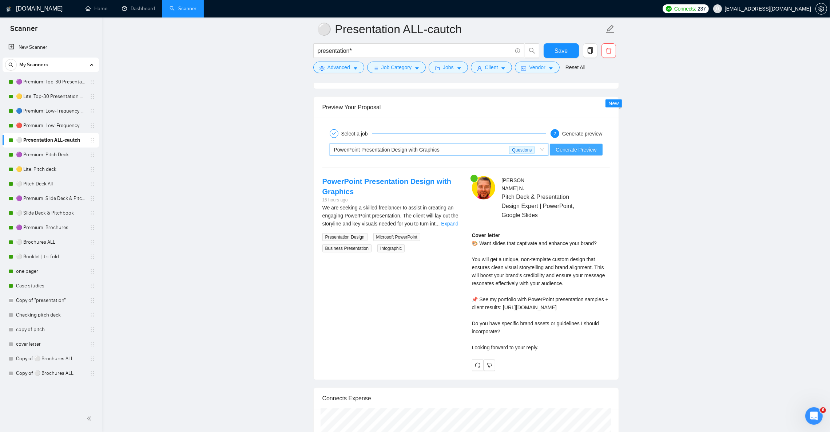
click at [594, 154] on span "Generate Preview" at bounding box center [576, 150] width 41 height 8
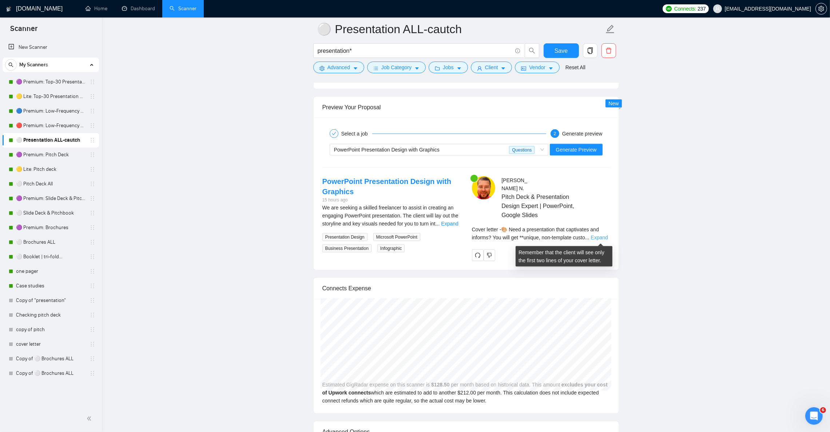
click at [603, 239] on link "Expand" at bounding box center [599, 237] width 17 height 6
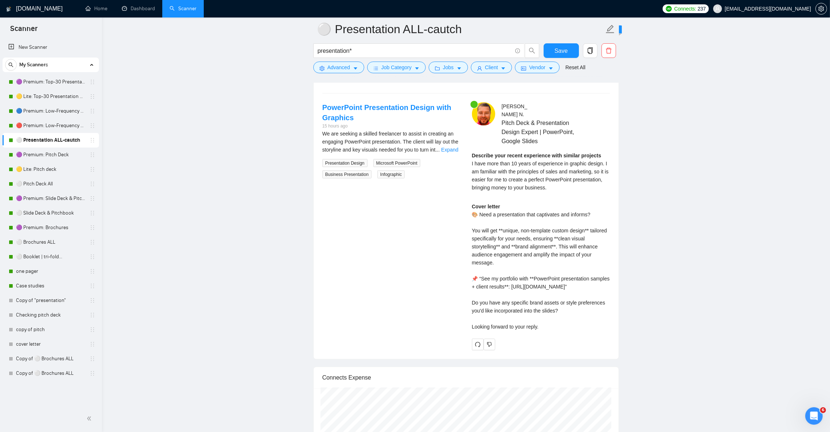
scroll to position [1474, 0]
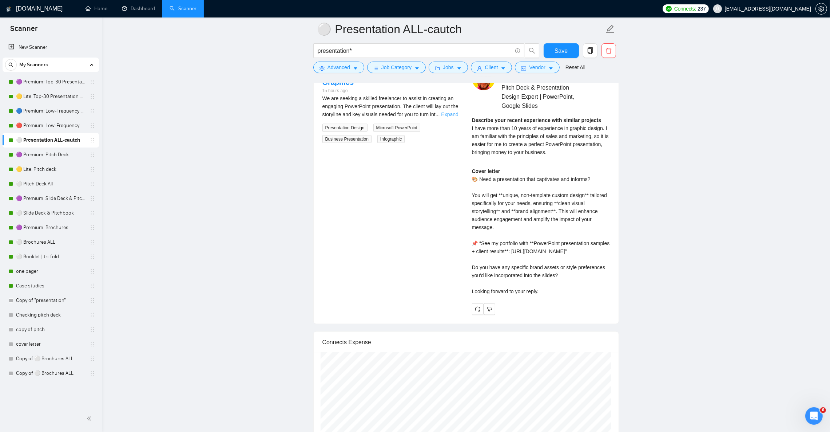
click at [442, 117] on link "Expand" at bounding box center [449, 114] width 17 height 6
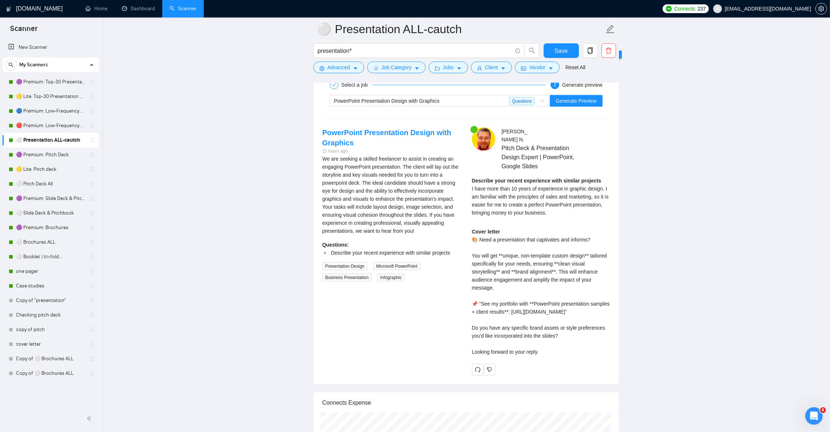
scroll to position [1419, 0]
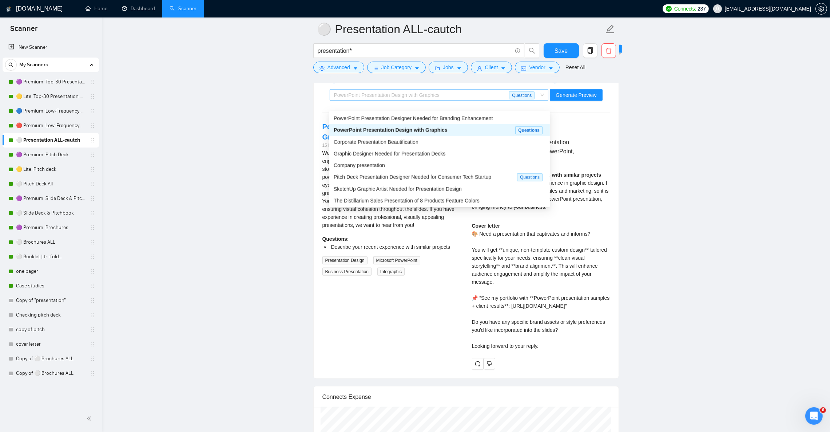
click at [397, 98] on span "PowerPoint Presentation Design with Graphics" at bounding box center [387, 95] width 106 height 6
click at [385, 164] on div "Company presentation" at bounding box center [440, 165] width 212 height 8
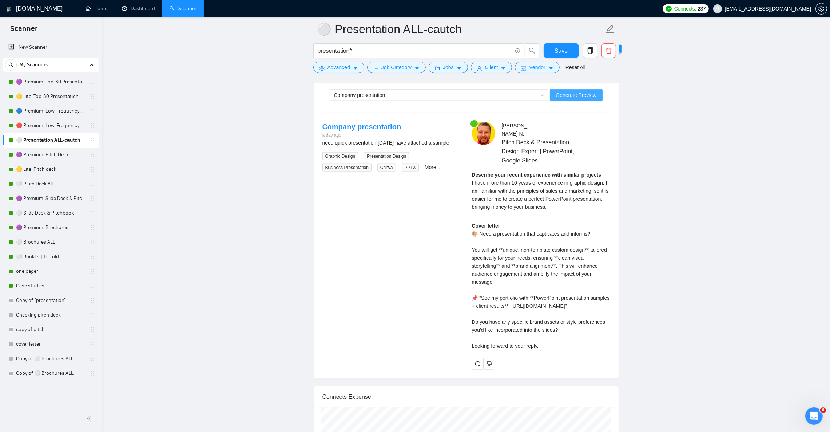
click at [575, 99] on span "Generate Preview" at bounding box center [576, 95] width 41 height 8
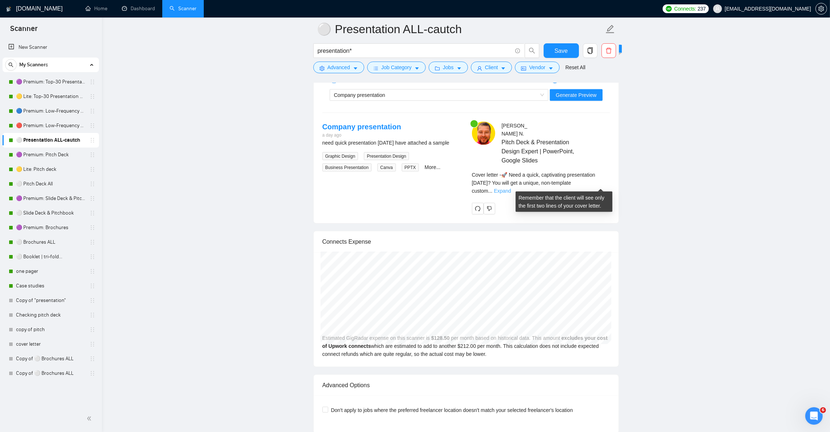
click at [511, 188] on link "Expand" at bounding box center [502, 191] width 17 height 6
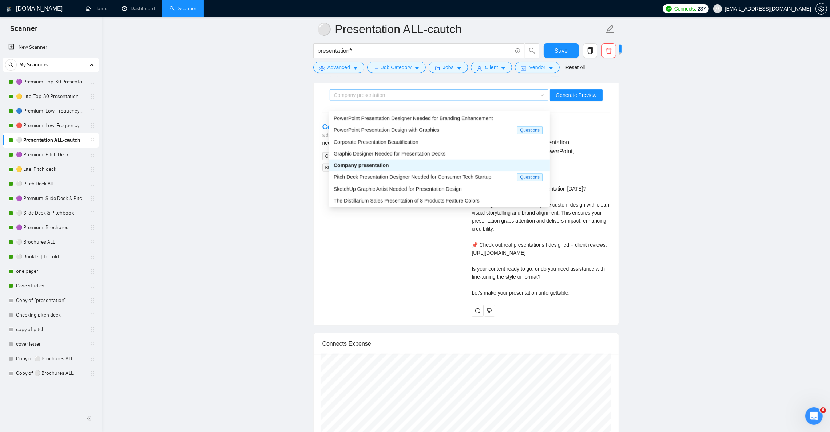
click at [380, 98] on span "Company presentation" at bounding box center [359, 95] width 51 height 6
click at [388, 186] on span "SketchUp Graphic Artist Needed for Presentation Design" at bounding box center [398, 189] width 128 height 6
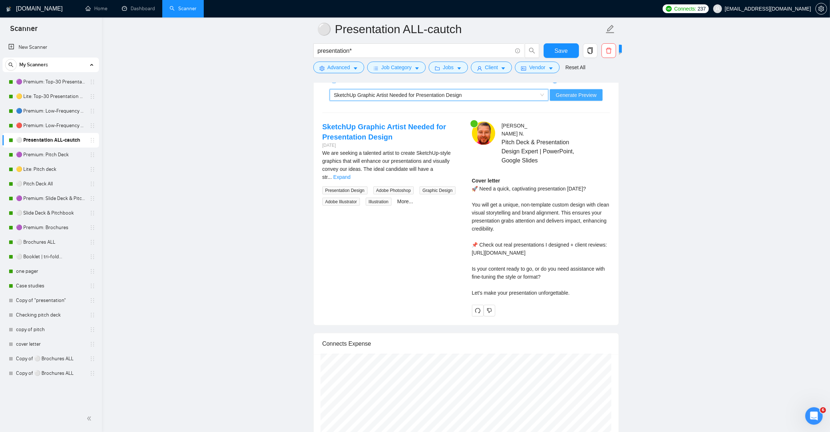
click at [580, 99] on span "Generate Preview" at bounding box center [576, 95] width 41 height 8
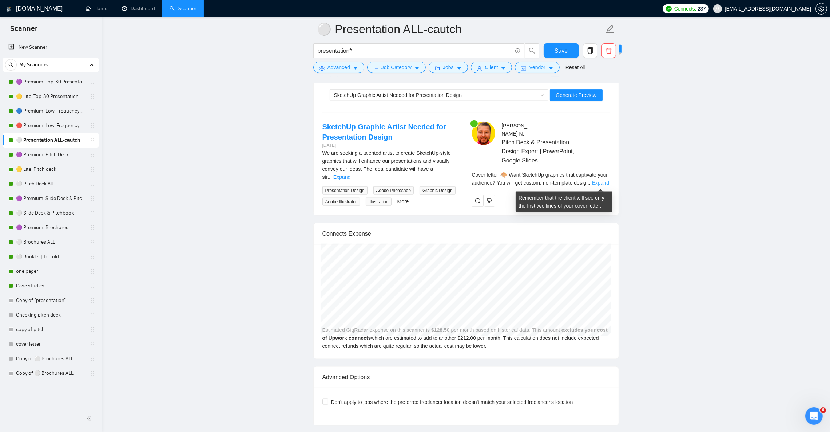
click at [601, 182] on link "Expand" at bounding box center [600, 183] width 17 height 6
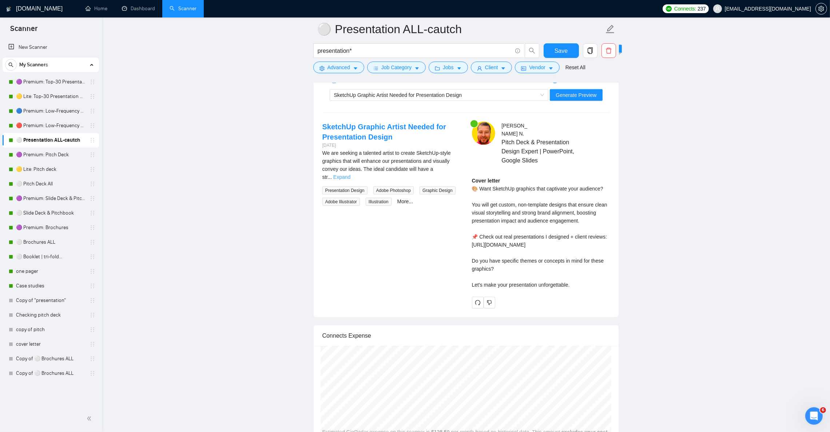
click at [351, 177] on link "Expand" at bounding box center [341, 177] width 17 height 6
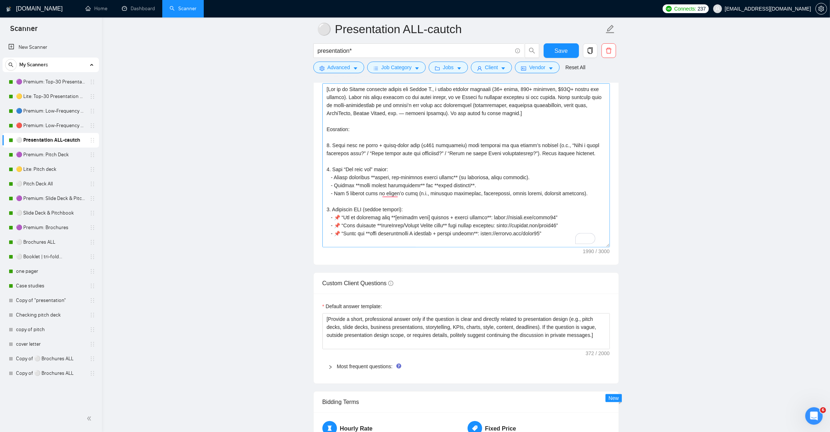
scroll to position [819, 0]
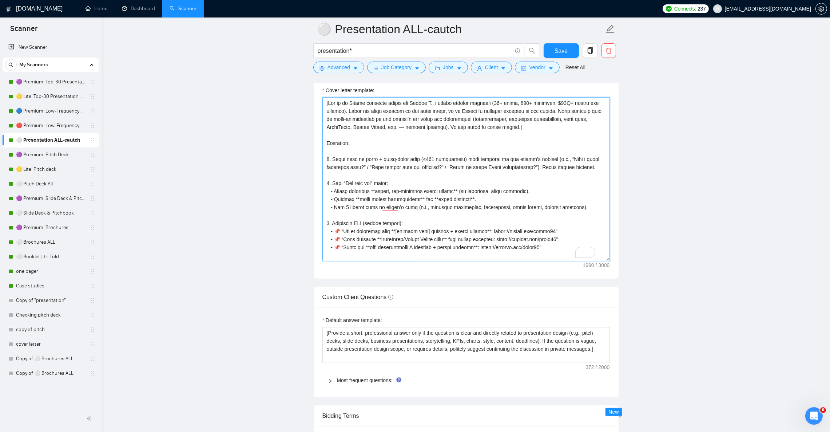
click at [418, 192] on textarea "Cover letter template:" at bounding box center [467, 179] width 288 height 164
paste textarea "Lo ips dolor si ame conse adipis. Elits: - Doeiu temp inc utlab-etdol, magnaali…"
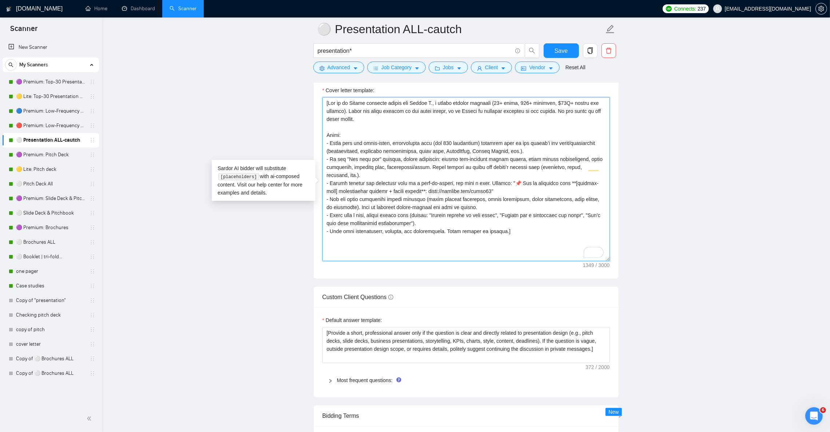
type textarea "[Lor ip do Sitame consecte adipis eli Seddoe T., i utlabo etdolor magnaali (61+…"
click at [476, 219] on textarea "Cover letter template:" at bounding box center [467, 179] width 288 height 164
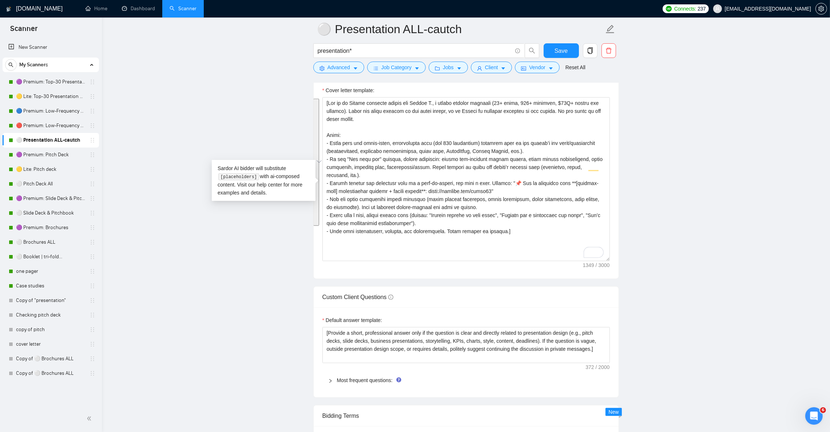
click at [695, 163] on main "⚪ Presentation ALL-cautch presentation* Save Advanced Job Category Jobs Client …" at bounding box center [466, 317] width 705 height 2215
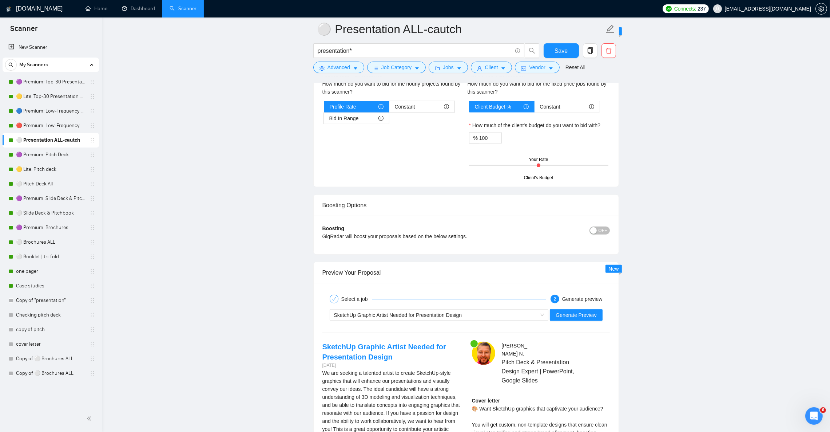
scroll to position [1201, 0]
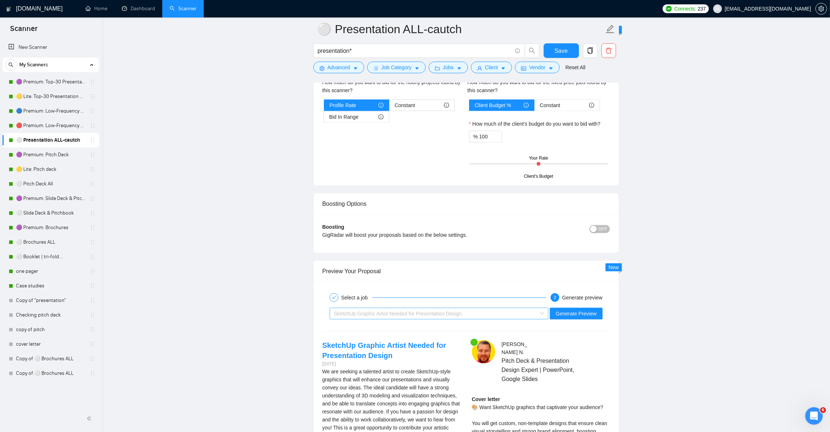
click at [385, 316] on span "SketchUp Graphic Artist Needed for Presentation Design" at bounding box center [398, 314] width 128 height 6
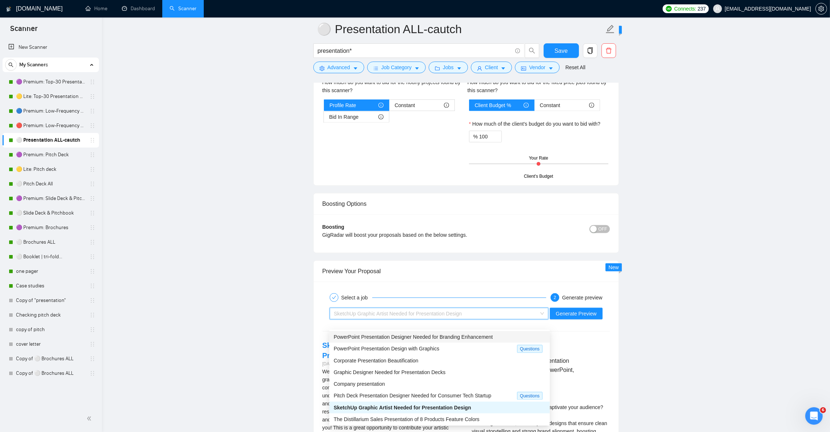
click at [384, 338] on span "PowerPoint Presentation Designer Needed for Branding Enhancement" at bounding box center [413, 337] width 159 height 6
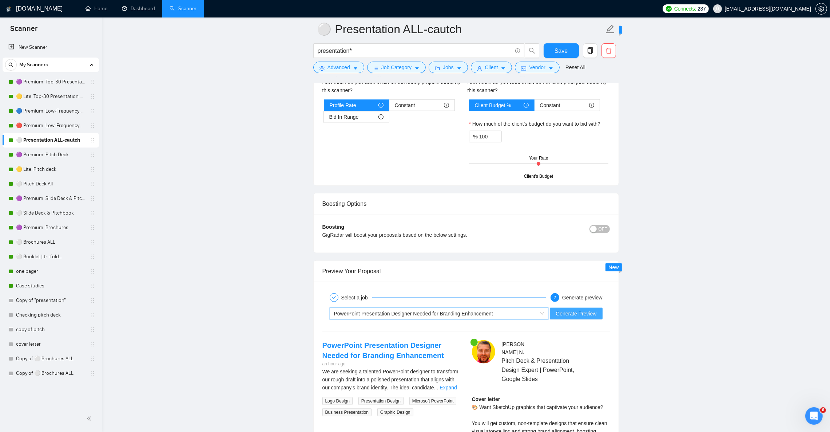
click at [587, 317] on span "Generate Preview" at bounding box center [576, 313] width 41 height 8
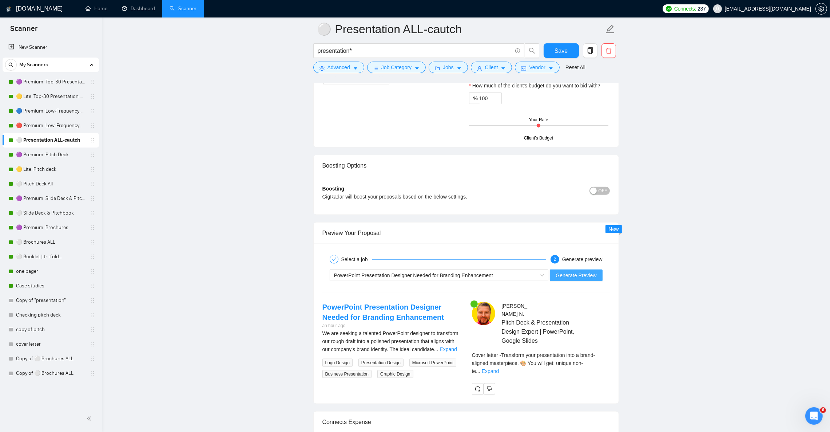
scroll to position [1419, 0]
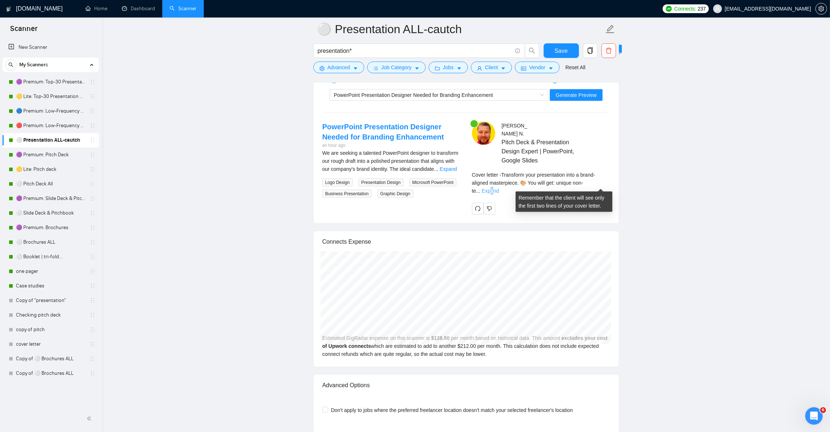
click at [499, 188] on link "Expand" at bounding box center [490, 191] width 17 height 6
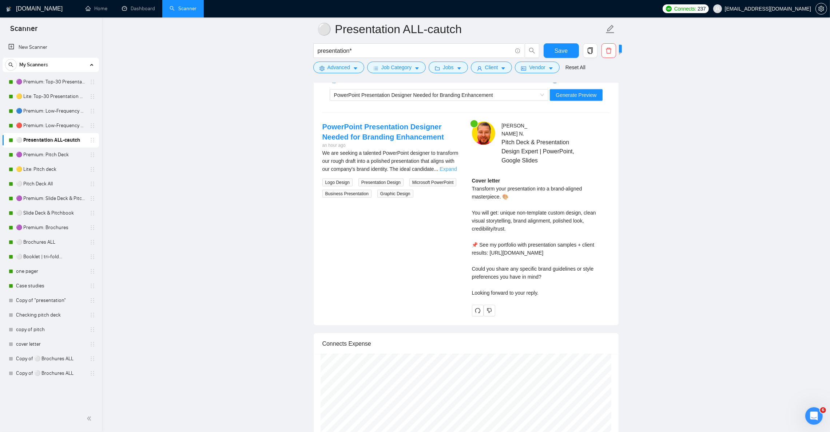
click at [445, 172] on link "Expand" at bounding box center [448, 169] width 17 height 6
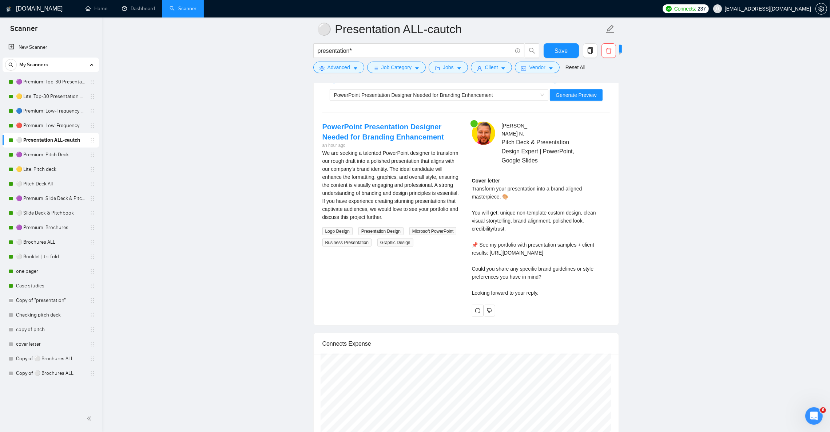
click at [351, 98] on div "PowerPoint Presentation Designer Needed for Branding Enhancement Generate Previ…" at bounding box center [466, 94] width 289 height 17
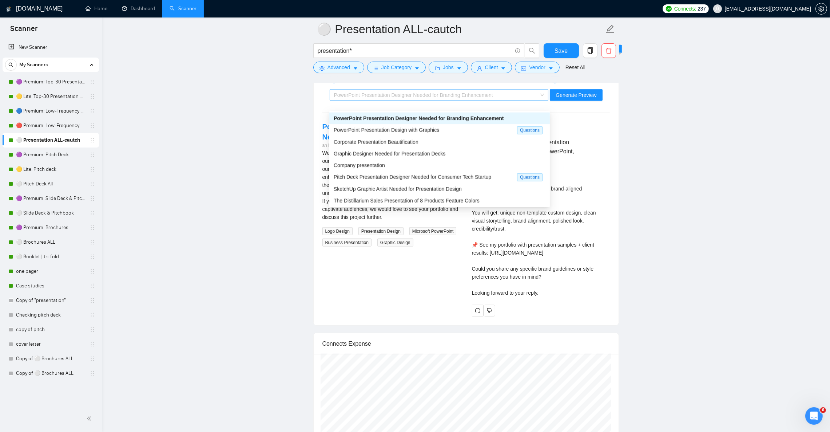
click at [351, 100] on div "PowerPoint Presentation Designer Needed for Branding Enhancement" at bounding box center [436, 95] width 204 height 11
click at [364, 163] on span "Company presentation" at bounding box center [359, 165] width 51 height 6
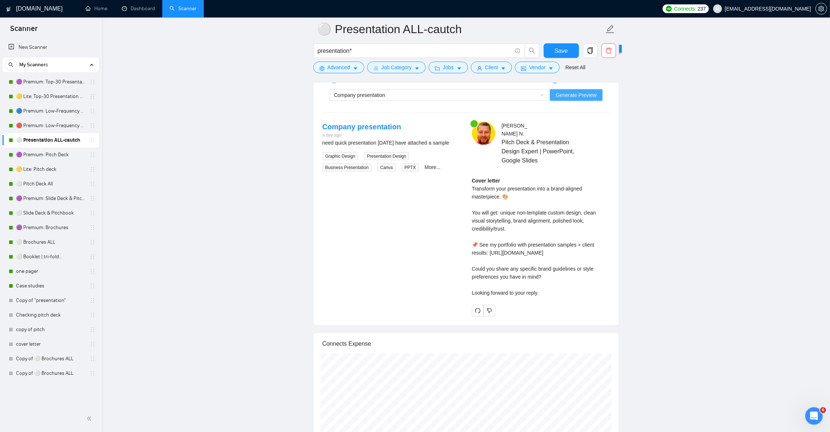
click at [576, 99] on span "Generate Preview" at bounding box center [576, 95] width 41 height 8
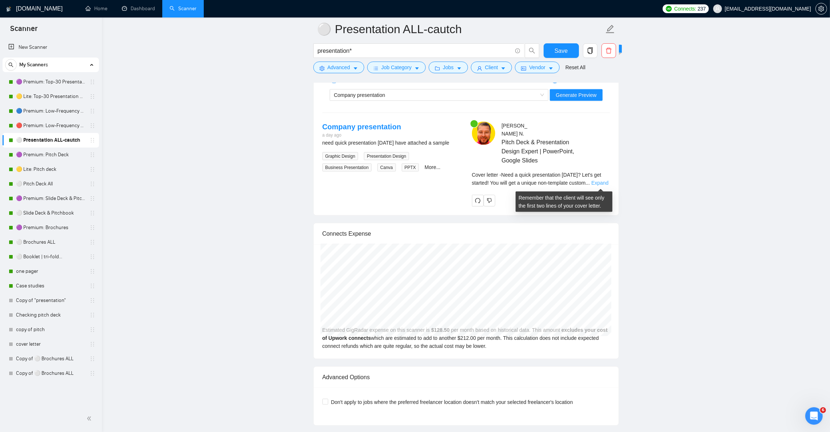
click at [606, 182] on link "Expand" at bounding box center [600, 183] width 17 height 6
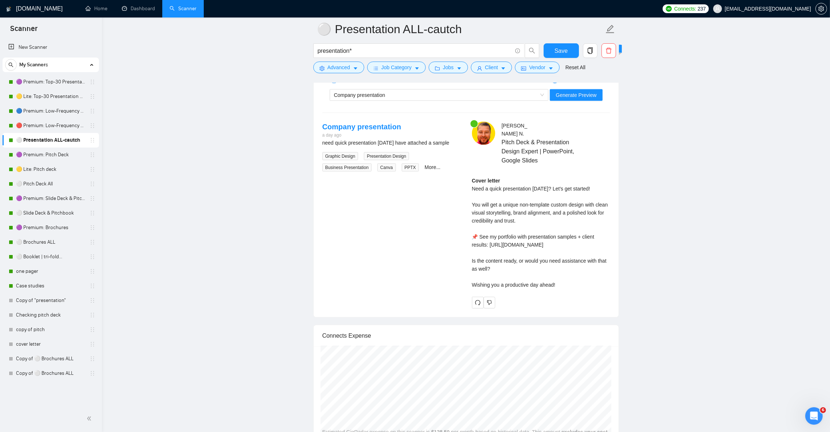
click at [341, 96] on div "Company presentation Generate Preview" at bounding box center [466, 94] width 289 height 17
click at [341, 98] on span "Company presentation" at bounding box center [359, 95] width 51 height 6
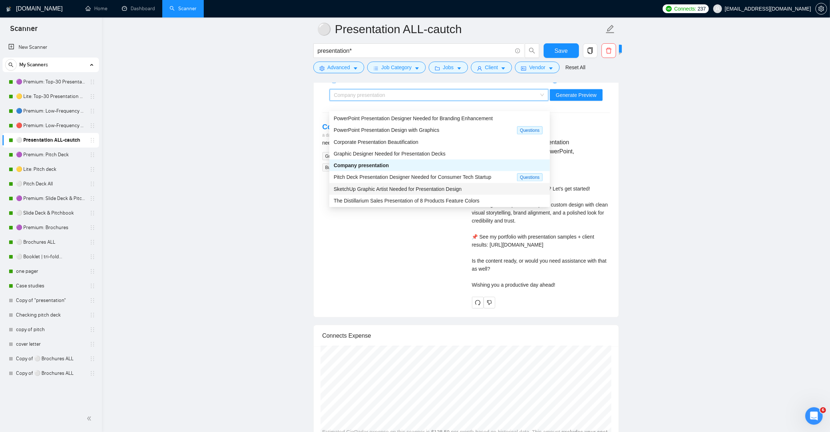
click at [351, 189] on span "SketchUp Graphic Artist Needed for Presentation Design" at bounding box center [398, 189] width 128 height 6
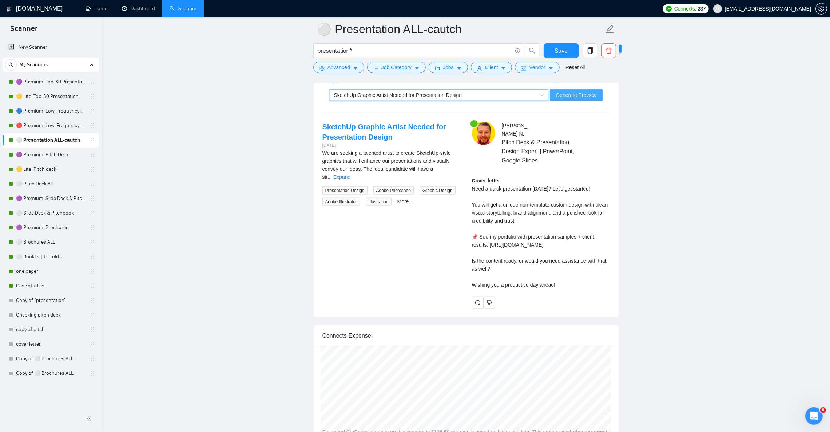
click at [562, 99] on span "Generate Preview" at bounding box center [576, 95] width 41 height 8
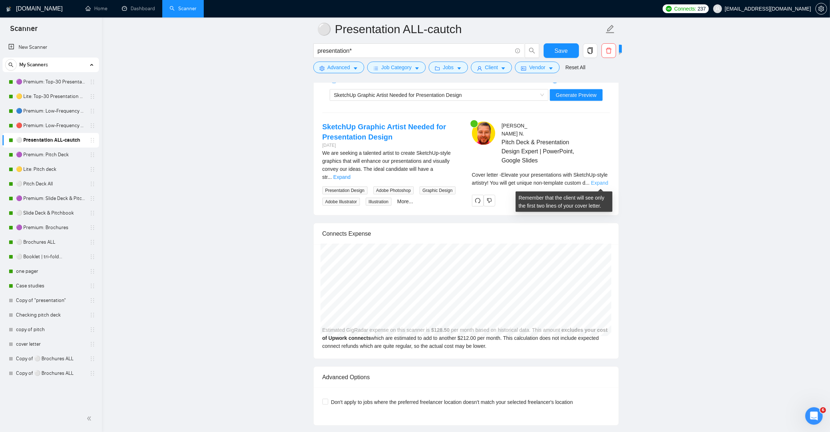
click at [599, 185] on link "Expand" at bounding box center [599, 183] width 17 height 6
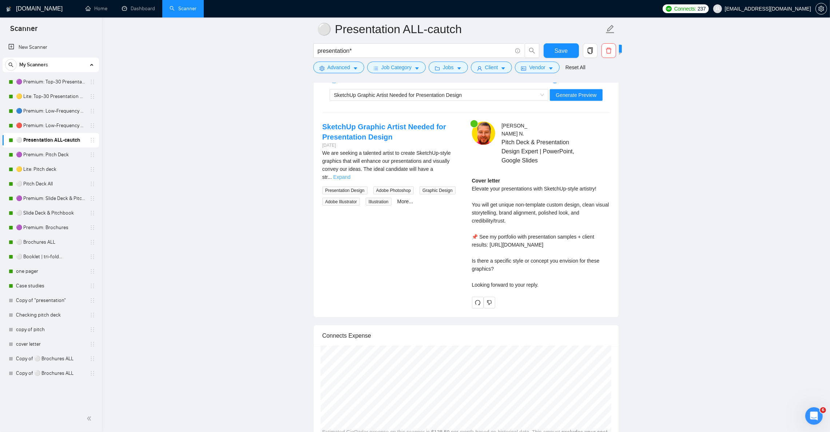
click at [351, 178] on link "Expand" at bounding box center [341, 177] width 17 height 6
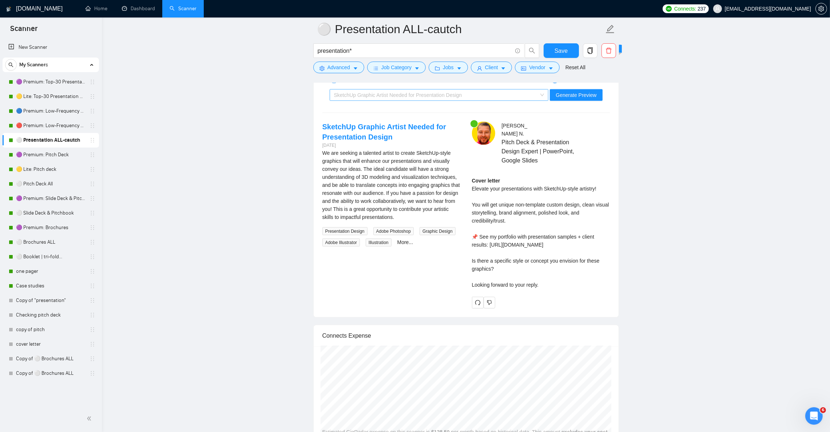
click at [392, 98] on span "SketchUp Graphic Artist Needed for Presentation Design" at bounding box center [398, 95] width 128 height 6
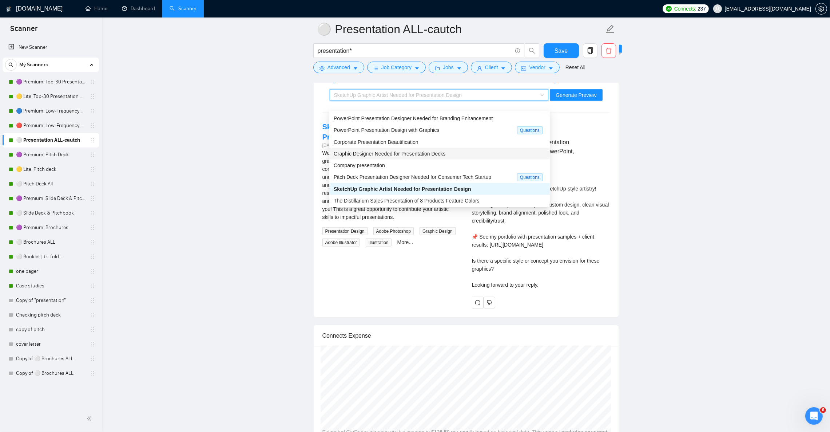
click at [391, 153] on span "Graphic Designer Needed for Presentation Decks" at bounding box center [390, 154] width 112 height 6
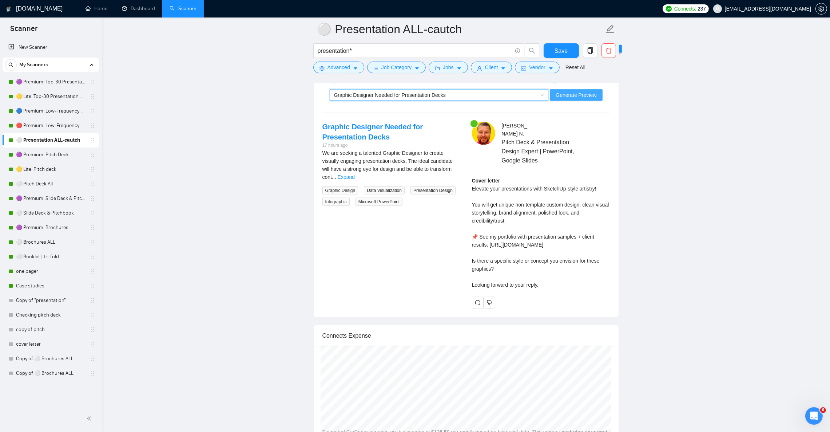
click at [586, 99] on span "Generate Preview" at bounding box center [576, 95] width 41 height 8
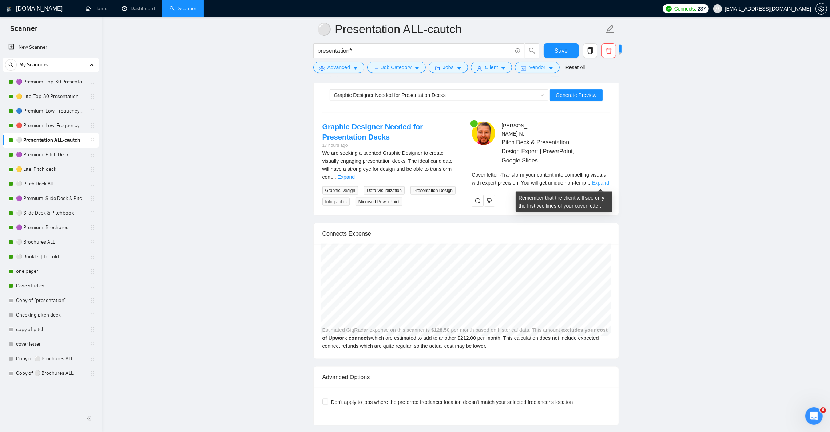
click at [604, 183] on link "Expand" at bounding box center [600, 183] width 17 height 6
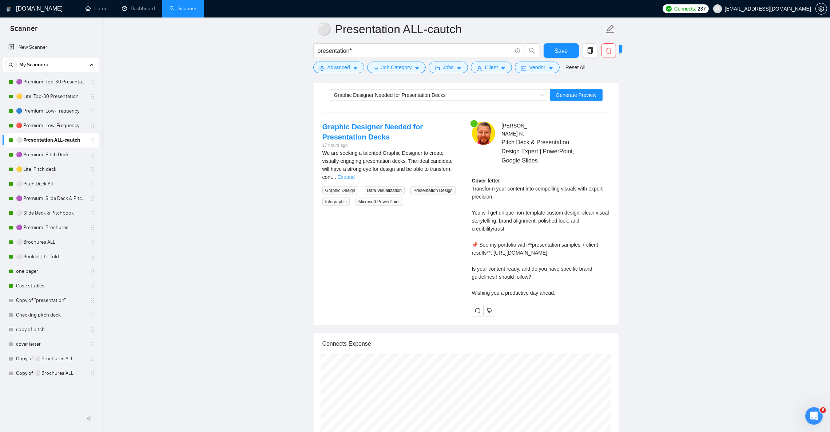
click at [355, 177] on link "Expand" at bounding box center [346, 177] width 17 height 6
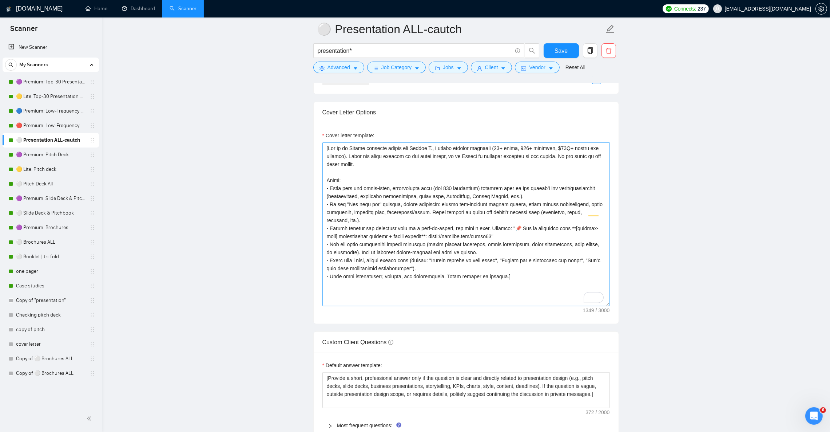
scroll to position [765, 0]
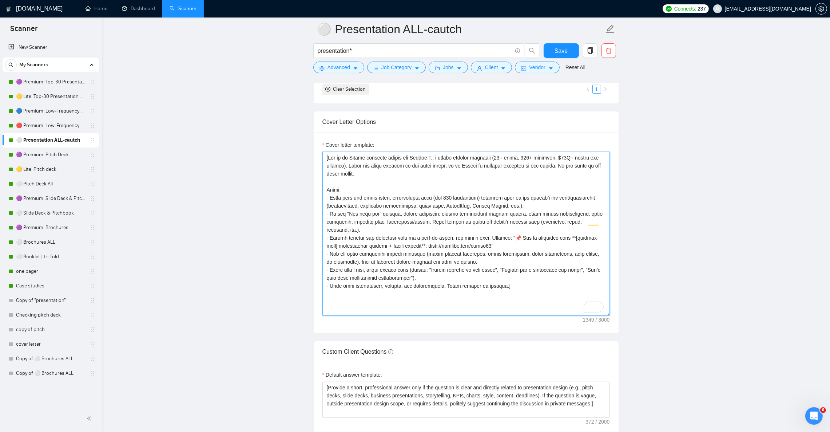
click at [378, 261] on textarea "Cover letter template:" at bounding box center [467, 234] width 288 height 164
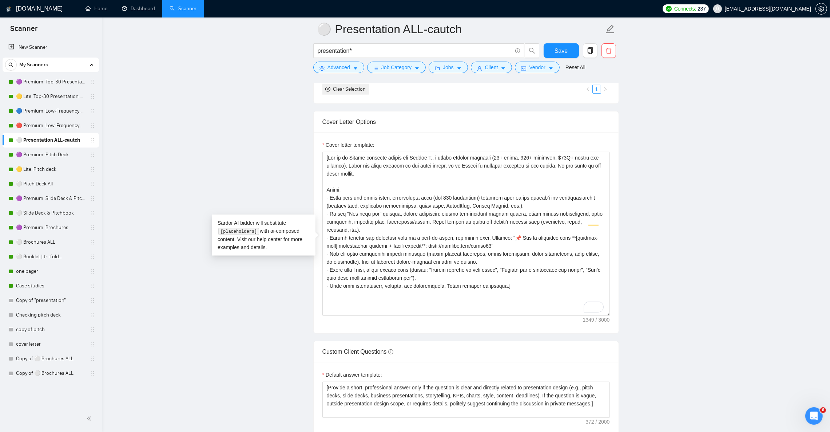
click at [737, 277] on main "⚪ Presentation ALL-cautch presentation* Save Advanced Job Category Jobs Client …" at bounding box center [466, 376] width 705 height 2223
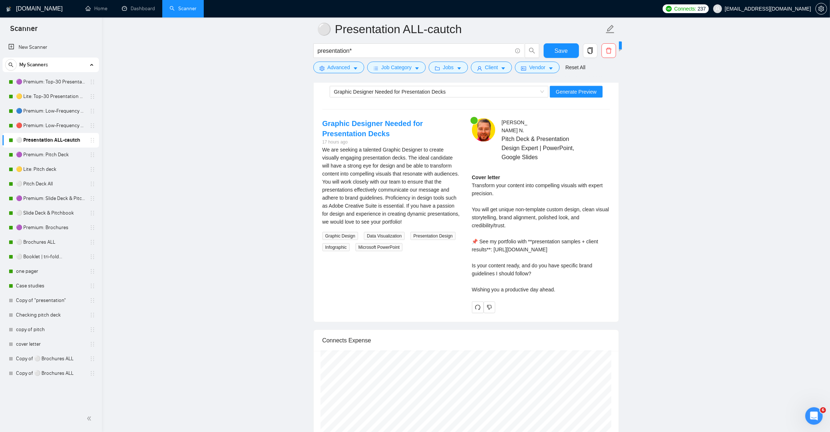
scroll to position [1419, 0]
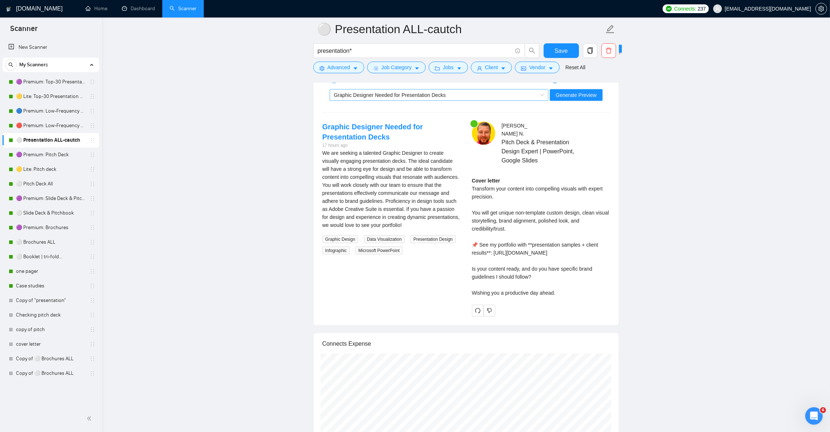
click at [362, 98] on span "Graphic Designer Needed for Presentation Decks" at bounding box center [390, 95] width 112 height 6
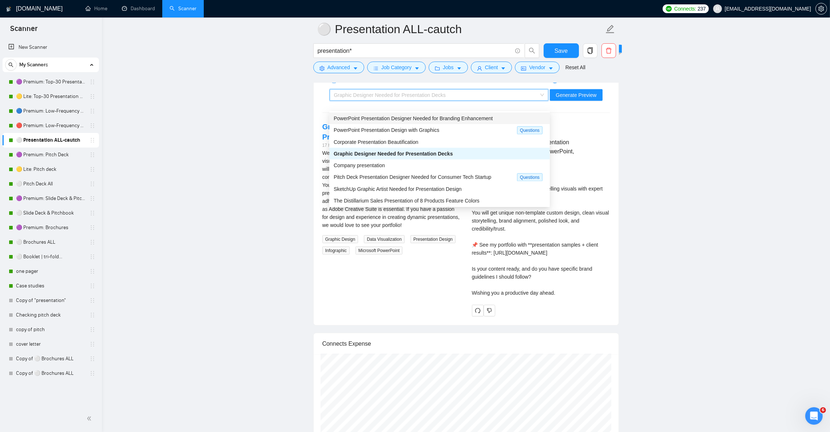
click at [367, 121] on span "PowerPoint Presentation Designer Needed for Branding Enhancement" at bounding box center [413, 118] width 159 height 6
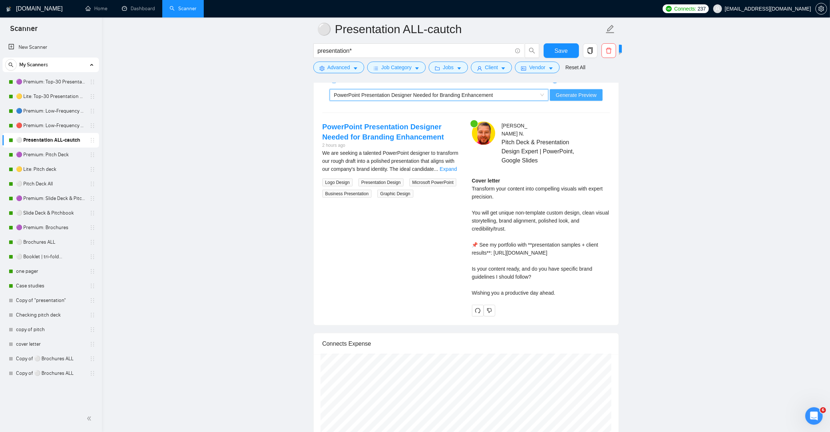
click at [596, 99] on span "Generate Preview" at bounding box center [576, 95] width 41 height 8
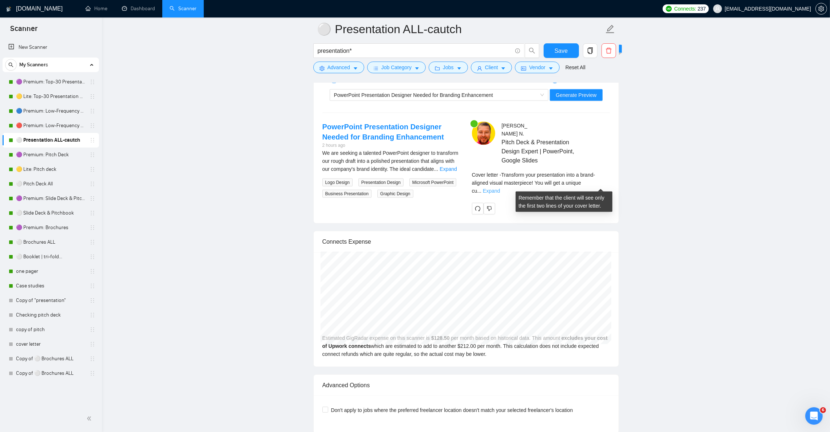
click at [500, 188] on link "Expand" at bounding box center [491, 191] width 17 height 6
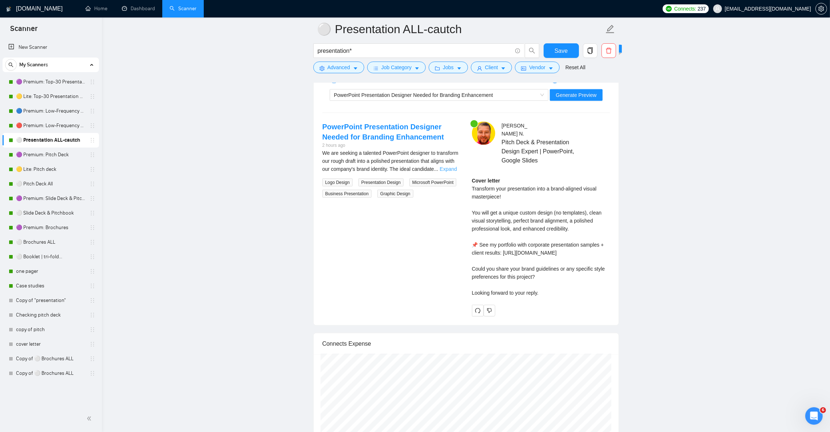
click at [451, 172] on link "Expand" at bounding box center [448, 169] width 17 height 6
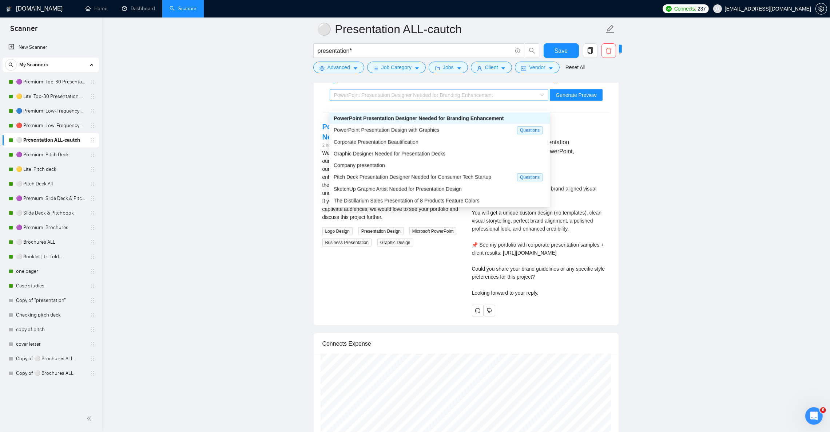
click at [368, 98] on span "PowerPoint Presentation Designer Needed for Branding Enhancement" at bounding box center [413, 95] width 159 height 6
click at [386, 167] on div "Company presentation" at bounding box center [440, 165] width 212 height 8
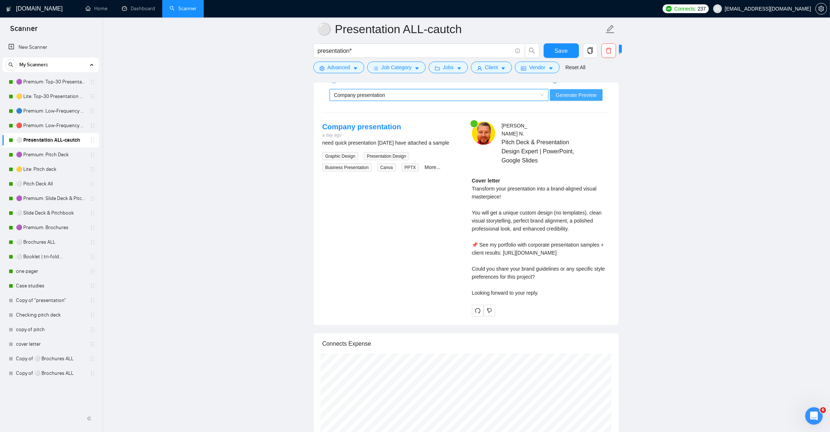
click at [592, 99] on span "Generate Preview" at bounding box center [576, 95] width 41 height 8
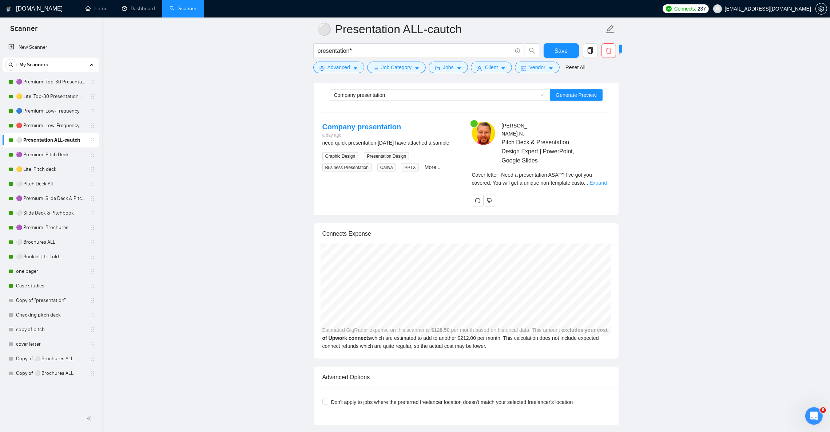
click at [600, 185] on link "Expand" at bounding box center [598, 183] width 17 height 6
